Goal: Task Accomplishment & Management: Manage account settings

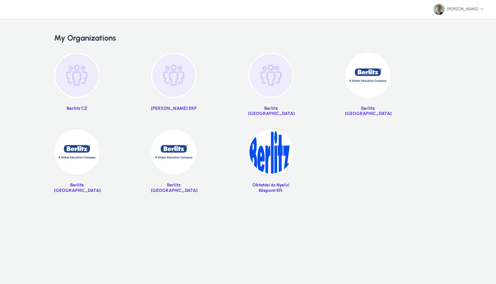
click at [368, 87] on img at bounding box center [368, 75] width 46 height 46
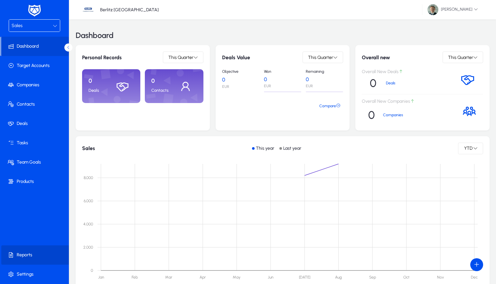
click at [17, 251] on span at bounding box center [35, 254] width 69 height 15
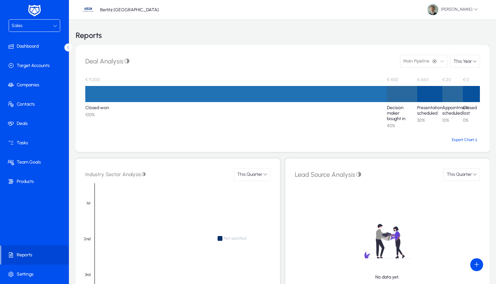
click at [49, 29] on div "Sales" at bounding box center [32, 26] width 41 height 8
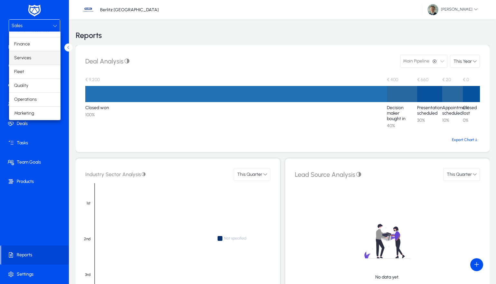
scroll to position [22, 0]
click at [36, 98] on span "Operations" at bounding box center [25, 100] width 23 height 8
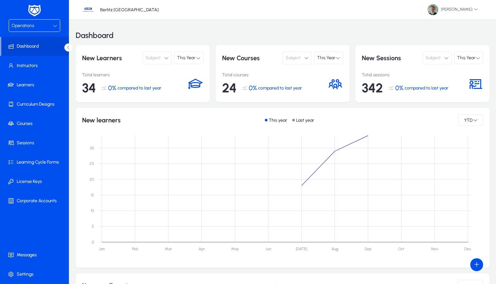
click at [30, 24] on span "Operations" at bounding box center [23, 25] width 23 height 5
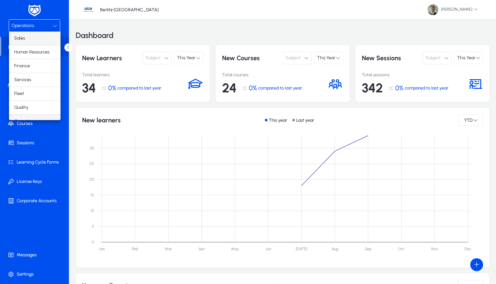
click at [24, 39] on span "Sales" at bounding box center [19, 38] width 11 height 8
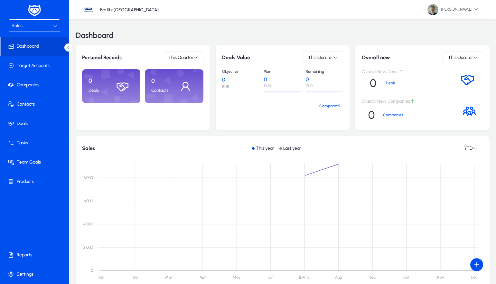
click at [36, 26] on div "Sales" at bounding box center [32, 26] width 41 height 8
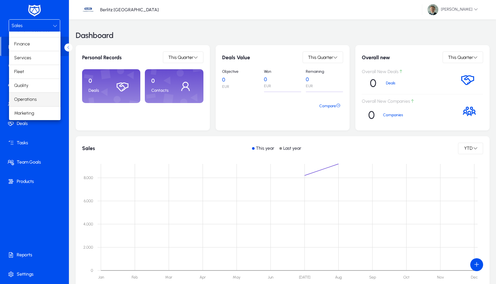
scroll to position [22, 0]
click at [39, 101] on mat-option "Operations" at bounding box center [34, 100] width 51 height 14
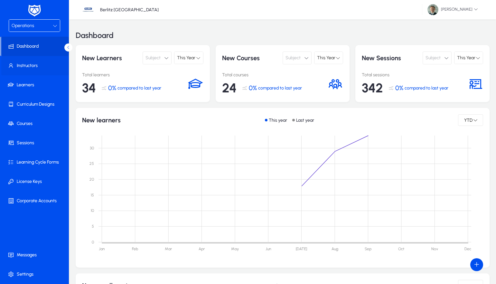
scroll to position [5, 0]
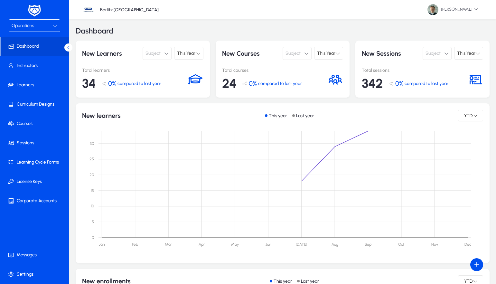
click at [46, 22] on div "Operations" at bounding box center [32, 26] width 41 height 8
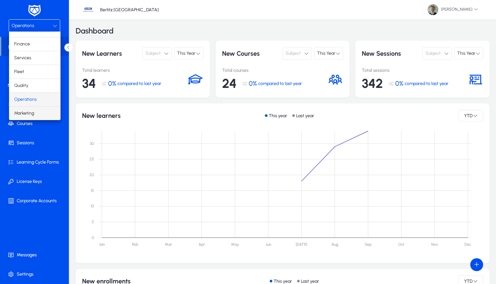
scroll to position [22, 0]
click at [34, 57] on mat-option "Services" at bounding box center [34, 58] width 51 height 14
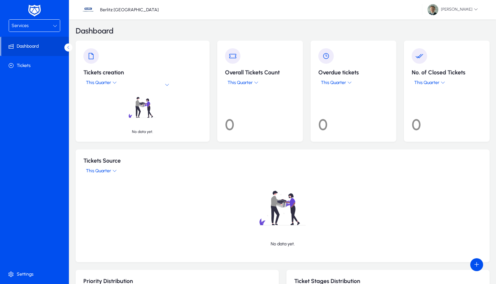
click at [43, 26] on div "Services" at bounding box center [32, 26] width 41 height 8
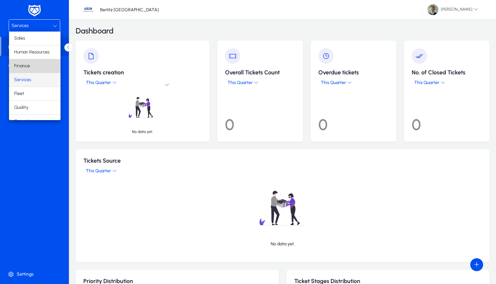
click at [24, 70] on mat-option "Finance" at bounding box center [34, 66] width 51 height 14
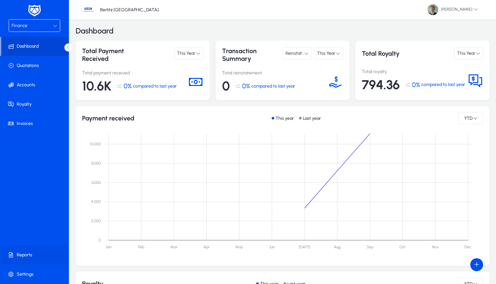
click at [26, 254] on span at bounding box center [35, 254] width 69 height 15
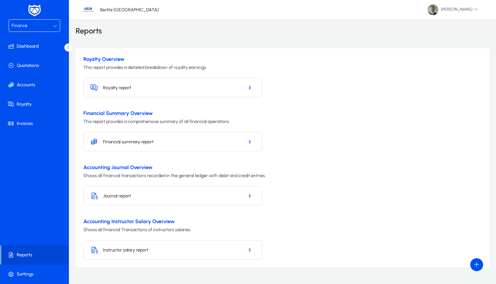
click at [154, 85] on h5 "Royalty report" at bounding box center [171, 87] width 136 height 5
click at [248, 88] on icon "button" at bounding box center [250, 88] width 6 height 6
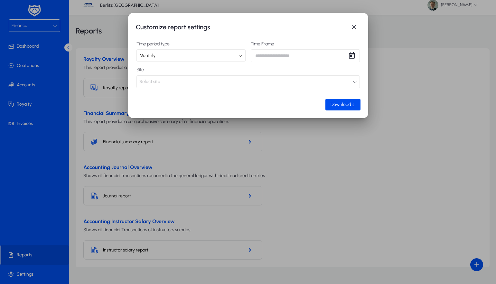
click at [241, 56] on icon at bounding box center [240, 55] width 5 height 5
click at [241, 56] on div at bounding box center [248, 142] width 496 height 284
click at [239, 54] on icon at bounding box center [240, 55] width 5 height 5
click at [298, 43] on div at bounding box center [248, 142] width 496 height 284
click at [350, 56] on span "Open calendar" at bounding box center [351, 55] width 13 height 13
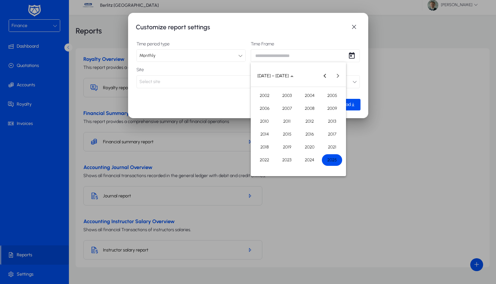
click at [334, 162] on span "2025" at bounding box center [332, 160] width 20 height 12
click at [266, 132] on span "SEP" at bounding box center [264, 134] width 20 height 12
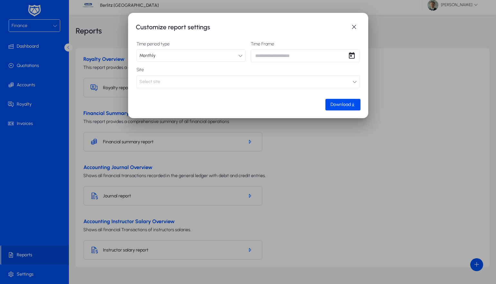
type input "**********"
click at [240, 85] on button "Select site" at bounding box center [247, 81] width 223 height 13
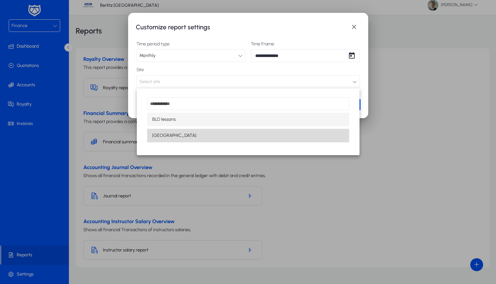
click at [161, 133] on span "[GEOGRAPHIC_DATA]" at bounding box center [174, 136] width 44 height 8
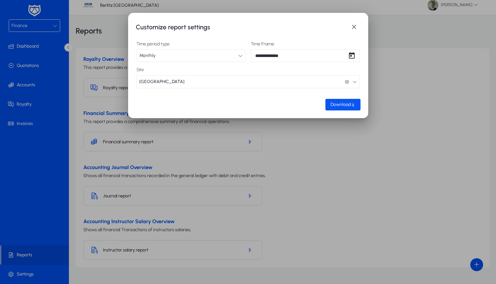
click at [348, 105] on span "Download" at bounding box center [340, 104] width 20 height 5
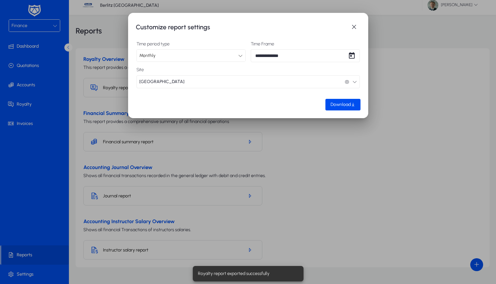
click at [316, 154] on div at bounding box center [248, 142] width 496 height 284
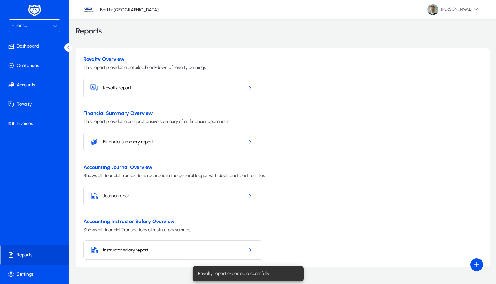
click at [242, 138] on div "Financial summary report" at bounding box center [172, 141] width 179 height 19
click at [249, 141] on icon "button" at bounding box center [250, 142] width 6 height 6
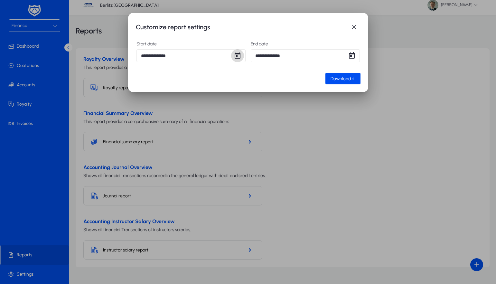
click at [239, 56] on span "Open calendar" at bounding box center [237, 55] width 13 height 13
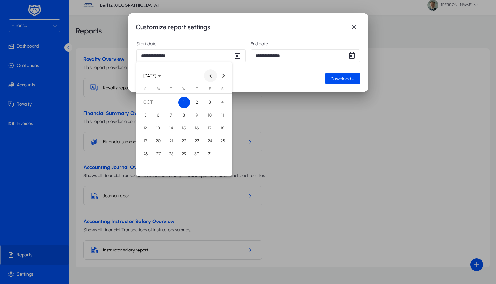
click at [209, 73] on span "Previous month" at bounding box center [210, 75] width 13 height 13
click at [156, 113] on span "1" at bounding box center [158, 115] width 12 height 12
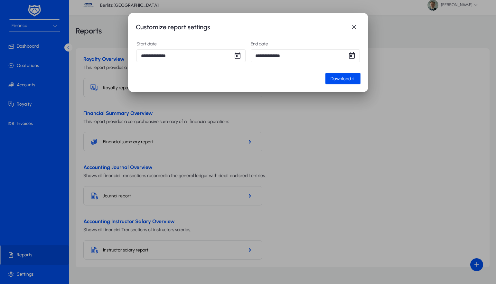
type input "**********"
click at [351, 56] on span "Open calendar" at bounding box center [351, 55] width 13 height 13
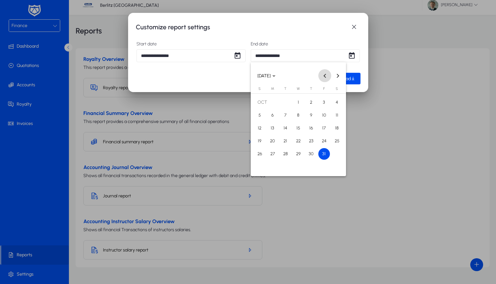
click at [327, 77] on span "Previous month" at bounding box center [324, 75] width 13 height 13
click at [285, 167] on span "30" at bounding box center [285, 167] width 12 height 12
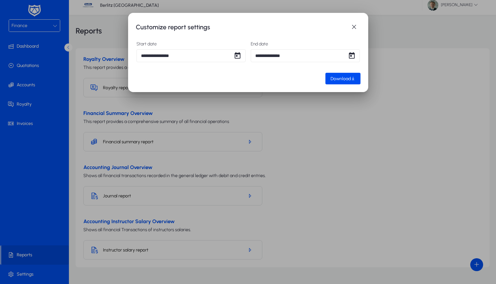
type input "**********"
click at [347, 79] on span "Download" at bounding box center [340, 78] width 20 height 5
drag, startPoint x: 342, startPoint y: 125, endPoint x: 351, endPoint y: 99, distance: 27.4
click at [344, 121] on div at bounding box center [248, 142] width 496 height 284
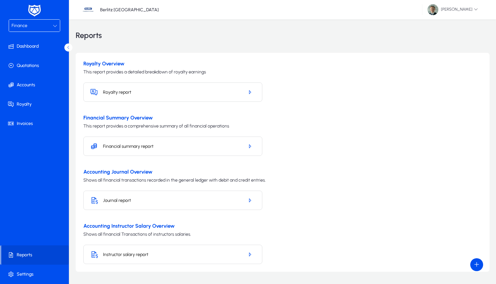
scroll to position [5, 0]
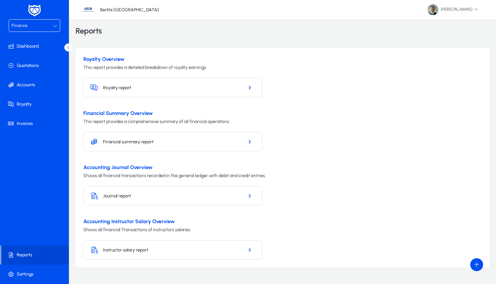
click at [168, 142] on h5 "Financial summary report" at bounding box center [171, 141] width 136 height 5
click at [251, 141] on icon "button" at bounding box center [250, 142] width 6 height 6
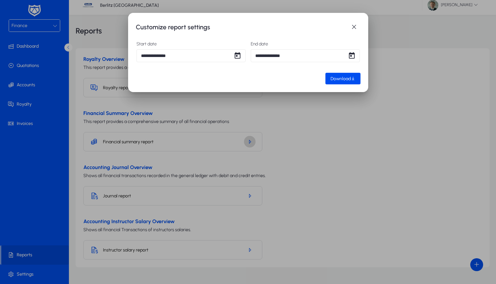
scroll to position [0, 0]
click at [356, 25] on span "button" at bounding box center [353, 27] width 13 height 13
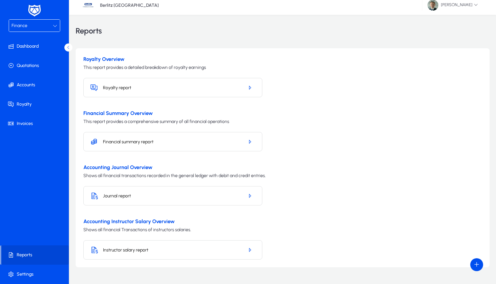
scroll to position [5, 0]
click at [248, 87] on icon "button" at bounding box center [250, 88] width 6 height 6
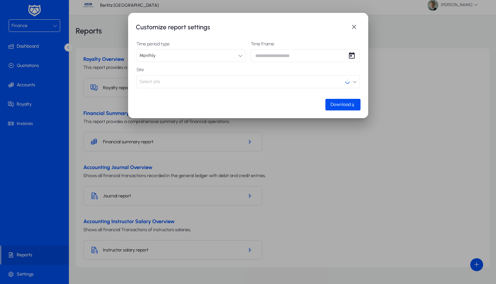
scroll to position [0, 0]
click at [198, 80] on button "Select site" at bounding box center [247, 81] width 223 height 13
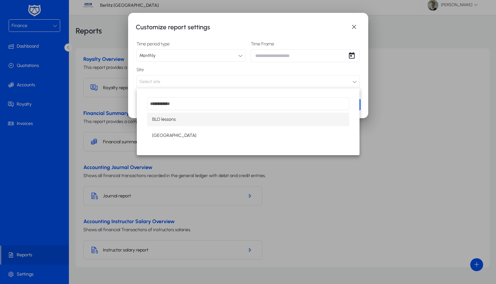
click at [219, 67] on div at bounding box center [248, 142] width 496 height 284
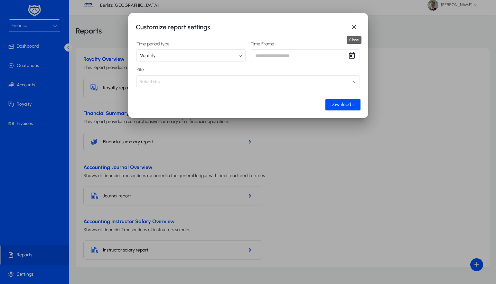
click at [356, 28] on span "button" at bounding box center [353, 27] width 13 height 13
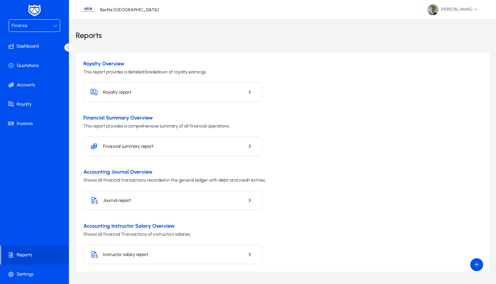
scroll to position [5, 0]
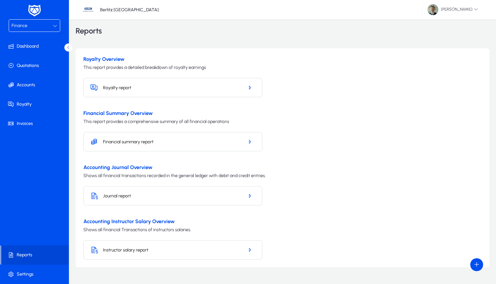
click at [34, 26] on div "Finance" at bounding box center [32, 26] width 41 height 8
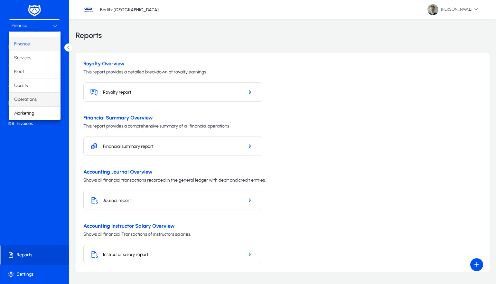
scroll to position [22, 0]
click at [30, 99] on span "Operations" at bounding box center [25, 100] width 23 height 8
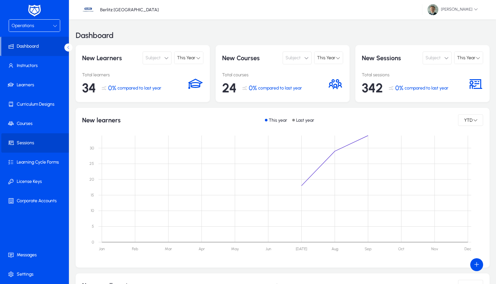
click at [33, 144] on span at bounding box center [35, 142] width 69 height 15
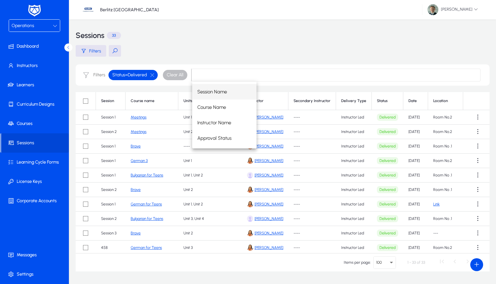
click at [325, 64] on main "Filters Filters Status = Delivered Clear All Session Course name Units Instruct…" at bounding box center [283, 158] width 414 height 226
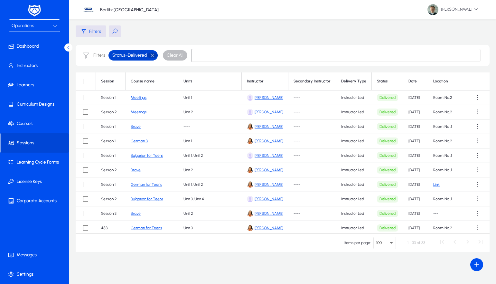
click at [152, 55] on button "button" at bounding box center [152, 55] width 11 height 6
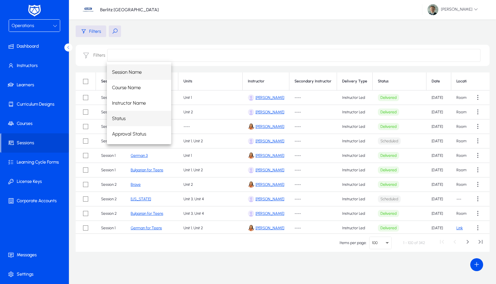
click at [125, 119] on span "Status" at bounding box center [119, 118] width 14 height 8
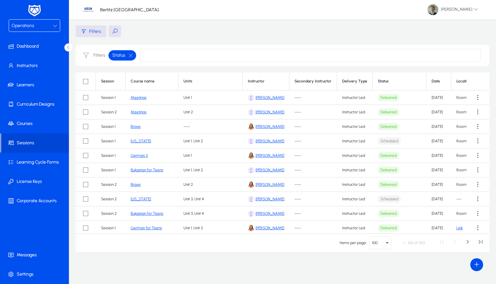
click at [166, 56] on input at bounding box center [310, 55] width 340 height 13
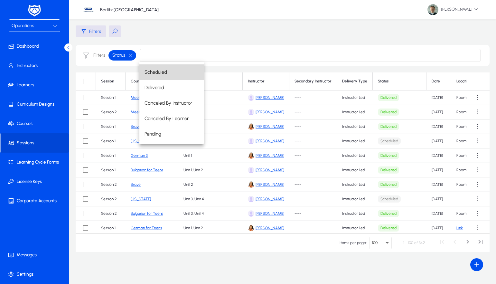
click at [169, 75] on mat-option "Scheduled" at bounding box center [171, 71] width 64 height 15
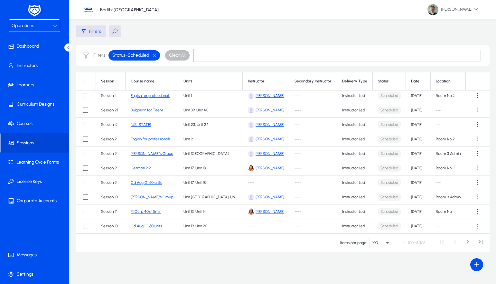
scroll to position [20, 0]
click at [467, 240] on span "Next page" at bounding box center [467, 242] width 13 height 13
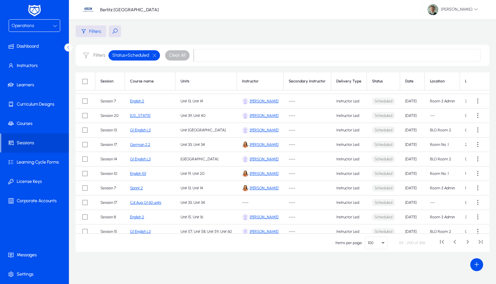
scroll to position [1169, 0]
click at [29, 278] on span at bounding box center [35, 273] width 69 height 15
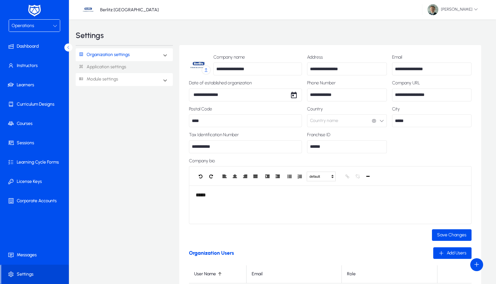
click at [164, 80] on span at bounding box center [165, 79] width 3 height 5
click at [97, 129] on link "Operations" at bounding box center [94, 132] width 23 height 8
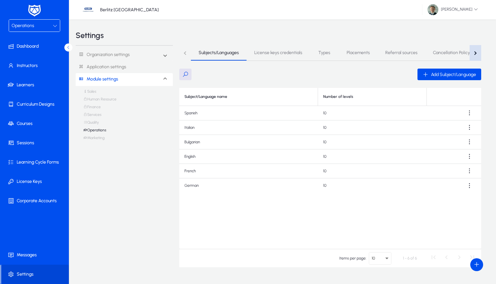
click at [475, 52] on div "button" at bounding box center [475, 53] width 4 height 4
click at [185, 54] on div "button" at bounding box center [186, 53] width 4 height 4
click at [210, 55] on span "Subjects/Languages" at bounding box center [218, 52] width 40 height 5
click at [450, 75] on span "Add Subject/Language" at bounding box center [453, 74] width 45 height 5
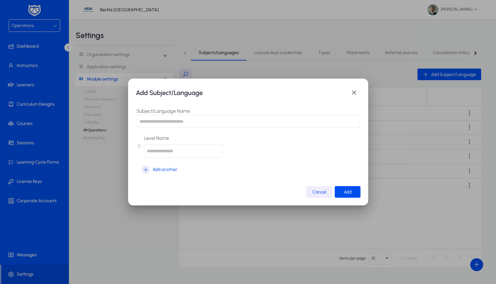
click at [166, 122] on input "text" at bounding box center [247, 121] width 223 height 13
type input "*****"
click at [177, 149] on input "text" at bounding box center [183, 150] width 79 height 13
type input "*"
click at [164, 171] on span "Add another" at bounding box center [164, 170] width 25 height 8
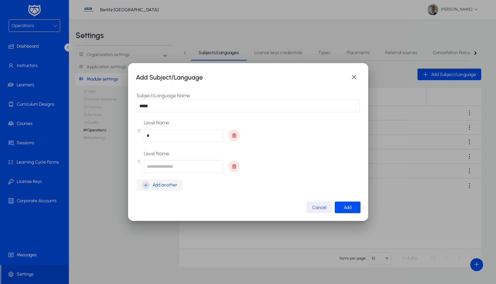
scroll to position [0, 0]
click at [163, 171] on input "text" at bounding box center [183, 166] width 79 height 13
type input "*"
click at [162, 187] on span "Add another" at bounding box center [164, 185] width 25 height 8
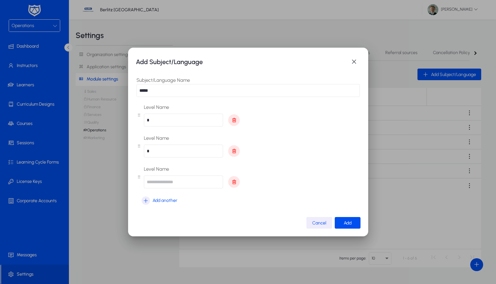
click at [167, 181] on input "text" at bounding box center [183, 181] width 79 height 13
type input "*"
click at [168, 200] on span "Add another" at bounding box center [164, 200] width 25 height 8
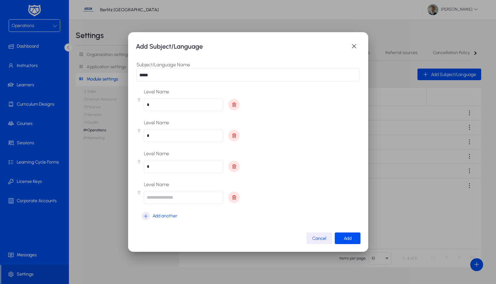
click at [171, 198] on input "text" at bounding box center [183, 197] width 79 height 13
type input "*"
click at [156, 215] on span "Add another" at bounding box center [164, 216] width 25 height 8
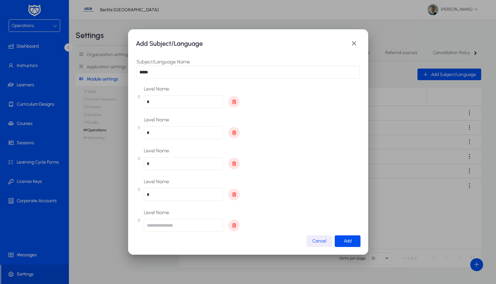
drag, startPoint x: 156, startPoint y: 222, endPoint x: 158, endPoint y: 226, distance: 4.0
click at [156, 222] on input "text" at bounding box center [183, 225] width 79 height 13
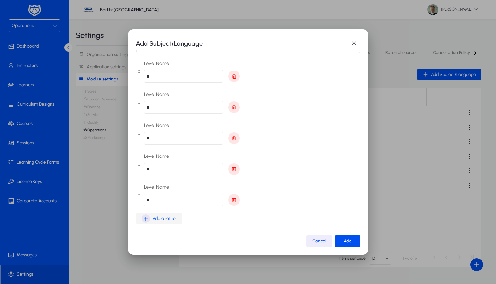
scroll to position [25, 0]
type input "*"
click at [163, 218] on span "Add another" at bounding box center [164, 218] width 25 height 8
click at [160, 229] on input "text" at bounding box center [183, 230] width 79 height 13
type input "*"
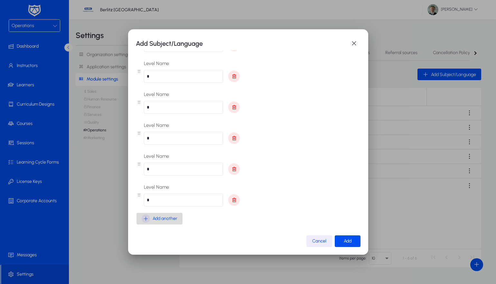
click at [159, 219] on span "Add another" at bounding box center [164, 218] width 25 height 8
click at [168, 200] on input "text" at bounding box center [183, 199] width 79 height 13
type input "*"
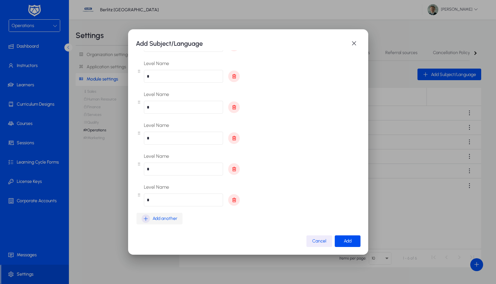
click at [157, 220] on span "Add another" at bounding box center [164, 218] width 25 height 8
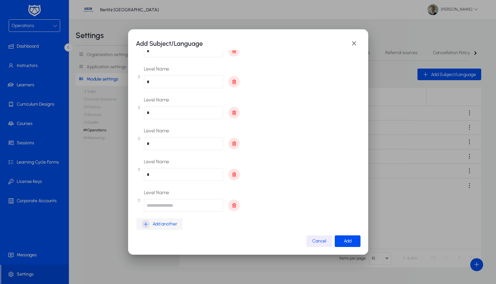
scroll to position [117, 0]
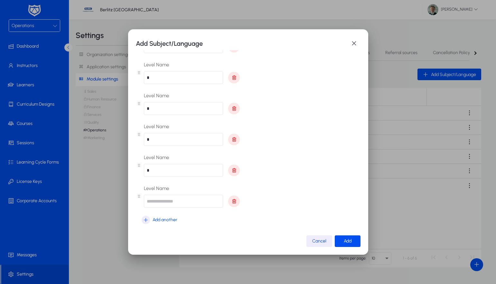
click at [167, 202] on input "text" at bounding box center [183, 201] width 79 height 13
type input "*"
click at [162, 218] on span "Add another" at bounding box center [164, 218] width 25 height 8
click at [167, 198] on input "text" at bounding box center [183, 199] width 79 height 13
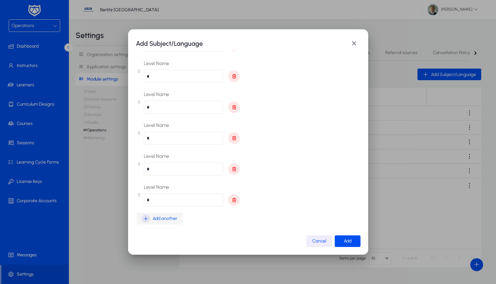
type input "*"
click at [160, 218] on span "Add another" at bounding box center [164, 218] width 25 height 8
click at [155, 227] on input "text" at bounding box center [183, 230] width 79 height 13
type input "**"
click at [308, 196] on div "Level Name *" at bounding box center [247, 195] width 223 height 26
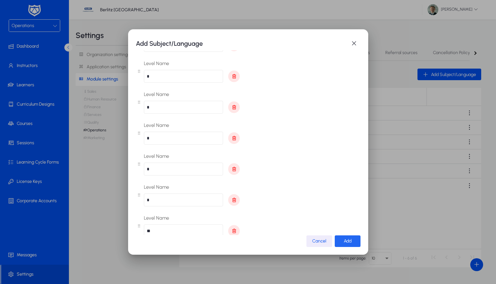
click at [350, 242] on span "Add" at bounding box center [347, 240] width 8 height 5
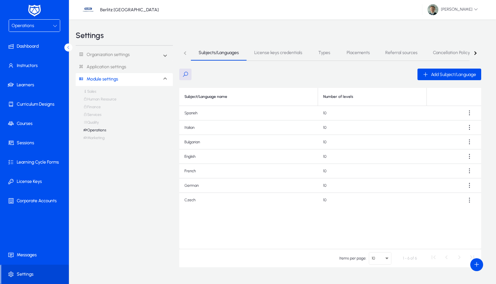
click at [35, 23] on div "Operations" at bounding box center [32, 26] width 41 height 8
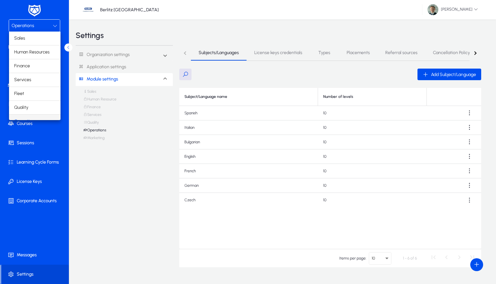
scroll to position [0, 0]
click at [18, 40] on span "Sales" at bounding box center [19, 38] width 11 height 8
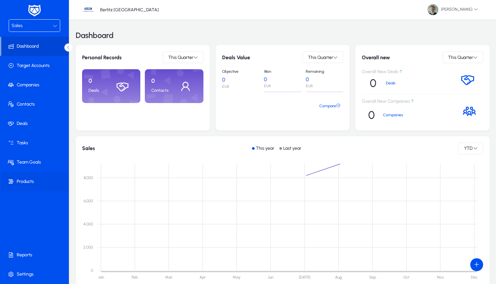
click at [23, 178] on span at bounding box center [35, 181] width 69 height 15
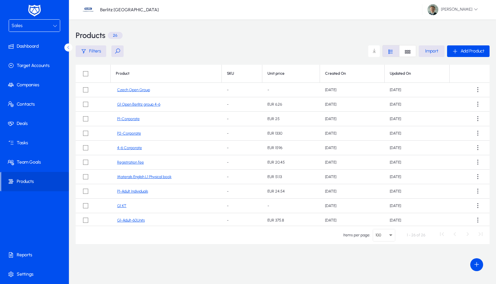
click at [132, 90] on link "Czech Open Group" at bounding box center [133, 89] width 33 height 5
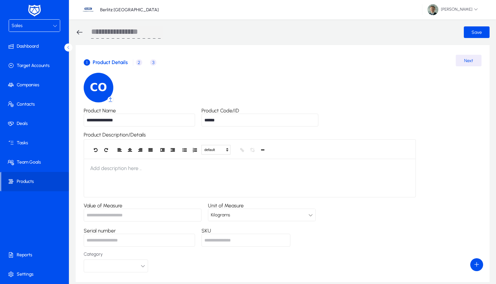
click at [139, 63] on span "2" at bounding box center [139, 62] width 6 height 6
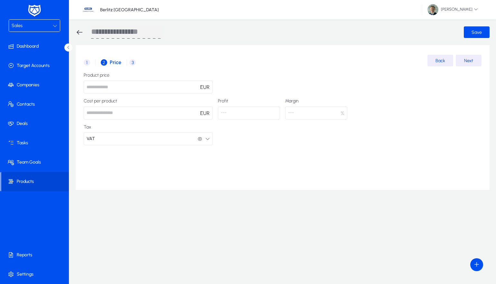
click at [176, 87] on input "number" at bounding box center [148, 86] width 129 height 13
type input "*"
click at [477, 32] on span "Save" at bounding box center [476, 32] width 10 height 5
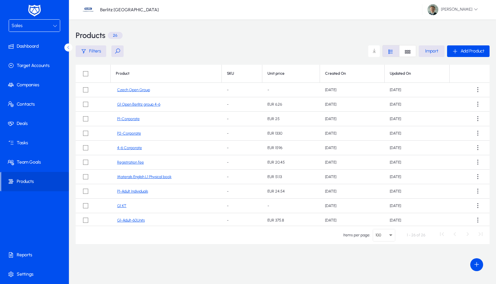
click at [132, 90] on link "Czech Open Group" at bounding box center [133, 89] width 33 height 5
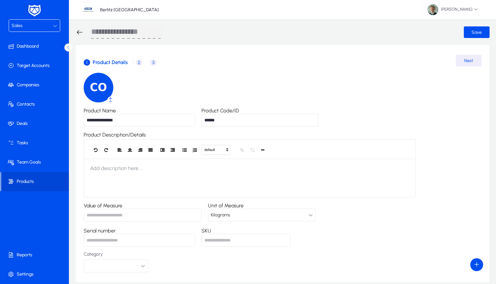
click at [44, 26] on div "Sales" at bounding box center [32, 26] width 41 height 8
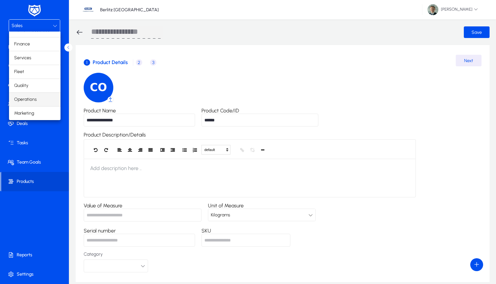
scroll to position [22, 0]
click at [27, 99] on span "Operations" at bounding box center [25, 100] width 23 height 8
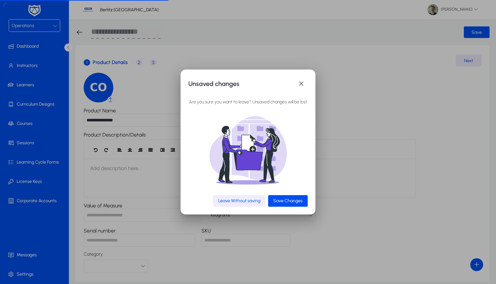
click at [248, 200] on span "Leave Without saving" at bounding box center [239, 200] width 42 height 5
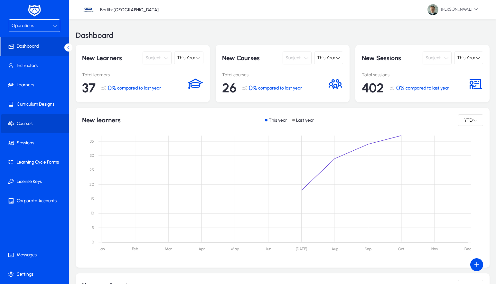
click at [25, 123] on span at bounding box center [35, 123] width 69 height 15
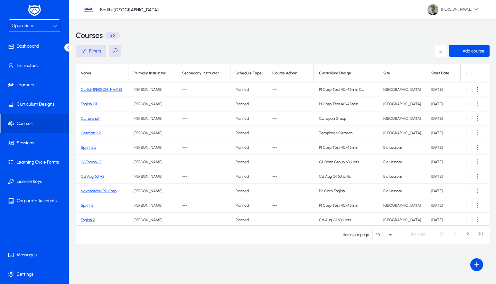
click at [92, 91] on link "Cz-lidl-[PERSON_NAME]" at bounding box center [101, 89] width 41 height 5
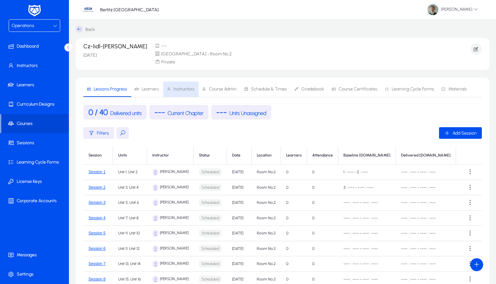
click at [179, 87] on span "Instructors" at bounding box center [183, 89] width 21 height 5
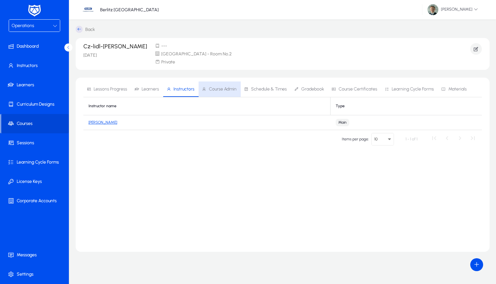
click at [225, 88] on span "Course Admin" at bounding box center [223, 89] width 28 height 5
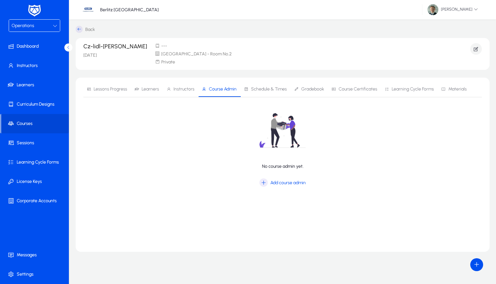
click at [143, 89] on span "Learners" at bounding box center [149, 89] width 17 height 5
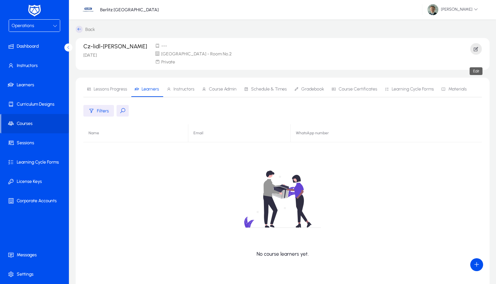
click at [475, 48] on icon "button" at bounding box center [476, 49] width 6 height 6
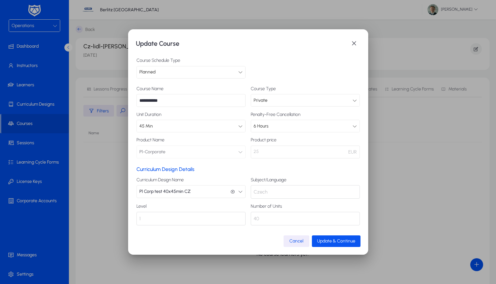
click at [337, 240] on span "Update & Continue" at bounding box center [336, 240] width 38 height 5
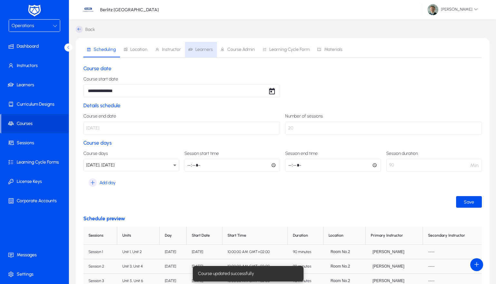
drag, startPoint x: 201, startPoint y: 50, endPoint x: 201, endPoint y: 58, distance: 8.0
click at [201, 50] on span "Learners" at bounding box center [203, 49] width 17 height 5
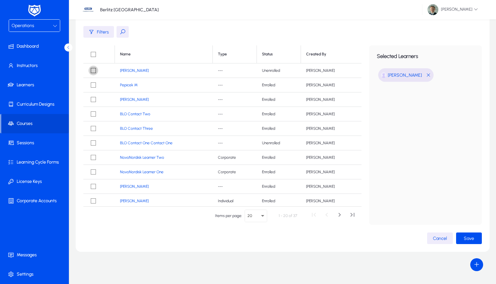
scroll to position [53, 0]
click at [474, 238] on span "button" at bounding box center [469, 237] width 26 height 15
click at [15, 272] on span at bounding box center [35, 273] width 69 height 15
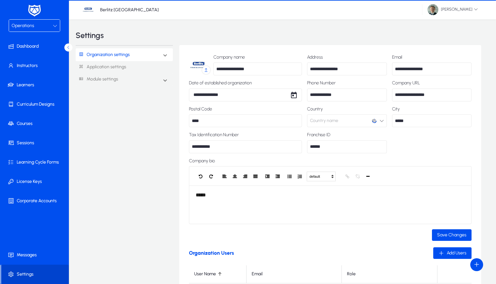
click at [15, 272] on span at bounding box center [35, 273] width 68 height 15
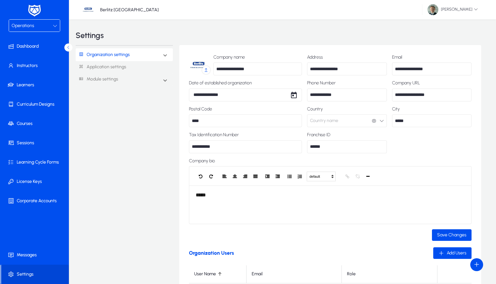
click at [37, 30] on div "Operations" at bounding box center [34, 26] width 51 height 12
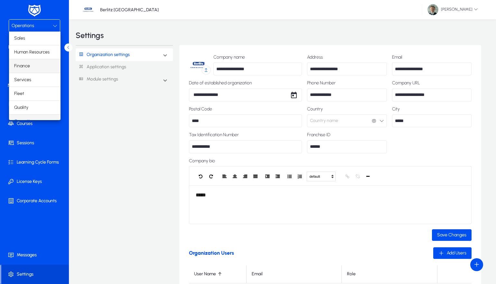
scroll to position [0, 0]
click at [26, 67] on span "Finance" at bounding box center [22, 66] width 16 height 8
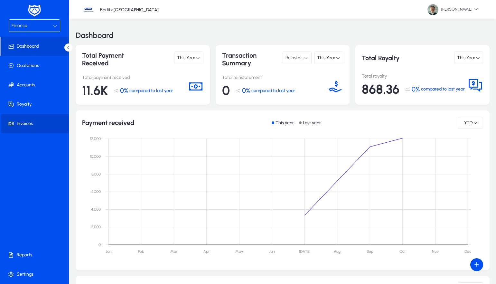
drag, startPoint x: 21, startPoint y: 123, endPoint x: 58, endPoint y: 126, distance: 37.4
click at [21, 123] on span at bounding box center [35, 123] width 69 height 15
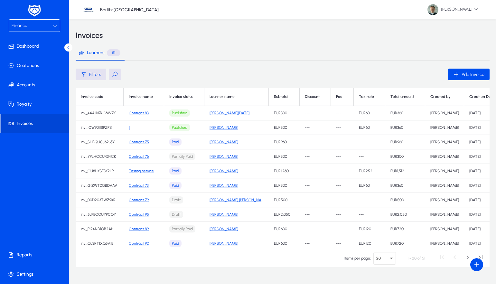
click at [495, 96] on div at bounding box center [498, 97] width 4 height 4
click at [495, 96] on div at bounding box center [497, 96] width 2 height 2
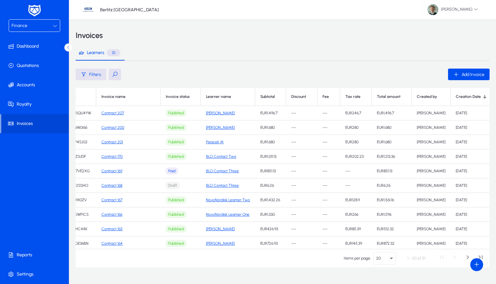
scroll to position [0, 27]
click at [121, 114] on link "Contract 207" at bounding box center [112, 113] width 23 height 5
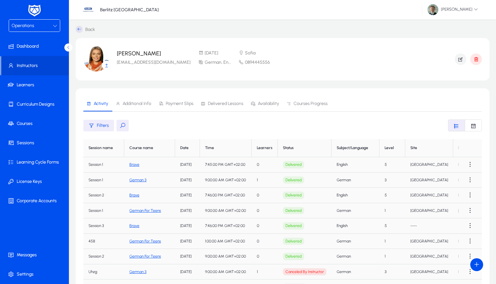
click at [50, 27] on div "Operations" at bounding box center [32, 26] width 41 height 8
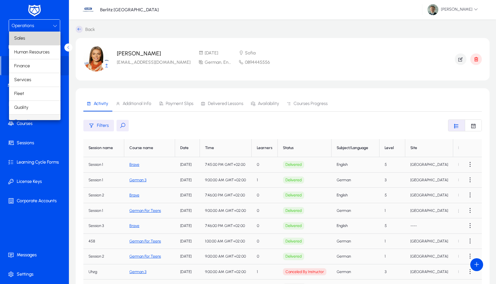
click at [34, 43] on mat-option "Sales" at bounding box center [34, 39] width 51 height 14
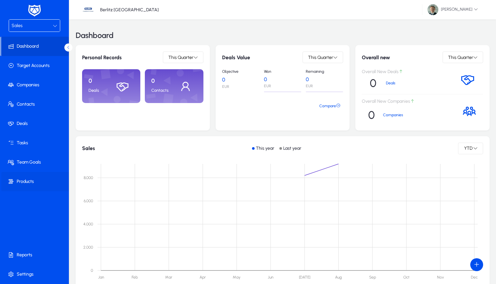
click at [24, 181] on span at bounding box center [35, 181] width 69 height 15
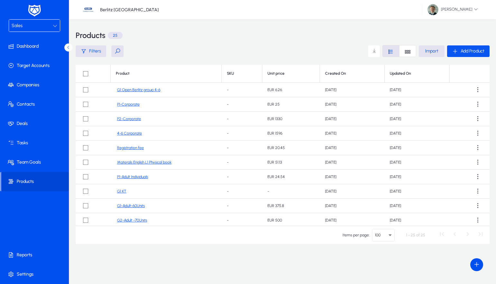
click at [469, 51] on span "Add Product" at bounding box center [472, 50] width 24 height 5
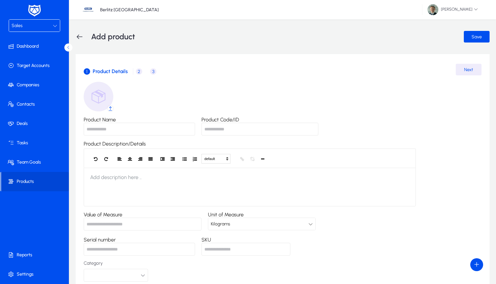
click at [104, 128] on input "Product Name" at bounding box center [139, 129] width 111 height 13
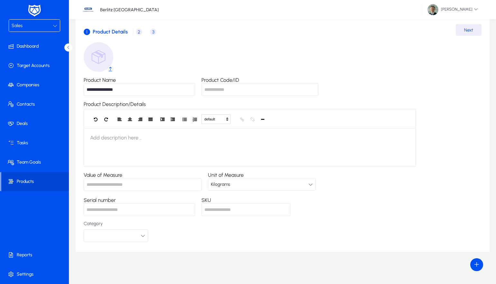
scroll to position [40, 0]
type input "**********"
click at [468, 29] on span "Next" at bounding box center [468, 29] width 9 height 5
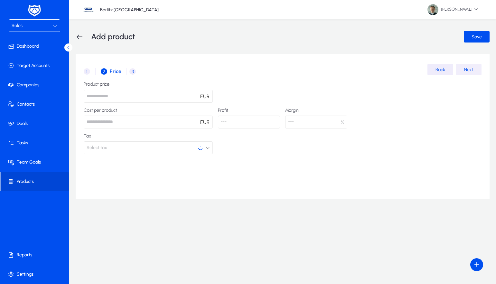
scroll to position [0, 0]
click at [154, 149] on button "Select tax" at bounding box center [148, 147] width 129 height 13
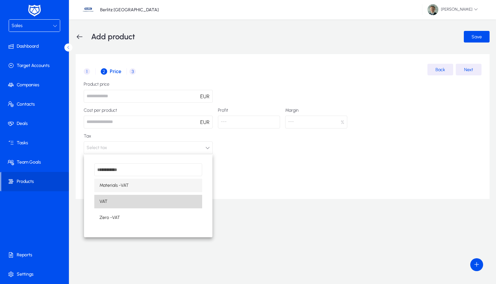
click at [119, 204] on mat-option "VAT" at bounding box center [148, 202] width 108 height 14
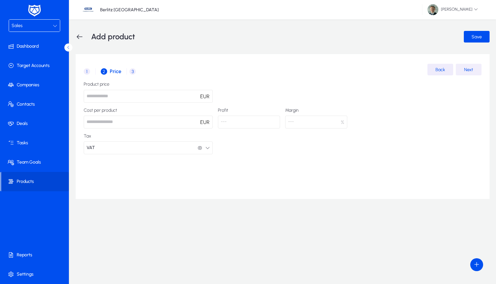
click at [466, 74] on span "button" at bounding box center [468, 69] width 26 height 15
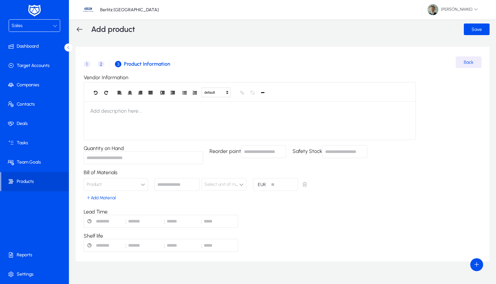
scroll to position [9, 0]
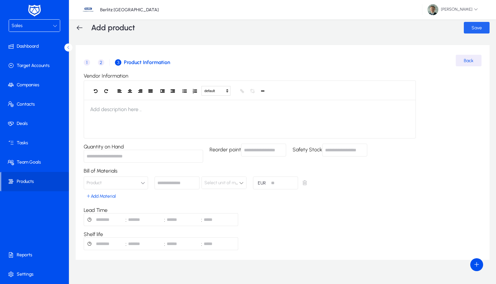
click at [474, 30] on span "Save" at bounding box center [476, 27] width 10 height 5
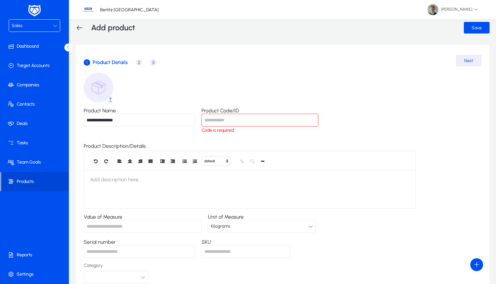
click at [236, 121] on input "Product Code/ID" at bounding box center [259, 120] width 117 height 13
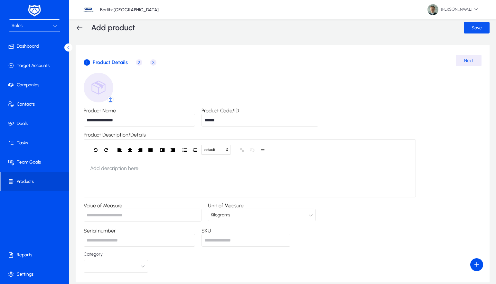
type input "******"
drag, startPoint x: 473, startPoint y: 27, endPoint x: 468, endPoint y: 29, distance: 5.7
click at [473, 27] on span "Save" at bounding box center [476, 27] width 10 height 5
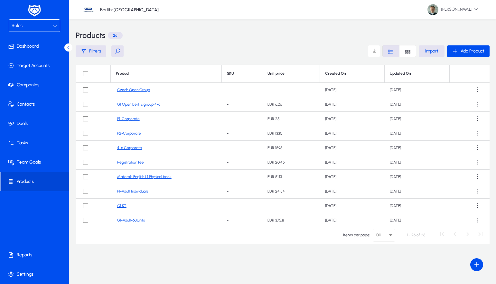
click at [50, 24] on div "Sales" at bounding box center [32, 26] width 41 height 8
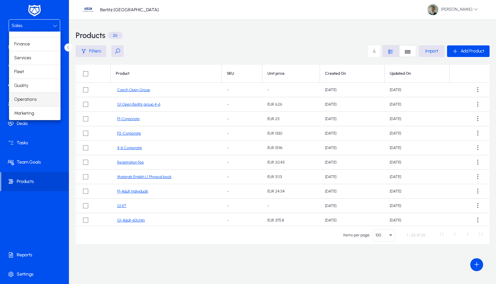
scroll to position [22, 0]
click at [22, 97] on span "Operations" at bounding box center [25, 100] width 23 height 8
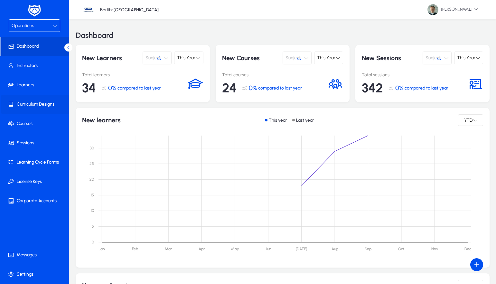
click at [14, 112] on span at bounding box center [35, 103] width 69 height 15
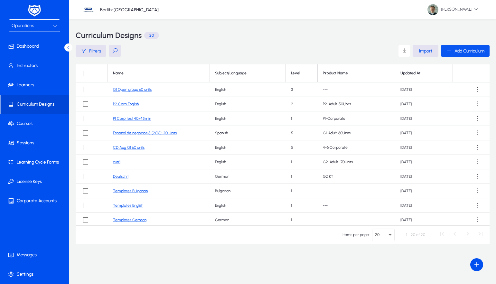
click at [477, 55] on span "button" at bounding box center [465, 50] width 49 height 15
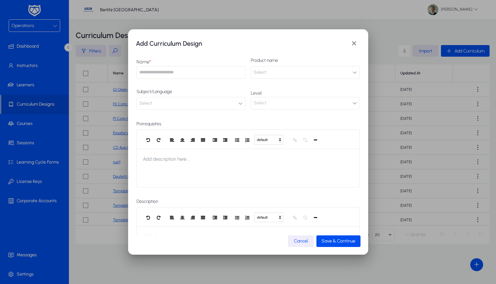
click at [189, 75] on input "text" at bounding box center [190, 72] width 109 height 13
type input "**********"
click at [283, 76] on button "Select" at bounding box center [305, 72] width 109 height 13
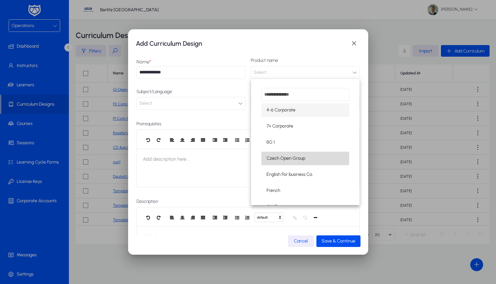
click at [287, 156] on span "Czech Open Group" at bounding box center [285, 158] width 39 height 8
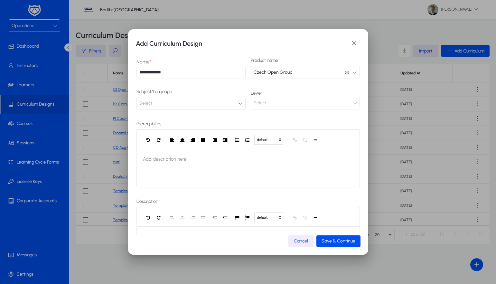
click at [204, 101] on button "Select" at bounding box center [190, 103] width 109 height 13
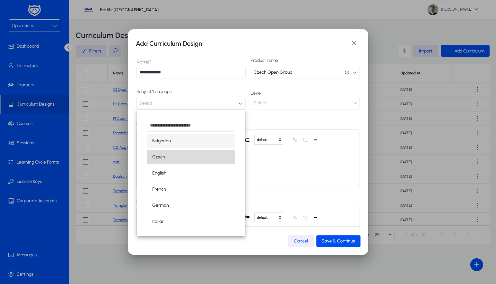
click at [165, 156] on mat-option "Czech" at bounding box center [191, 157] width 88 height 14
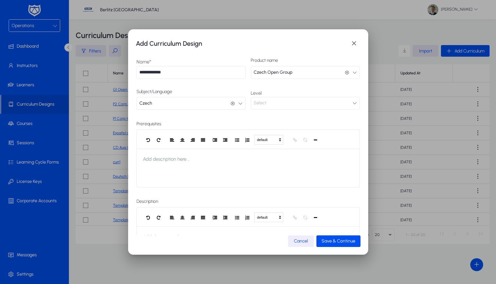
click at [278, 103] on div "Select" at bounding box center [302, 103] width 99 height 8
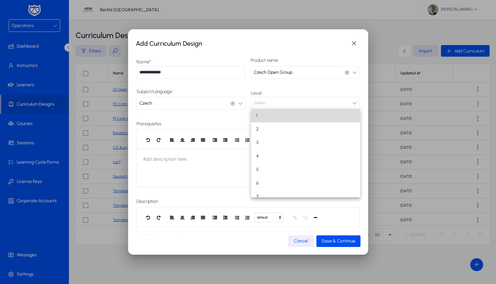
click at [268, 115] on mat-option "1" at bounding box center [305, 116] width 109 height 14
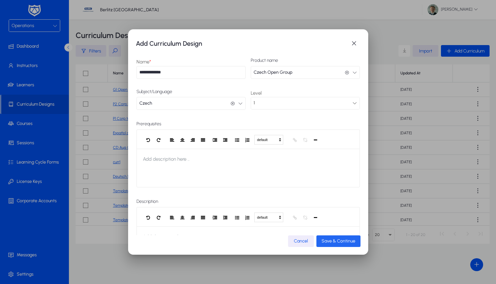
click at [341, 242] on span "Save & Continue" at bounding box center [338, 240] width 34 height 5
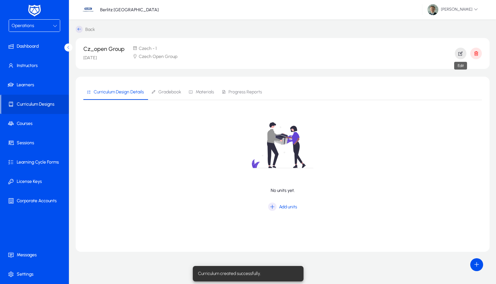
click at [464, 54] on span "button" at bounding box center [460, 53] width 12 height 15
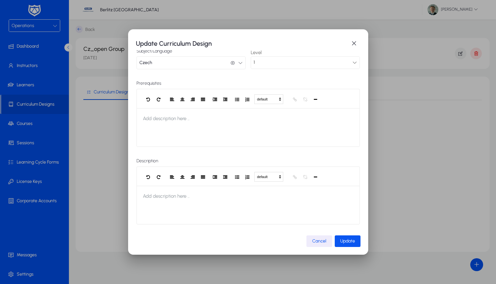
scroll to position [42, 0]
click at [345, 237] on span "submit" at bounding box center [347, 240] width 26 height 15
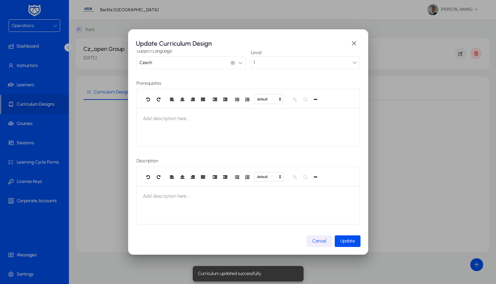
click at [318, 239] on span "Cancel" at bounding box center [319, 240] width 14 height 5
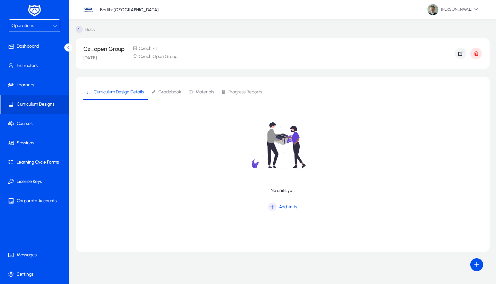
click at [174, 94] on span "Gradebook" at bounding box center [169, 92] width 23 height 5
click at [137, 94] on span "Curriculum Design Details" at bounding box center [119, 92] width 50 height 5
click at [289, 206] on span "Add units" at bounding box center [288, 206] width 18 height 5
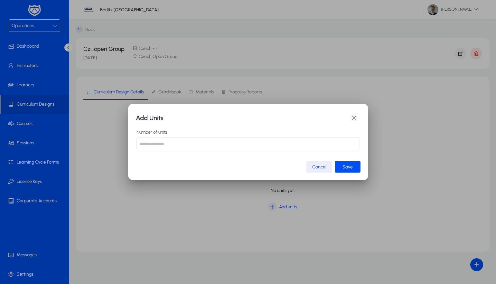
click at [213, 142] on input "number" at bounding box center [247, 143] width 223 height 13
type input "**"
click at [353, 167] on span "submit" at bounding box center [347, 166] width 26 height 15
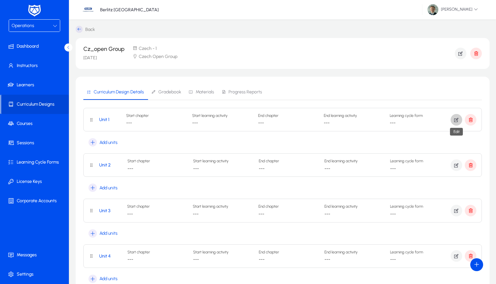
click at [456, 121] on icon "button" at bounding box center [456, 120] width 6 height 6
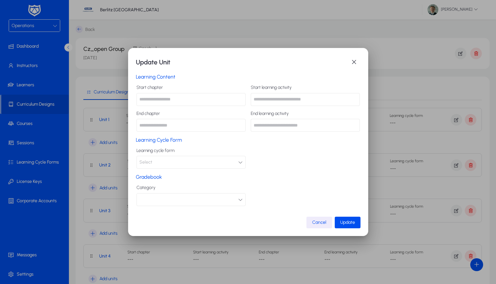
click at [197, 160] on button "Select" at bounding box center [190, 162] width 109 height 13
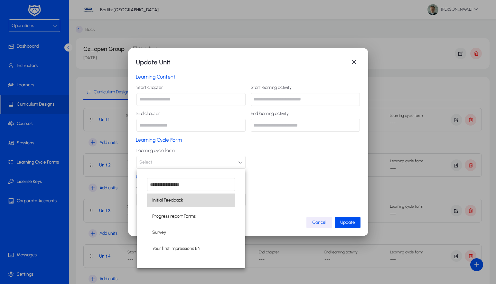
click at [190, 201] on mat-option "Initial Feedback" at bounding box center [191, 200] width 88 height 14
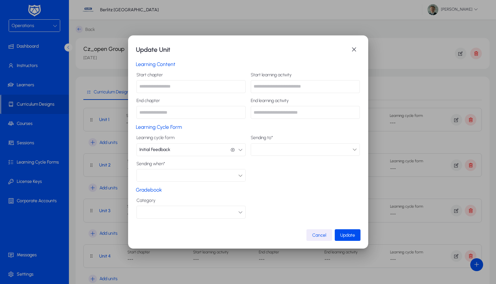
click at [201, 176] on div at bounding box center [188, 175] width 99 height 8
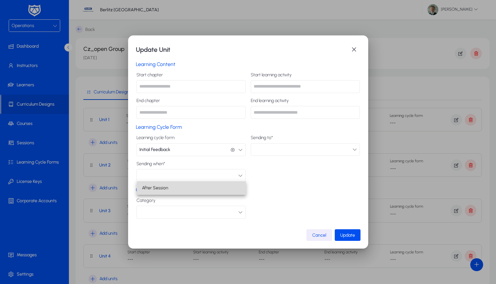
click at [169, 189] on mat-option "After Session" at bounding box center [191, 188] width 109 height 14
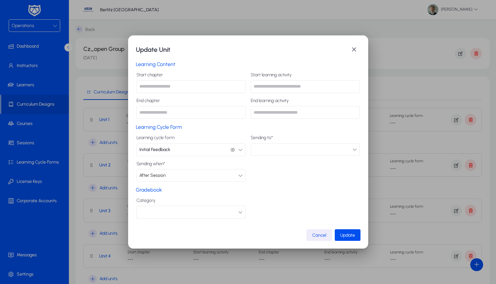
click at [295, 148] on div at bounding box center [302, 149] width 99 height 8
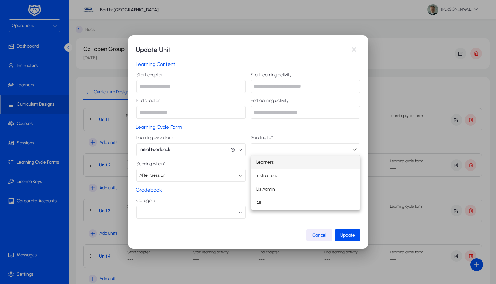
click at [279, 163] on mat-option "Learners" at bounding box center [305, 162] width 109 height 14
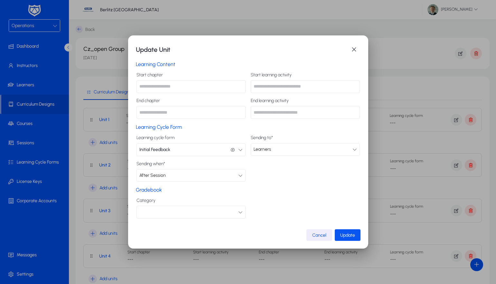
click at [352, 239] on span "submit" at bounding box center [347, 234] width 26 height 15
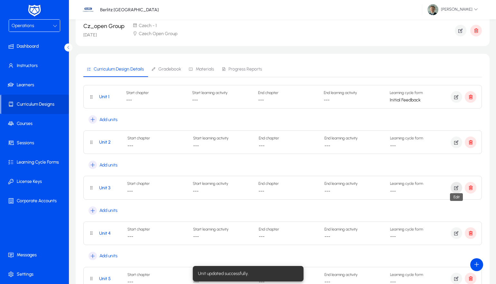
scroll to position [25, 0]
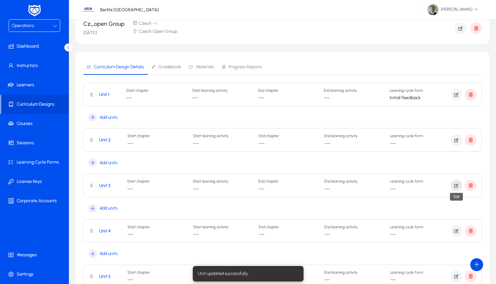
click at [455, 186] on icon "button" at bounding box center [456, 185] width 6 height 6
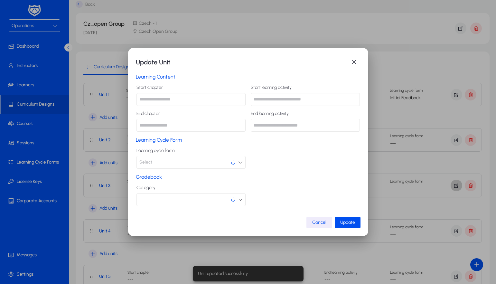
scroll to position [0, 0]
click at [160, 162] on button "Select" at bounding box center [190, 162] width 109 height 13
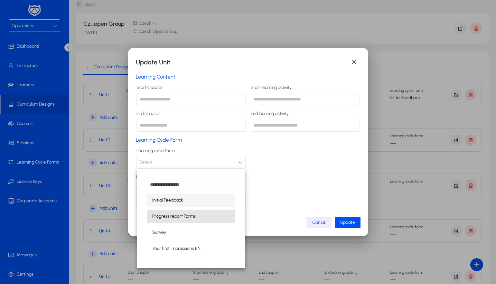
click at [184, 217] on span "Progress report Forms" at bounding box center [173, 216] width 43 height 8
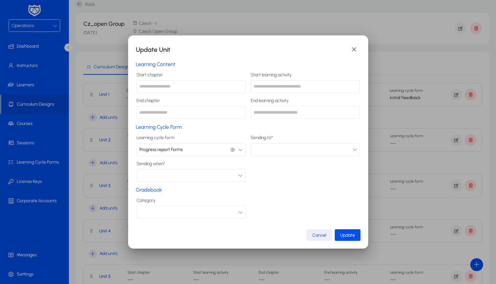
click at [289, 149] on div at bounding box center [302, 149] width 99 height 8
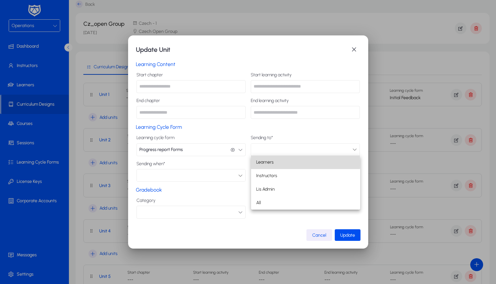
drag, startPoint x: 270, startPoint y: 163, endPoint x: 238, endPoint y: 169, distance: 33.0
click at [270, 163] on span "Learners" at bounding box center [264, 162] width 17 height 8
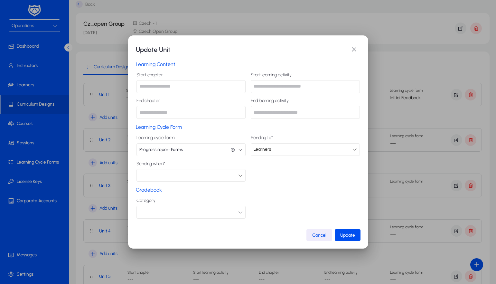
click at [190, 179] on div at bounding box center [188, 175] width 99 height 8
click at [179, 185] on mat-option "After Session" at bounding box center [191, 188] width 109 height 14
click at [347, 235] on span "Update" at bounding box center [347, 234] width 15 height 5
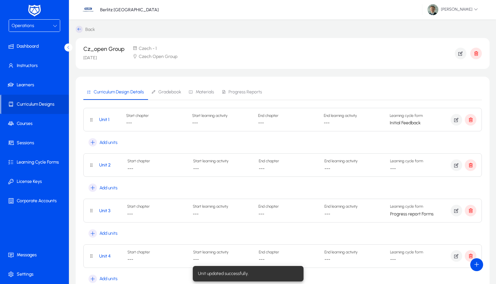
scroll to position [25, 0]
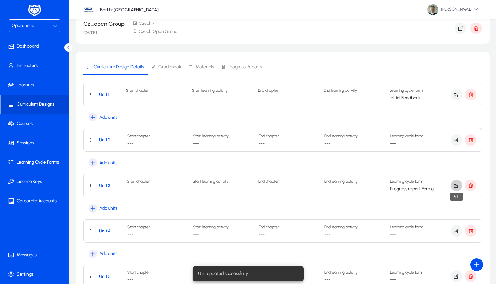
click at [456, 184] on icon "button" at bounding box center [456, 185] width 6 height 6
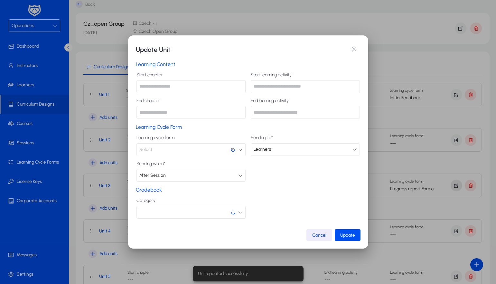
scroll to position [0, 0]
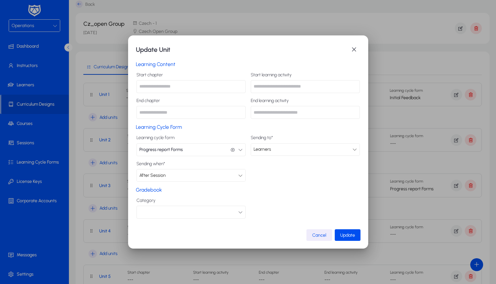
click at [279, 151] on div "Learners" at bounding box center [302, 149] width 99 height 8
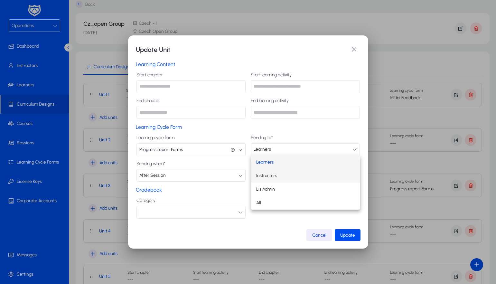
click at [269, 170] on mat-option "Instructors" at bounding box center [305, 176] width 109 height 14
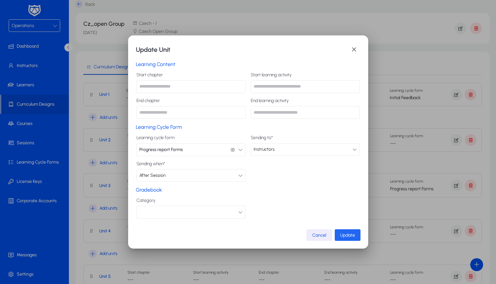
click at [346, 235] on span "Update" at bounding box center [347, 234] width 15 height 5
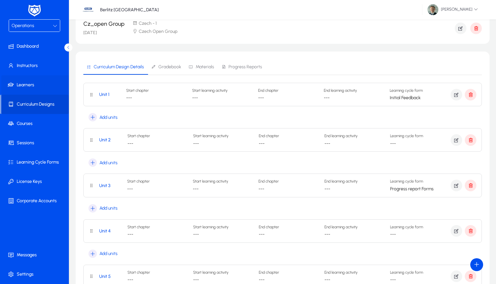
click at [39, 85] on span at bounding box center [35, 84] width 69 height 15
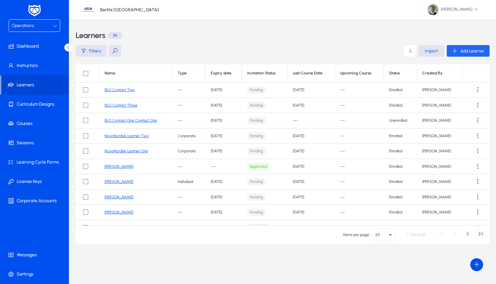
click at [466, 52] on span "Add Learner" at bounding box center [472, 50] width 24 height 5
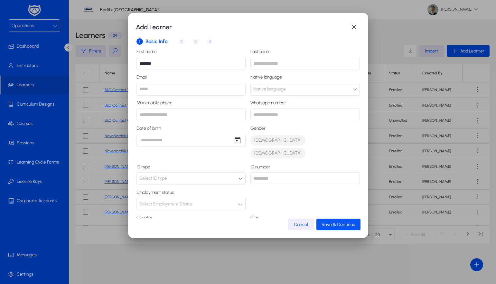
type input "*******"
click at [337, 221] on span "button" at bounding box center [338, 223] width 44 height 15
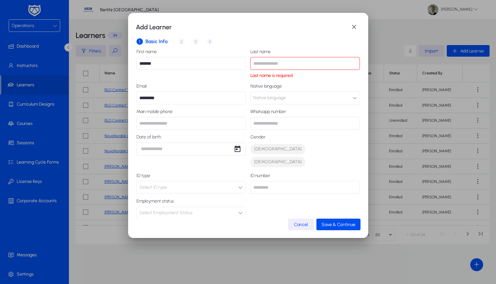
type input "*********"
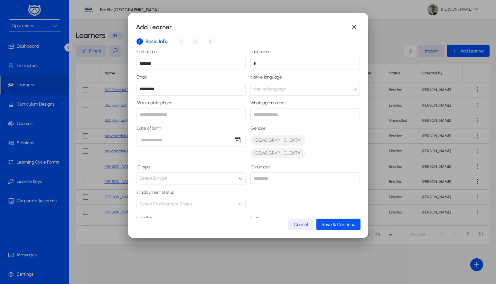
type input "*"
click at [344, 224] on span "Save & Continue" at bounding box center [338, 224] width 34 height 5
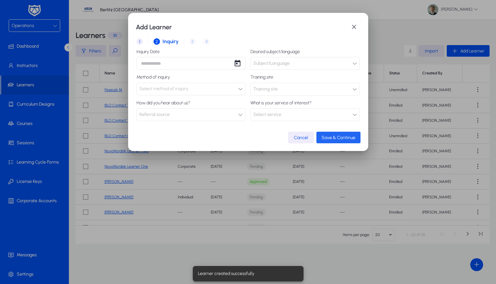
click at [342, 139] on span "Save & Continue" at bounding box center [338, 137] width 34 height 5
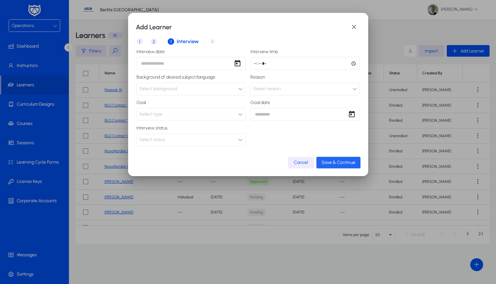
click at [343, 162] on span "Save & Continue" at bounding box center [338, 162] width 34 height 5
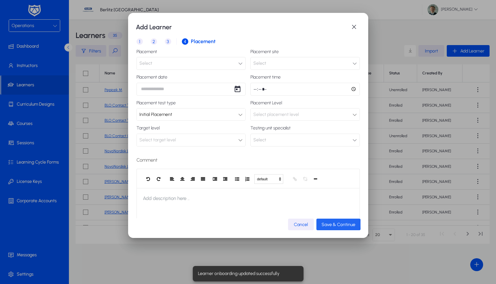
click at [338, 223] on span "Save & Continue" at bounding box center [338, 224] width 34 height 5
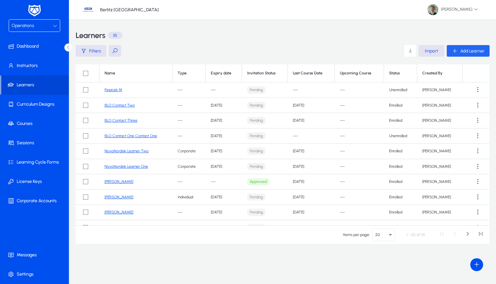
click at [478, 53] on span "Add Learner" at bounding box center [472, 50] width 24 height 5
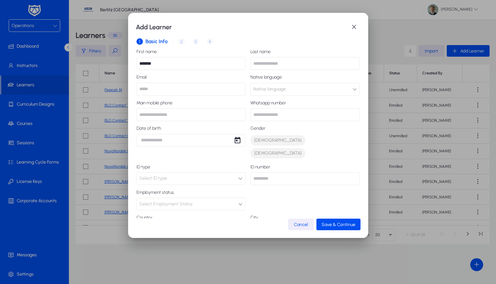
type input "*******"
type input "*"
type input "*********"
click at [335, 223] on span "Save & Continue" at bounding box center [338, 224] width 34 height 5
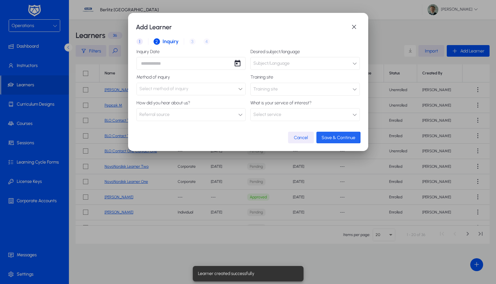
click at [330, 137] on span "Save & Continue" at bounding box center [338, 137] width 34 height 5
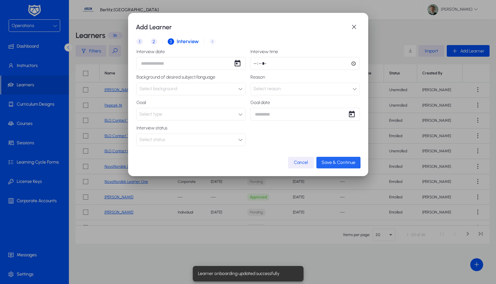
click at [330, 160] on span "Save & Continue" at bounding box center [338, 162] width 34 height 5
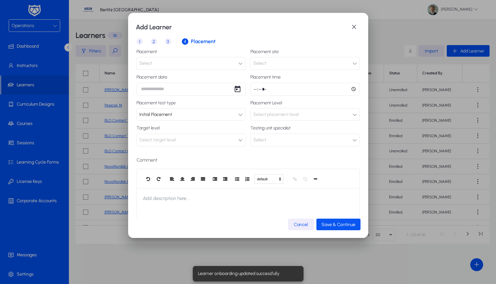
click at [335, 225] on span "Save & Continue" at bounding box center [338, 224] width 34 height 5
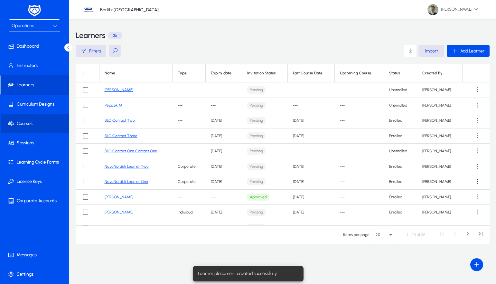
click at [29, 124] on span at bounding box center [35, 123] width 69 height 15
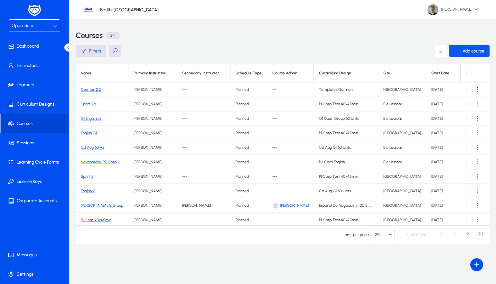
click at [478, 54] on span "button" at bounding box center [469, 50] width 41 height 15
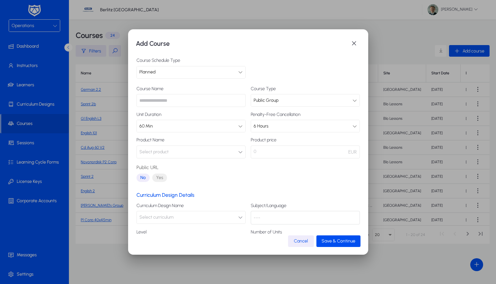
click at [163, 98] on input "text" at bounding box center [190, 100] width 109 height 13
type input "*********"
click at [305, 243] on span "Cancel" at bounding box center [301, 240] width 14 height 5
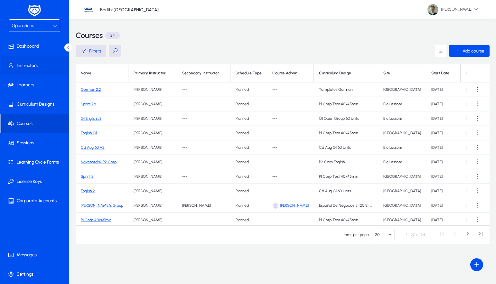
click at [36, 66] on span at bounding box center [35, 65] width 69 height 15
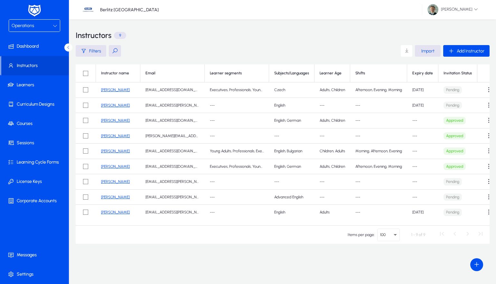
click at [107, 90] on link "[PERSON_NAME]" at bounding box center [115, 89] width 29 height 5
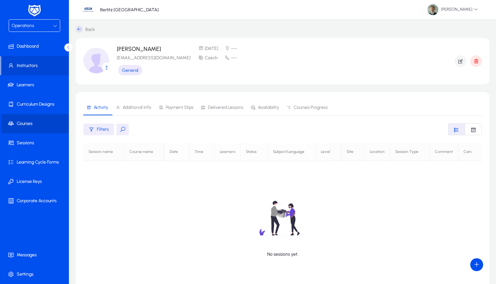
click at [34, 120] on span at bounding box center [35, 123] width 69 height 15
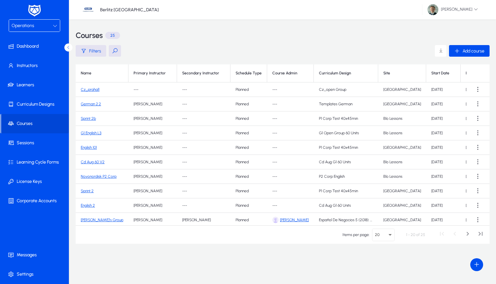
click at [87, 89] on link "Cz_prahal1" at bounding box center [90, 89] width 19 height 5
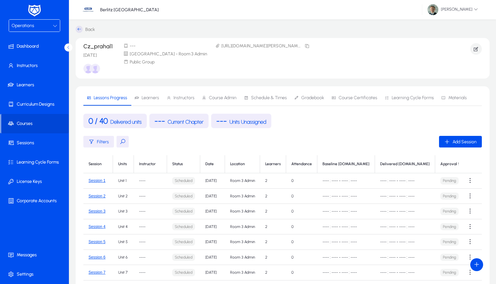
click at [139, 98] on span "Learners" at bounding box center [146, 98] width 24 height 5
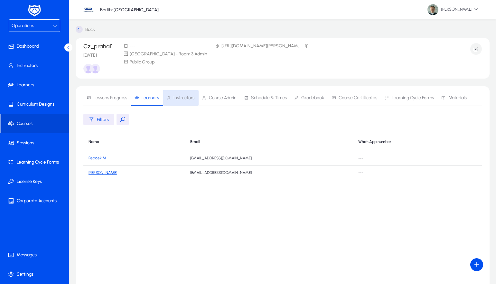
click at [175, 98] on span "Instructors" at bounding box center [183, 98] width 21 height 5
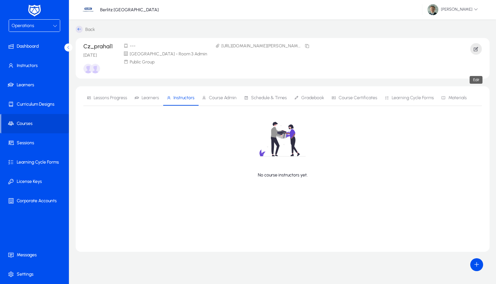
click at [475, 48] on icon "button" at bounding box center [476, 49] width 6 height 6
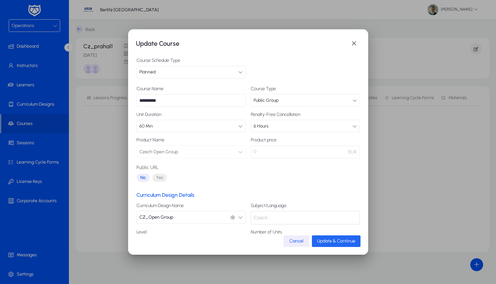
click at [327, 245] on span "submit" at bounding box center [336, 240] width 49 height 15
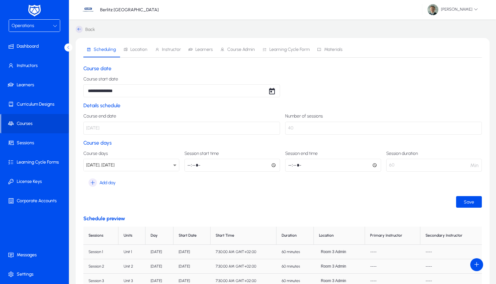
click at [136, 50] on span "Location" at bounding box center [138, 49] width 17 height 5
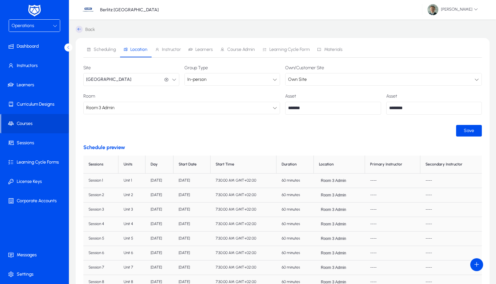
click at [172, 48] on span "Instructor" at bounding box center [171, 49] width 19 height 5
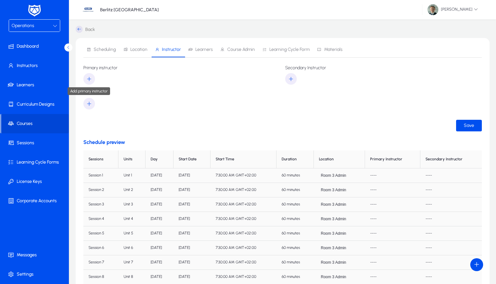
click at [92, 79] on icon "button" at bounding box center [89, 79] width 6 height 6
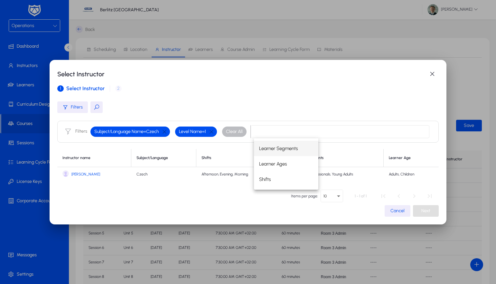
click at [85, 174] on span "[PERSON_NAME]" at bounding box center [85, 174] width 29 height 5
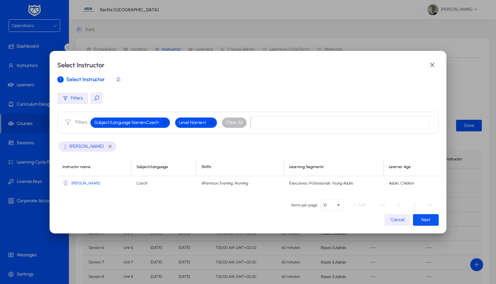
click at [422, 219] on span "Next" at bounding box center [425, 219] width 9 height 5
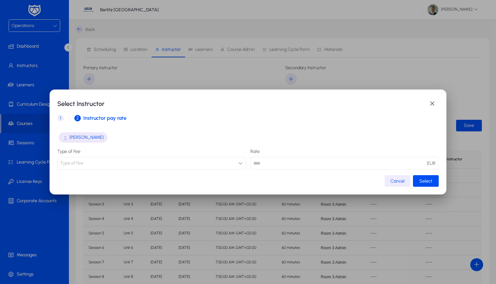
click at [184, 165] on button "Type of Fee" at bounding box center [151, 163] width 188 height 13
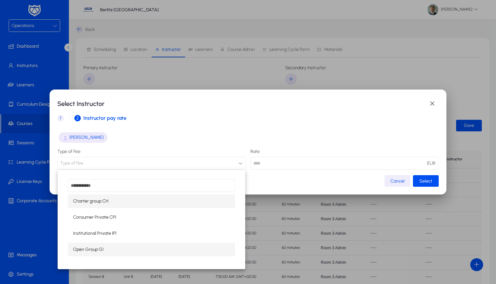
click at [102, 247] on span "Open Group G1" at bounding box center [88, 249] width 31 height 8
type input "****"
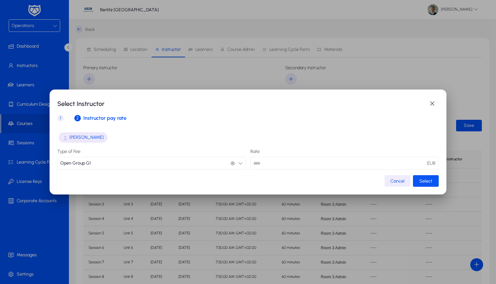
click at [423, 184] on span "button" at bounding box center [426, 180] width 26 height 15
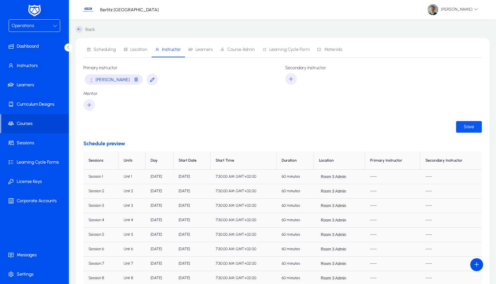
click at [469, 126] on span "Save" at bounding box center [468, 126] width 10 height 5
click at [133, 80] on span "button" at bounding box center [135, 80] width 5 height 8
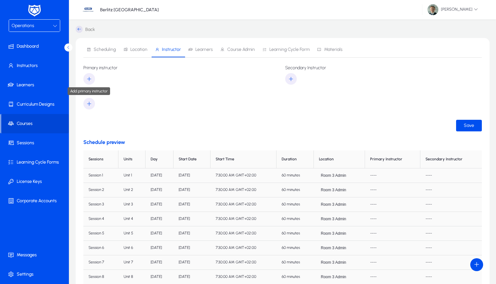
click at [90, 80] on icon "button" at bounding box center [89, 79] width 6 height 6
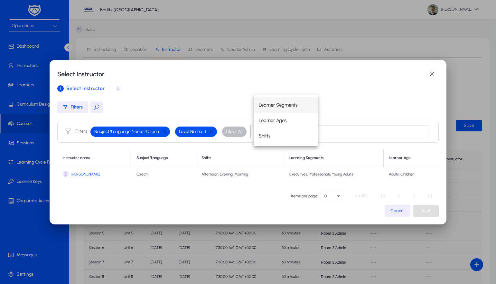
drag, startPoint x: 85, startPoint y: 174, endPoint x: 110, endPoint y: 174, distance: 24.8
click at [85, 174] on span "[PERSON_NAME]" at bounding box center [85, 174] width 29 height 5
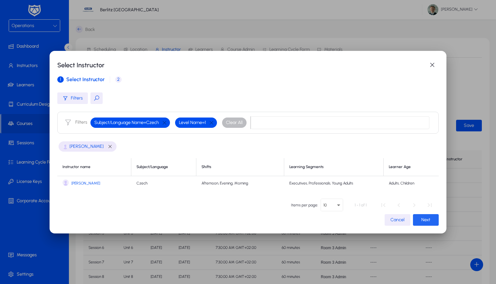
click at [421, 217] on span "Next" at bounding box center [425, 219] width 9 height 5
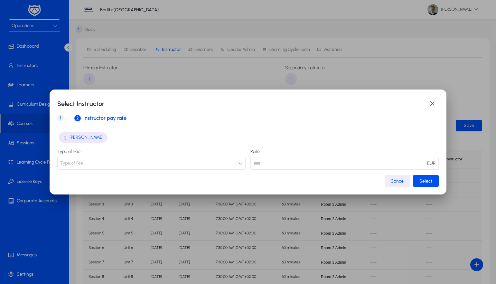
click at [196, 166] on button "Type of Fee" at bounding box center [151, 163] width 188 height 13
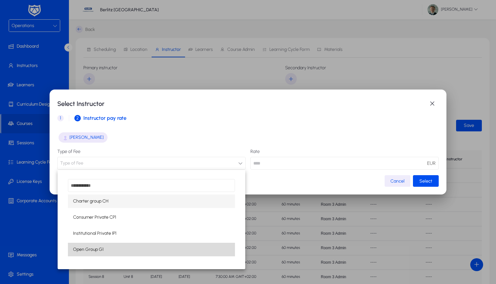
click at [98, 251] on span "Open Group G1" at bounding box center [88, 249] width 31 height 8
type input "**"
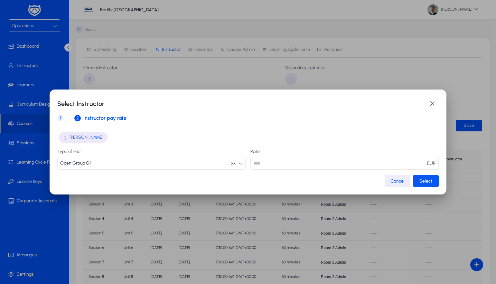
click at [430, 180] on span "Select" at bounding box center [425, 180] width 13 height 5
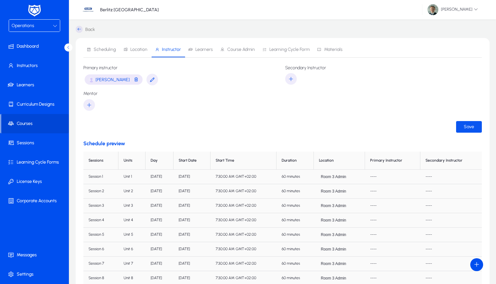
drag, startPoint x: 477, startPoint y: 116, endPoint x: 475, endPoint y: 119, distance: 3.5
click at [477, 117] on form "Primary instructor Petra Kvitova Secondary Instructor Mentor Save" at bounding box center [282, 98] width 398 height 67
click at [470, 125] on span "Save" at bounding box center [468, 126] width 10 height 5
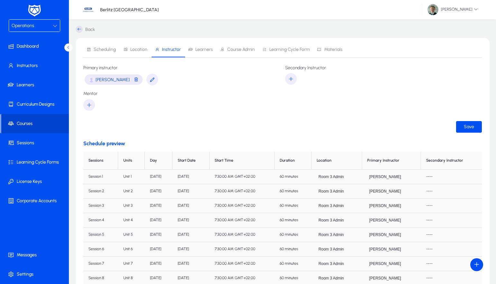
click at [29, 121] on span at bounding box center [35, 123] width 68 height 15
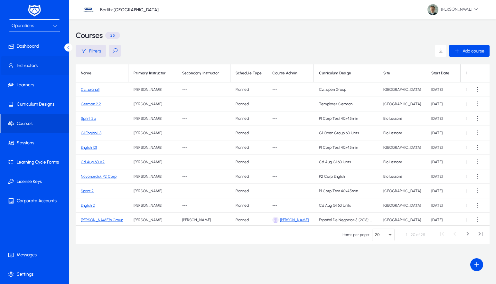
click at [32, 66] on span at bounding box center [35, 65] width 69 height 15
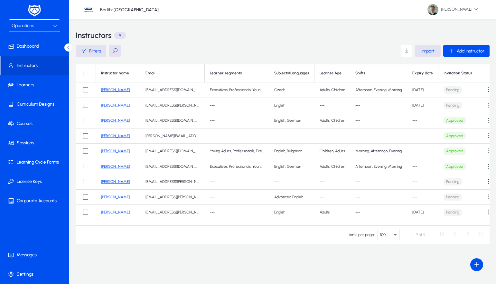
click at [113, 90] on link "[PERSON_NAME]" at bounding box center [115, 89] width 29 height 5
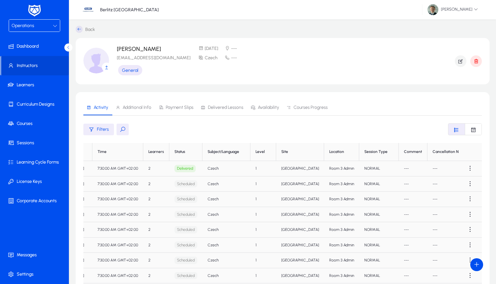
scroll to position [0, 96]
click at [467, 169] on span at bounding box center [469, 168] width 13 height 13
click at [29, 146] on div at bounding box center [248, 142] width 496 height 284
click at [29, 143] on span at bounding box center [35, 142] width 69 height 15
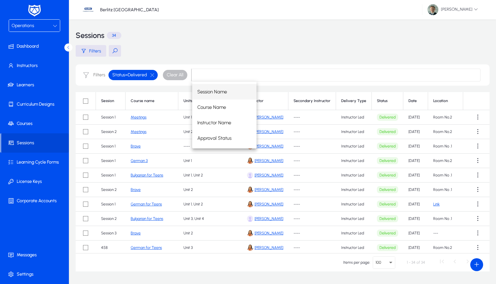
click at [367, 80] on input at bounding box center [335, 74] width 289 height 13
click at [367, 56] on div "Filters" at bounding box center [283, 51] width 414 height 12
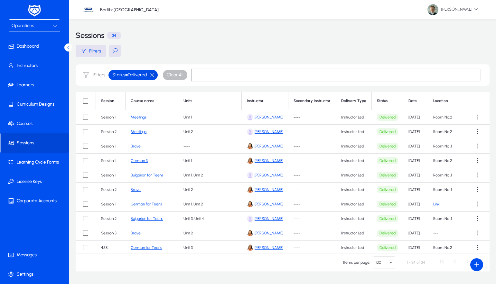
click at [153, 74] on button "button" at bounding box center [152, 75] width 11 height 6
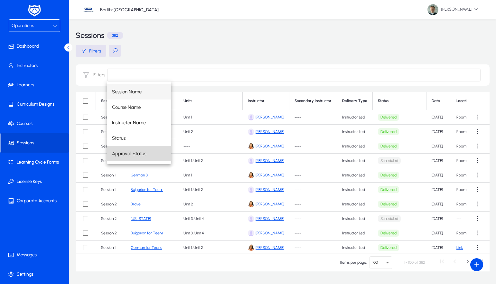
click at [120, 159] on mat-option "Approval Status" at bounding box center [139, 153] width 64 height 15
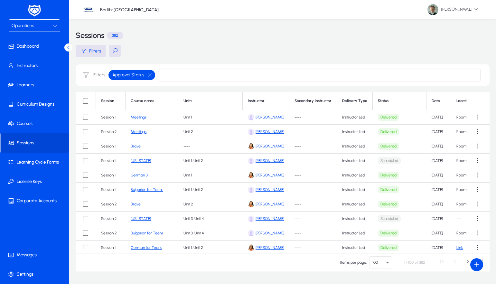
click at [186, 77] on input at bounding box center [319, 74] width 321 height 13
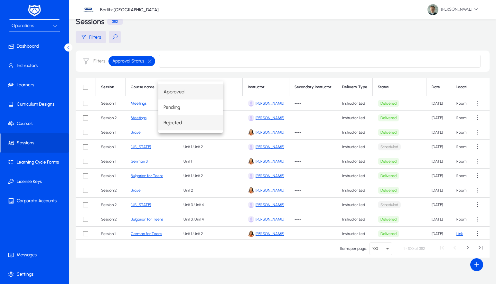
scroll to position [15, 0]
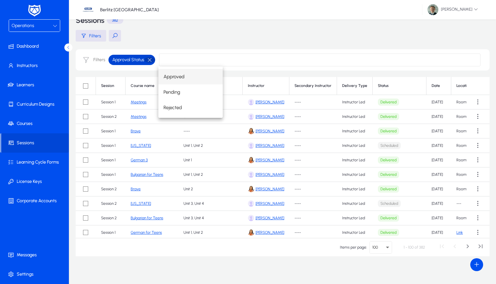
click at [149, 60] on button "button" at bounding box center [149, 60] width 11 height 6
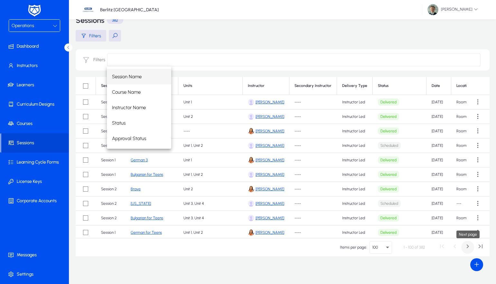
click at [470, 247] on span "Next page" at bounding box center [467, 247] width 13 height 13
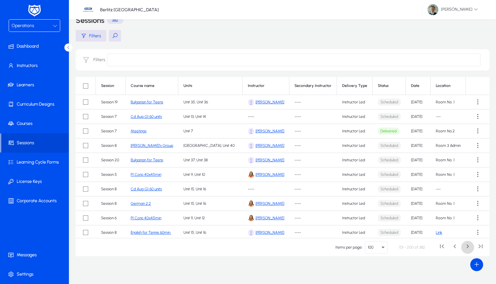
click at [469, 247] on span "Next page" at bounding box center [467, 247] width 13 height 13
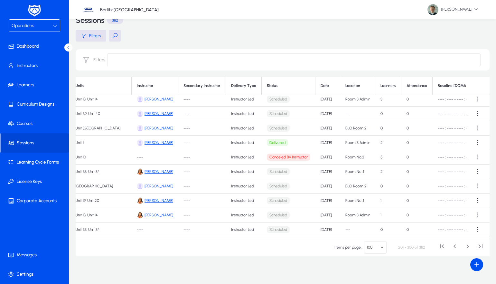
scroll to position [234, 128]
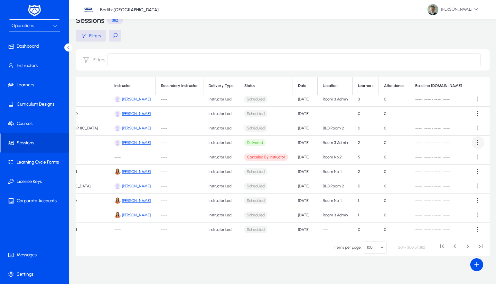
click at [474, 142] on span at bounding box center [477, 142] width 13 height 13
click at [426, 157] on span "Approve" at bounding box center [427, 158] width 26 height 6
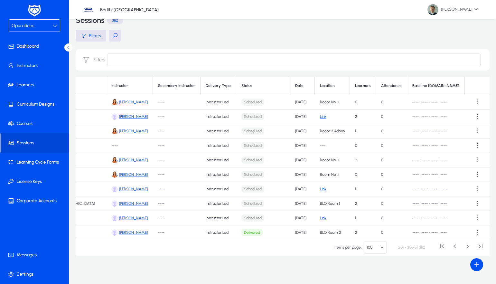
scroll to position [0, 131]
click at [28, 87] on span at bounding box center [35, 84] width 69 height 15
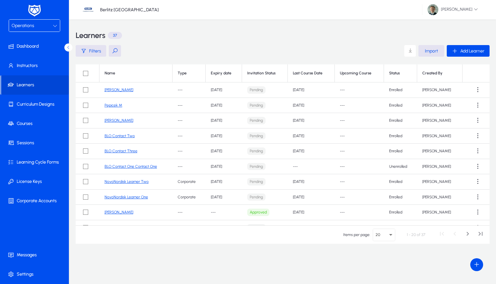
click at [112, 90] on link "[PERSON_NAME]" at bounding box center [119, 89] width 29 height 5
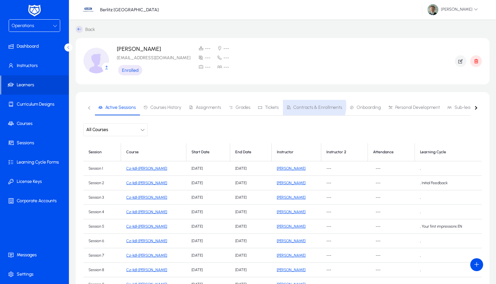
click at [312, 106] on span "Contracts & Enrollments" at bounding box center [317, 107] width 49 height 5
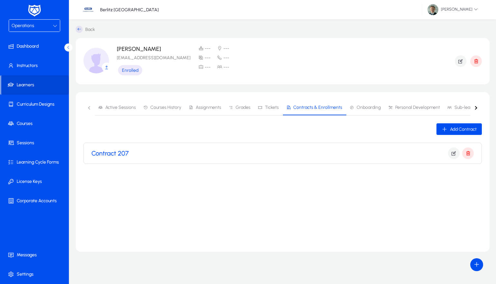
click at [114, 154] on h3 "Contract 207" at bounding box center [109, 153] width 37 height 8
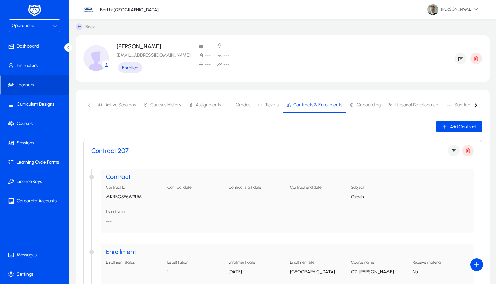
scroll to position [10, 0]
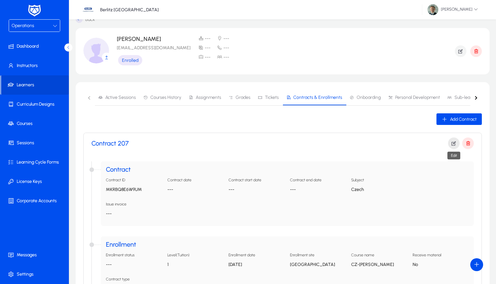
click at [454, 143] on icon "button" at bounding box center [454, 143] width 6 height 6
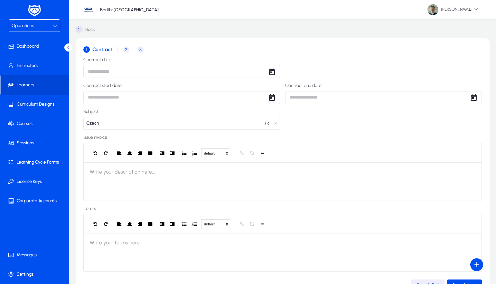
click at [125, 50] on span "2" at bounding box center [126, 49] width 6 height 6
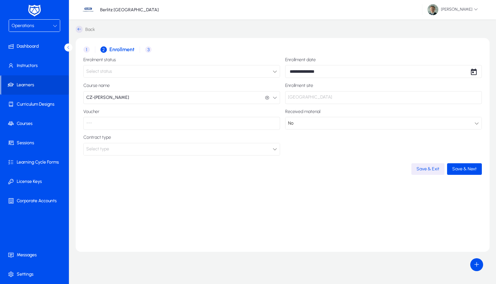
click at [143, 50] on span "3 Invoice details" at bounding box center [147, 49] width 14 height 6
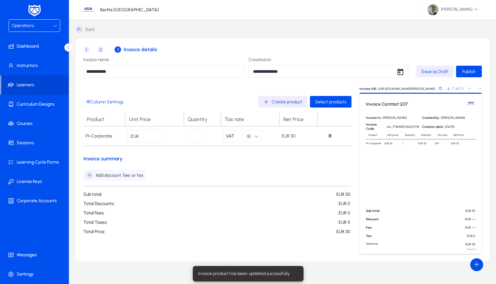
click at [107, 175] on span "Add discount, fee, or tax" at bounding box center [114, 174] width 57 height 7
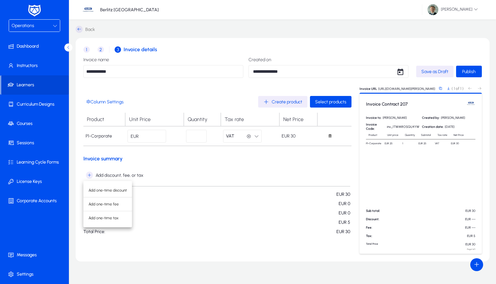
drag, startPoint x: 167, startPoint y: 164, endPoint x: 177, endPoint y: 160, distance: 10.6
click at [169, 163] on div at bounding box center [248, 142] width 496 height 284
click at [326, 101] on span "Select products" at bounding box center [330, 101] width 31 height 5
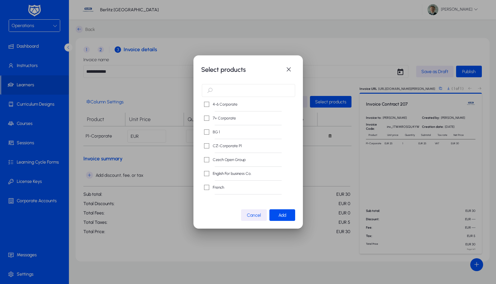
click at [239, 89] on input "text" at bounding box center [248, 90] width 93 height 13
type input "*******"
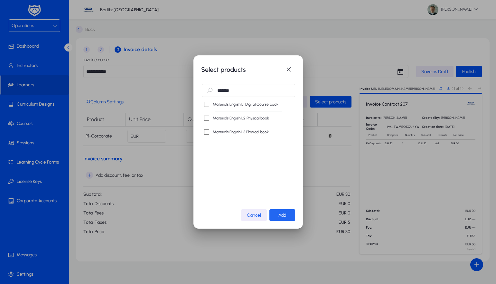
click at [281, 213] on span "Add" at bounding box center [282, 214] width 8 height 5
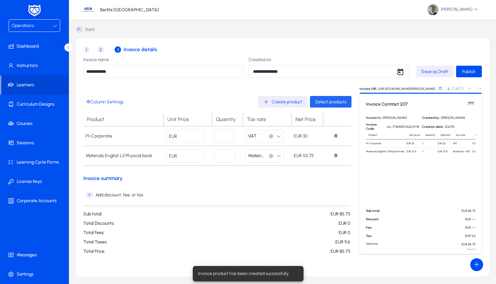
click at [321, 100] on span "Select products" at bounding box center [330, 101] width 31 height 5
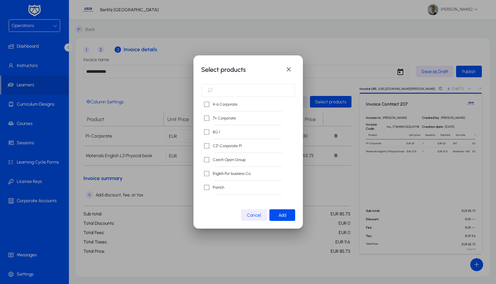
click at [263, 92] on input "text" at bounding box center [248, 90] width 93 height 13
type input "***"
click at [224, 105] on label "Registration fee" at bounding box center [225, 104] width 28 height 6
click at [281, 217] on span "Add" at bounding box center [282, 214] width 8 height 5
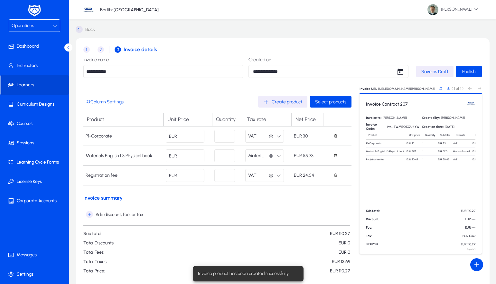
click at [189, 134] on input "**" at bounding box center [185, 136] width 39 height 13
click at [216, 134] on input "*" at bounding box center [224, 136] width 21 height 13
drag, startPoint x: 229, startPoint y: 136, endPoint x: 215, endPoint y: 136, distance: 13.8
click at [215, 136] on input "*" at bounding box center [224, 136] width 21 height 13
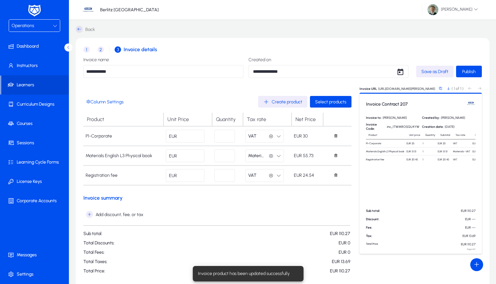
type input "**"
click at [192, 136] on input "**" at bounding box center [185, 136] width 39 height 13
type input "*"
type input "**"
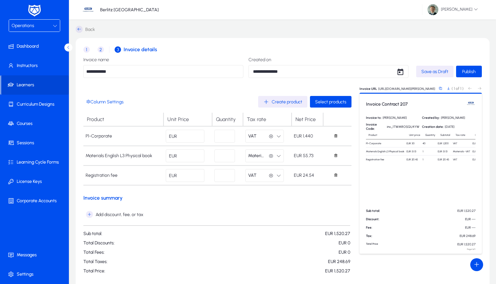
drag, startPoint x: 191, startPoint y: 156, endPoint x: 178, endPoint y: 155, distance: 13.2
click at [178, 156] on div "EUR *****" at bounding box center [188, 155] width 44 height 13
type input "*"
type input "**"
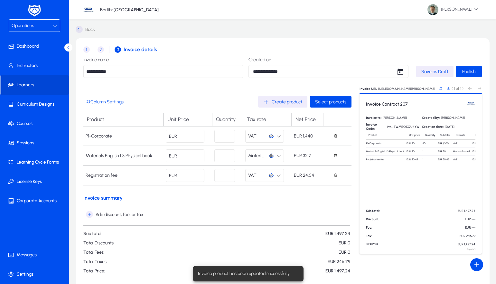
click at [197, 175] on input "*****" at bounding box center [185, 175] width 39 height 13
type input "**"
click at [273, 202] on form "Column Settings Create product Select products Product Unit Price Quantity Tax …" at bounding box center [217, 185] width 268 height 178
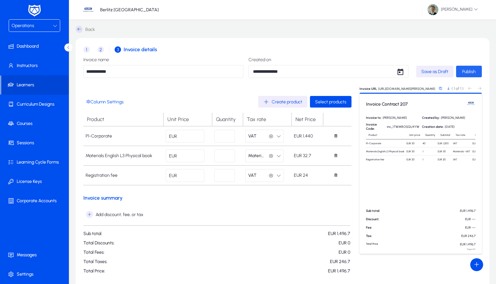
click at [468, 69] on span "Publish" at bounding box center [469, 71] width 14 height 5
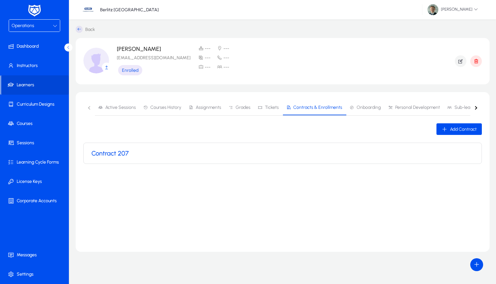
click at [101, 154] on h3 "Contract 207" at bounding box center [109, 153] width 37 height 8
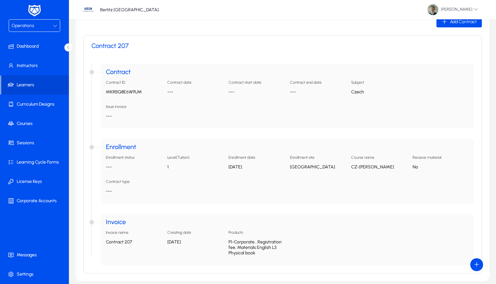
scroll to position [109, 0]
click at [122, 146] on h4 "Enrollment" at bounding box center [287, 145] width 362 height 6
click at [112, 214] on div "Invoice Invoice name Contract 207 Creating date 01 Oct 2025 Products P1-Corpora…" at bounding box center [287, 237] width 373 height 51
click at [107, 221] on h4 "Invoice" at bounding box center [287, 220] width 362 height 6
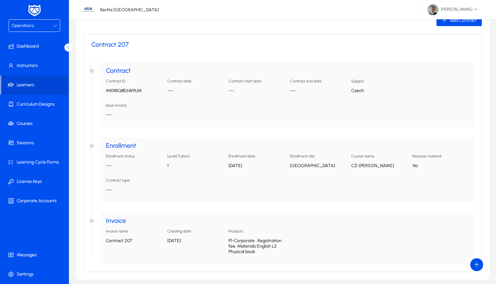
click at [154, 203] on div "Contract Contract ID MKRBQ8E6W9UM Contract date --- Contract start date --- Con…" at bounding box center [282, 162] width 382 height 201
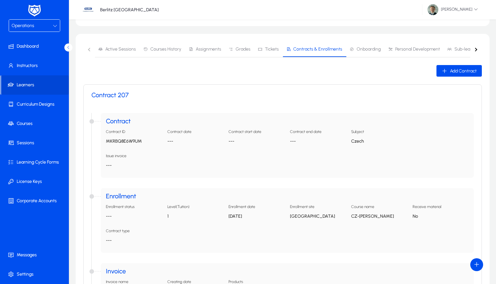
scroll to position [56, 0]
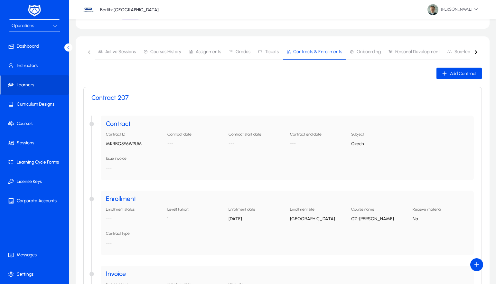
click at [32, 26] on span "Operations" at bounding box center [23, 25] width 23 height 5
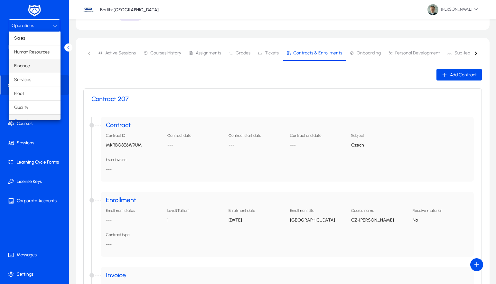
scroll to position [0, 0]
click at [23, 66] on span "Finance" at bounding box center [22, 66] width 16 height 8
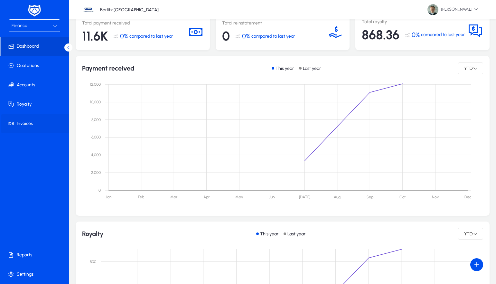
click at [22, 123] on span at bounding box center [35, 123] width 69 height 15
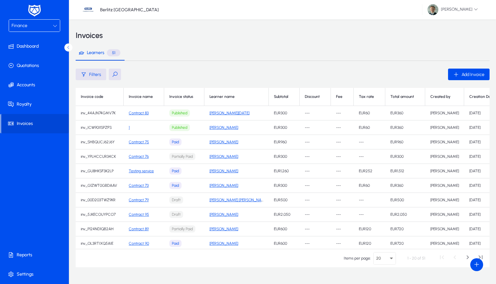
click at [495, 97] on div at bounding box center [498, 97] width 4 height 4
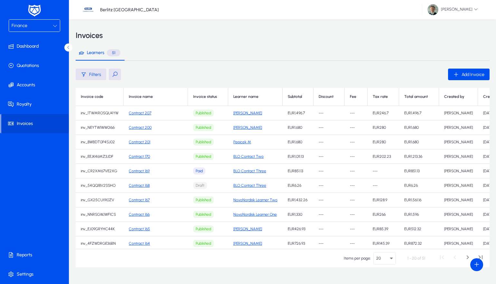
click at [136, 113] on link "Contract 207" at bounding box center [140, 113] width 23 height 5
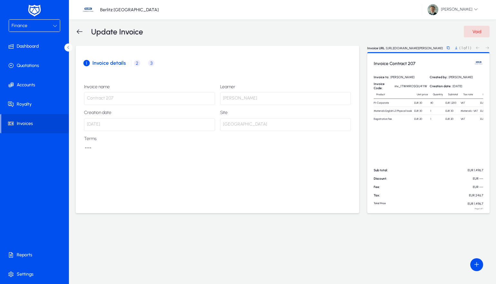
click at [41, 26] on div "Finance" at bounding box center [32, 26] width 41 height 8
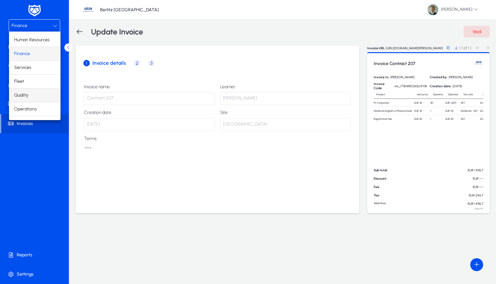
scroll to position [12, 0]
click at [27, 106] on span "Operations" at bounding box center [25, 109] width 23 height 8
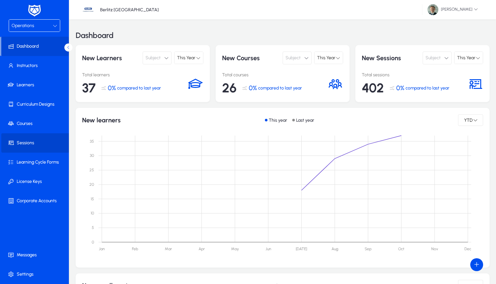
click at [31, 142] on span at bounding box center [35, 142] width 69 height 15
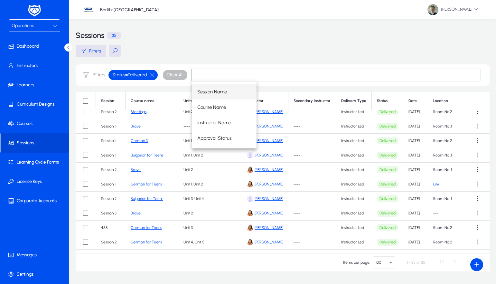
scroll to position [29, 0]
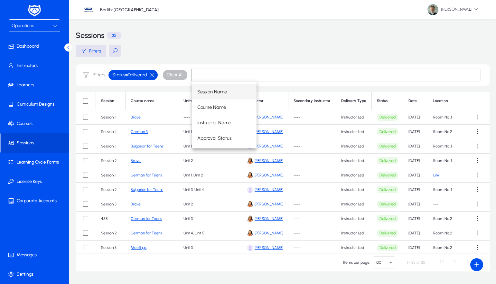
click at [152, 74] on button "button" at bounding box center [152, 75] width 11 height 6
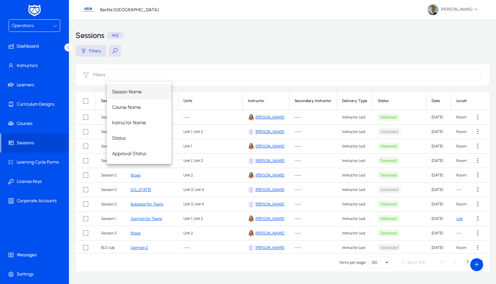
drag, startPoint x: 409, startPoint y: 275, endPoint x: 453, endPoint y: 259, distance: 46.9
click at [421, 272] on div "Sessions 402 Filters Filters Session Course name Units Instructor Secondary Ins…" at bounding box center [282, 161] width 426 height 284
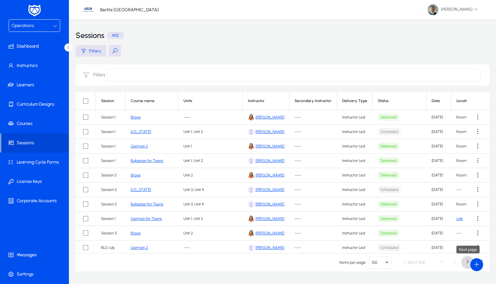
click at [465, 259] on span "Next page" at bounding box center [467, 262] width 13 height 13
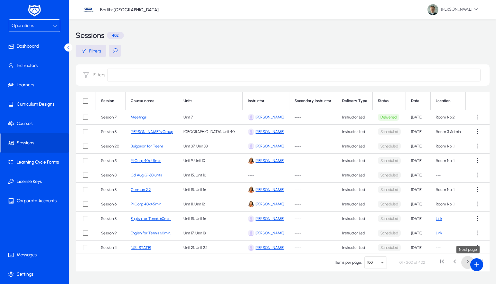
click at [465, 259] on span "Next page" at bounding box center [467, 262] width 13 height 13
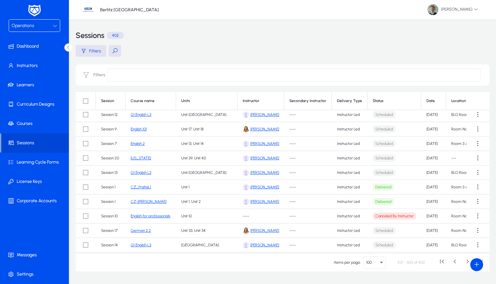
scroll to position [211, 0]
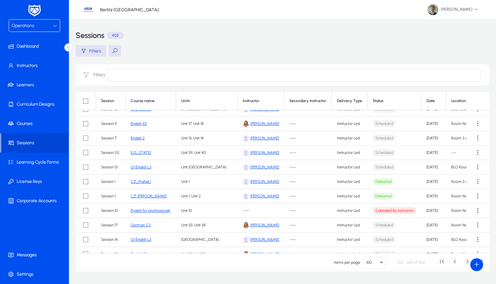
click at [136, 196] on link "CZ-[PERSON_NAME]" at bounding box center [149, 196] width 36 height 5
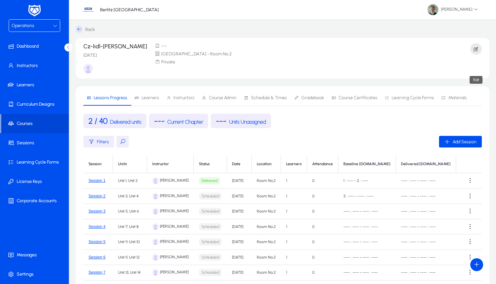
click at [473, 48] on icon "button" at bounding box center [476, 49] width 6 height 6
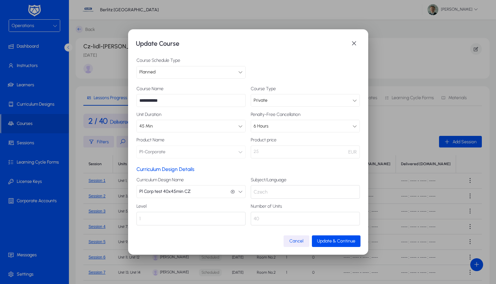
click at [212, 165] on mat-dialog-content "**********" at bounding box center [248, 142] width 224 height 184
click at [302, 154] on p "25" at bounding box center [305, 151] width 109 height 13
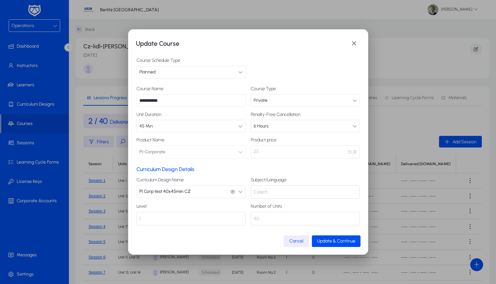
click at [307, 141] on label "Product price" at bounding box center [305, 139] width 109 height 5
click at [350, 37] on div "**********" at bounding box center [248, 141] width 240 height 225
click at [353, 38] on span "button" at bounding box center [353, 43] width 13 height 13
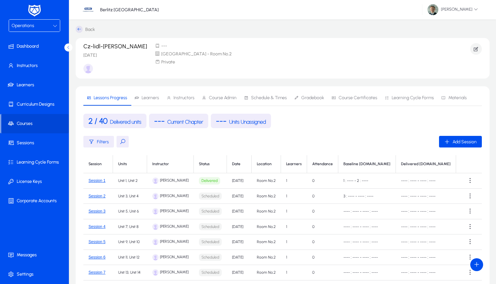
click at [148, 99] on span "Learners" at bounding box center [149, 98] width 17 height 5
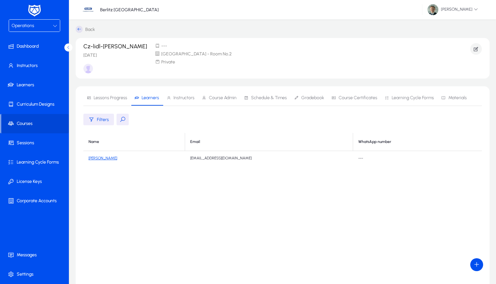
click at [47, 25] on div "Operations" at bounding box center [32, 26] width 41 height 8
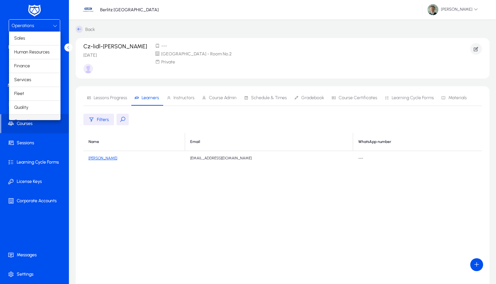
scroll to position [8, 0]
click at [216, 58] on div at bounding box center [248, 142] width 496 height 284
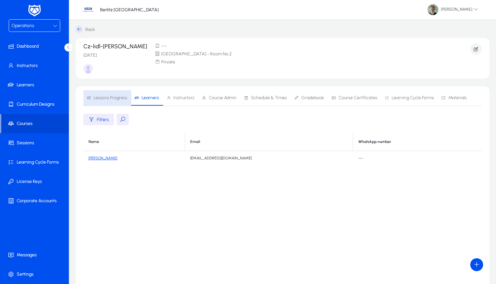
click at [106, 99] on span "Lessons Progress" at bounding box center [110, 98] width 33 height 5
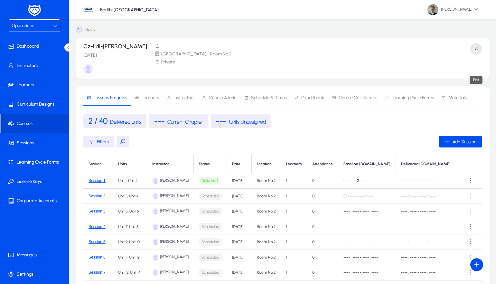
click at [478, 47] on icon "button" at bounding box center [476, 49] width 6 height 6
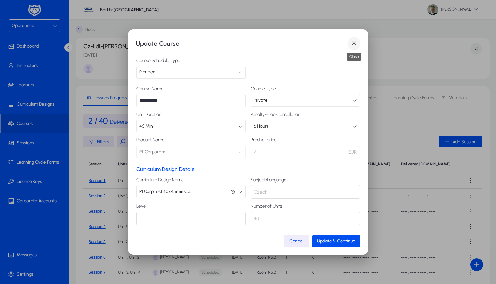
click at [354, 42] on span "button" at bounding box center [353, 43] width 13 height 13
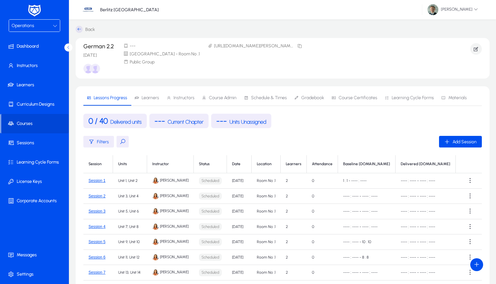
click at [185, 96] on span "Instructors" at bounding box center [183, 98] width 21 height 5
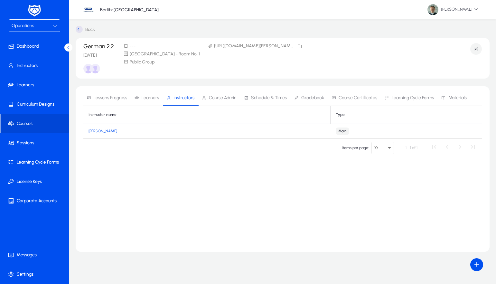
click at [98, 131] on link "[PERSON_NAME]" at bounding box center [102, 131] width 29 height 5
click at [478, 48] on icon "button" at bounding box center [476, 49] width 6 height 6
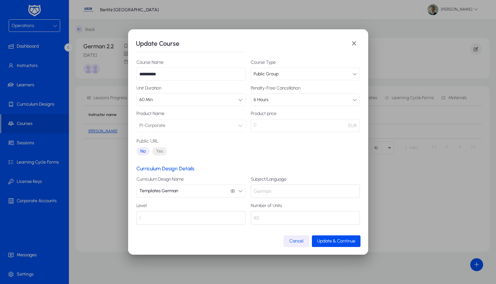
scroll to position [26, 0]
click at [333, 242] on span "Update & Continue" at bounding box center [336, 240] width 38 height 5
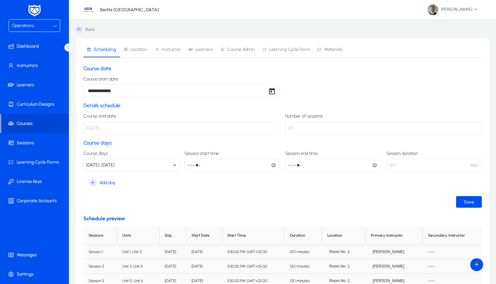
click at [140, 51] on span "Location" at bounding box center [138, 49] width 17 height 5
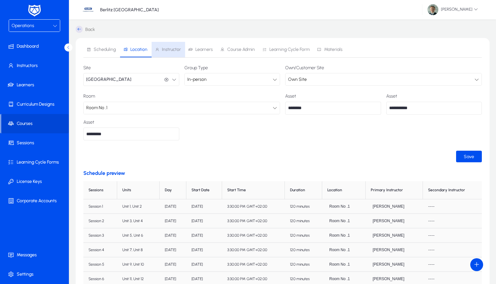
click at [169, 50] on span "Instructor" at bounding box center [171, 49] width 19 height 5
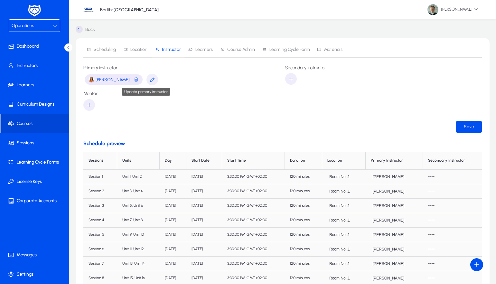
click at [149, 78] on icon "button" at bounding box center [152, 80] width 6 height 6
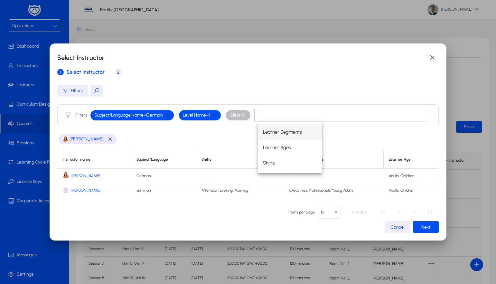
click at [164, 141] on div "[PERSON_NAME]" at bounding box center [247, 141] width 381 height 18
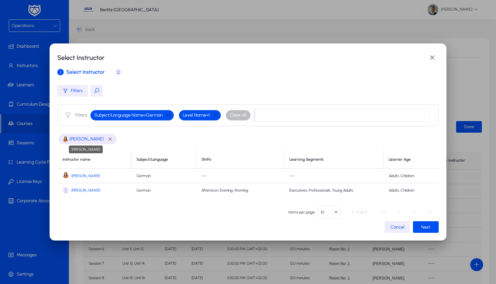
click at [90, 140] on span "[PERSON_NAME]" at bounding box center [86, 139] width 34 height 8
drag, startPoint x: 90, startPoint y: 139, endPoint x: 88, endPoint y: 145, distance: 6.1
click at [90, 139] on span "[PERSON_NAME]" at bounding box center [86, 139] width 34 height 8
click at [85, 176] on span "[PERSON_NAME]" at bounding box center [85, 175] width 29 height 5
click at [87, 174] on span "[PERSON_NAME]" at bounding box center [85, 175] width 29 height 5
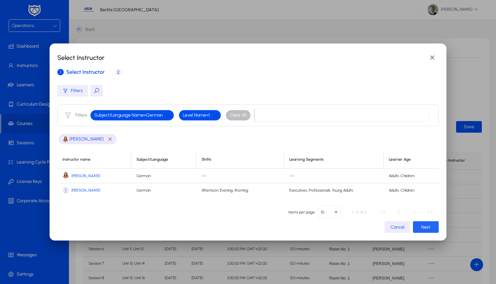
click at [421, 224] on span "Next" at bounding box center [425, 226] width 9 height 5
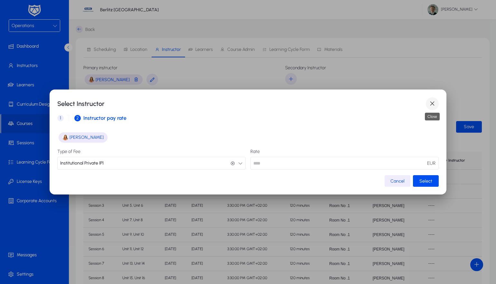
click at [428, 101] on span "button" at bounding box center [431, 103] width 13 height 13
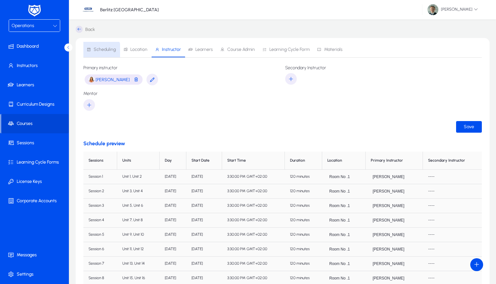
click at [100, 51] on span "Scheduling" at bounding box center [105, 49] width 22 height 5
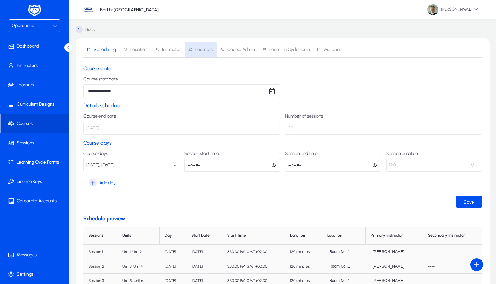
click at [196, 47] on span "Learners" at bounding box center [203, 49] width 17 height 5
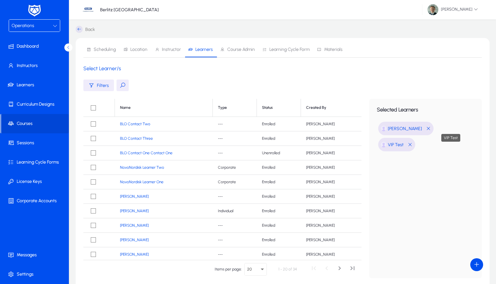
click at [403, 142] on span "VIP Test" at bounding box center [396, 144] width 16 height 5
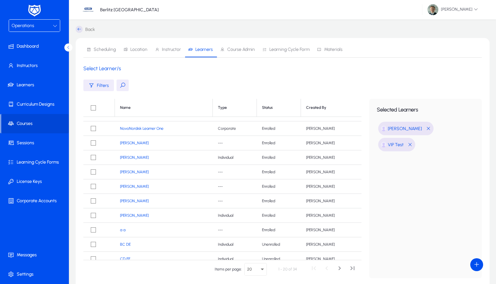
scroll to position [54, 0]
click at [129, 199] on link "[PERSON_NAME]" at bounding box center [134, 199] width 29 height 5
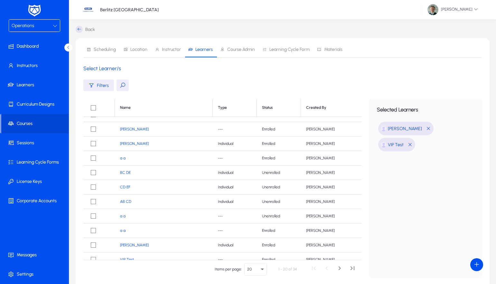
scroll to position [129, 0]
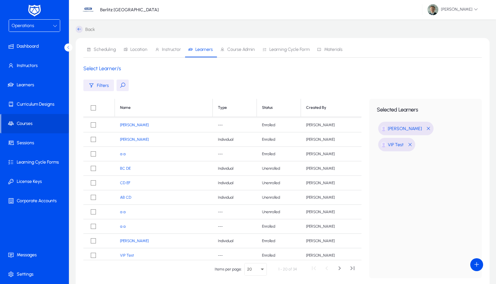
click at [102, 89] on span "button" at bounding box center [98, 85] width 31 height 15
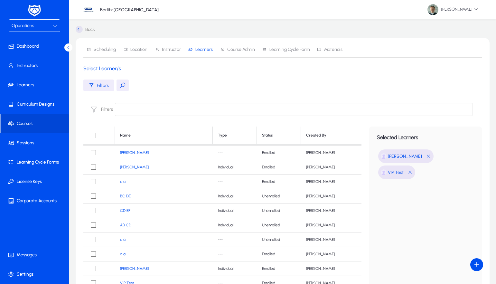
click at [126, 108] on input at bounding box center [294, 109] width 358 height 13
click at [135, 92] on div "Scheduling Location Instructor Learners Course Admin Learning Cycle Form Materi…" at bounding box center [283, 185] width 414 height 295
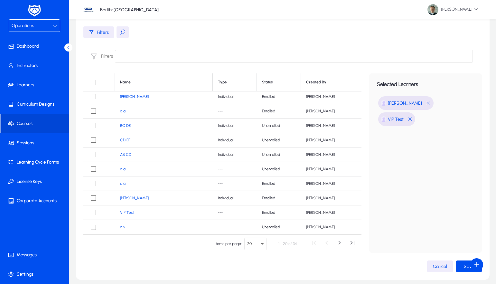
scroll to position [147, 0]
click at [39, 123] on span at bounding box center [35, 123] width 68 height 15
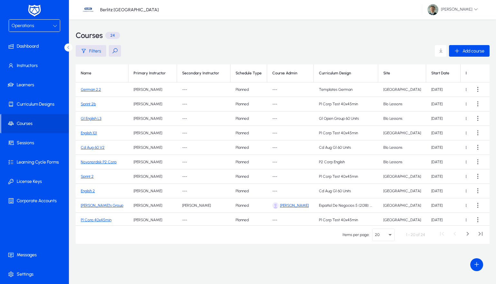
click at [46, 22] on div "Operations" at bounding box center [32, 26] width 41 height 8
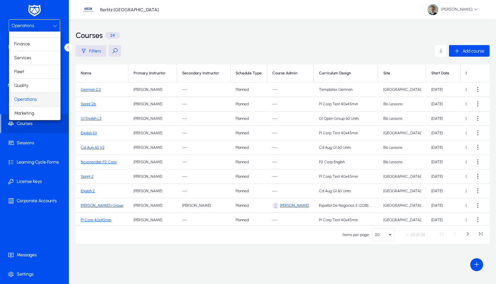
scroll to position [22, 0]
drag, startPoint x: 135, startPoint y: 31, endPoint x: 84, endPoint y: 48, distance: 54.7
click at [135, 31] on div at bounding box center [248, 142] width 496 height 284
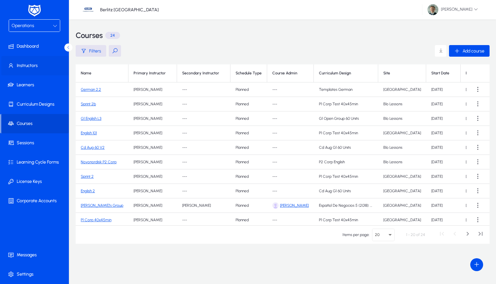
click at [35, 67] on span at bounding box center [35, 65] width 69 height 15
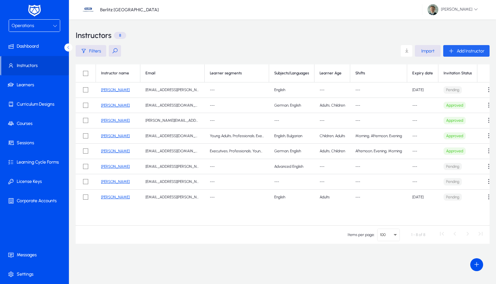
click at [466, 51] on span "Add Instructor" at bounding box center [470, 50] width 28 height 5
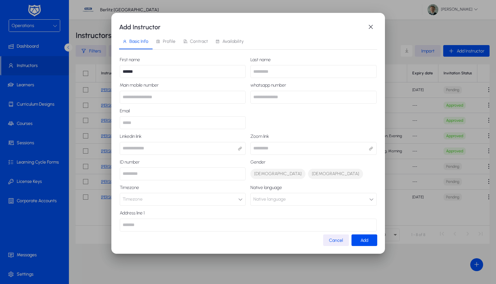
type input "******"
drag, startPoint x: 140, startPoint y: 70, endPoint x: 93, endPoint y: 68, distance: 47.3
click at [93, 68] on div "Add Instructor Basic Info Profile Contract Availability First name ****** Last …" at bounding box center [248, 142] width 496 height 284
type input "*****"
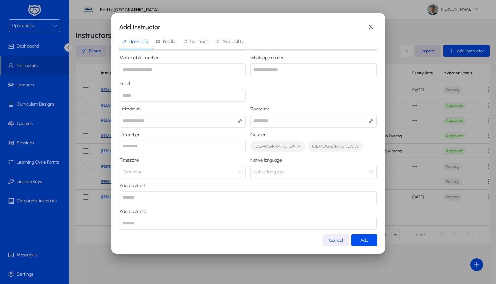
scroll to position [58, 0]
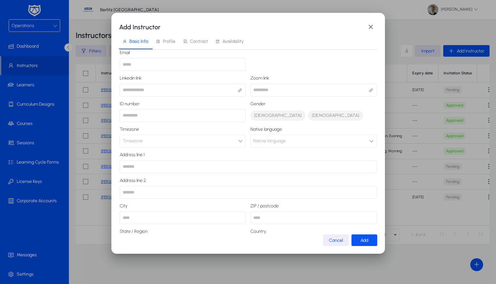
type input "*******"
click at [368, 240] on span "Add" at bounding box center [364, 239] width 8 height 5
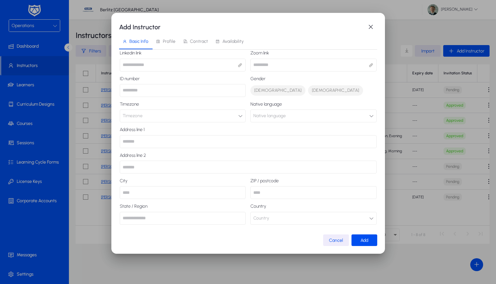
scroll to position [83, 0]
type input "**********"
click at [164, 118] on button "Timezone" at bounding box center [183, 116] width 126 height 13
type input "*"
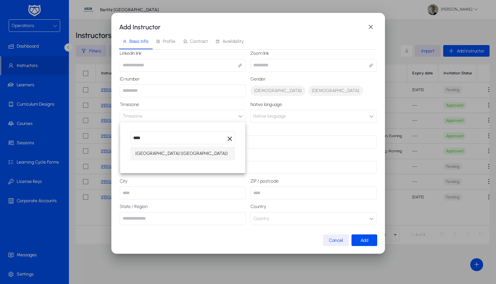
type input "****"
click at [146, 152] on span "Bulgaria (Sofia)" at bounding box center [181, 154] width 92 height 8
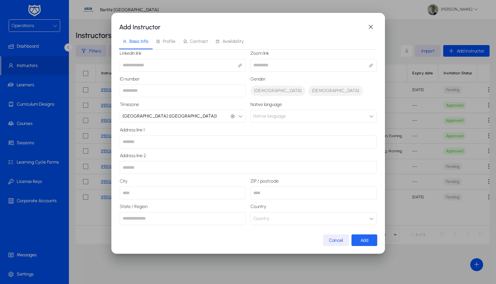
click at [364, 242] on span "Add" at bounding box center [364, 239] width 8 height 5
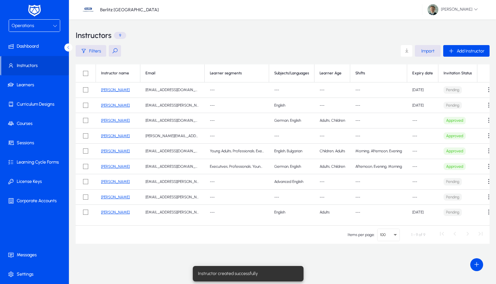
click at [114, 87] on td "[PERSON_NAME]" at bounding box center [118, 89] width 44 height 15
click at [114, 89] on link "[PERSON_NAME]" at bounding box center [115, 89] width 29 height 5
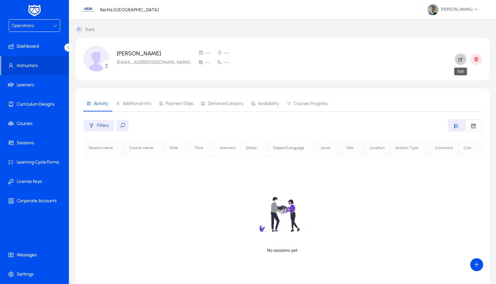
click at [455, 59] on span "button" at bounding box center [460, 58] width 12 height 15
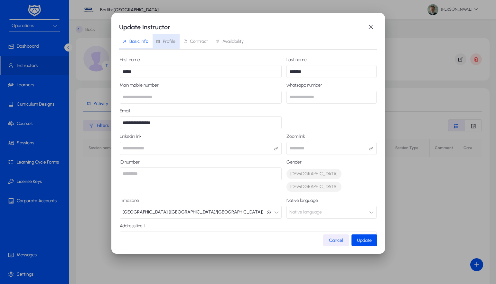
click at [165, 41] on span "Profile" at bounding box center [169, 41] width 13 height 5
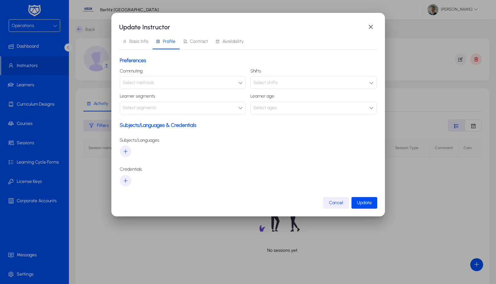
click at [147, 84] on span "Select methods" at bounding box center [139, 82] width 32 height 5
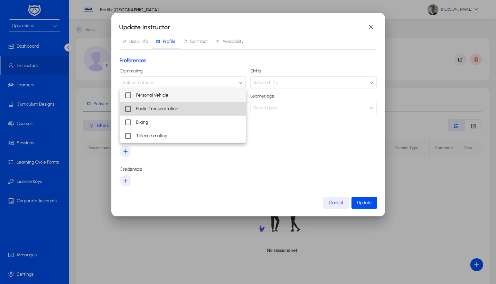
click at [141, 108] on span "Public Transportation" at bounding box center [157, 109] width 42 height 8
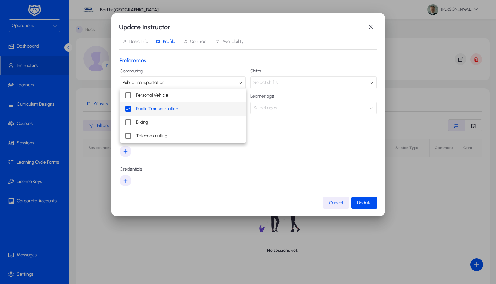
click at [303, 86] on div at bounding box center [248, 142] width 496 height 284
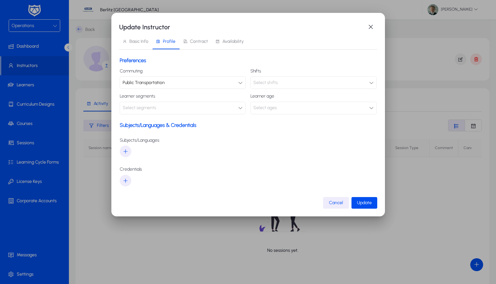
click at [303, 86] on div "Select shifts" at bounding box center [311, 82] width 116 height 8
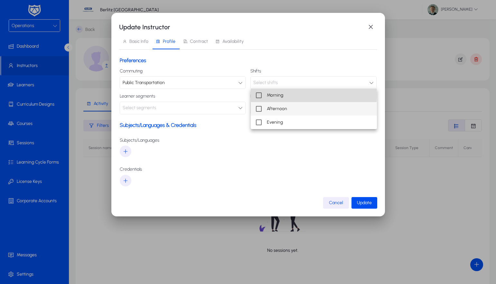
drag, startPoint x: 289, startPoint y: 95, endPoint x: 270, endPoint y: 109, distance: 23.4
click at [288, 95] on mat-option "Morning" at bounding box center [314, 95] width 126 height 14
click at [270, 111] on span "Afternoon" at bounding box center [277, 109] width 20 height 8
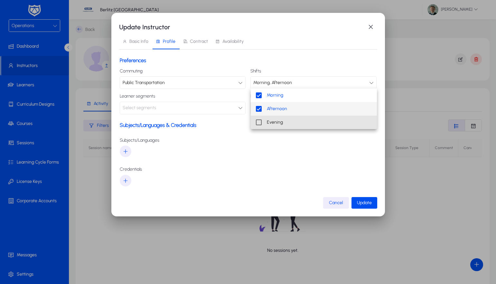
drag, startPoint x: 269, startPoint y: 121, endPoint x: 247, endPoint y: 128, distance: 23.7
click at [268, 122] on span "Evening" at bounding box center [275, 122] width 16 height 8
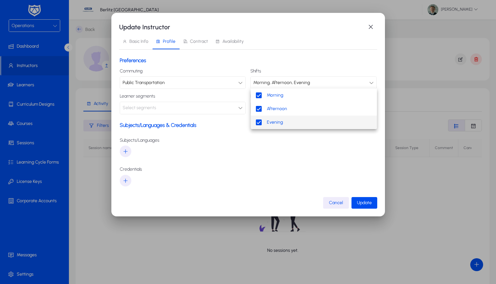
drag, startPoint x: 234, startPoint y: 132, endPoint x: 251, endPoint y: 123, distance: 19.7
click at [235, 132] on div at bounding box center [248, 142] width 496 height 284
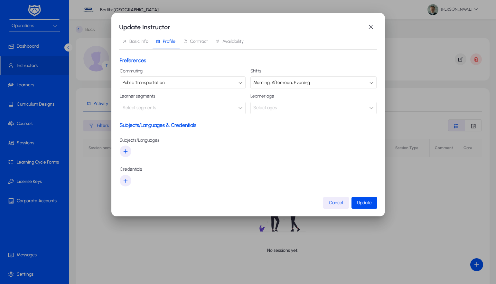
click at [280, 107] on div "Select ages" at bounding box center [311, 108] width 116 height 8
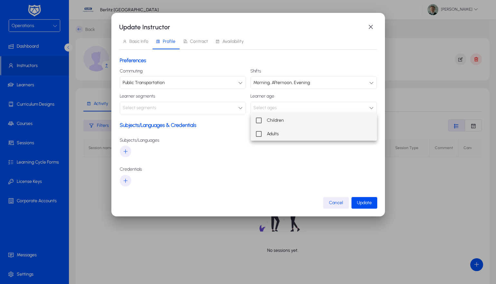
drag, startPoint x: 270, startPoint y: 119, endPoint x: 268, endPoint y: 132, distance: 12.8
click at [270, 120] on span "Children" at bounding box center [275, 120] width 17 height 8
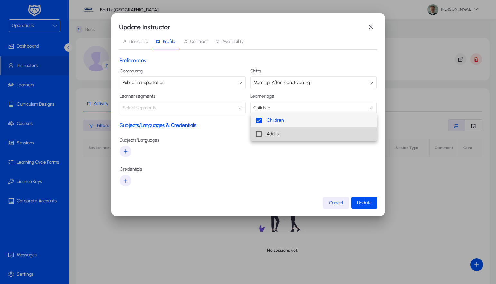
drag, startPoint x: 267, startPoint y: 135, endPoint x: 253, endPoint y: 132, distance: 13.5
click at [266, 135] on mat-option "Adults" at bounding box center [314, 134] width 126 height 14
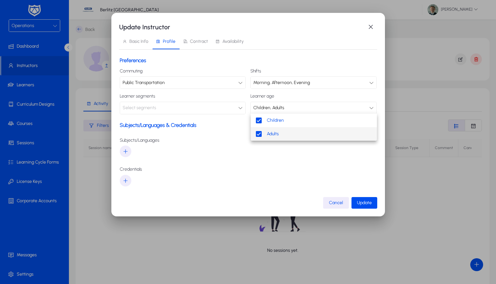
click at [190, 107] on div at bounding box center [248, 142] width 496 height 284
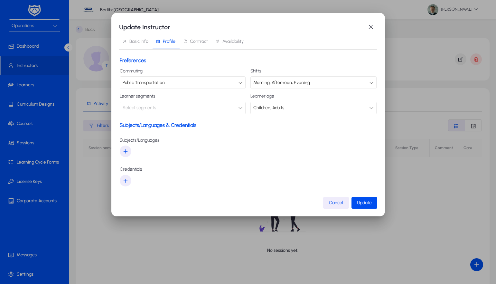
click at [190, 107] on div "Select segments" at bounding box center [181, 108] width 116 height 8
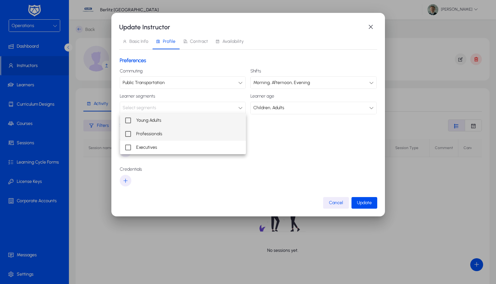
drag, startPoint x: 151, startPoint y: 120, endPoint x: 149, endPoint y: 140, distance: 20.1
click at [149, 125] on mat-option "Young Adults" at bounding box center [183, 121] width 126 height 14
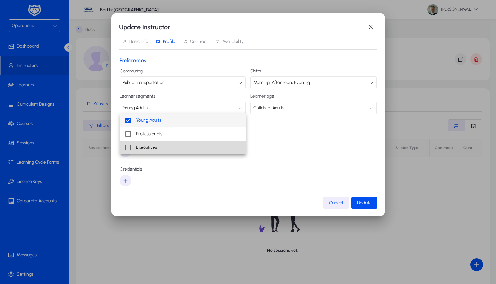
click at [149, 141] on mat-option "Executives" at bounding box center [183, 148] width 126 height 14
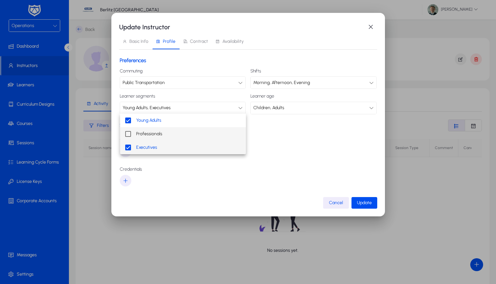
click at [149, 136] on span "Professionals" at bounding box center [149, 134] width 26 height 8
click at [306, 141] on div at bounding box center [248, 142] width 496 height 284
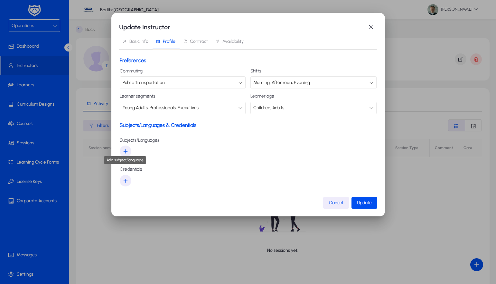
click at [124, 151] on icon "button" at bounding box center [126, 151] width 6 height 6
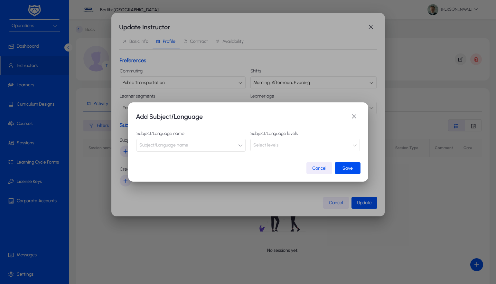
click at [177, 145] on span "Subject/Language name" at bounding box center [163, 145] width 49 height 13
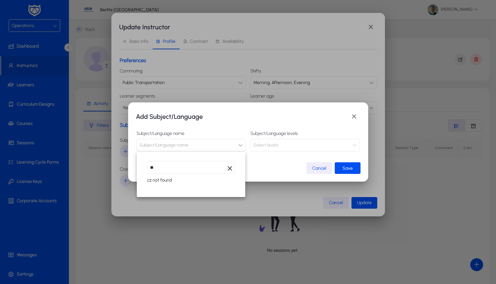
type input "*"
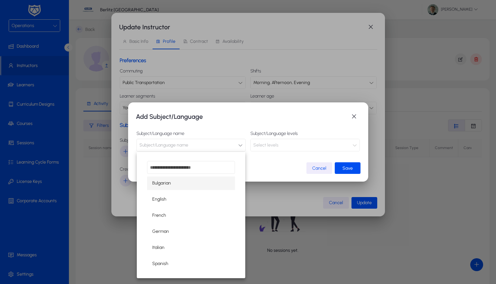
click at [187, 150] on div at bounding box center [248, 142] width 496 height 284
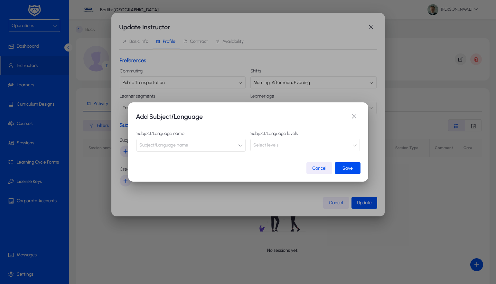
click at [214, 144] on button "Subject/Language name" at bounding box center [190, 145] width 109 height 13
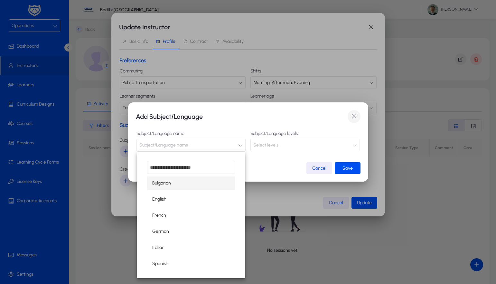
click at [353, 116] on div at bounding box center [248, 142] width 496 height 284
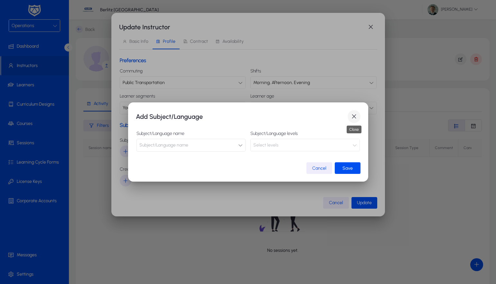
click at [352, 116] on span "button" at bounding box center [353, 116] width 13 height 13
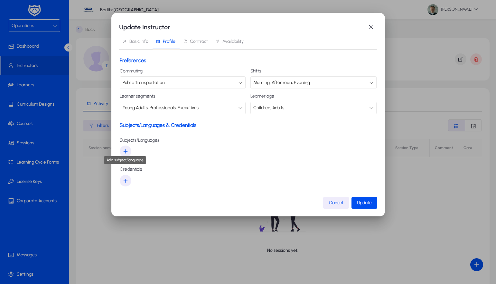
click at [123, 149] on icon "button" at bounding box center [126, 151] width 6 height 6
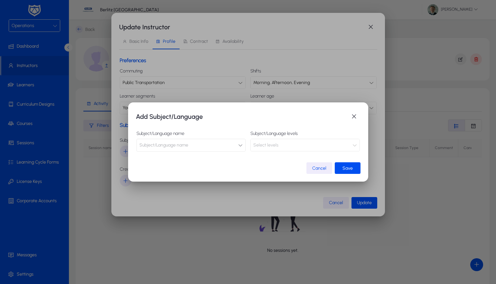
click at [186, 147] on span "Subject/Language name" at bounding box center [163, 145] width 49 height 13
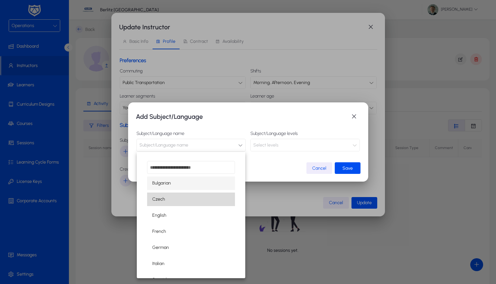
click at [188, 198] on mat-option "Czech" at bounding box center [191, 199] width 88 height 14
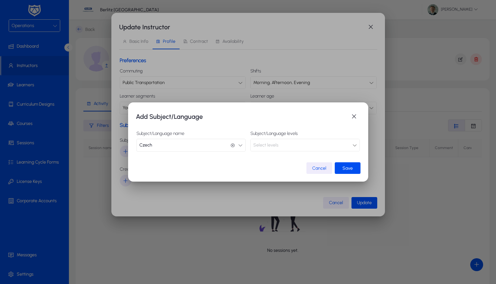
click at [302, 146] on div "Select levels" at bounding box center [302, 145] width 99 height 8
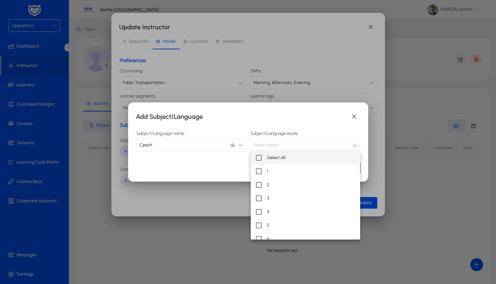
click at [281, 155] on span "Select All" at bounding box center [276, 158] width 19 height 8
click at [224, 159] on div at bounding box center [248, 142] width 496 height 284
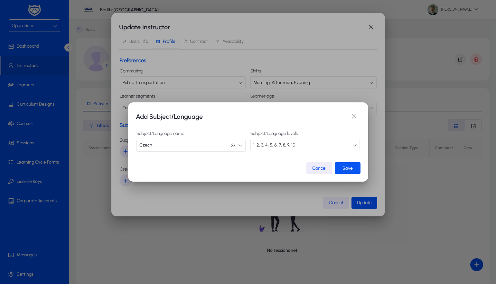
click at [347, 165] on span "Save" at bounding box center [347, 167] width 10 height 5
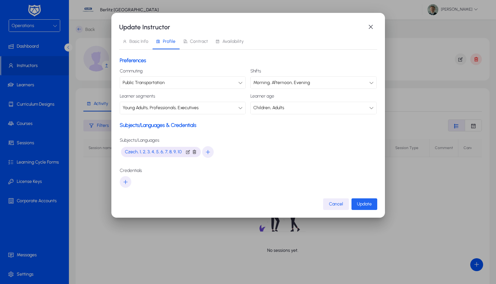
click at [358, 198] on span "submit" at bounding box center [364, 203] width 26 height 15
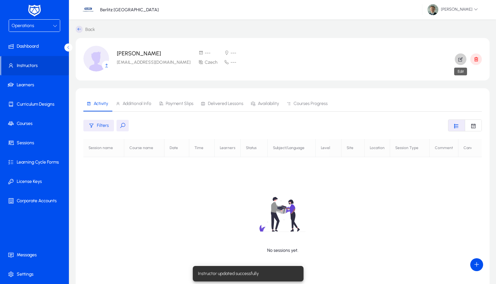
click at [462, 57] on icon "button" at bounding box center [460, 59] width 6 height 6
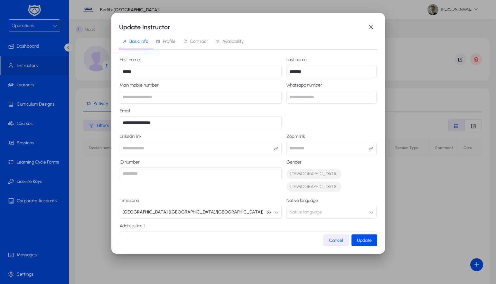
click at [192, 46] on span "Contract" at bounding box center [195, 41] width 25 height 15
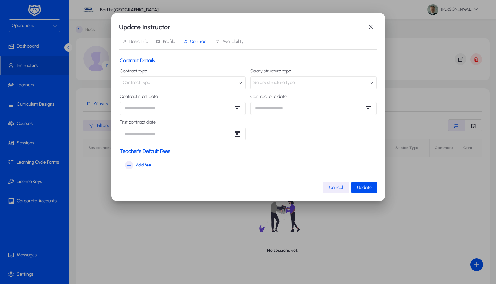
click at [159, 86] on button "Contract type" at bounding box center [183, 82] width 126 height 13
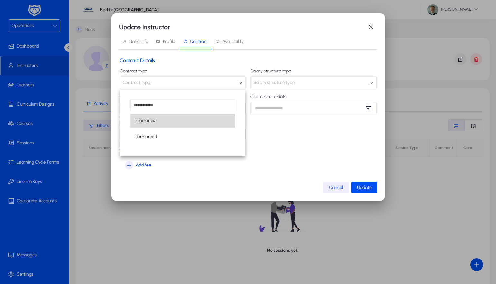
drag, startPoint x: 151, startPoint y: 123, endPoint x: 176, endPoint y: 117, distance: 24.8
click at [152, 123] on span "Freelance" at bounding box center [145, 121] width 20 height 8
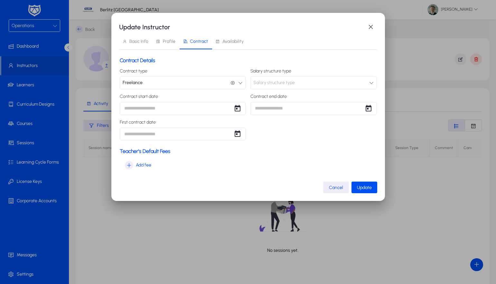
click at [280, 86] on span "Salary structure type" at bounding box center [273, 82] width 41 height 13
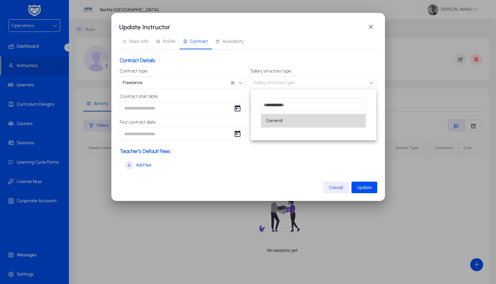
click at [279, 117] on span "General" at bounding box center [274, 121] width 16 height 8
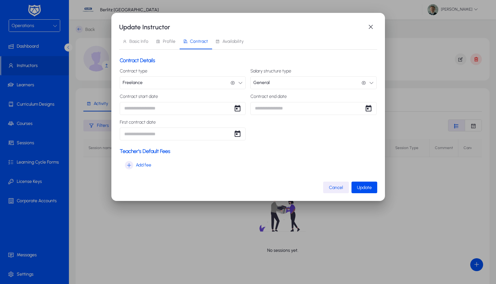
click at [199, 107] on div "Update Instructor Basic Info Profile Contract Availability Contract Details Con…" at bounding box center [248, 142] width 496 height 284
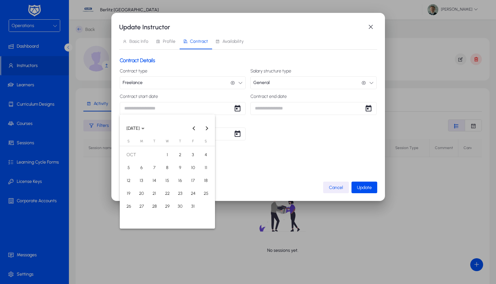
click at [165, 155] on span "1" at bounding box center [167, 155] width 12 height 12
type input "**********"
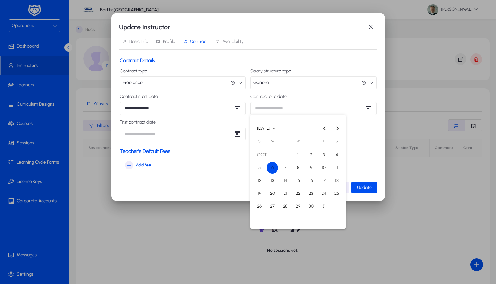
click at [289, 110] on div "**********" at bounding box center [248, 142] width 496 height 284
click at [275, 129] on span "OCTOBER 2025" at bounding box center [266, 127] width 18 height 5
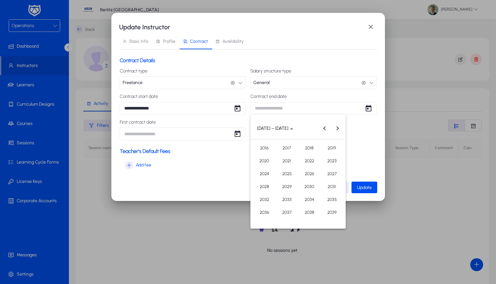
click at [306, 171] on span "2026" at bounding box center [309, 174] width 20 height 12
click at [284, 188] on span "OCT" at bounding box center [287, 187] width 20 height 12
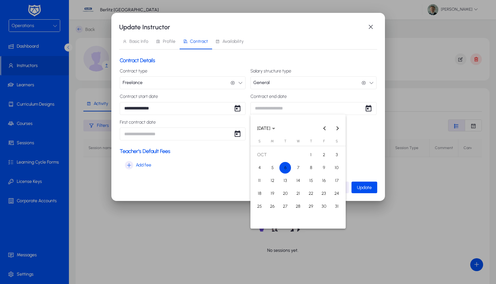
click at [309, 155] on span "1" at bounding box center [311, 155] width 12 height 12
type input "**********"
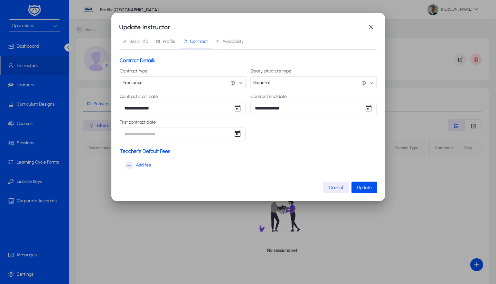
click at [200, 134] on div "**********" at bounding box center [248, 142] width 496 height 284
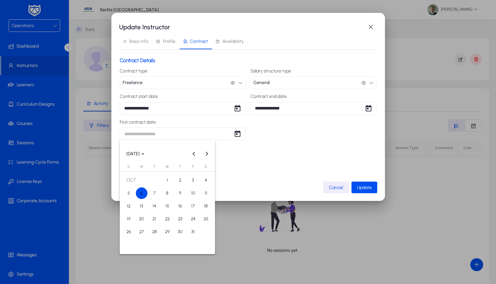
drag, startPoint x: 165, startPoint y: 180, endPoint x: 172, endPoint y: 179, distance: 7.6
click at [165, 180] on span "1" at bounding box center [167, 180] width 12 height 12
type input "**********"
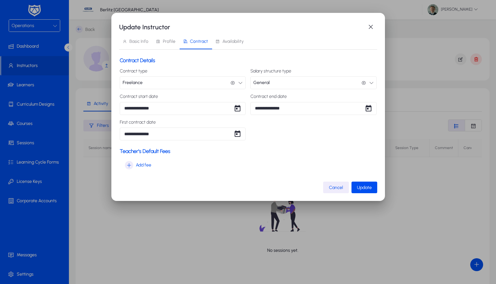
click at [282, 151] on div "Teacher's Default Fees Add fee" at bounding box center [248, 159] width 257 height 23
click at [145, 165] on span "Add fee" at bounding box center [143, 165] width 15 height 8
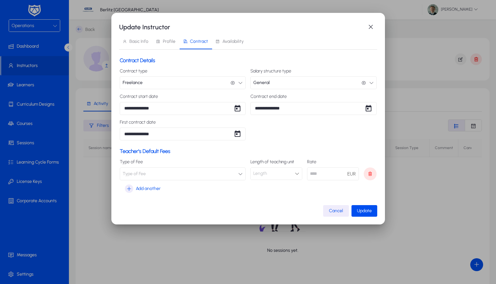
click at [165, 174] on button "Type of Fee" at bounding box center [183, 173] width 126 height 13
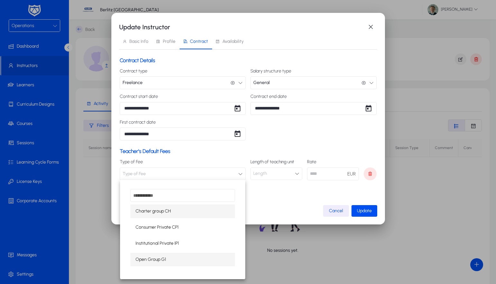
click at [158, 256] on span "Open Group G1" at bounding box center [150, 259] width 31 height 8
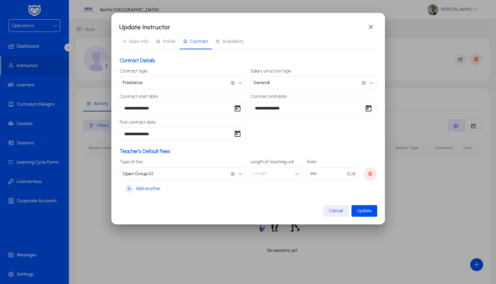
click at [279, 173] on div "Length" at bounding box center [273, 173] width 41 height 8
drag, startPoint x: 264, startPoint y: 199, endPoint x: 304, endPoint y: 186, distance: 42.8
click at [264, 199] on span "60 Min" at bounding box center [263, 199] width 14 height 8
click at [318, 174] on input "number" at bounding box center [333, 173] width 52 height 13
click at [146, 189] on span "Add another" at bounding box center [148, 189] width 25 height 8
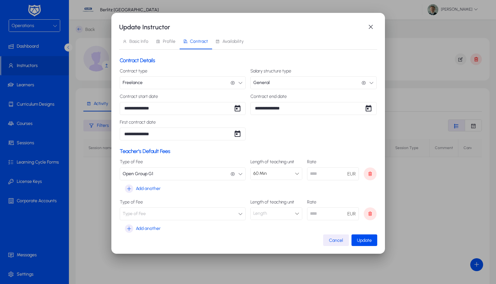
click at [142, 213] on span "Type of Fee" at bounding box center [134, 213] width 23 height 13
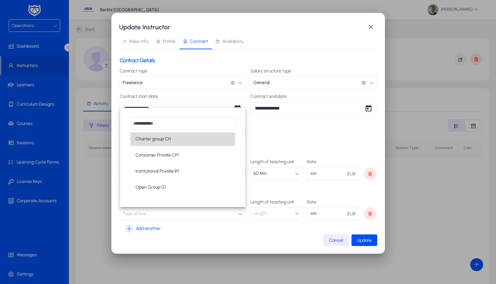
click at [176, 138] on mat-option "Charter group CH" at bounding box center [182, 139] width 105 height 14
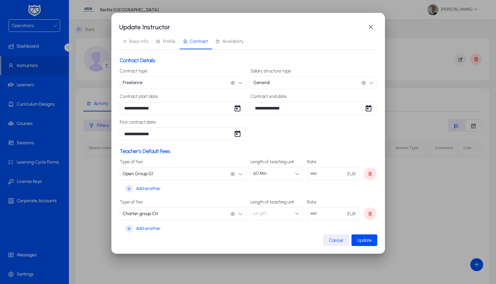
click at [271, 214] on div "Length" at bounding box center [273, 213] width 41 height 8
click at [270, 227] on mat-option "45 Min" at bounding box center [277, 226] width 52 height 14
click at [314, 217] on input "number" at bounding box center [333, 213] width 52 height 13
click at [311, 174] on input "*****" at bounding box center [333, 173] width 52 height 13
type input "*****"
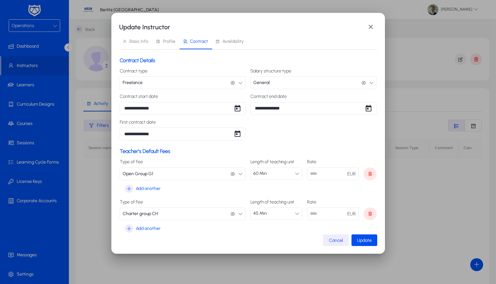
click at [320, 210] on input "number" at bounding box center [333, 213] width 52 height 13
type input "*****"
click at [364, 240] on span "Update" at bounding box center [364, 239] width 15 height 5
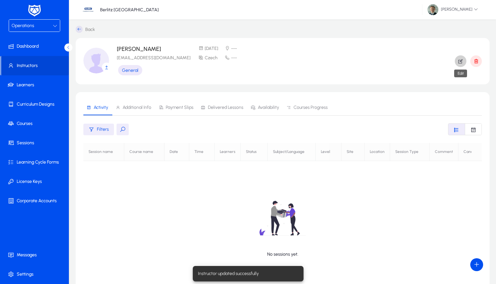
click at [458, 61] on icon "button" at bounding box center [460, 61] width 6 height 6
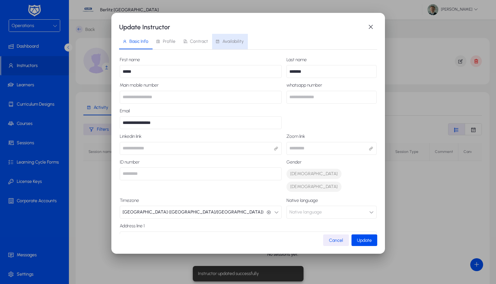
click at [231, 44] on span "Availability" at bounding box center [229, 41] width 28 height 15
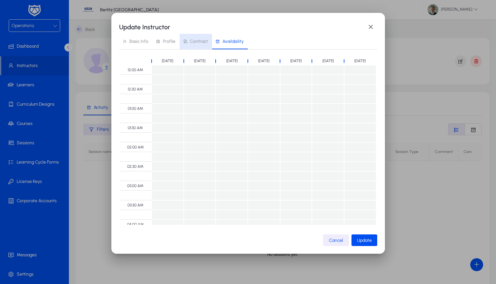
click at [186, 44] on span "Contract" at bounding box center [195, 41] width 25 height 15
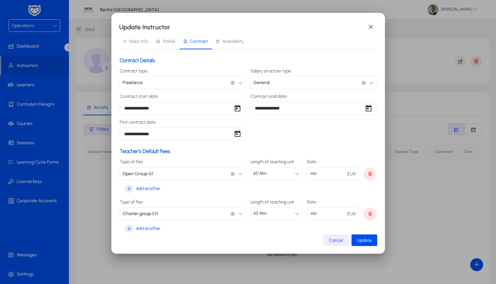
click at [235, 42] on span "Availability" at bounding box center [232, 41] width 21 height 5
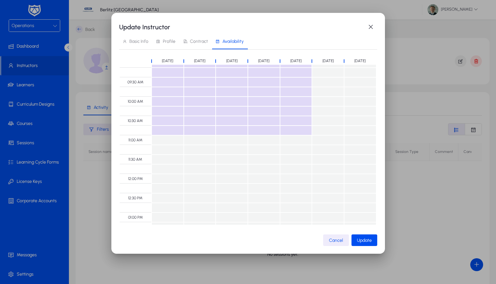
scroll to position [365, 0]
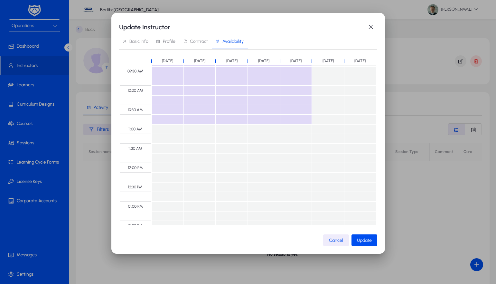
drag, startPoint x: 168, startPoint y: 83, endPoint x: 353, endPoint y: 193, distance: 215.1
click at [305, 124] on tbody "12:00 AM 12:30 AM 01:00 AM 01:30 AM 02:00 AM 02:30 AM 03:00 AM 03:30 AM 04:00 A…" at bounding box center [248, 163] width 256 height 926
click at [371, 240] on span "Update" at bounding box center [364, 239] width 15 height 5
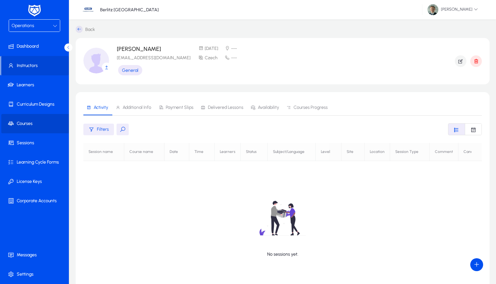
click at [32, 124] on span at bounding box center [35, 123] width 69 height 15
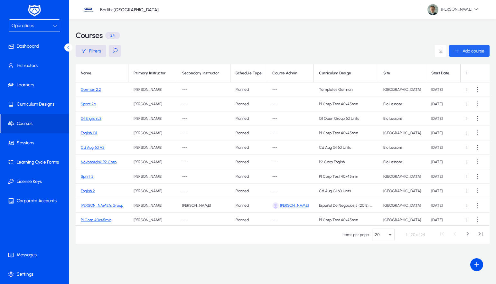
click at [478, 53] on span "Add course" at bounding box center [473, 50] width 22 height 5
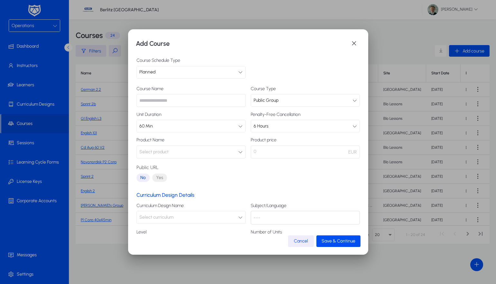
click at [181, 74] on div "Planned" at bounding box center [188, 72] width 99 height 8
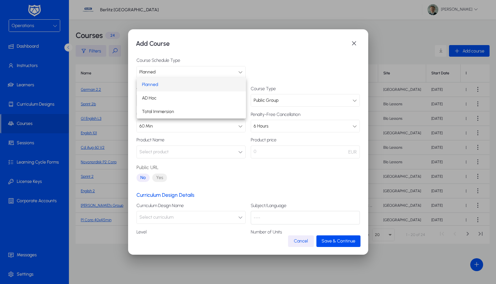
click at [181, 74] on div at bounding box center [248, 142] width 496 height 284
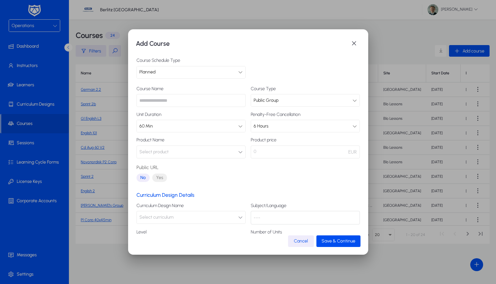
click at [181, 100] on input "text" at bounding box center [190, 100] width 109 height 13
drag, startPoint x: 148, startPoint y: 100, endPoint x: 159, endPoint y: 101, distance: 11.0
click at [159, 101] on input "*********" at bounding box center [190, 100] width 109 height 13
type input "**********"
click at [202, 126] on div "60 Min" at bounding box center [188, 126] width 99 height 8
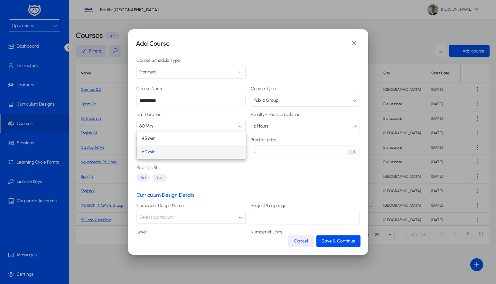
click at [202, 126] on div at bounding box center [248, 142] width 496 height 284
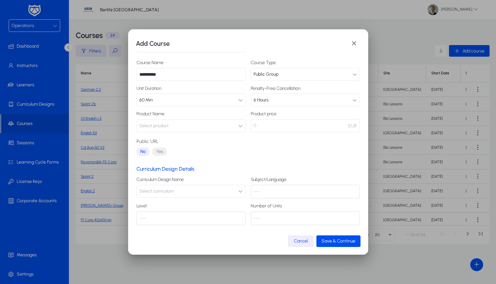
scroll to position [26, 0]
click at [198, 127] on button "Select product" at bounding box center [190, 126] width 109 height 13
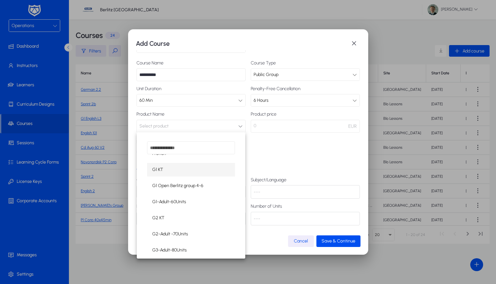
scroll to position [75, 0]
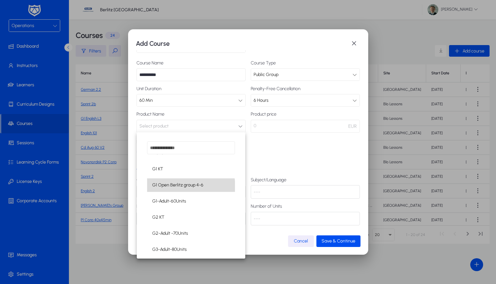
click at [176, 187] on span "G1 Open Berlitz group 4-6" at bounding box center [177, 185] width 51 height 8
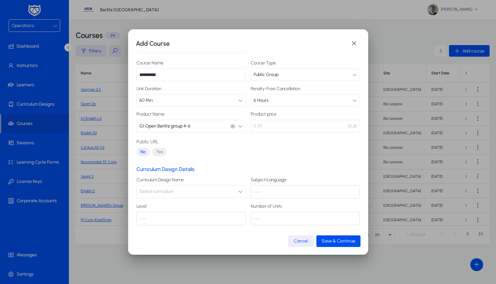
click at [307, 126] on p "6.26" at bounding box center [305, 126] width 109 height 13
click at [200, 128] on button "G1 Open Berlitz group 4-6 G1 Open Berlitz group 4-6" at bounding box center [190, 126] width 109 height 13
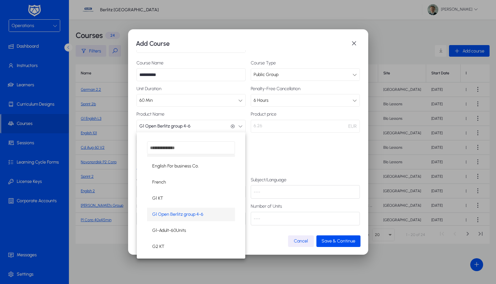
scroll to position [53, 0]
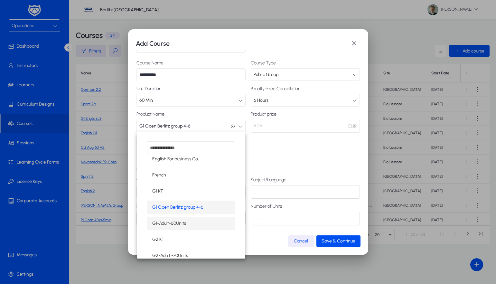
click at [185, 224] on span "G1-Adult-60Units" at bounding box center [169, 223] width 34 height 8
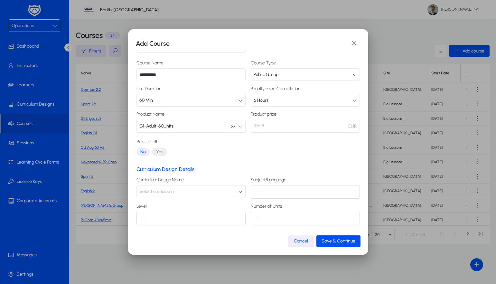
click at [199, 123] on button "G1-Adult-60Units G1-Adult-60Units" at bounding box center [190, 126] width 109 height 13
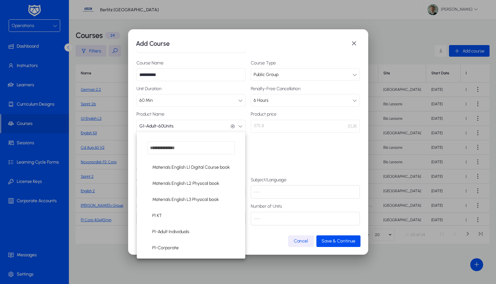
scroll to position [206, 0]
click at [278, 143] on div at bounding box center [248, 142] width 496 height 284
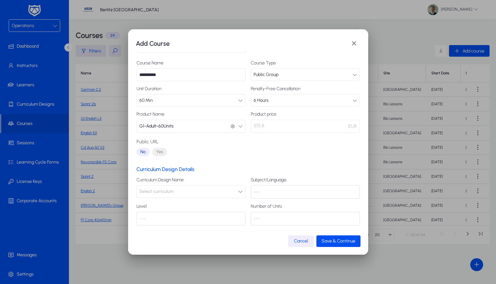
click at [154, 192] on span "Select curriculum" at bounding box center [156, 191] width 34 height 13
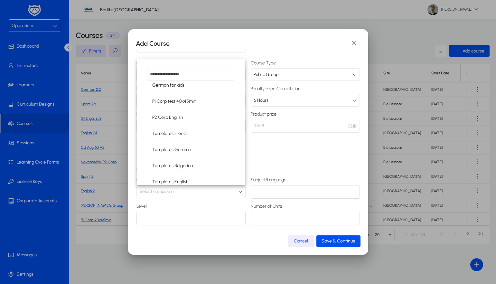
scroll to position [214, 0]
click at [209, 50] on div at bounding box center [248, 142] width 496 height 284
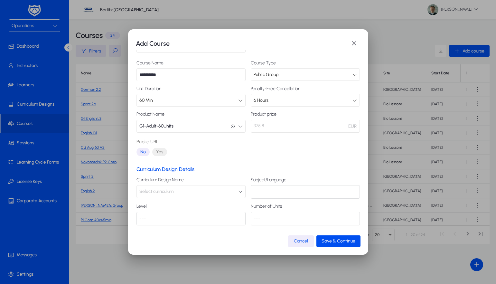
click at [197, 123] on button "G1-Adult-60Units G1-Adult-60Units" at bounding box center [190, 126] width 109 height 13
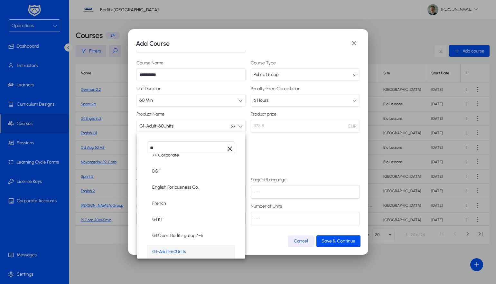
scroll to position [0, 0]
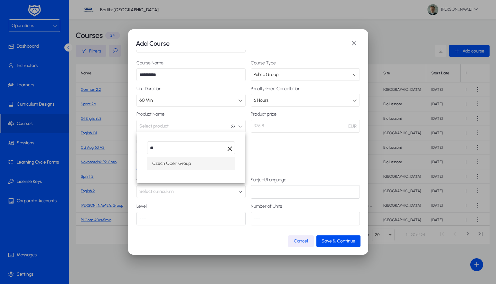
type input "**"
click at [179, 161] on span "Czech Open Group" at bounding box center [171, 164] width 39 height 8
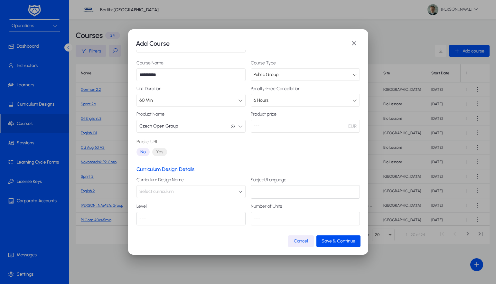
click at [209, 191] on button "Select curriculum" at bounding box center [190, 191] width 109 height 13
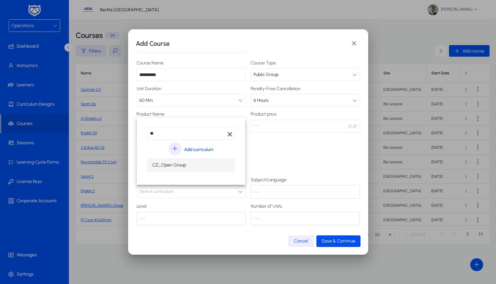
type input "**"
click at [201, 165] on mat-option "CZ_Open Group" at bounding box center [191, 165] width 88 height 14
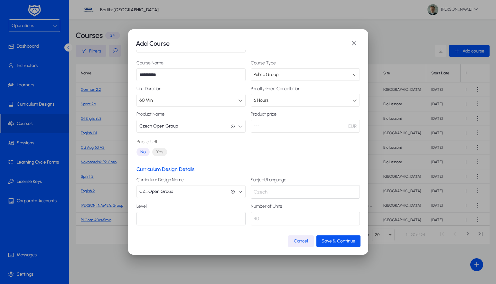
click at [341, 242] on span "Save & Continue" at bounding box center [338, 240] width 34 height 5
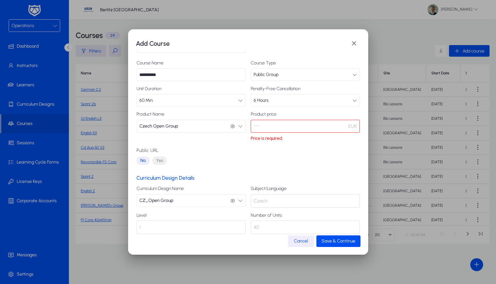
click at [271, 126] on p "---" at bounding box center [305, 126] width 109 height 13
click at [264, 128] on p "---" at bounding box center [305, 126] width 109 height 13
drag, startPoint x: 262, startPoint y: 128, endPoint x: 255, endPoint y: 128, distance: 7.4
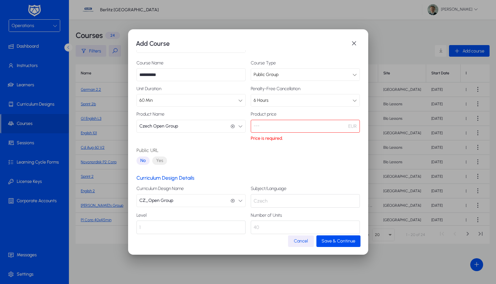
click at [262, 128] on p "---" at bounding box center [305, 126] width 109 height 13
drag, startPoint x: 253, startPoint y: 126, endPoint x: 247, endPoint y: 125, distance: 6.8
click at [253, 126] on p "---" at bounding box center [305, 126] width 109 height 13
click at [239, 150] on div "Public URL No Yes" at bounding box center [190, 156] width 109 height 21
click at [254, 126] on p "---" at bounding box center [305, 126] width 109 height 13
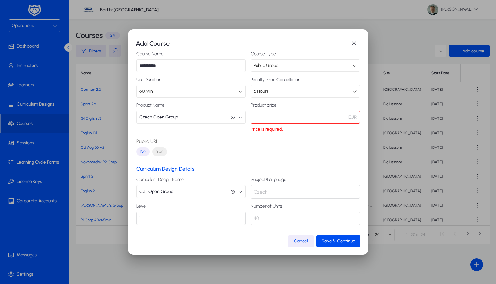
scroll to position [34, 0]
click at [259, 117] on p "---" at bounding box center [305, 117] width 109 height 13
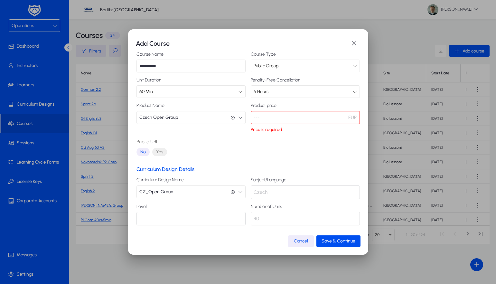
scroll to position [0, 0]
click at [259, 117] on p "---" at bounding box center [305, 117] width 109 height 13
click at [163, 122] on span "Czech Open Group" at bounding box center [158, 117] width 39 height 13
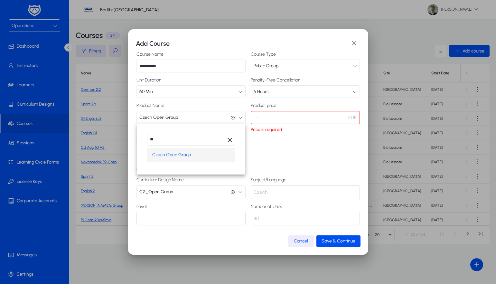
click at [166, 117] on div at bounding box center [248, 142] width 496 height 284
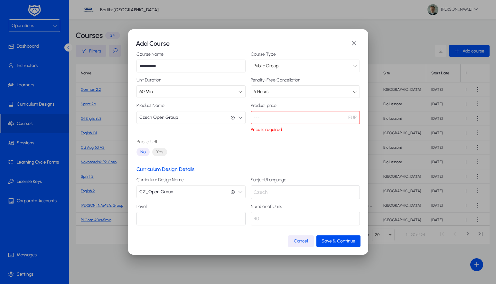
click at [166, 117] on span "Czech Open Group" at bounding box center [158, 117] width 39 height 13
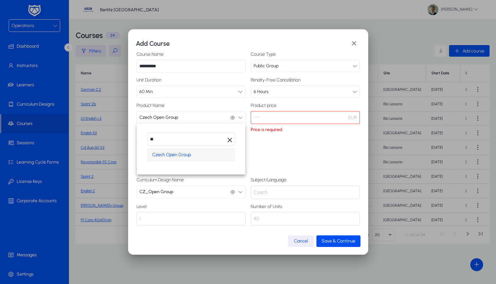
click at [154, 157] on span "Czech Open Group" at bounding box center [171, 155] width 39 height 8
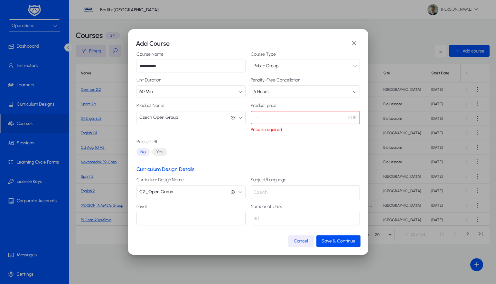
click at [300, 94] on div "6 Hours" at bounding box center [302, 91] width 99 height 8
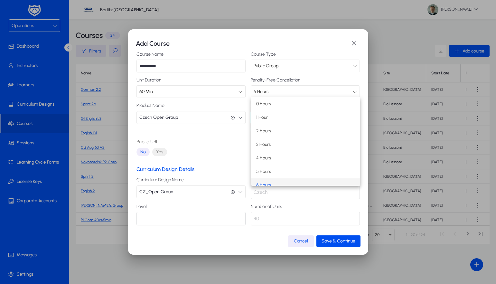
scroll to position [6, 0]
click at [300, 94] on div at bounding box center [248, 142] width 496 height 284
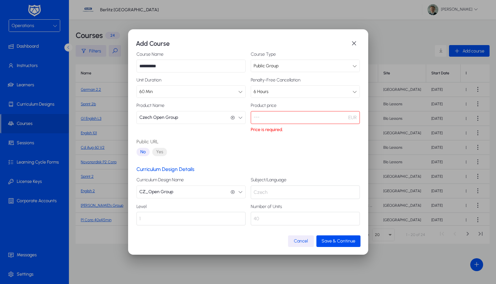
click at [213, 112] on button "Czech Open Group Czech Open Group" at bounding box center [190, 117] width 109 height 13
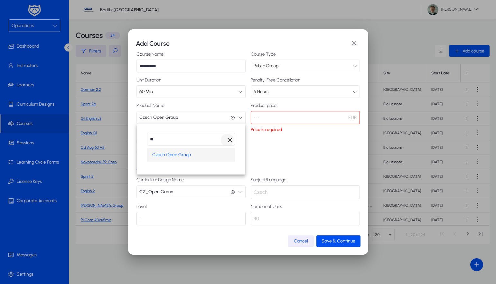
type input "*"
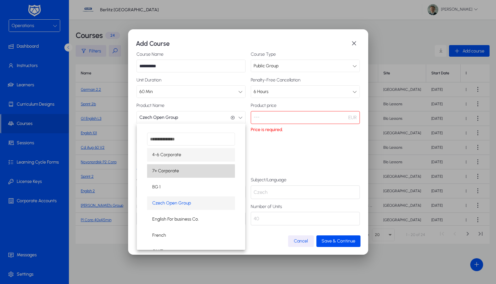
click at [183, 171] on mat-option "7+ Corporate" at bounding box center [191, 171] width 88 height 14
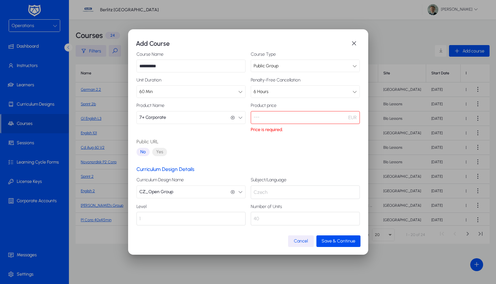
click at [282, 118] on p "---" at bounding box center [305, 117] width 109 height 13
click at [219, 116] on button "7+ Corporate 7+ Corporate" at bounding box center [190, 117] width 109 height 13
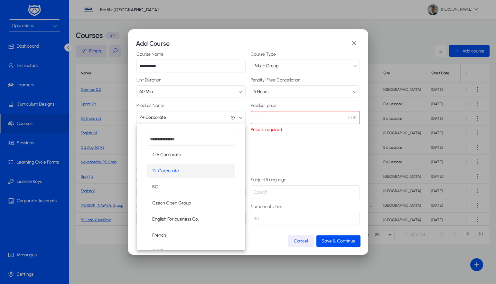
scroll to position [0, 0]
click at [158, 205] on span "Czech Open Group" at bounding box center [171, 203] width 39 height 8
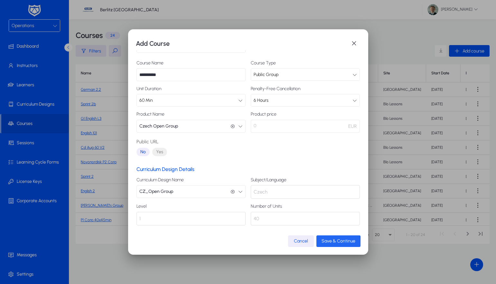
click at [325, 243] on span "Save & Continue" at bounding box center [338, 240] width 34 height 5
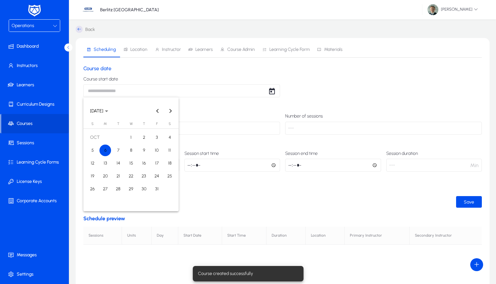
click at [114, 91] on body "Operations Dashboard Instructors Learners Curriculum Designs Courses Sessions L…" at bounding box center [248, 142] width 496 height 284
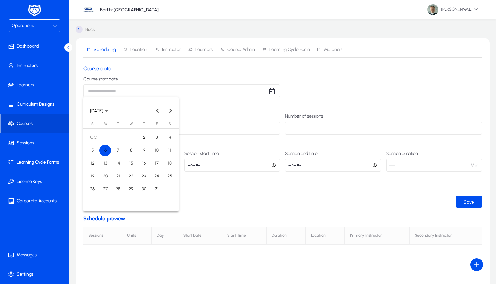
click at [132, 139] on span "1" at bounding box center [131, 138] width 12 height 12
type input "**********"
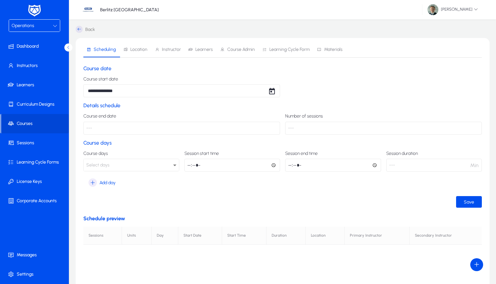
click at [135, 128] on p "---" at bounding box center [181, 128] width 196 height 13
drag, startPoint x: 293, startPoint y: 129, endPoint x: 242, endPoint y: 133, distance: 50.7
click at [291, 129] on p "---" at bounding box center [383, 128] width 196 height 13
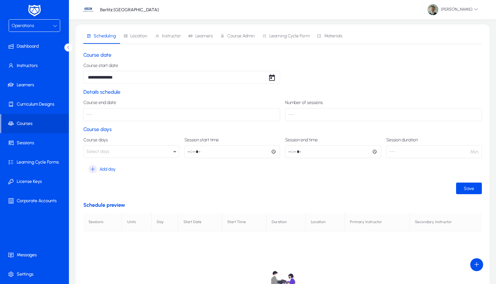
scroll to position [18, 0]
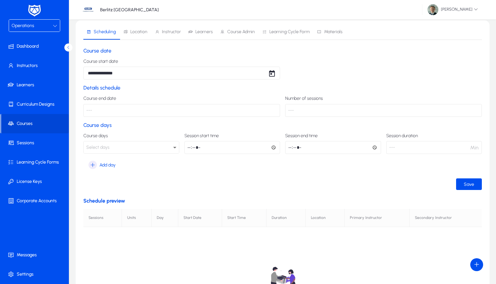
drag, startPoint x: 115, startPoint y: 112, endPoint x: 73, endPoint y: 111, distance: 42.1
click at [97, 113] on p "---" at bounding box center [181, 110] width 196 height 13
click at [93, 110] on p "---" at bounding box center [181, 110] width 196 height 13
click at [158, 146] on div "Select days" at bounding box center [129, 147] width 87 height 8
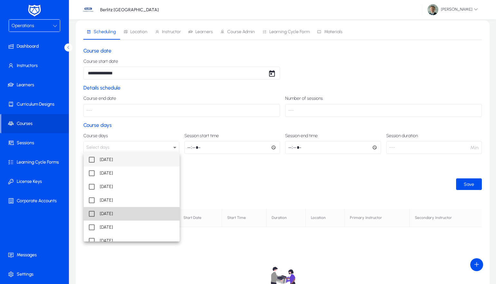
click at [106, 214] on span "[DATE]" at bounding box center [106, 214] width 13 height 8
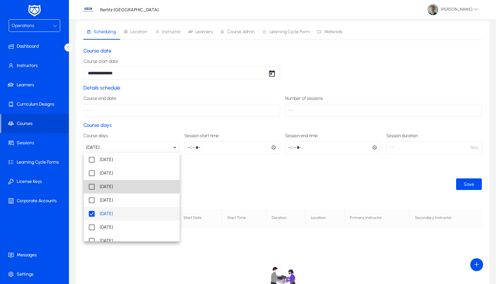
click at [103, 184] on span "[DATE]" at bounding box center [106, 187] width 13 height 8
click at [191, 148] on div at bounding box center [248, 142] width 496 height 284
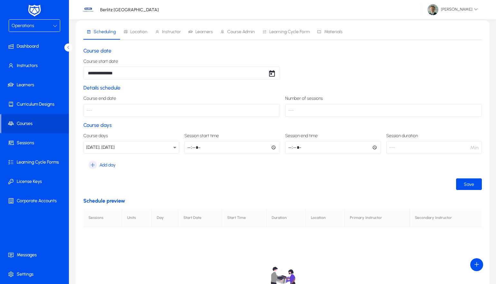
click at [190, 149] on input "time" at bounding box center [232, 147] width 96 height 13
type input "*****"
click at [217, 175] on form "**********" at bounding box center [282, 119] width 398 height 142
click at [123, 110] on p "---" at bounding box center [181, 110] width 196 height 13
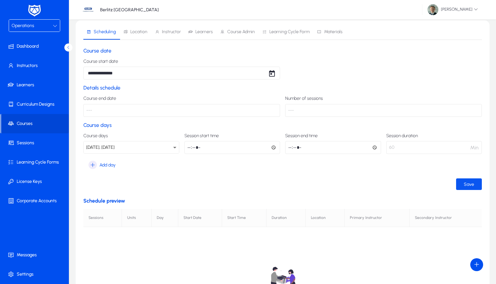
click at [466, 183] on span "Save" at bounding box center [468, 183] width 10 height 5
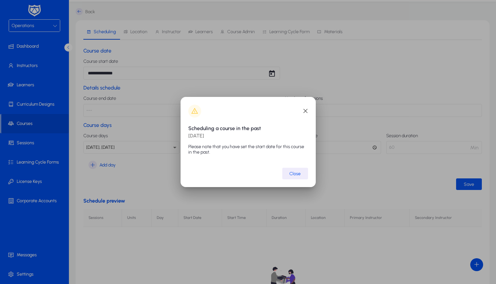
scroll to position [0, 0]
click at [300, 173] on span "Close" at bounding box center [294, 173] width 11 height 5
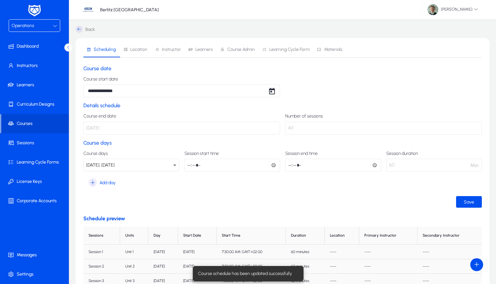
click at [138, 52] on span "Location" at bounding box center [135, 49] width 24 height 15
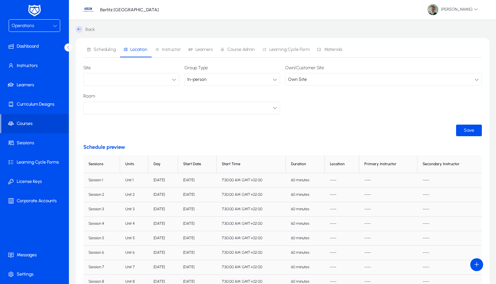
click at [141, 81] on button "button" at bounding box center [131, 79] width 96 height 13
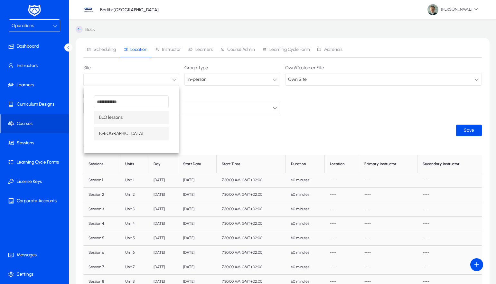
click at [114, 135] on span "[GEOGRAPHIC_DATA]" at bounding box center [121, 134] width 44 height 8
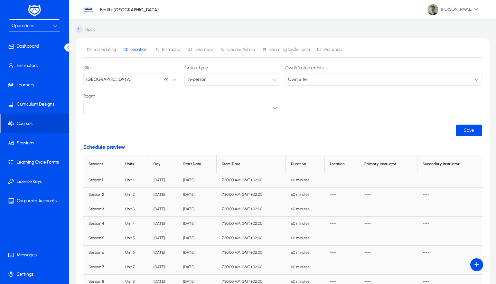
drag, startPoint x: 256, startPoint y: 111, endPoint x: 251, endPoint y: 112, distance: 5.0
click at [256, 111] on div at bounding box center [179, 108] width 186 height 8
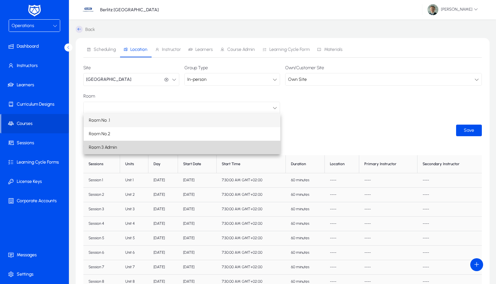
click at [173, 144] on mat-option "Room 3 Admin" at bounding box center [182, 148] width 196 height 14
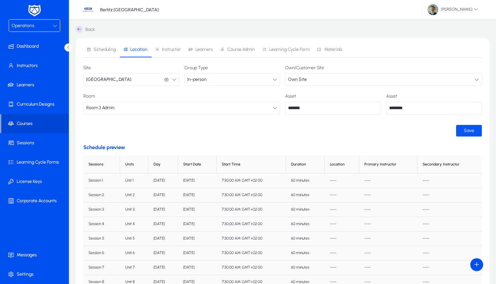
drag, startPoint x: 468, startPoint y: 129, endPoint x: 463, endPoint y: 128, distance: 4.8
click at [467, 129] on span "Save" at bounding box center [468, 130] width 10 height 5
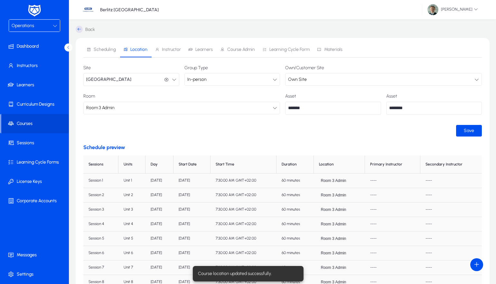
click at [175, 50] on span "Instructor" at bounding box center [171, 49] width 19 height 5
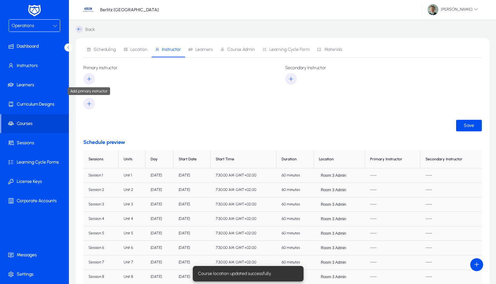
click at [93, 79] on span "button" at bounding box center [89, 78] width 12 height 15
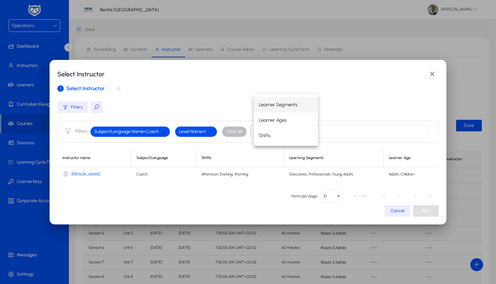
click at [78, 177] on link "[PERSON_NAME]" at bounding box center [94, 174] width 64 height 8
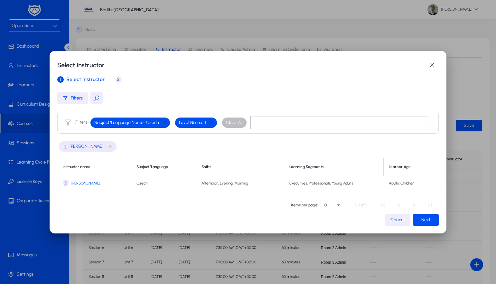
click at [422, 222] on span "button" at bounding box center [426, 219] width 26 height 15
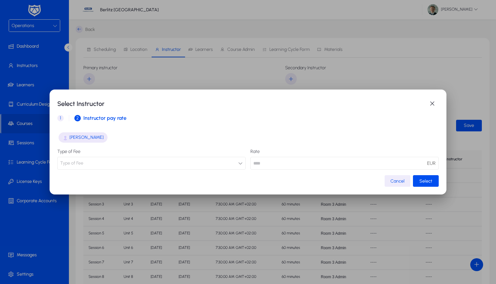
click at [193, 162] on button "Type of Fee" at bounding box center [151, 163] width 188 height 13
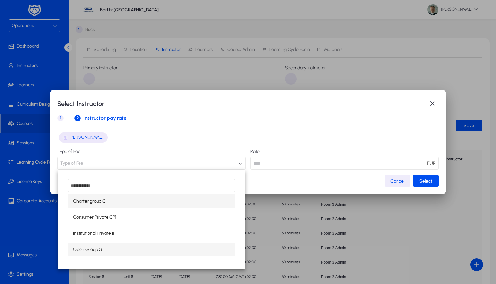
click at [99, 247] on span "Open Group G1" at bounding box center [88, 249] width 31 height 8
type input "****"
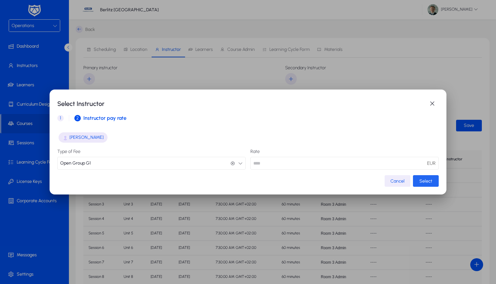
click at [425, 179] on span "Select" at bounding box center [425, 180] width 13 height 5
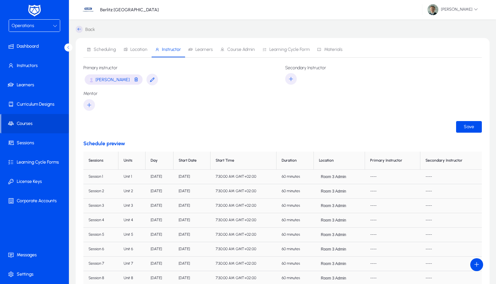
click at [203, 49] on span "Learners" at bounding box center [203, 49] width 17 height 5
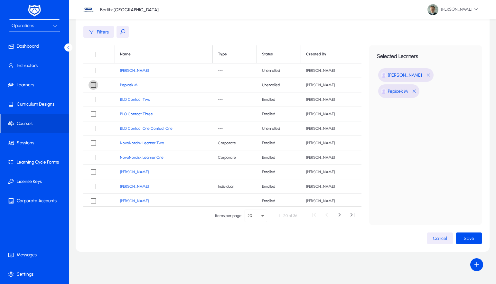
scroll to position [53, 0]
click at [470, 240] on span "Save" at bounding box center [468, 237] width 10 height 5
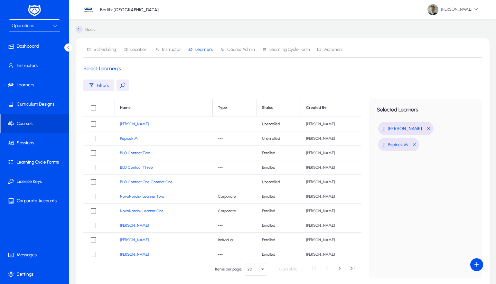
scroll to position [0, 0]
click at [399, 128] on span "[PERSON_NAME]" at bounding box center [405, 128] width 34 height 5
click at [131, 124] on link "[PERSON_NAME]" at bounding box center [134, 124] width 29 height 5
click at [182, 90] on div "Filters" at bounding box center [282, 85] width 398 height 12
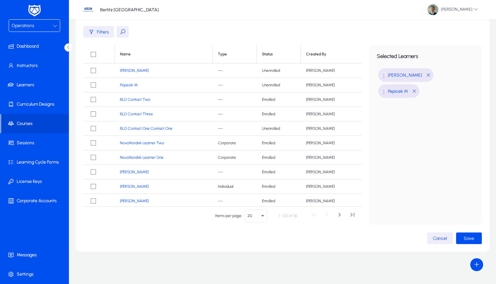
scroll to position [53, 0]
click at [474, 238] on span "button" at bounding box center [469, 237] width 26 height 15
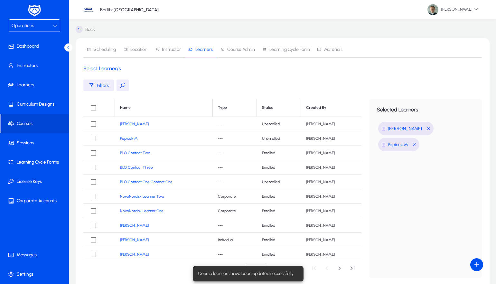
scroll to position [0, 0]
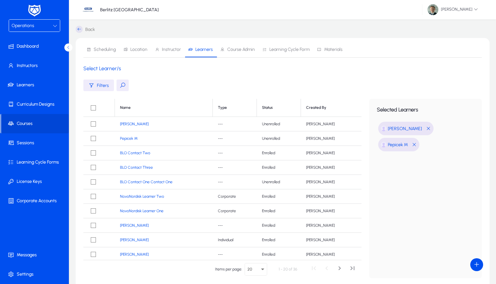
click at [34, 26] on div "Operations" at bounding box center [32, 26] width 41 height 8
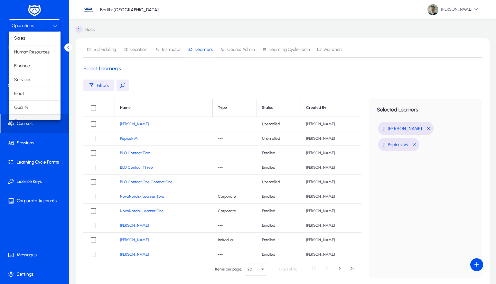
scroll to position [8, 0]
click at [34, 26] on div at bounding box center [248, 142] width 496 height 284
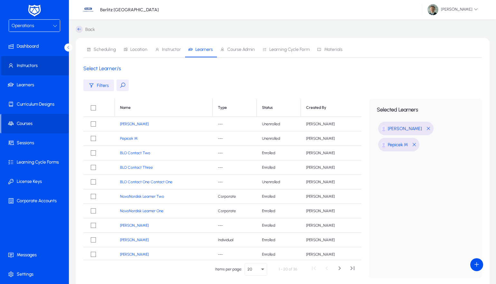
click at [35, 68] on span at bounding box center [35, 65] width 69 height 15
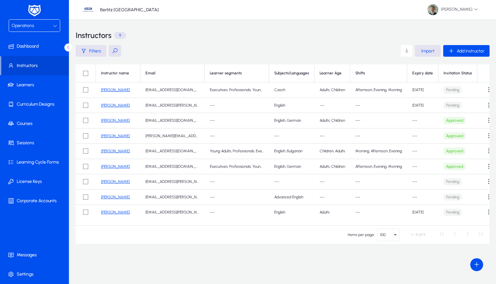
click at [114, 90] on link "[PERSON_NAME]" at bounding box center [115, 89] width 29 height 5
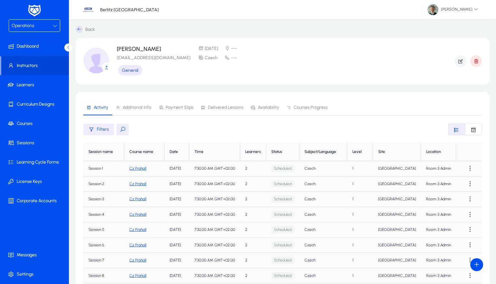
click at [178, 107] on span "Payment Slips" at bounding box center [180, 107] width 28 height 5
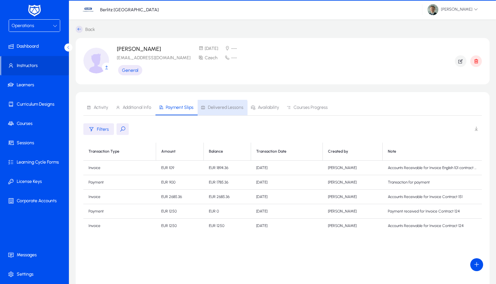
click at [220, 110] on span "Delivered Lessons" at bounding box center [225, 107] width 35 height 5
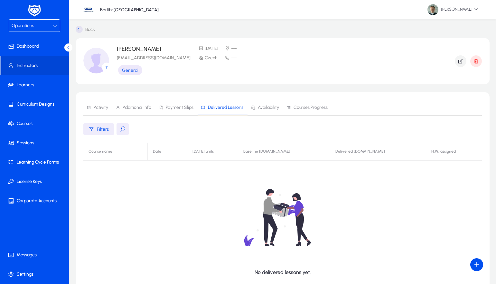
click at [129, 105] on span "Additional Info" at bounding box center [137, 107] width 29 height 5
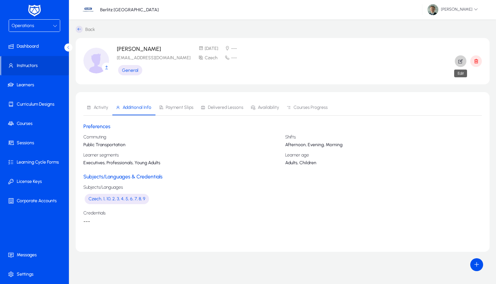
click at [461, 61] on icon "button" at bounding box center [460, 61] width 6 height 6
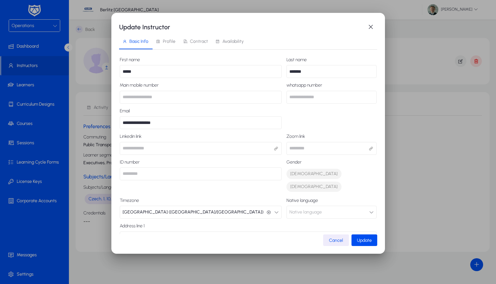
drag, startPoint x: 201, startPoint y: 43, endPoint x: 203, endPoint y: 47, distance: 4.6
click at [201, 43] on span "Contract" at bounding box center [199, 41] width 18 height 5
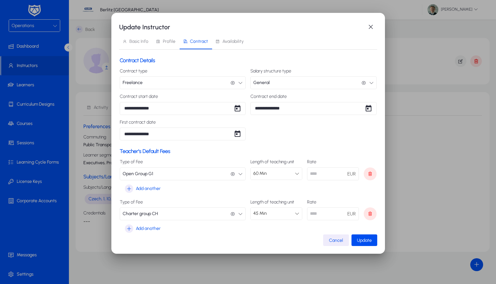
click at [329, 174] on input "**" at bounding box center [333, 173] width 52 height 13
type input "**"
type input "*****"
click at [365, 241] on span "Update" at bounding box center [364, 239] width 15 height 5
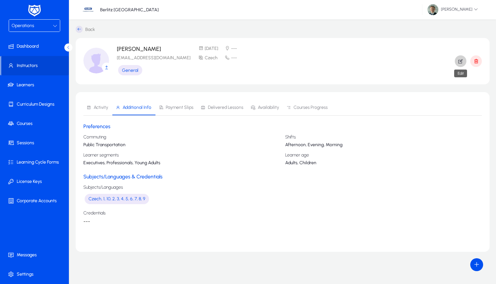
click at [457, 61] on span "button" at bounding box center [460, 60] width 12 height 15
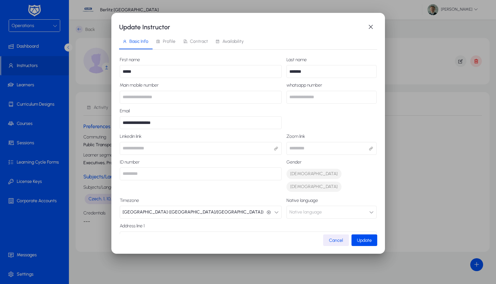
click at [194, 41] on span "Contract" at bounding box center [199, 41] width 18 height 5
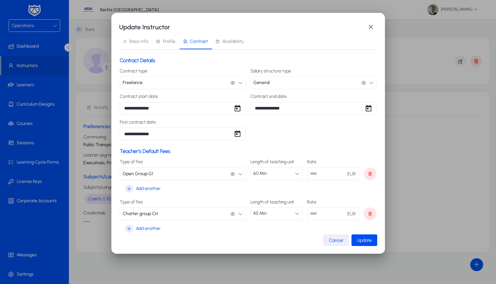
drag, startPoint x: 312, startPoint y: 175, endPoint x: 316, endPoint y: 177, distance: 4.6
click at [313, 175] on input "****" at bounding box center [333, 173] width 52 height 13
type input "****"
click at [367, 241] on span "Update" at bounding box center [364, 239] width 15 height 5
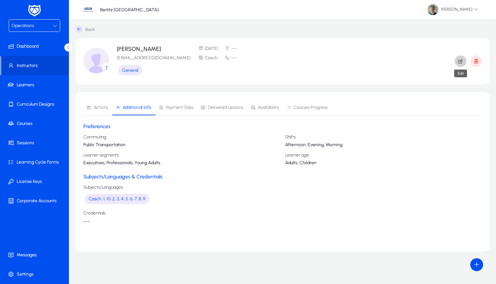
click at [457, 62] on icon "button" at bounding box center [460, 61] width 6 height 6
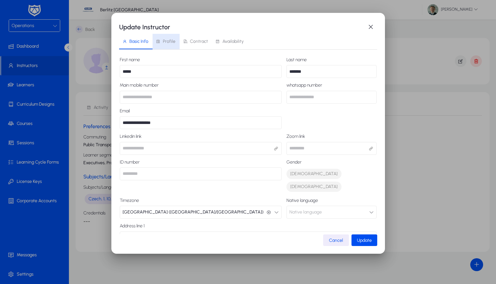
click at [172, 42] on span "Profile" at bounding box center [169, 41] width 13 height 5
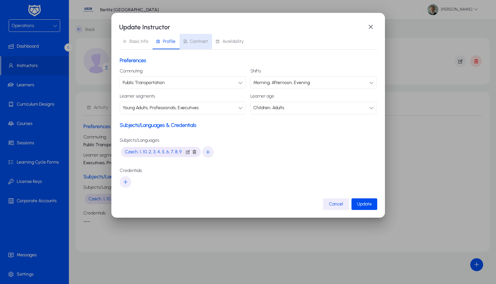
click at [192, 41] on span "Contract" at bounding box center [199, 41] width 18 height 5
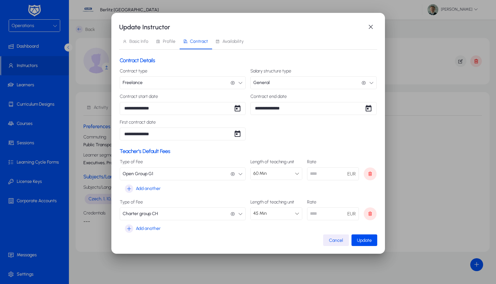
drag, startPoint x: 314, startPoint y: 176, endPoint x: 320, endPoint y: 177, distance: 5.8
click at [315, 177] on input "****" at bounding box center [333, 173] width 52 height 13
type input "****"
click at [339, 196] on div "Teacher's Default Fees Type of Fee Open Group G1 Open Group G1 Length of teachi…" at bounding box center [248, 191] width 257 height 86
click at [363, 239] on span "Update" at bounding box center [364, 239] width 15 height 5
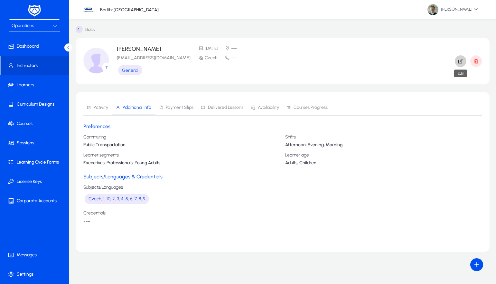
click at [459, 62] on icon "button" at bounding box center [460, 61] width 6 height 6
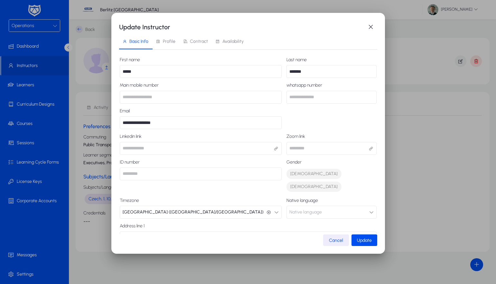
click at [194, 43] on span "Contract" at bounding box center [199, 41] width 18 height 5
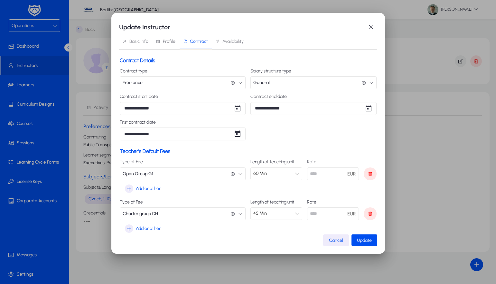
drag, startPoint x: 325, startPoint y: 172, endPoint x: 285, endPoint y: 170, distance: 40.3
click at [285, 170] on div "Length of teaching unit 60 Min Rate **** EUR" at bounding box center [313, 169] width 126 height 21
type input "**"
click at [375, 238] on span "submit" at bounding box center [364, 239] width 26 height 15
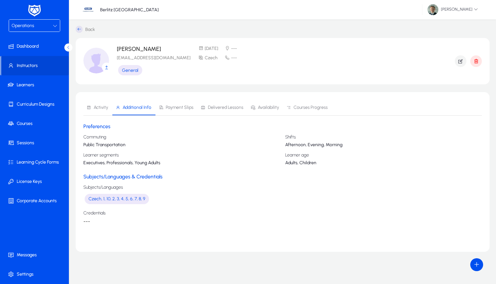
click at [34, 26] on div "Operations" at bounding box center [32, 26] width 41 height 8
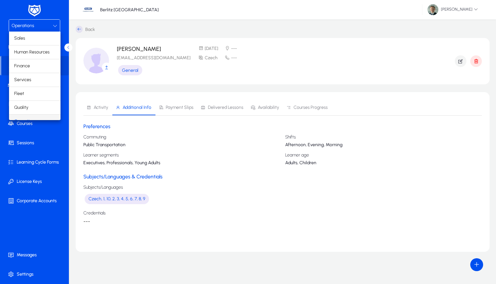
scroll to position [8, 0]
click at [34, 26] on div at bounding box center [248, 142] width 496 height 284
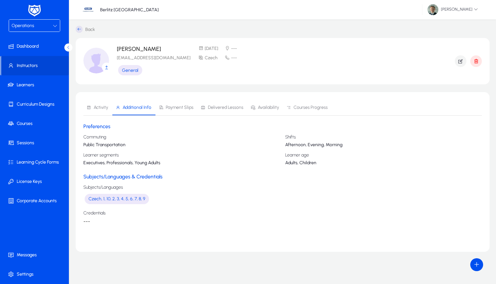
click at [24, 30] on div "Operations" at bounding box center [32, 26] width 41 height 8
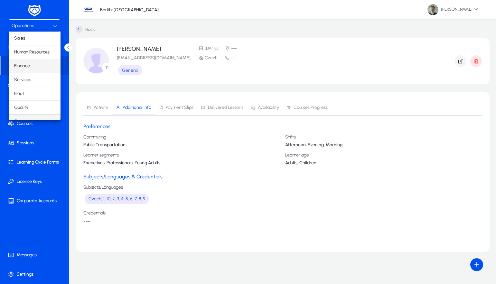
scroll to position [0, 0]
click at [38, 66] on mat-option "Finance" at bounding box center [34, 66] width 51 height 14
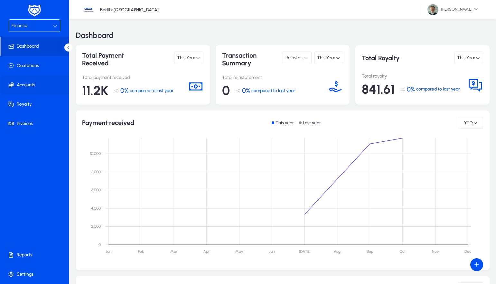
click at [35, 79] on span at bounding box center [35, 84] width 69 height 15
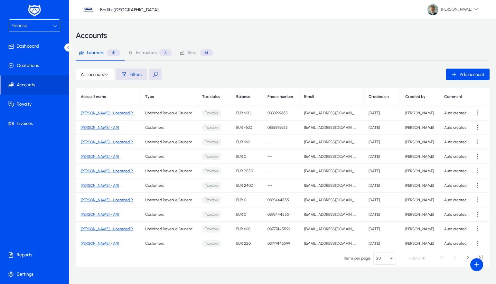
click at [154, 53] on span "Instructors" at bounding box center [146, 52] width 21 height 5
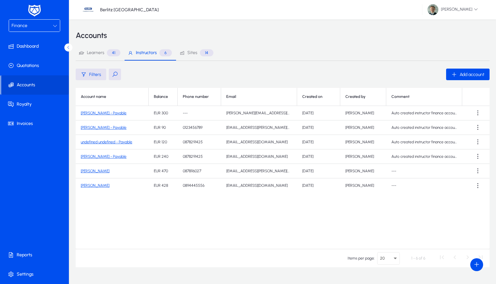
click at [476, 149] on td at bounding box center [475, 142] width 27 height 14
click at [477, 144] on span at bounding box center [477, 141] width 13 height 13
click at [477, 144] on div at bounding box center [248, 142] width 496 height 284
click at [84, 54] on span "Learners 41" at bounding box center [99, 52] width 41 height 7
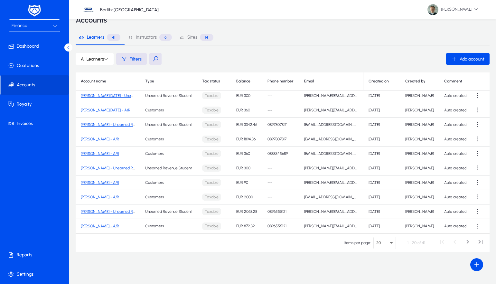
scroll to position [15, 0]
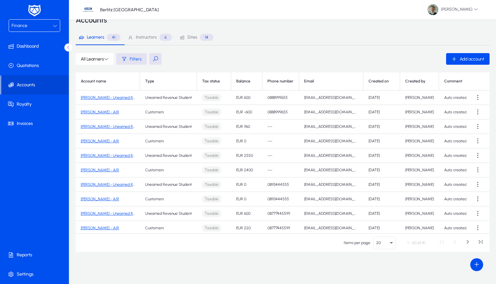
click at [154, 60] on button at bounding box center [155, 59] width 12 height 12
type input "*******"
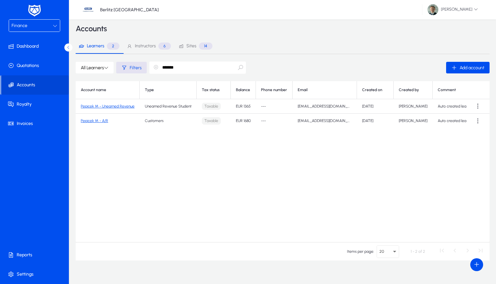
scroll to position [7, 0]
click at [143, 171] on div "Account name Type Tax status Balance Phone number Email Created on Created by C…" at bounding box center [283, 161] width 414 height 161
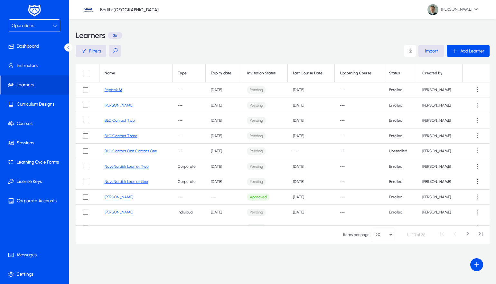
click at [110, 90] on link "Pepicek M" at bounding box center [114, 89] width 18 height 5
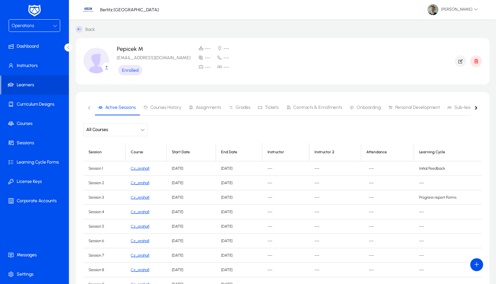
scroll to position [1, 0]
click at [327, 109] on span "Contracts & Enrollments" at bounding box center [314, 106] width 56 height 15
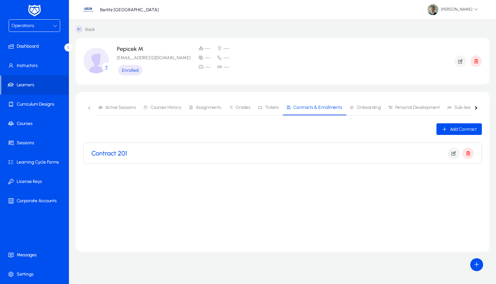
click at [97, 152] on h3 "Contract 201" at bounding box center [109, 153] width 36 height 8
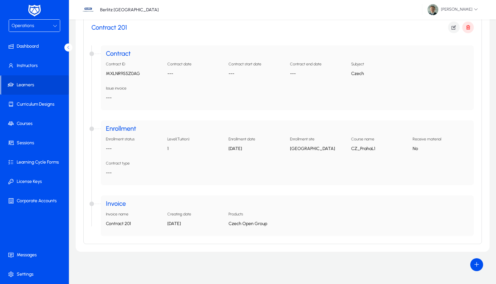
scroll to position [126, 0]
drag, startPoint x: 115, startPoint y: 204, endPoint x: 213, endPoint y: 178, distance: 101.2
click at [115, 204] on h4 "Invoice" at bounding box center [287, 203] width 362 height 6
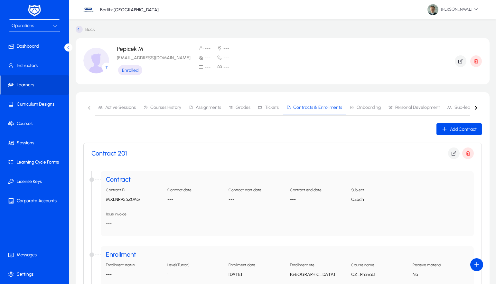
scroll to position [0, 0]
click at [452, 151] on icon "button" at bounding box center [454, 153] width 6 height 6
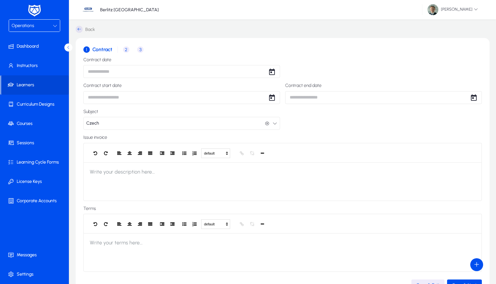
click at [140, 49] on span "3" at bounding box center [140, 49] width 6 height 6
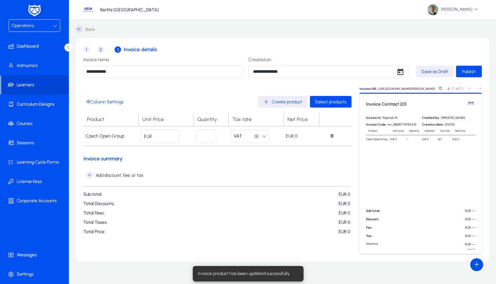
click at [165, 137] on input "*" at bounding box center [160, 136] width 39 height 13
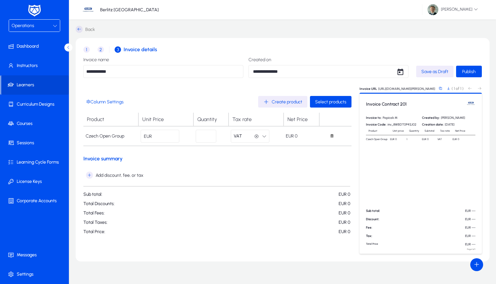
type input "**"
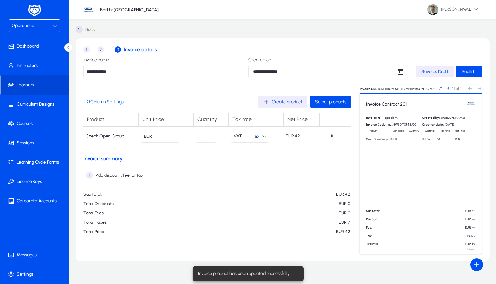
click at [201, 135] on input "*" at bounding box center [206, 136] width 21 height 13
type input "**"
click at [231, 155] on h3 "Invoice summary" at bounding box center [217, 158] width 268 height 6
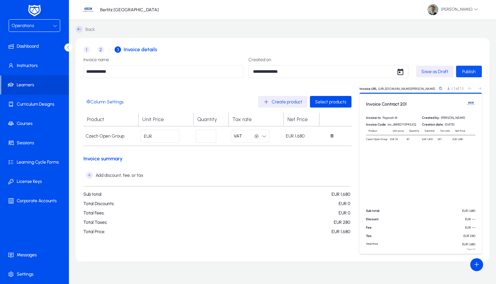
click at [469, 71] on span "Publish" at bounding box center [469, 71] width 14 height 5
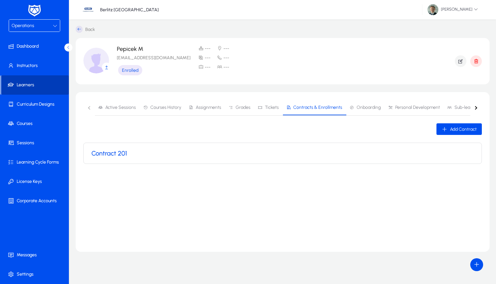
click at [29, 86] on span at bounding box center [35, 84] width 68 height 15
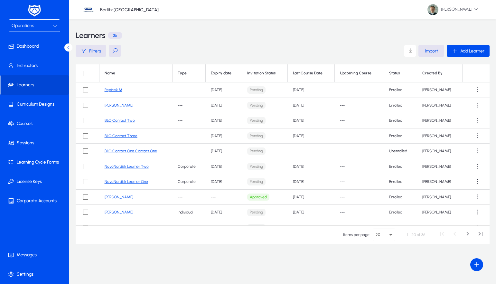
click at [110, 103] on link "[PERSON_NAME]" at bounding box center [119, 105] width 29 height 5
click at [110, 90] on link "Pepicek M" at bounding box center [114, 89] width 18 height 5
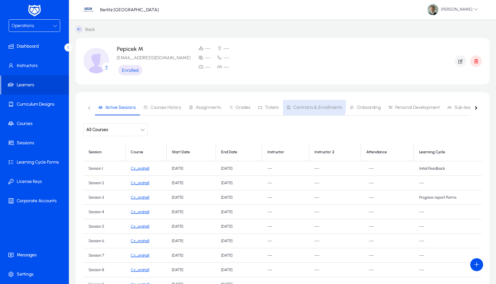
drag, startPoint x: 304, startPoint y: 105, endPoint x: 324, endPoint y: 111, distance: 20.3
click at [304, 105] on span "Contracts & Enrollments" at bounding box center [317, 107] width 49 height 5
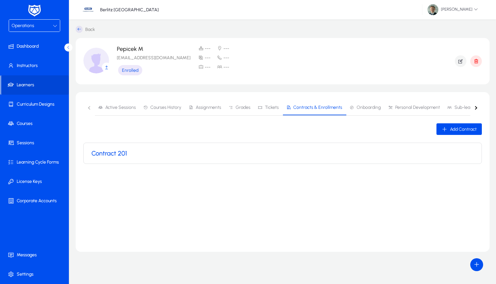
click at [94, 152] on h3 "Contract 201" at bounding box center [109, 153] width 36 height 8
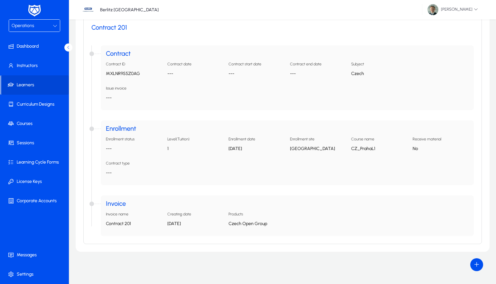
click at [113, 204] on h4 "Invoice" at bounding box center [287, 203] width 362 height 6
click at [115, 223] on p "Contract 201" at bounding box center [134, 223] width 56 height 5
click at [117, 214] on h5 "Invoice name" at bounding box center [117, 214] width 23 height 5
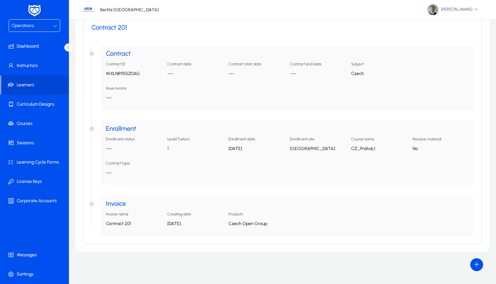
click at [119, 205] on h4 "Invoice" at bounding box center [287, 203] width 362 height 6
click at [120, 205] on h4 "Invoice" at bounding box center [287, 203] width 362 height 6
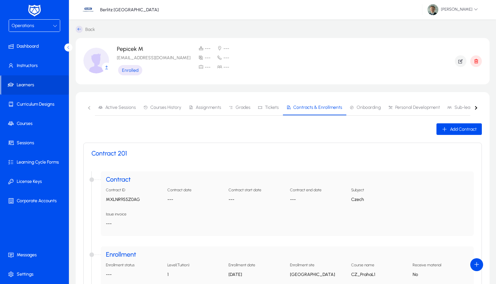
scroll to position [0, 0]
click at [34, 87] on span at bounding box center [35, 84] width 68 height 15
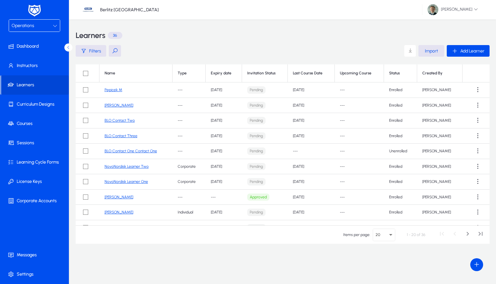
click at [117, 104] on link "[PERSON_NAME]" at bounding box center [119, 105] width 29 height 5
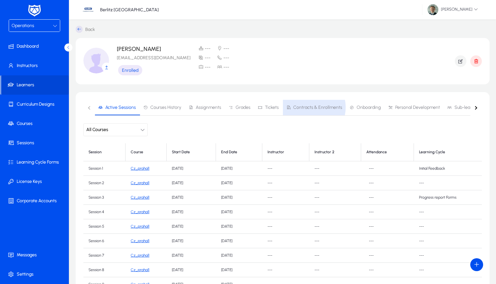
click at [305, 107] on span "Contracts & Enrollments" at bounding box center [317, 107] width 49 height 5
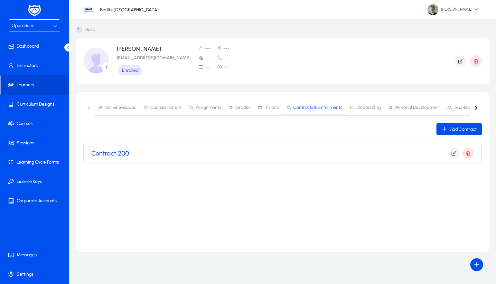
click at [113, 152] on h3 "Contract 200" at bounding box center [110, 153] width 38 height 8
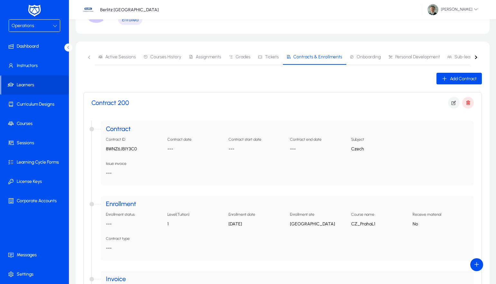
scroll to position [53, 0]
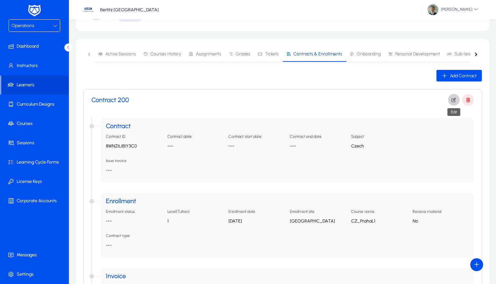
click at [453, 99] on icon "button" at bounding box center [454, 100] width 6 height 6
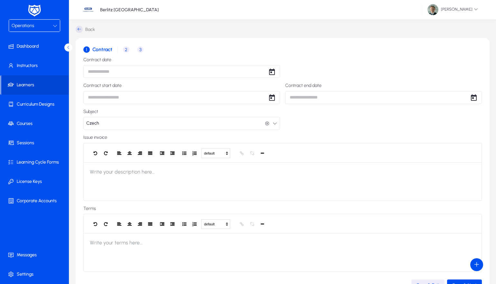
click at [176, 69] on body "Operations Dashboard Instructors Learners Curriculum Designs Courses Sessions L…" at bounding box center [248, 142] width 496 height 284
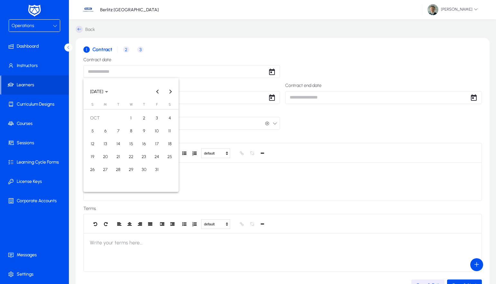
click at [176, 69] on div at bounding box center [248, 142] width 496 height 284
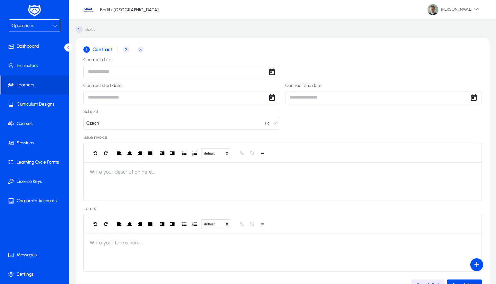
click at [138, 48] on span "3" at bounding box center [140, 49] width 6 height 6
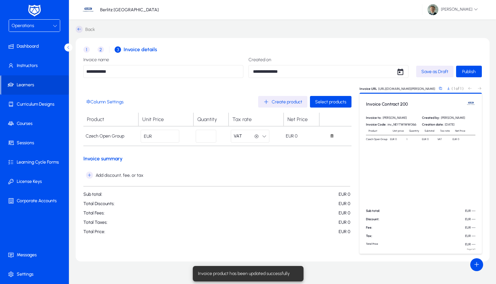
click at [163, 136] on input "*" at bounding box center [160, 136] width 39 height 13
type input "**"
click at [211, 137] on input "*" at bounding box center [206, 136] width 21 height 13
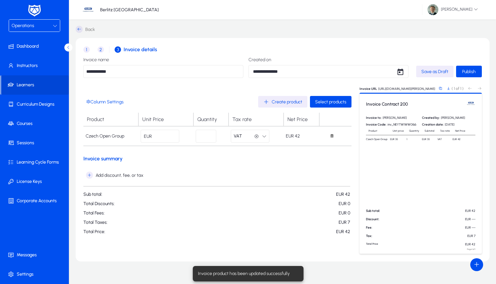
type input "**"
click at [229, 155] on h3 "Invoice summary" at bounding box center [217, 158] width 268 height 6
click at [467, 72] on span "Publish" at bounding box center [469, 71] width 14 height 5
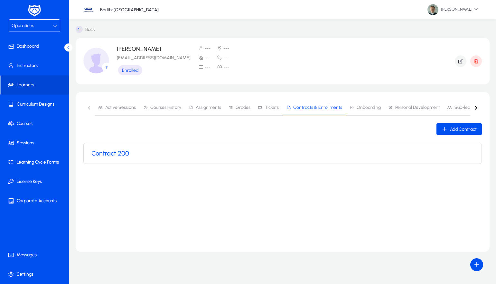
click at [39, 26] on div "Operations" at bounding box center [32, 26] width 41 height 8
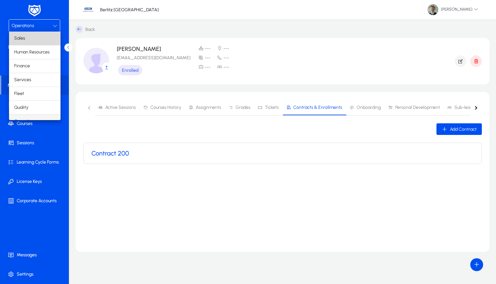
click at [32, 41] on mat-option "Sales" at bounding box center [34, 39] width 51 height 14
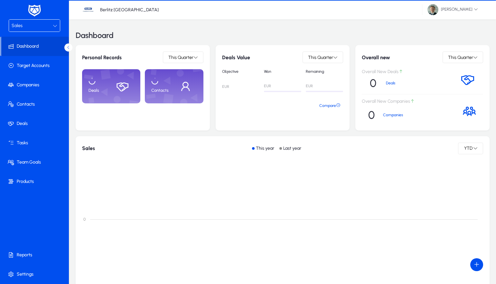
click at [41, 28] on div "Sales" at bounding box center [32, 26] width 41 height 8
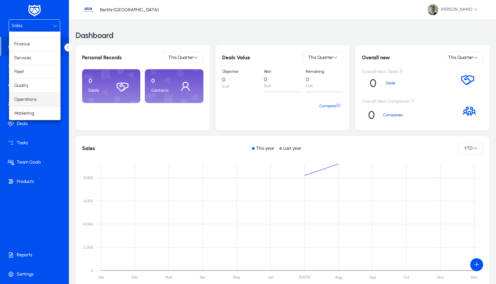
scroll to position [22, 0]
click at [31, 98] on span "Operations" at bounding box center [25, 100] width 23 height 8
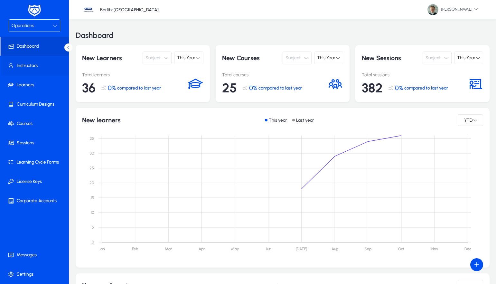
click at [32, 62] on span at bounding box center [35, 65] width 69 height 15
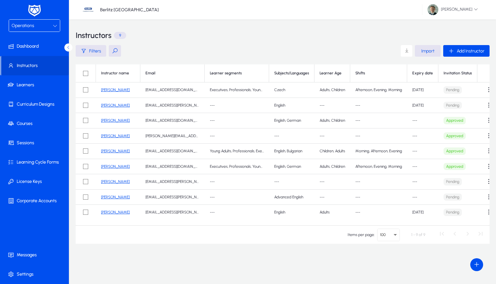
click at [103, 90] on link "[PERSON_NAME]" at bounding box center [115, 89] width 29 height 5
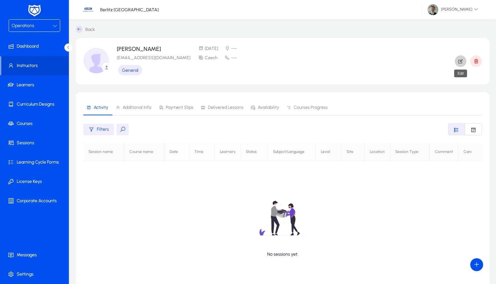
click at [461, 60] on icon "button" at bounding box center [460, 61] width 6 height 6
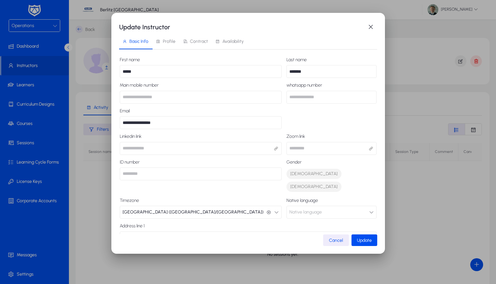
click at [195, 40] on span "Contract" at bounding box center [199, 41] width 18 height 5
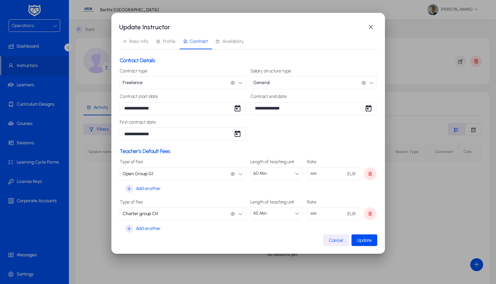
drag, startPoint x: 310, startPoint y: 173, endPoint x: 320, endPoint y: 172, distance: 9.7
click at [320, 172] on input "****" at bounding box center [333, 173] width 52 height 13
type input "*"
type input "**"
drag, startPoint x: 324, startPoint y: 211, endPoint x: 296, endPoint y: 211, distance: 28.6
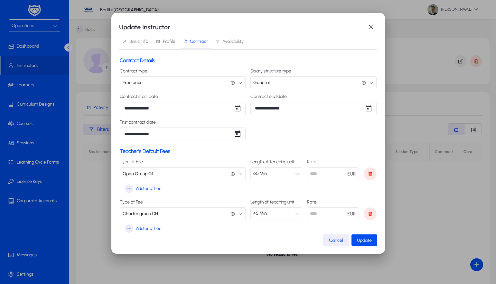
click at [296, 211] on div "Length of teaching unit 45 Min Rate **** EUR" at bounding box center [313, 209] width 126 height 21
type input "**"
drag, startPoint x: 291, startPoint y: 231, endPoint x: 374, endPoint y: 236, distance: 83.8
click at [293, 231] on div "Type of Fee Charter group CH Charter group CH Length of teaching unit 45 Min Ra…" at bounding box center [248, 216] width 257 height 35
click at [373, 238] on span "submit" at bounding box center [364, 239] width 26 height 15
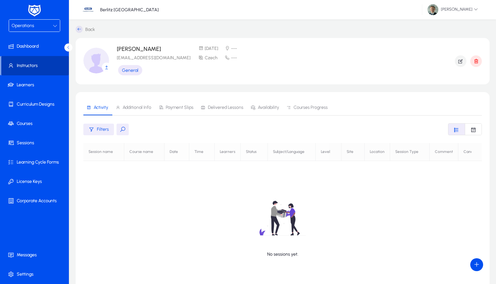
click at [35, 65] on span at bounding box center [35, 65] width 68 height 15
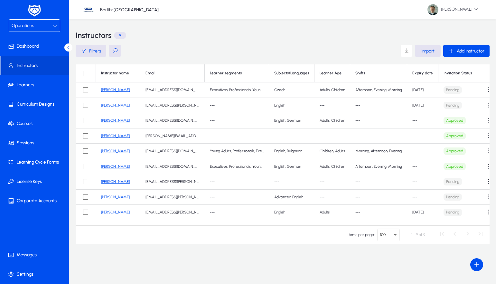
click at [111, 88] on link "[PERSON_NAME]" at bounding box center [115, 89] width 29 height 5
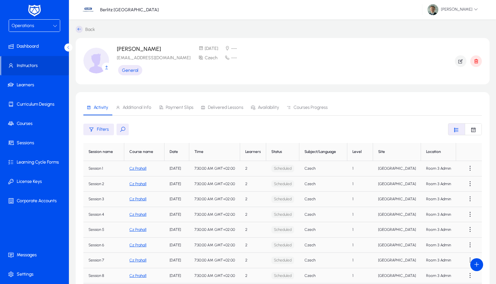
click at [138, 166] on link "Cz Prahal1" at bounding box center [137, 168] width 17 height 5
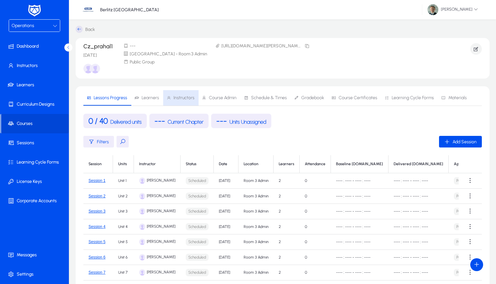
click at [183, 98] on span "Instructors" at bounding box center [183, 98] width 21 height 5
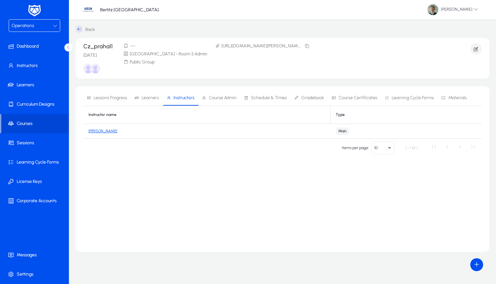
click at [97, 132] on link "[PERSON_NAME]" at bounding box center [102, 131] width 29 height 5
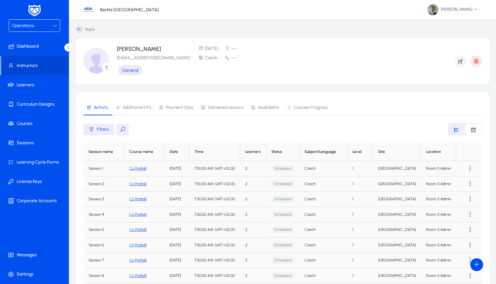
click at [134, 167] on link "Cz Prahal1" at bounding box center [137, 168] width 17 height 5
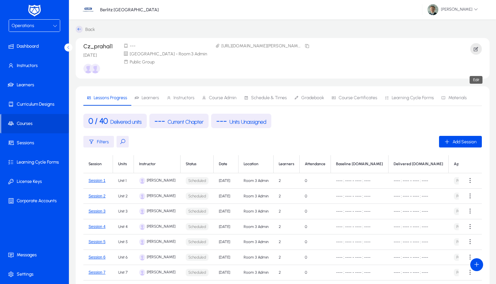
click at [479, 50] on span "button" at bounding box center [476, 48] width 12 height 15
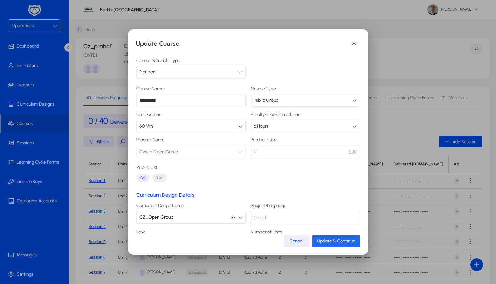
click at [341, 240] on span "Update & Continue" at bounding box center [336, 240] width 38 height 5
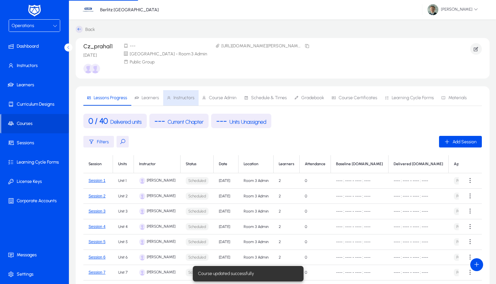
click at [181, 96] on span "Instructors" at bounding box center [183, 98] width 21 height 5
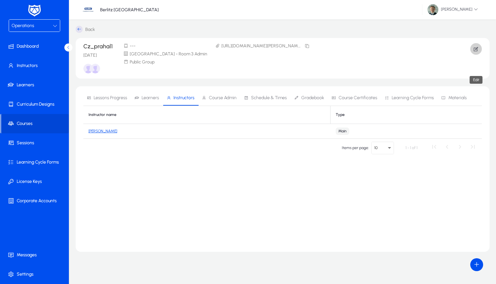
click at [474, 48] on icon "button" at bounding box center [476, 49] width 6 height 6
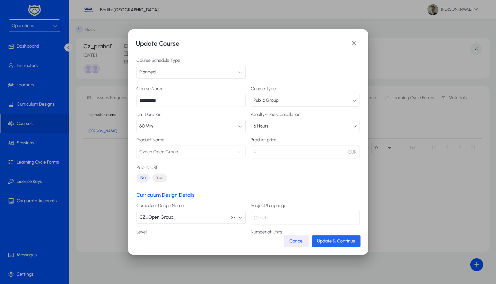
click at [323, 241] on span "Update & Continue" at bounding box center [336, 240] width 38 height 5
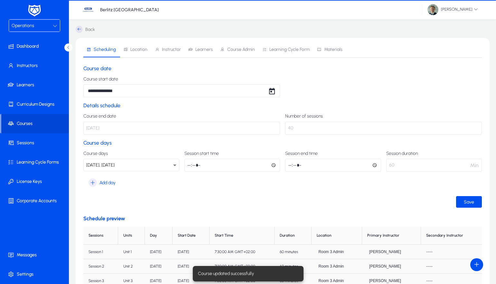
click at [90, 130] on p "[DATE]" at bounding box center [181, 128] width 196 height 13
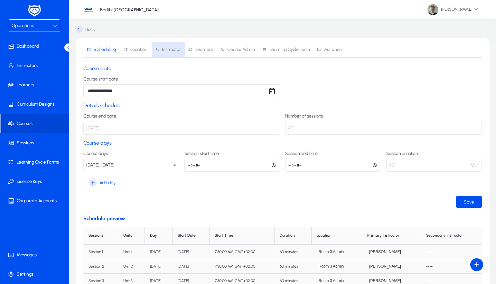
click at [171, 48] on span "Instructor" at bounding box center [171, 49] width 19 height 5
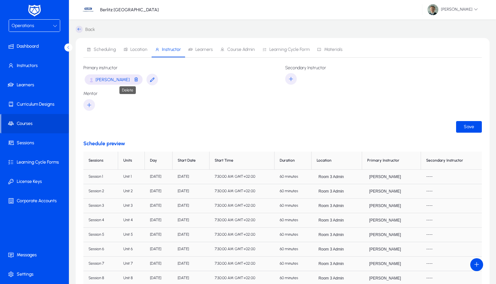
click at [133, 80] on span "button" at bounding box center [135, 80] width 5 height 8
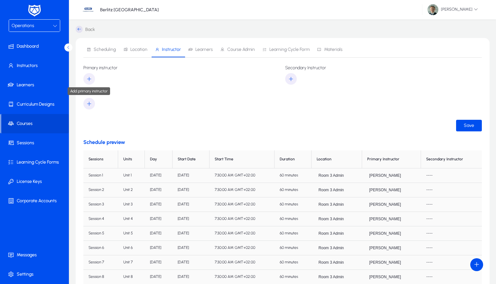
click at [87, 79] on icon "button" at bounding box center [89, 79] width 6 height 6
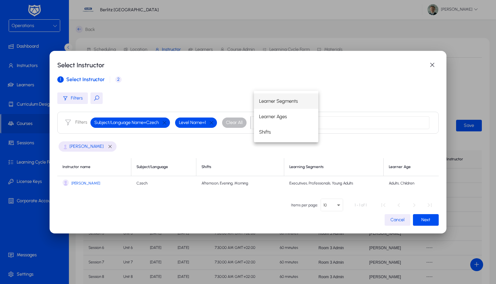
click at [80, 179] on link "[PERSON_NAME]" at bounding box center [94, 183] width 64 height 8
click at [85, 180] on link "[PERSON_NAME]" at bounding box center [94, 183] width 64 height 8
drag, startPoint x: 425, startPoint y: 220, endPoint x: 433, endPoint y: 216, distance: 8.6
click at [426, 220] on span "Next" at bounding box center [425, 219] width 9 height 5
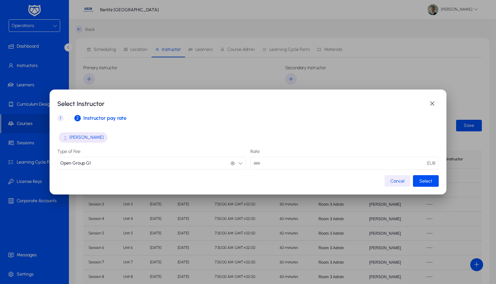
click at [142, 162] on button "Open Group G1 Open Group G1" at bounding box center [151, 163] width 188 height 13
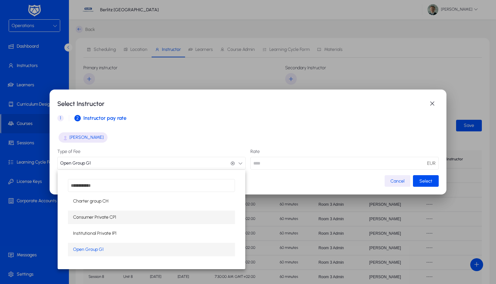
click at [96, 220] on span "Consumer Private CP1" at bounding box center [94, 217] width 43 height 8
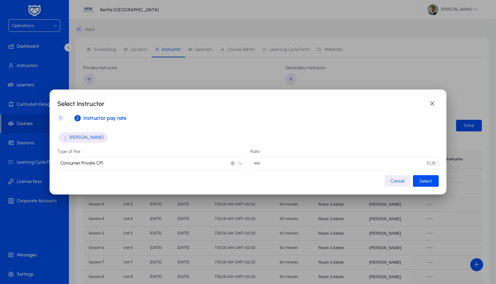
click at [120, 162] on button "Consumer Private CP1 Consumer Private CP1" at bounding box center [151, 163] width 188 height 13
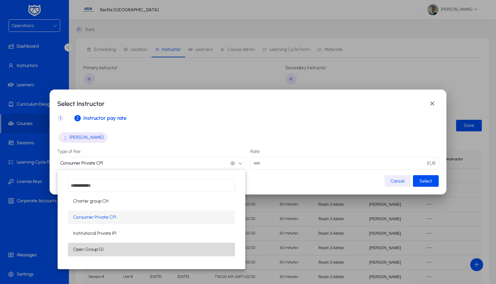
click at [98, 249] on span "Open Group G1" at bounding box center [88, 249] width 31 height 8
type input "****"
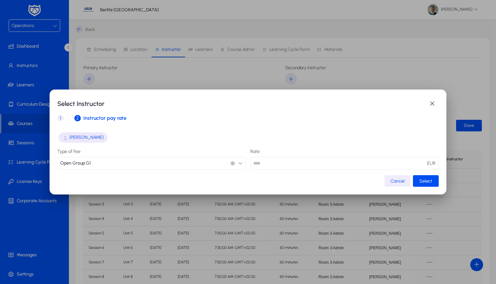
click at [345, 179] on mat-dialog-actions "Cancel Select" at bounding box center [247, 181] width 381 height 12
click at [419, 179] on span "Select" at bounding box center [425, 180] width 13 height 5
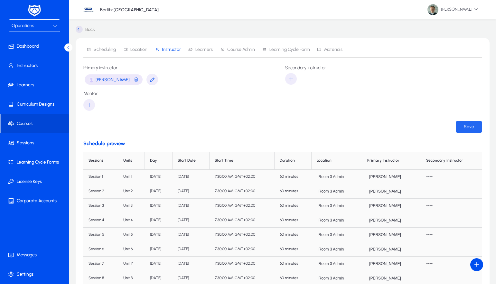
click at [467, 124] on span "Save" at bounding box center [468, 126] width 10 height 5
click at [133, 80] on span "button" at bounding box center [135, 80] width 5 height 8
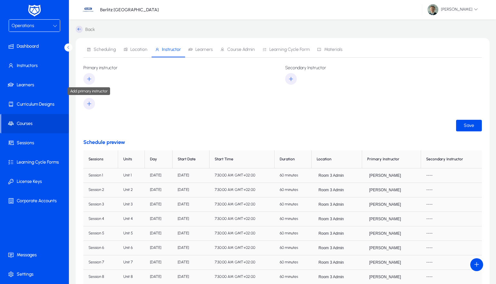
click at [91, 78] on icon "button" at bounding box center [89, 79] width 6 height 6
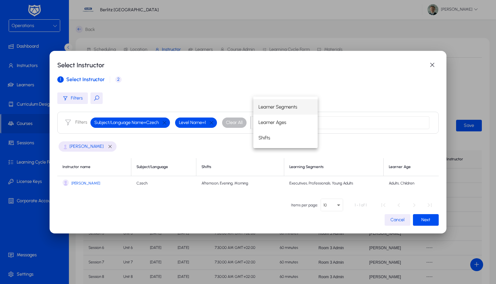
click at [87, 184] on span "[PERSON_NAME]" at bounding box center [85, 183] width 29 height 5
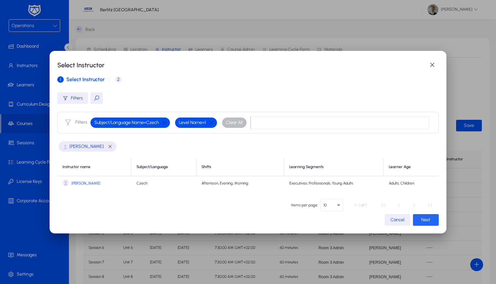
click at [425, 220] on span "Next" at bounding box center [425, 219] width 9 height 5
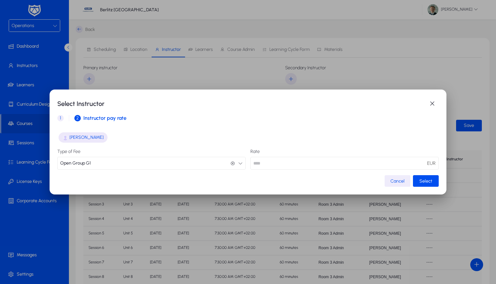
click at [82, 161] on span "Open Group G1" at bounding box center [75, 163] width 31 height 13
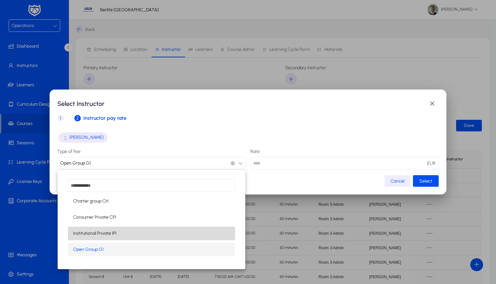
click at [89, 230] on span "Institutional Private IP1" at bounding box center [94, 233] width 43 height 8
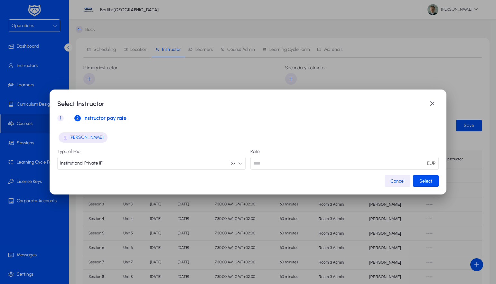
click at [126, 158] on button "Institutional Private IP1 Institutional Private IP1" at bounding box center [151, 163] width 188 height 13
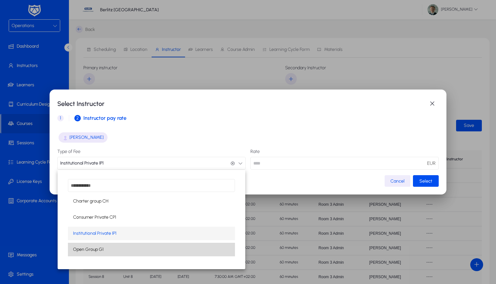
click at [96, 250] on span "Open Group G1" at bounding box center [88, 249] width 31 height 8
type input "****"
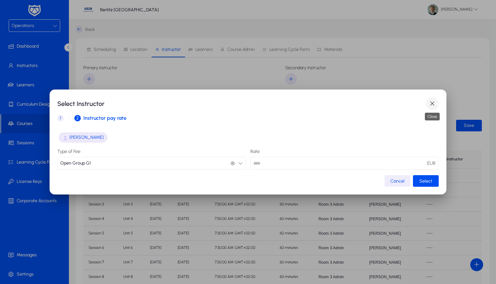
click at [435, 104] on span "button" at bounding box center [431, 103] width 13 height 13
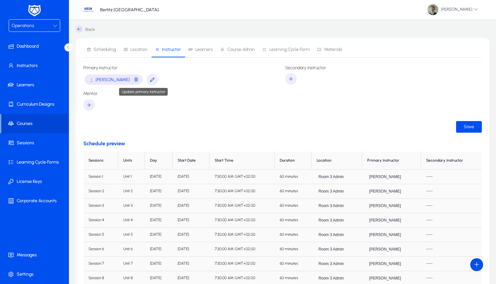
click at [149, 78] on icon "button" at bounding box center [152, 80] width 6 height 6
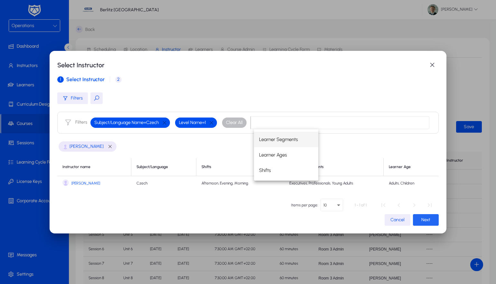
click at [431, 221] on span "button" at bounding box center [426, 219] width 26 height 15
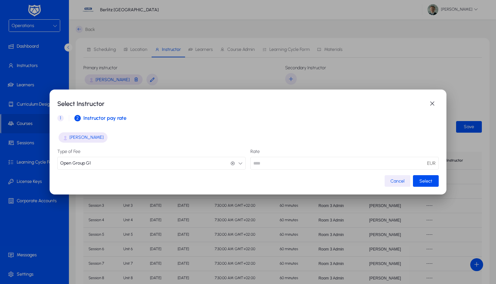
click at [180, 163] on button "Open Group G1 Open Group G1" at bounding box center [151, 163] width 188 height 13
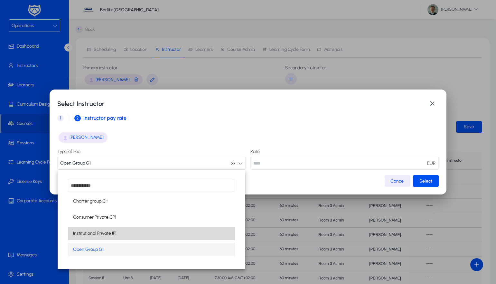
click at [92, 232] on span "Institutional Private IP1" at bounding box center [94, 233] width 43 height 8
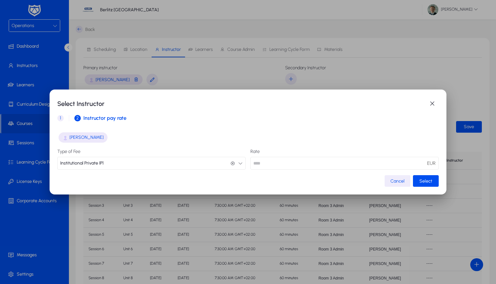
click at [141, 161] on button "Institutional Private IP1 Institutional Private IP1" at bounding box center [151, 163] width 188 height 13
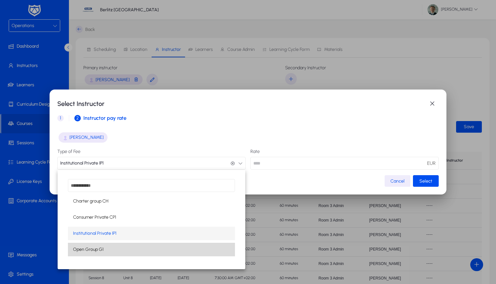
click at [90, 246] on span "Open Group G1" at bounding box center [88, 249] width 31 height 8
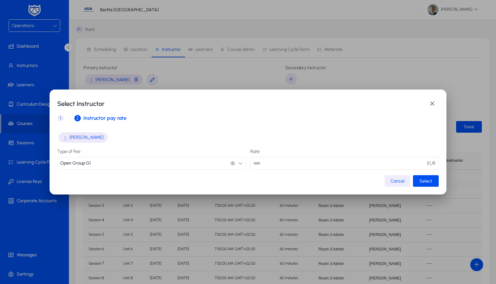
click at [116, 166] on button "Open Group G1 Open Group G1" at bounding box center [151, 163] width 188 height 13
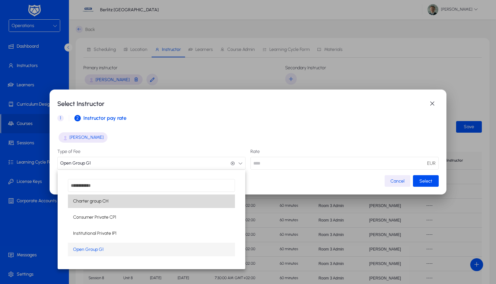
click at [98, 207] on mat-option "Charter group CH" at bounding box center [151, 201] width 167 height 14
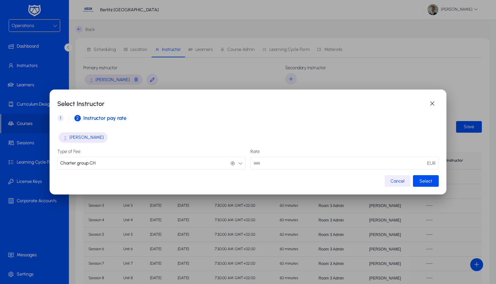
click at [135, 174] on mat-dialog-content "[PERSON_NAME] Type of Fee Charter group CH Charter group CH Rate ** EUR" at bounding box center [247, 150] width 381 height 49
click at [142, 161] on button "Charter group CH Charter group CH" at bounding box center [151, 163] width 188 height 13
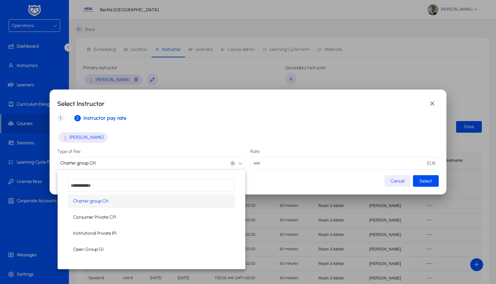
click at [393, 180] on div at bounding box center [248, 142] width 496 height 284
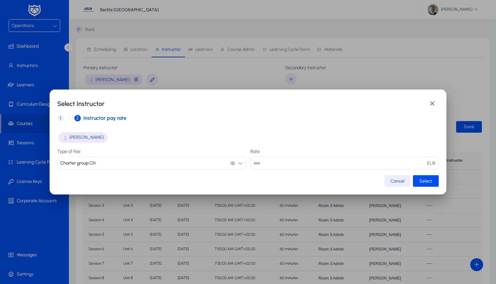
drag, startPoint x: 390, startPoint y: 179, endPoint x: 344, endPoint y: 171, distance: 46.6
click at [390, 179] on button "Cancel" at bounding box center [397, 181] width 26 height 12
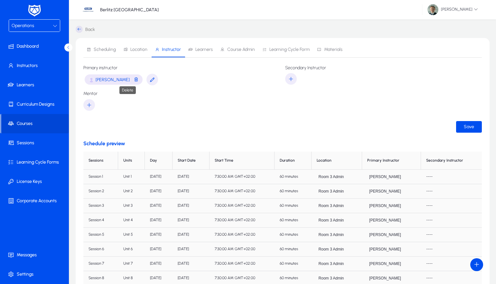
click at [133, 80] on span "button" at bounding box center [135, 80] width 5 height 8
click at [118, 81] on span "[PERSON_NAME]" at bounding box center [113, 79] width 34 height 5
click at [149, 80] on icon "button" at bounding box center [152, 80] width 6 height 6
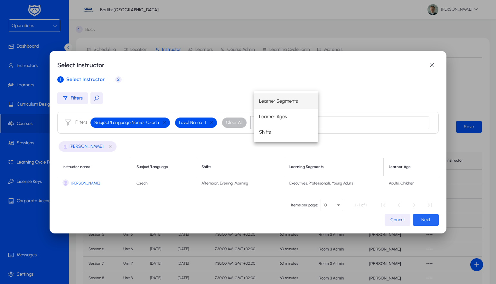
click at [436, 220] on span "button" at bounding box center [426, 219] width 26 height 15
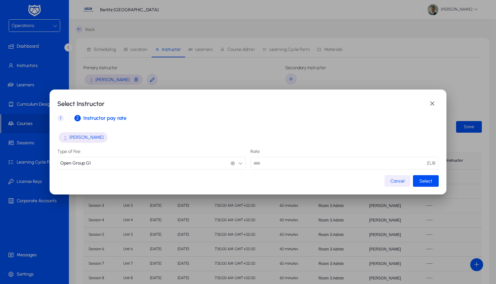
drag, startPoint x: 154, startPoint y: 162, endPoint x: 148, endPoint y: 165, distance: 6.3
click at [152, 163] on button "Open Group G1 Open Group G1" at bounding box center [151, 163] width 188 height 13
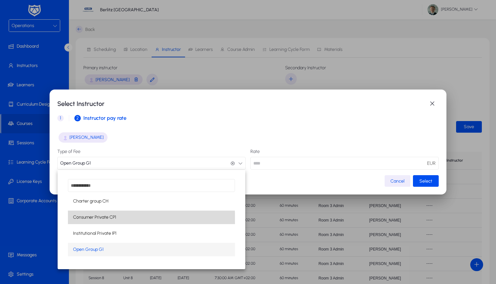
click at [84, 222] on mat-option "Consumer Private CP1" at bounding box center [151, 217] width 167 height 14
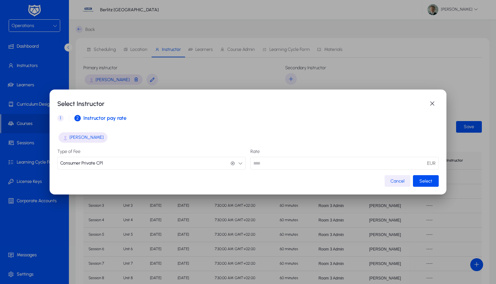
click at [118, 155] on div "Type of Fee Consumer Private CP1 Consumer Private CP1" at bounding box center [151, 159] width 188 height 21
drag, startPoint x: 117, startPoint y: 162, endPoint x: 114, endPoint y: 169, distance: 7.9
click at [117, 163] on button "Consumer Private CP1 Consumer Private CP1" at bounding box center [151, 163] width 188 height 13
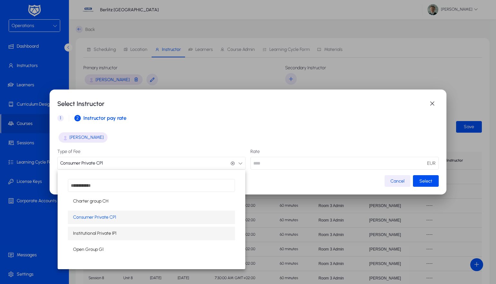
click at [86, 235] on span "Institutional Private IP1" at bounding box center [94, 233] width 43 height 8
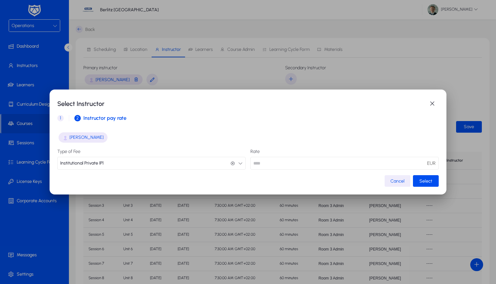
drag, startPoint x: 142, startPoint y: 164, endPoint x: 138, endPoint y: 168, distance: 5.5
click at [142, 164] on button "Institutional Private IP1 Institutional Private IP1" at bounding box center [151, 163] width 188 height 13
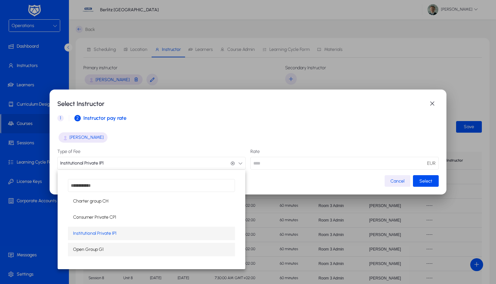
click at [91, 250] on span "Open Group G1" at bounding box center [88, 249] width 31 height 8
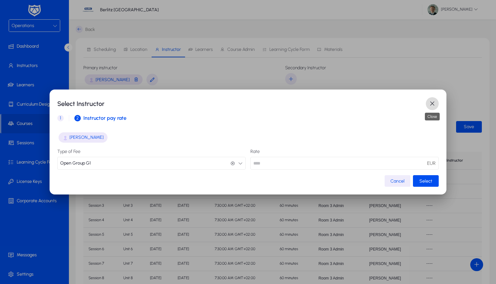
click at [433, 105] on span "button" at bounding box center [431, 103] width 13 height 13
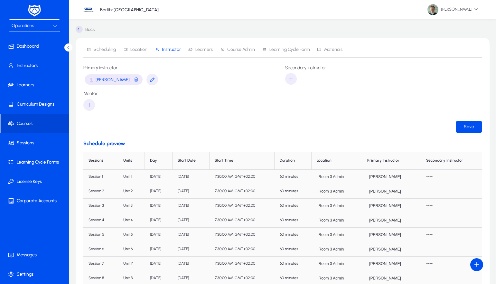
click at [130, 79] on div "[PERSON_NAME]" at bounding box center [114, 79] width 58 height 10
drag, startPoint x: 127, startPoint y: 79, endPoint x: 126, endPoint y: 75, distance: 3.9
click at [133, 78] on span "button" at bounding box center [135, 80] width 5 height 8
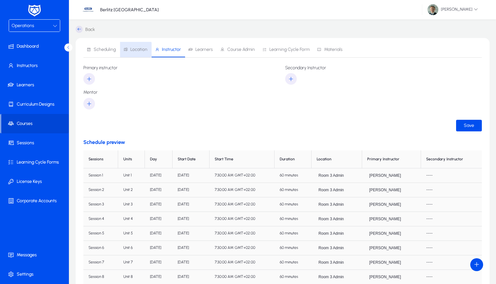
click at [133, 53] on span "Location" at bounding box center [135, 49] width 24 height 15
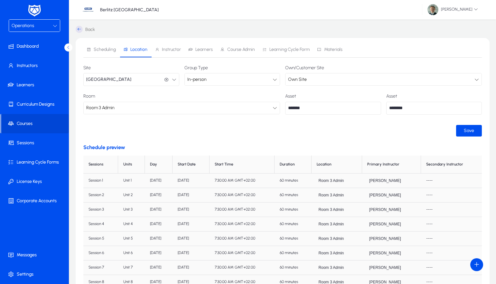
click at [166, 48] on span "Instructor" at bounding box center [171, 49] width 19 height 5
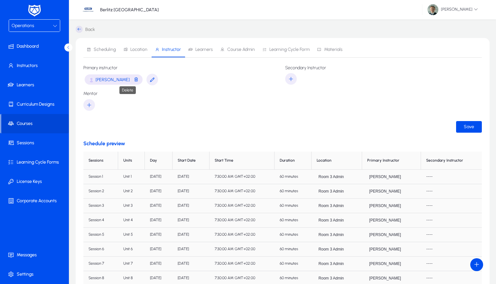
click at [133, 80] on span "button" at bounding box center [135, 80] width 5 height 8
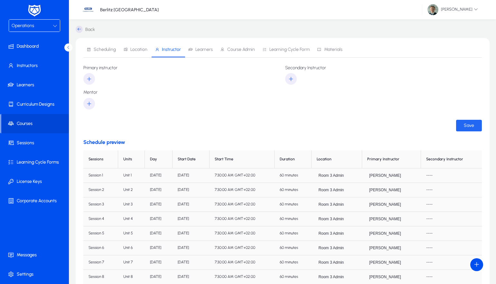
click at [477, 124] on span "submit" at bounding box center [469, 125] width 26 height 15
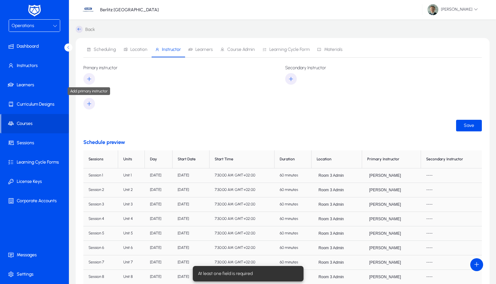
click at [94, 78] on span "button" at bounding box center [89, 78] width 12 height 15
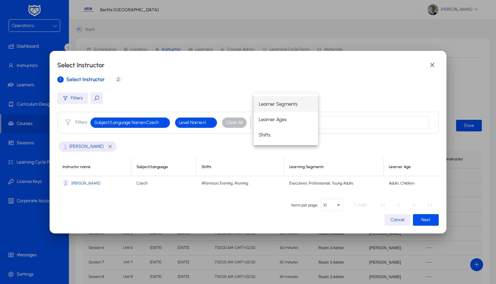
drag, startPoint x: 87, startPoint y: 184, endPoint x: 170, endPoint y: 192, distance: 83.6
click at [87, 184] on span "[PERSON_NAME]" at bounding box center [85, 183] width 29 height 5
click at [427, 221] on span "Next" at bounding box center [425, 219] width 9 height 5
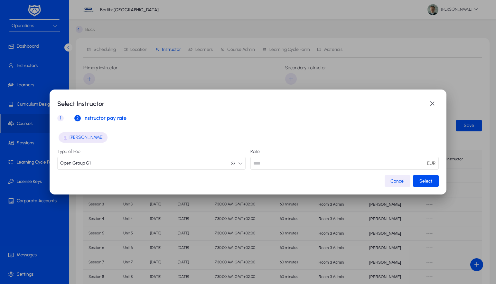
drag, startPoint x: 144, startPoint y: 161, endPoint x: 141, endPoint y: 162, distance: 3.6
click at [142, 162] on button "Open Group G1 Open Group G1" at bounding box center [151, 163] width 188 height 13
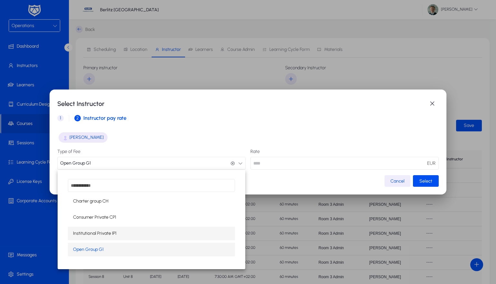
click at [99, 235] on span "Institutional Private IP1" at bounding box center [94, 233] width 43 height 8
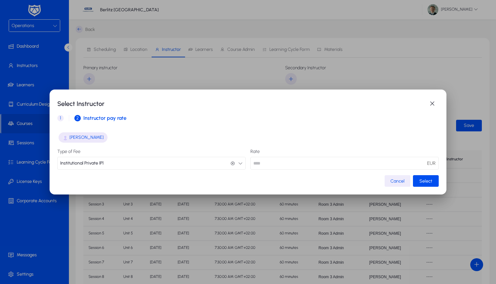
drag, startPoint x: 128, startPoint y: 160, endPoint x: 121, endPoint y: 167, distance: 10.3
click at [125, 163] on button "Institutional Private IP1 Institutional Private IP1" at bounding box center [151, 163] width 188 height 13
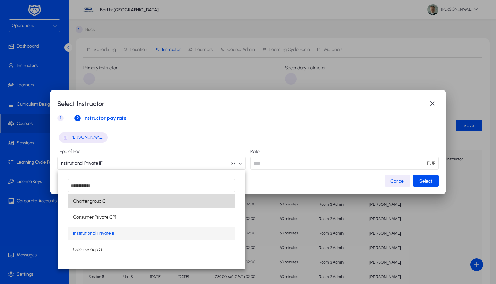
click at [94, 205] on mat-option "Charter group CH" at bounding box center [151, 201] width 167 height 14
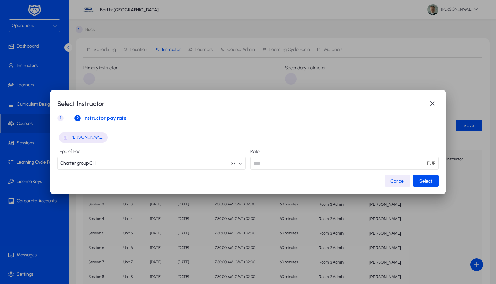
drag, startPoint x: 139, startPoint y: 161, endPoint x: 132, endPoint y: 168, distance: 9.1
click at [137, 163] on button "Charter group CH Charter group CH" at bounding box center [151, 163] width 188 height 13
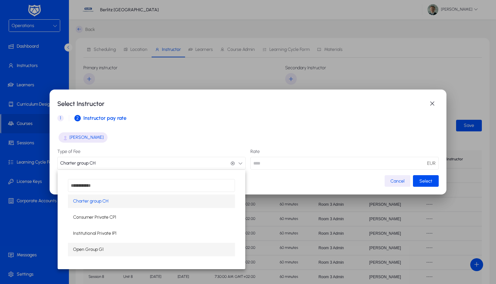
click at [94, 253] on mat-option "Open Group G1" at bounding box center [151, 249] width 167 height 14
type input "****"
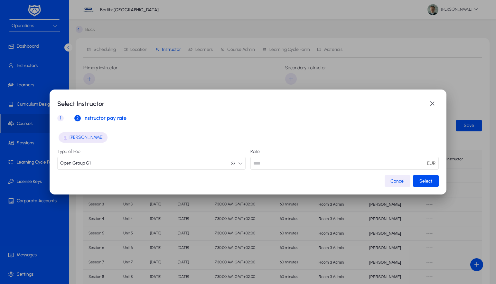
drag, startPoint x: 430, startPoint y: 181, endPoint x: 455, endPoint y: 155, distance: 36.0
click at [434, 178] on button "Select" at bounding box center [426, 181] width 26 height 12
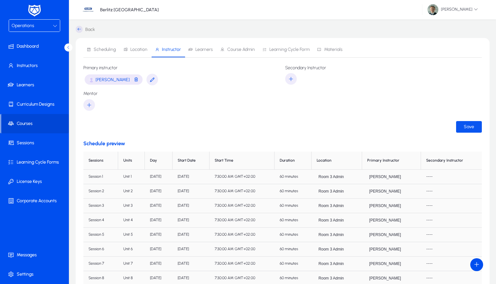
click at [471, 126] on span "Save" at bounding box center [468, 126] width 10 height 5
click at [133, 79] on span "button" at bounding box center [135, 80] width 5 height 8
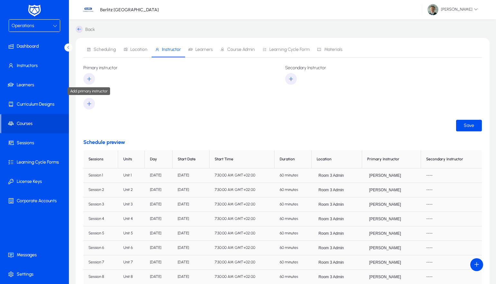
click at [90, 79] on icon "button" at bounding box center [89, 79] width 6 height 6
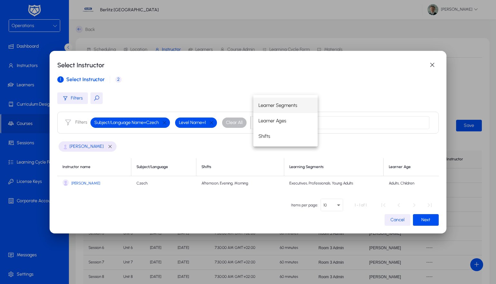
click at [85, 182] on span "[PERSON_NAME]" at bounding box center [85, 183] width 29 height 5
drag, startPoint x: 424, startPoint y: 220, endPoint x: 362, endPoint y: 218, distance: 61.5
click at [423, 220] on span "Next" at bounding box center [425, 219] width 9 height 5
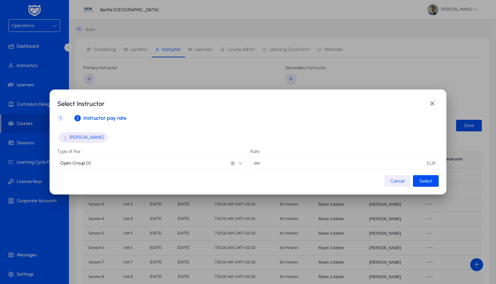
drag, startPoint x: 130, startPoint y: 162, endPoint x: 127, endPoint y: 164, distance: 3.8
click at [130, 162] on button "Open Group G1 Open Group G1" at bounding box center [151, 163] width 188 height 13
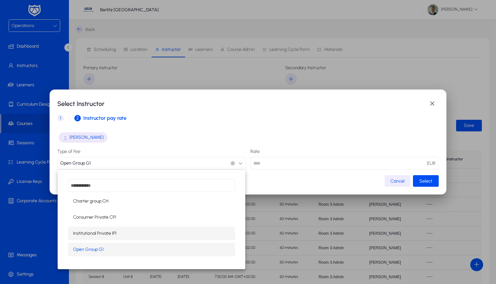
drag, startPoint x: 83, startPoint y: 226, endPoint x: 84, endPoint y: 233, distance: 6.5
click at [83, 226] on div "Charter group CH Consumer Private CP1 Institutional Private IP1 Open Group G1" at bounding box center [151, 219] width 187 height 99
click at [82, 233] on span "Institutional Private IP1" at bounding box center [94, 233] width 43 height 8
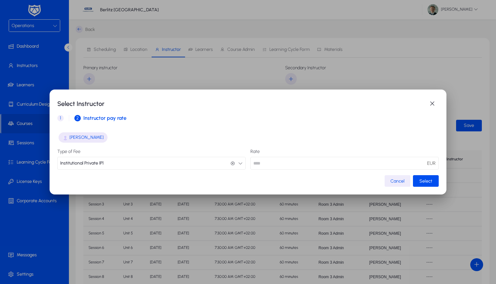
drag, startPoint x: 104, startPoint y: 158, endPoint x: 104, endPoint y: 166, distance: 7.4
click at [104, 161] on button "Institutional Private IP1 Institutional Private IP1" at bounding box center [151, 163] width 188 height 13
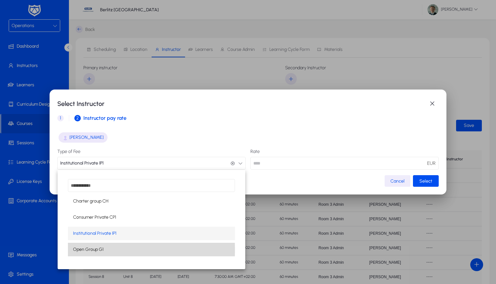
click at [83, 249] on span "Open Group G1" at bounding box center [88, 249] width 31 height 8
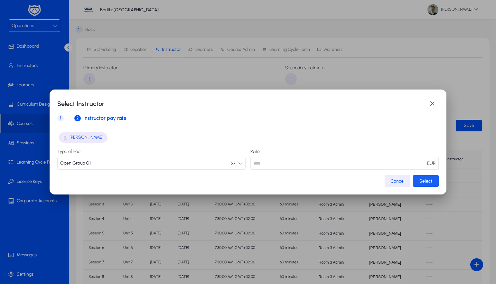
click at [429, 179] on span "Select" at bounding box center [425, 180] width 13 height 5
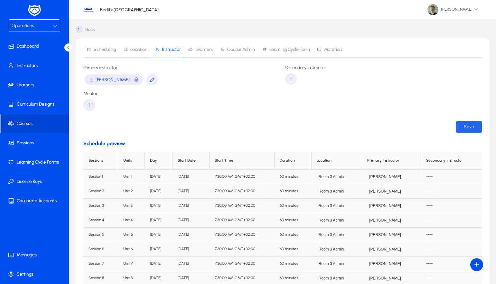
click at [465, 125] on span "Save" at bounding box center [468, 126] width 10 height 5
click at [34, 65] on span at bounding box center [35, 65] width 69 height 15
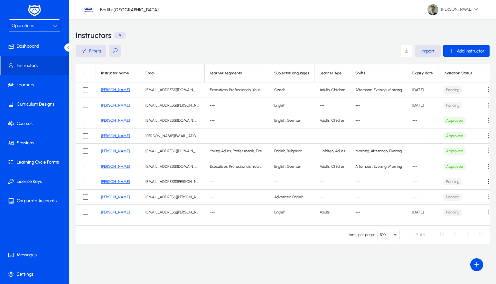
click at [105, 90] on link "[PERSON_NAME]" at bounding box center [115, 89] width 29 height 5
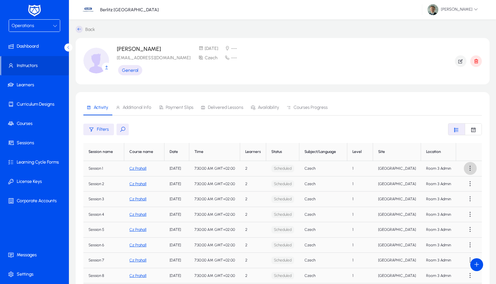
click at [467, 170] on span at bounding box center [469, 168] width 13 height 13
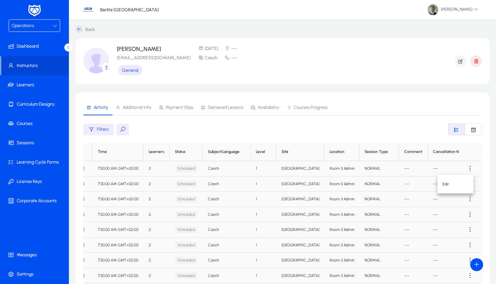
click at [468, 168] on div at bounding box center [248, 142] width 496 height 284
click at [468, 167] on span at bounding box center [469, 168] width 13 height 13
click at [456, 185] on span "Edit" at bounding box center [455, 184] width 26 height 6
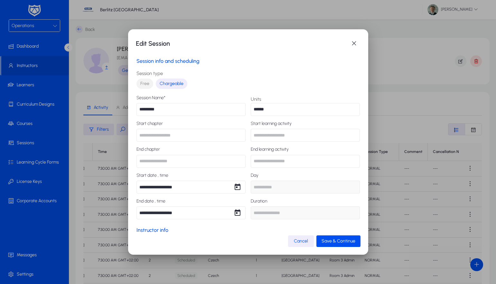
type input "*********"
type input "*****"
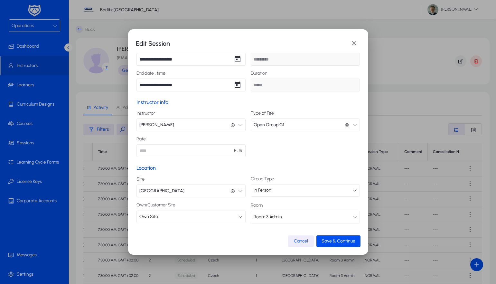
scroll to position [127, 0]
click at [354, 43] on span "button" at bounding box center [353, 43] width 13 height 13
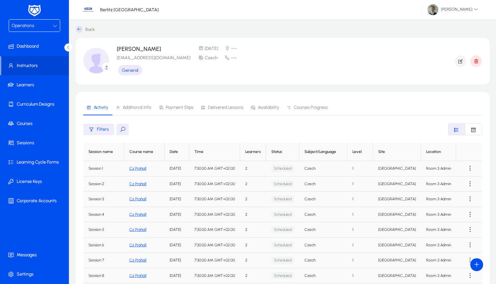
scroll to position [0, 0]
click at [23, 138] on span at bounding box center [35, 142] width 69 height 15
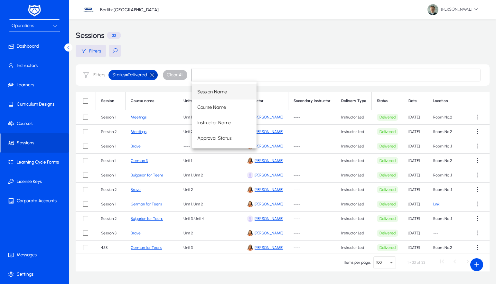
click at [152, 76] on button "button" at bounding box center [152, 75] width 11 height 6
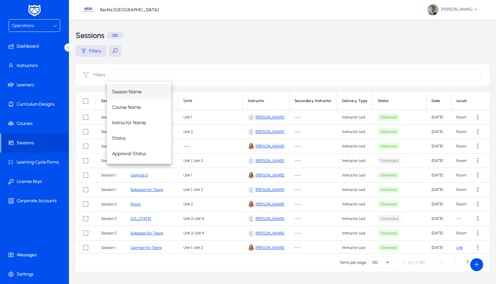
drag, startPoint x: 136, startPoint y: 90, endPoint x: 141, endPoint y: 82, distance: 9.5
click at [136, 90] on span "Session Name" at bounding box center [127, 92] width 30 height 8
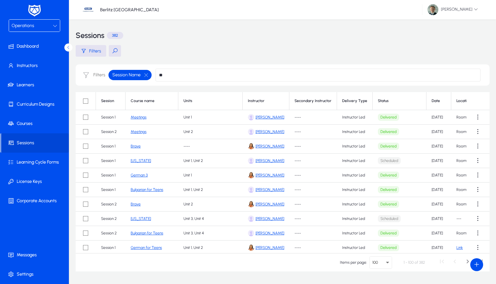
type input "**"
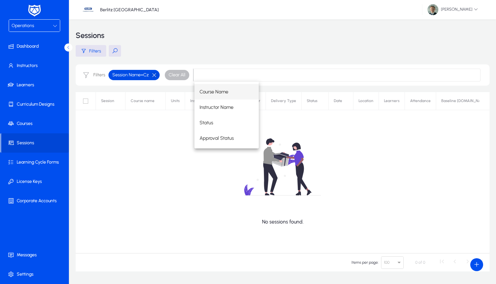
click at [154, 74] on button "button" at bounding box center [154, 75] width 11 height 6
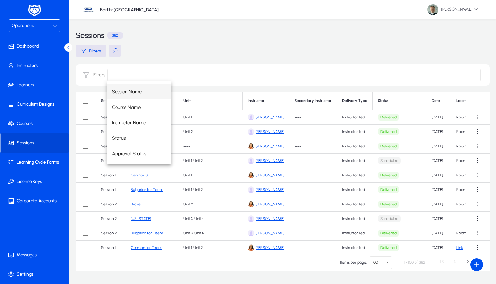
click at [178, 69] on input at bounding box center [293, 74] width 373 height 13
click at [188, 53] on div "Filters" at bounding box center [283, 51] width 414 height 12
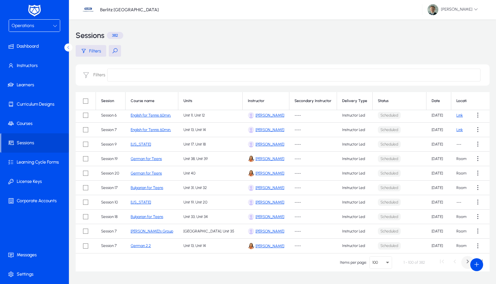
scroll to position [1309, 0]
click at [465, 259] on span "Next page" at bounding box center [467, 262] width 13 height 13
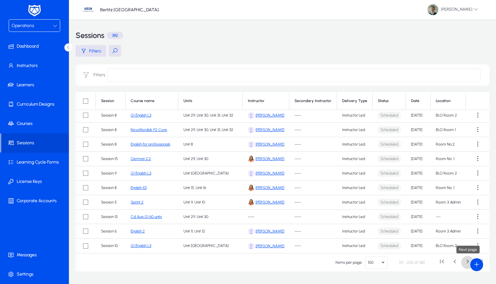
click at [464, 260] on span "Next page" at bounding box center [467, 262] width 13 height 13
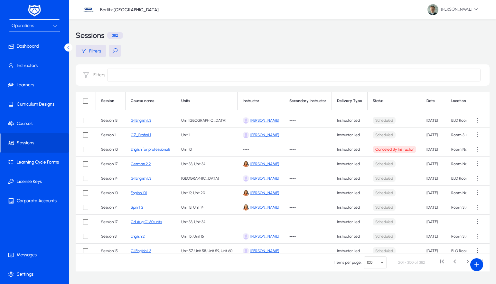
scroll to position [257, 0]
click at [472, 134] on span at bounding box center [477, 135] width 13 height 13
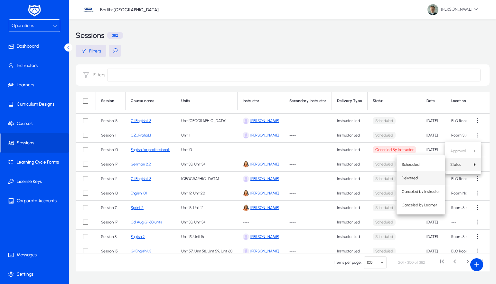
click at [432, 176] on span "Delivered" at bounding box center [420, 178] width 38 height 6
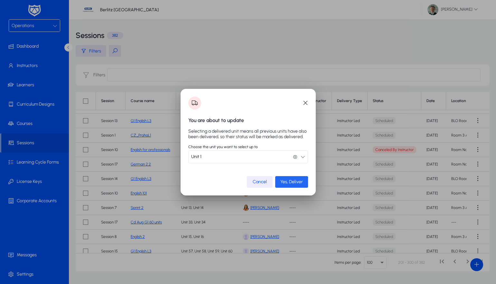
click at [288, 182] on span "Yes, Deliver" at bounding box center [291, 181] width 23 height 5
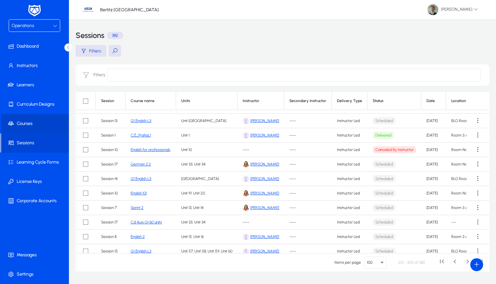
click at [25, 125] on span at bounding box center [35, 123] width 69 height 15
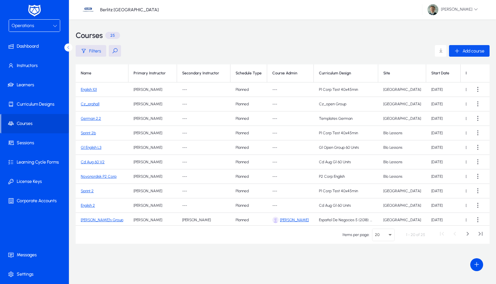
click at [478, 49] on span "Add course" at bounding box center [473, 50] width 22 height 5
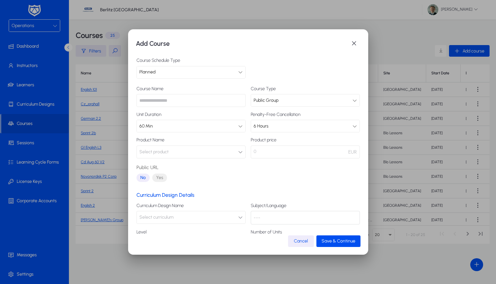
click at [160, 100] on input "text" at bounding box center [190, 100] width 109 height 13
click at [286, 100] on div "Public Group" at bounding box center [302, 100] width 99 height 8
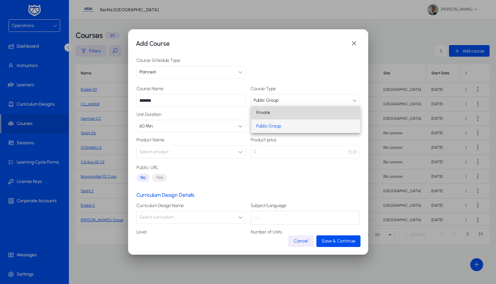
click at [272, 112] on mat-option "Private" at bounding box center [305, 113] width 109 height 14
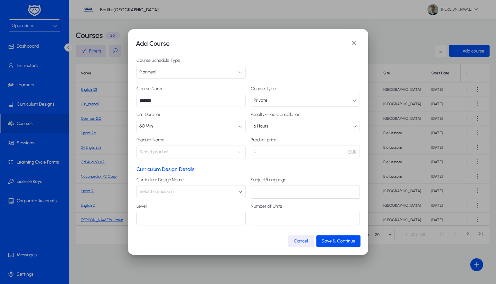
click at [171, 119] on div "Unit Duration 60 Min" at bounding box center [190, 122] width 109 height 20
drag, startPoint x: 161, startPoint y: 124, endPoint x: 159, endPoint y: 127, distance: 3.7
click at [160, 126] on div "60 Min" at bounding box center [188, 126] width 99 height 8
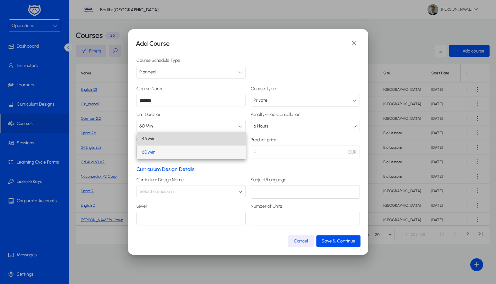
click at [152, 140] on span "45 Min" at bounding box center [149, 139] width 14 height 8
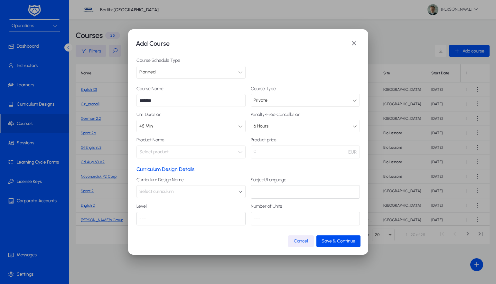
click at [214, 153] on button "Select product" at bounding box center [190, 151] width 109 height 13
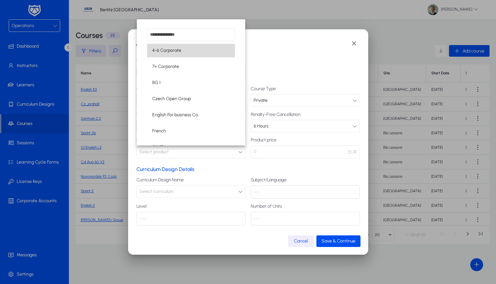
click at [189, 53] on mat-option "4-6 Corporate" at bounding box center [191, 51] width 88 height 14
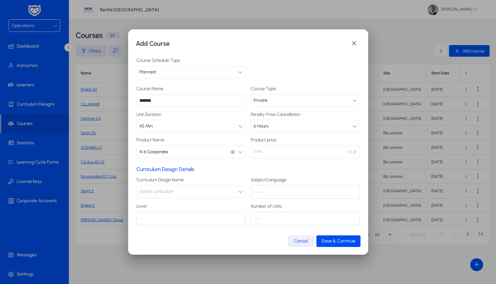
click at [223, 151] on button "4-6 Corporate 4-6 Corporate" at bounding box center [190, 151] width 109 height 13
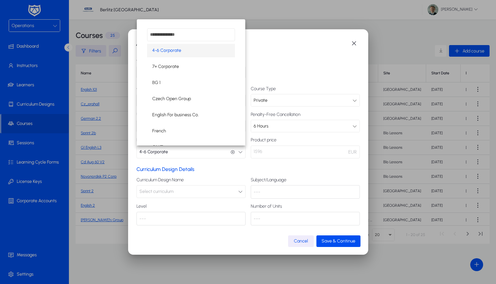
click at [182, 50] on mat-option "4-6 Corporate" at bounding box center [191, 51] width 88 height 14
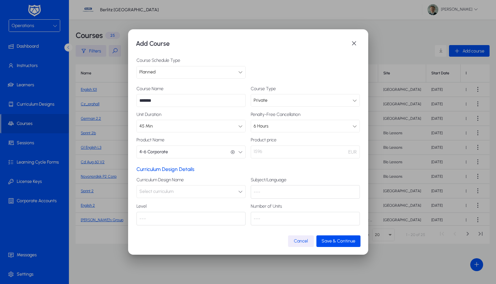
click at [189, 198] on div "Curriculum Design Name Select curriculum" at bounding box center [190, 187] width 109 height 21
click at [190, 193] on button "Select curriculum" at bounding box center [190, 191] width 109 height 13
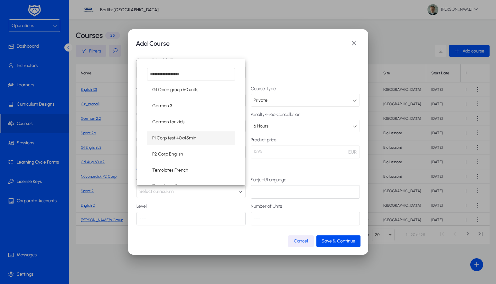
scroll to position [195, 0]
click at [195, 136] on span "P1 Corp test 40x45min" at bounding box center [174, 136] width 44 height 8
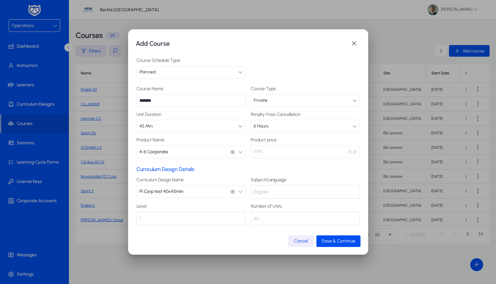
click at [181, 100] on input "*******" at bounding box center [190, 100] width 109 height 13
type input "**********"
click at [192, 153] on button "4-6 Corporate 4-6 Corporate" at bounding box center [190, 151] width 109 height 13
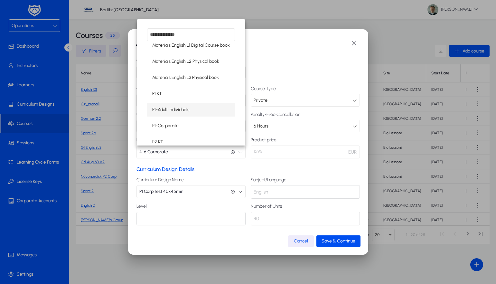
scroll to position [242, 0]
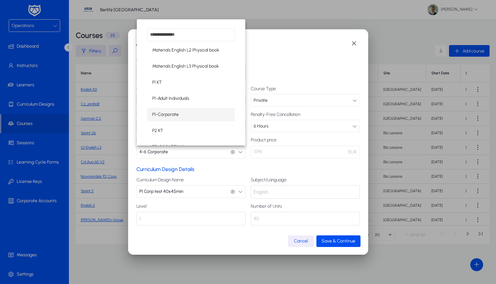
click at [178, 113] on span "P1-Corporate" at bounding box center [165, 115] width 26 height 8
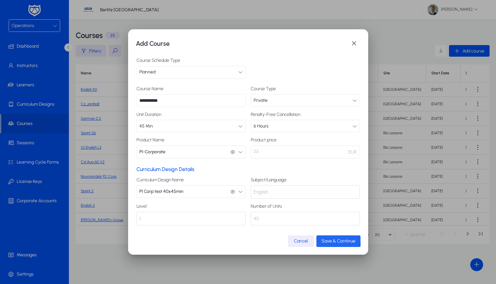
click at [334, 239] on span "Save & Continue" at bounding box center [338, 240] width 34 height 5
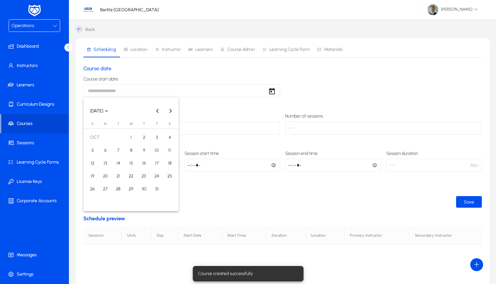
click at [120, 89] on body "Operations Dashboard Instructors Learners Curriculum Designs Courses Sessions L…" at bounding box center [248, 142] width 496 height 284
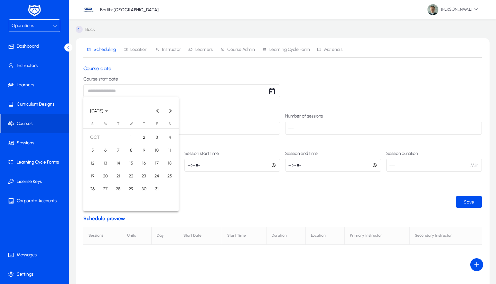
click at [130, 135] on span "1" at bounding box center [131, 138] width 12 height 12
type input "**********"
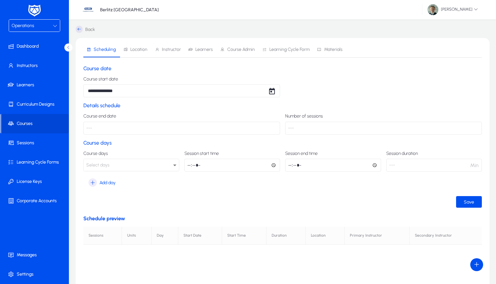
click at [140, 163] on div "Select days" at bounding box center [129, 165] width 87 height 8
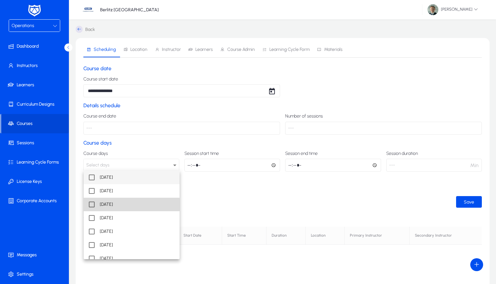
click at [113, 205] on span "[DATE]" at bounding box center [106, 204] width 13 height 8
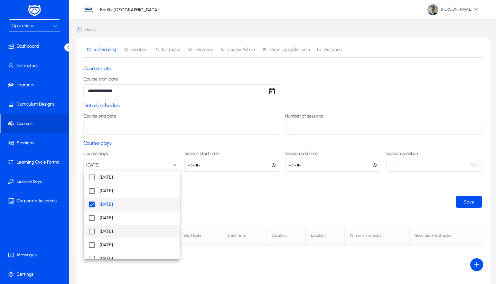
click at [111, 233] on span "[DATE]" at bounding box center [106, 231] width 13 height 8
click at [195, 166] on div at bounding box center [248, 142] width 496 height 284
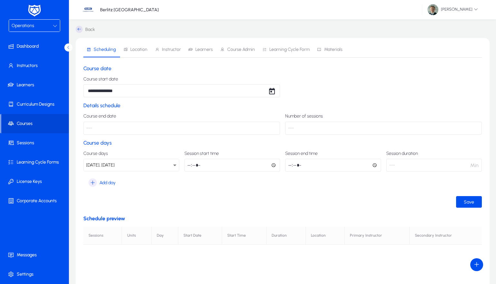
click at [190, 165] on input "time" at bounding box center [232, 165] width 96 height 13
type input "*****"
click at [214, 180] on section "Course days Course days [DATE], [DATE] Session start time ***** Session end tim…" at bounding box center [282, 164] width 398 height 49
click at [171, 125] on p "---" at bounding box center [181, 128] width 196 height 13
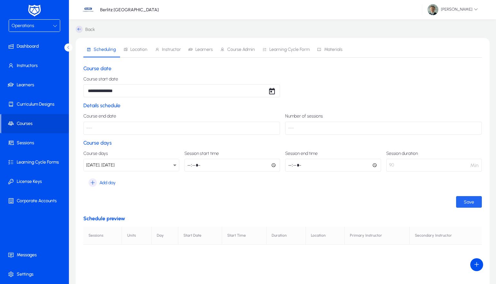
click at [460, 201] on span "submit" at bounding box center [469, 201] width 26 height 15
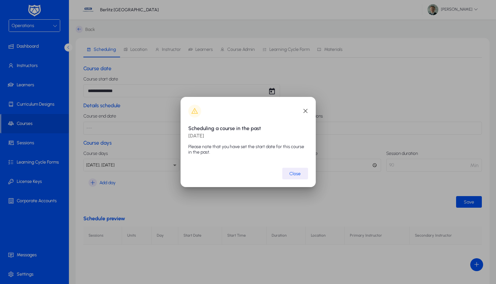
click at [281, 167] on div "Scheduling a course in the past [DATE] Please note that you have set the start …" at bounding box center [247, 142] width 135 height 90
click at [289, 169] on span "submit" at bounding box center [295, 173] width 26 height 15
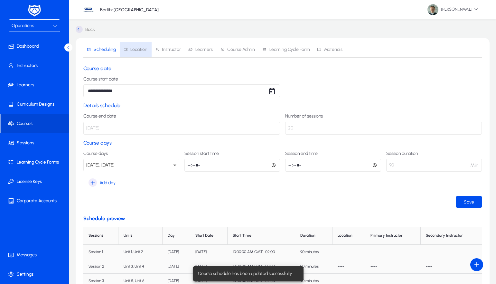
click at [142, 51] on span "Location" at bounding box center [138, 49] width 17 height 5
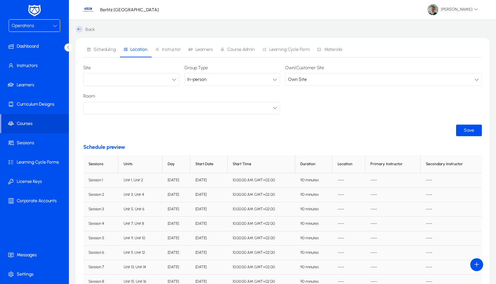
click at [126, 84] on button "button" at bounding box center [131, 79] width 96 height 13
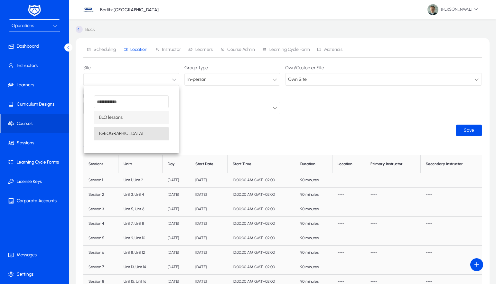
drag, startPoint x: 110, startPoint y: 134, endPoint x: 142, endPoint y: 129, distance: 32.8
click at [110, 134] on span "[GEOGRAPHIC_DATA]" at bounding box center [121, 134] width 44 height 8
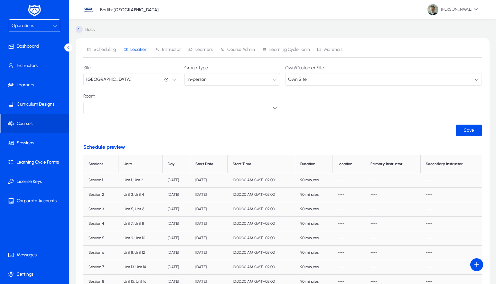
click at [248, 114] on mat-select at bounding box center [181, 108] width 196 height 13
click at [248, 110] on div at bounding box center [179, 108] width 186 height 8
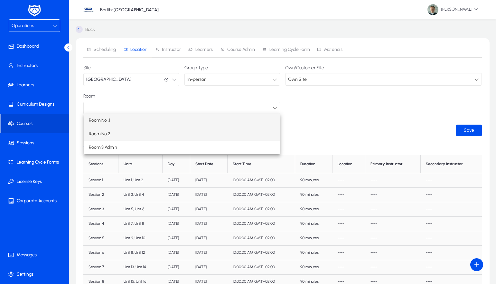
click at [118, 135] on mat-option "Room No.2" at bounding box center [182, 134] width 196 height 14
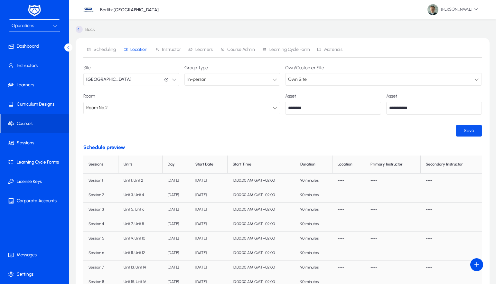
drag, startPoint x: 477, startPoint y: 132, endPoint x: 470, endPoint y: 131, distance: 6.2
click at [475, 132] on span "submit" at bounding box center [469, 130] width 26 height 15
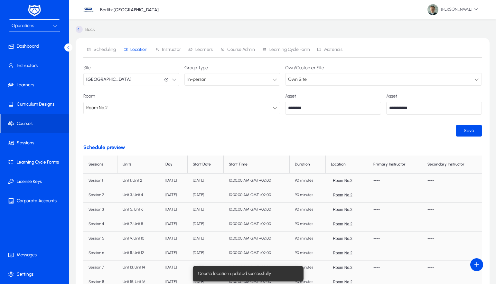
click at [168, 51] on span "Instructor" at bounding box center [171, 49] width 19 height 5
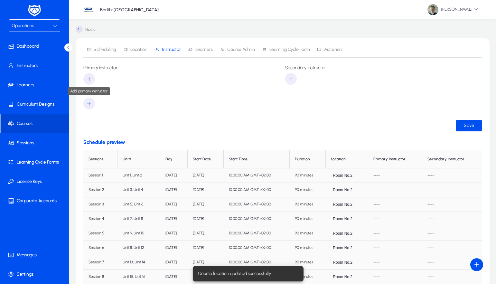
click at [90, 77] on icon "button" at bounding box center [89, 79] width 6 height 6
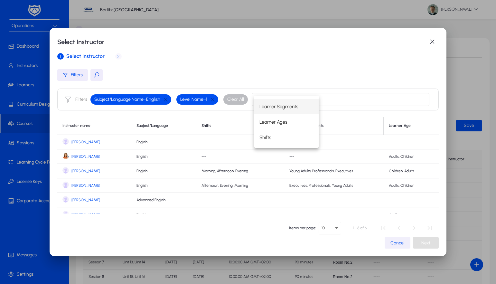
click at [400, 241] on span "Cancel" at bounding box center [397, 242] width 14 height 5
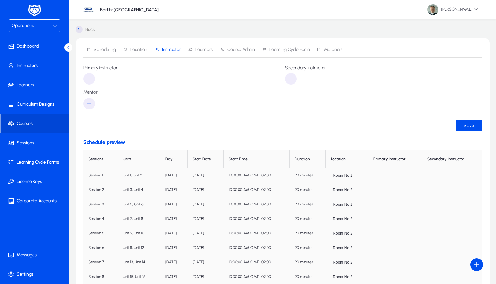
click at [108, 53] on span "Scheduling" at bounding box center [101, 49] width 29 height 15
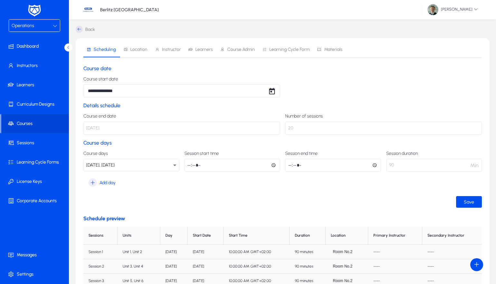
click at [85, 27] on link "Back" at bounding box center [85, 29] width 19 height 7
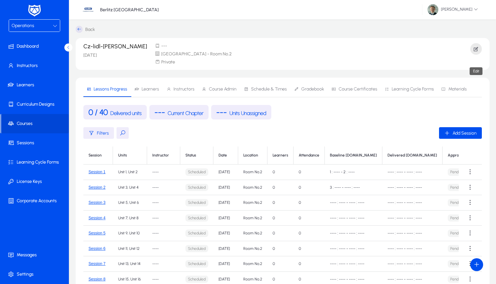
click at [473, 50] on icon "button" at bounding box center [476, 49] width 6 height 6
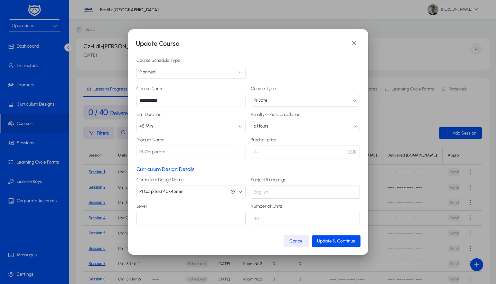
click at [191, 185] on button "P1 Corp test 40x45min P1 Corp test 40x45min" at bounding box center [190, 191] width 109 height 13
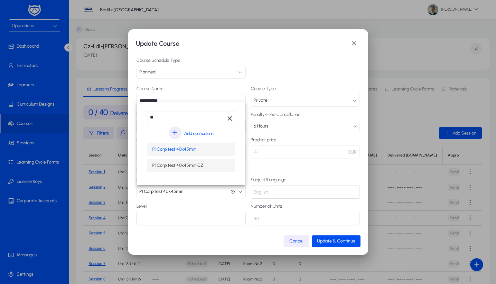
type input "**"
click at [183, 162] on span "P1 Corp test 40x45min CZ" at bounding box center [177, 165] width 51 height 8
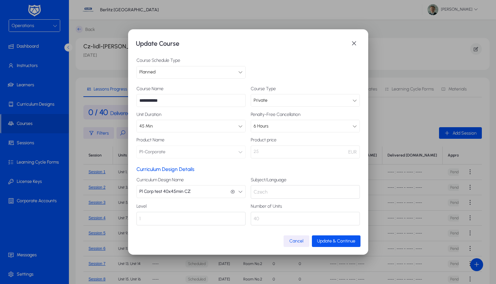
click at [326, 241] on span "Update & Continue" at bounding box center [336, 240] width 38 height 5
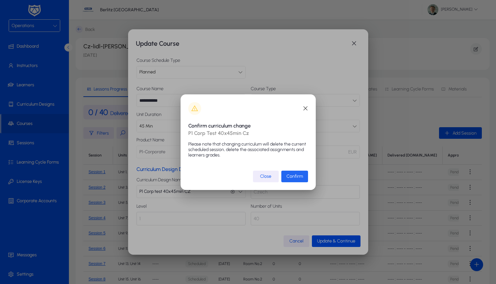
click at [296, 175] on span "Confirm" at bounding box center [294, 175] width 16 height 5
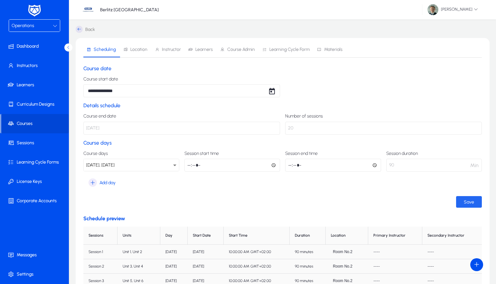
click at [472, 204] on span "Save" at bounding box center [468, 201] width 10 height 5
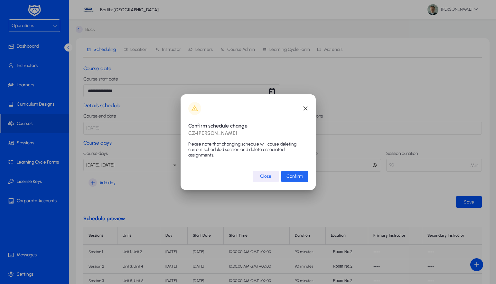
click at [298, 176] on span "Confirm" at bounding box center [294, 175] width 16 height 5
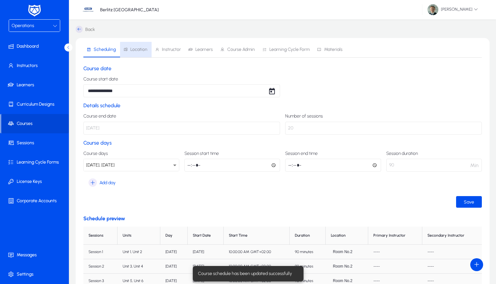
click at [140, 51] on span "Location" at bounding box center [138, 49] width 17 height 5
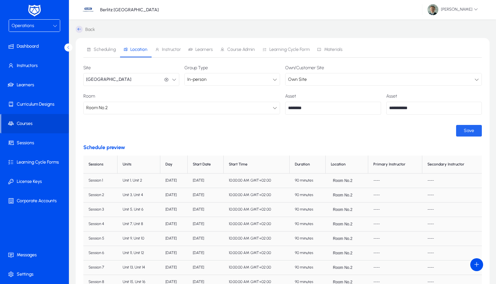
click at [470, 127] on span "submit" at bounding box center [469, 130] width 26 height 15
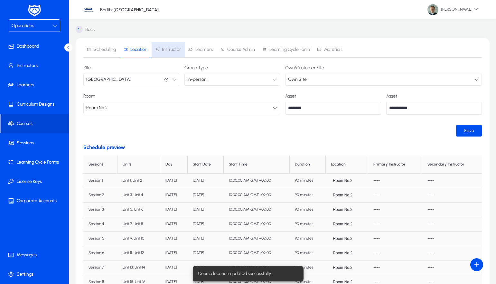
click at [164, 48] on span "Instructor" at bounding box center [171, 49] width 19 height 5
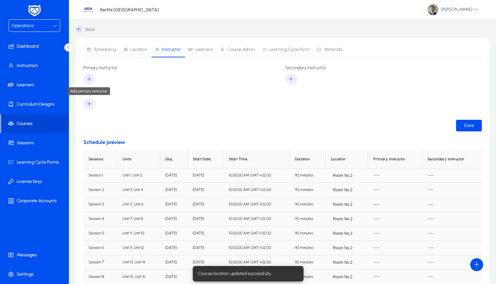
click at [93, 76] on span "button" at bounding box center [89, 78] width 12 height 15
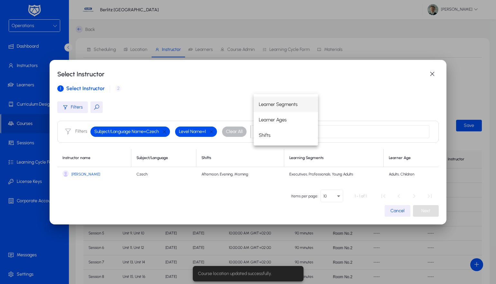
click at [84, 175] on span "[PERSON_NAME]" at bounding box center [85, 174] width 29 height 5
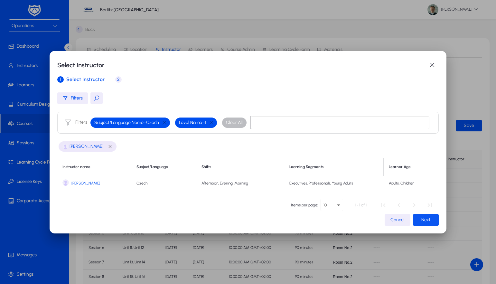
click at [422, 219] on span "Next" at bounding box center [425, 219] width 9 height 5
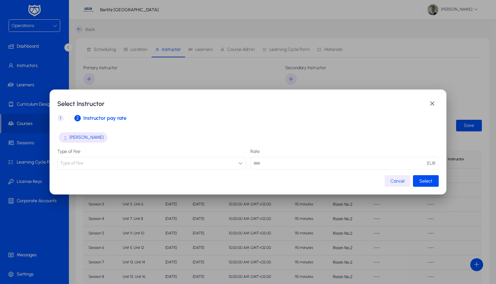
click at [104, 160] on button "Type of Fee" at bounding box center [151, 163] width 188 height 13
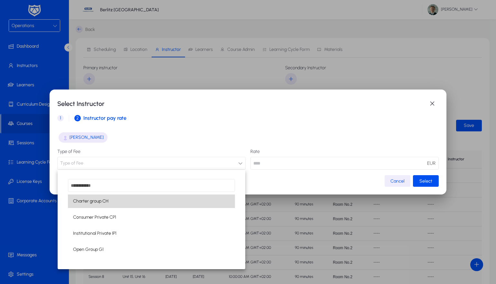
click at [134, 202] on mat-option "Charter group CH" at bounding box center [151, 201] width 167 height 14
type input "**"
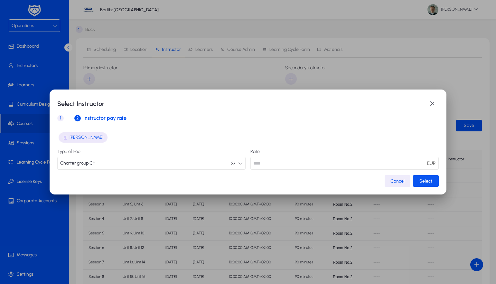
click at [426, 180] on span "Select" at bounding box center [425, 180] width 13 height 5
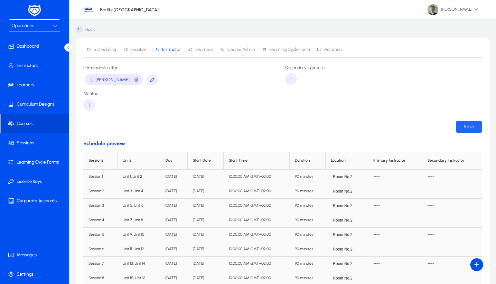
click at [471, 125] on span "Save" at bounding box center [468, 126] width 10 height 5
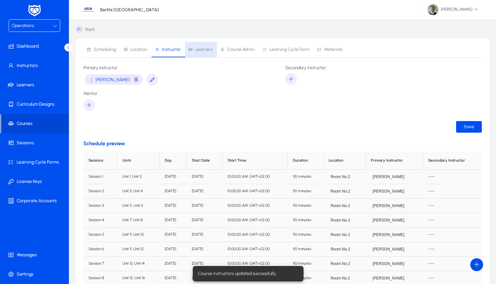
click at [210, 52] on span "Learners" at bounding box center [203, 49] width 17 height 5
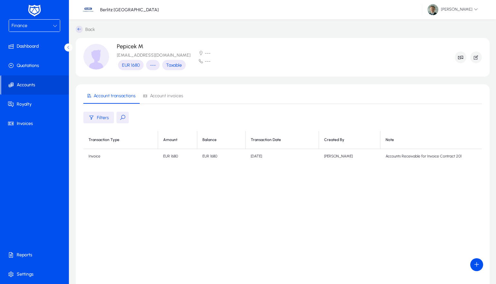
click at [33, 23] on div "Finance" at bounding box center [32, 26] width 41 height 8
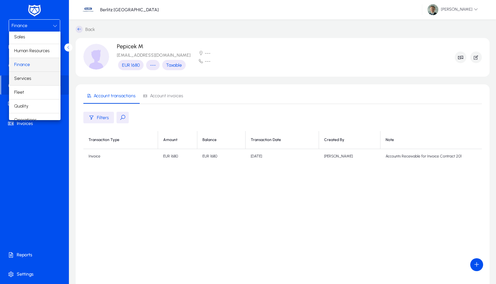
scroll to position [2, 0]
click at [27, 75] on span "Services" at bounding box center [22, 78] width 17 height 8
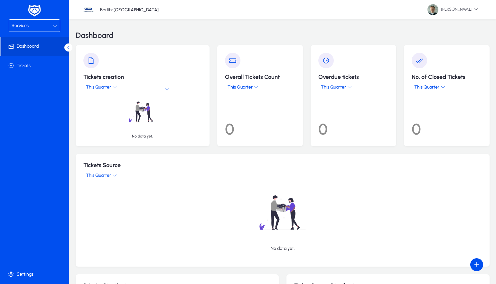
click at [41, 25] on div "Services" at bounding box center [32, 26] width 41 height 8
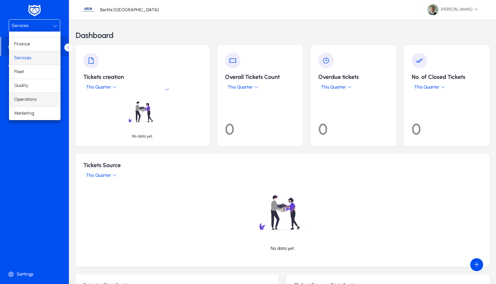
scroll to position [22, 0]
click at [26, 99] on span "Operations" at bounding box center [25, 100] width 23 height 8
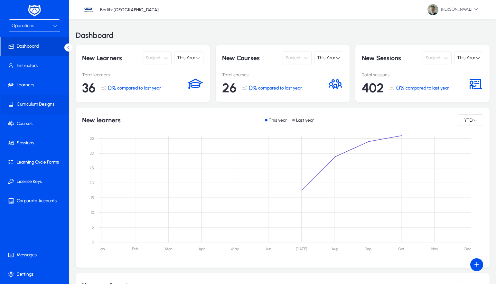
click at [28, 104] on span at bounding box center [35, 103] width 69 height 15
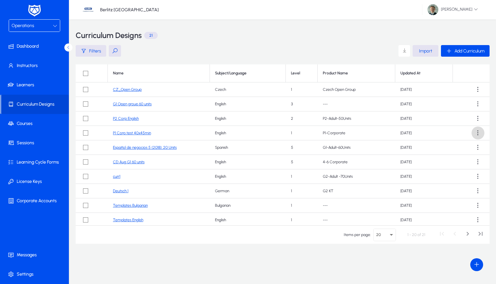
click at [475, 132] on span at bounding box center [477, 132] width 13 height 13
click at [461, 145] on button "Duplicate" at bounding box center [463, 149] width 36 height 14
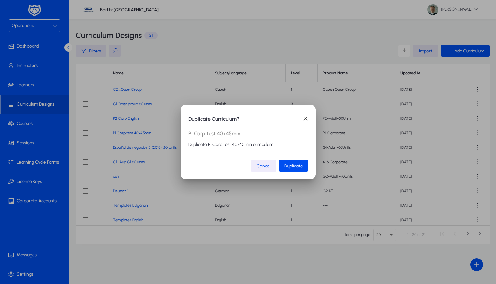
click at [293, 165] on span "Duplicate" at bounding box center [293, 165] width 19 height 5
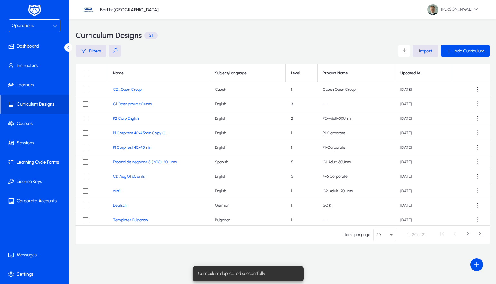
click at [142, 132] on link "P1 Corp test 40x45min Copy (1)" at bounding box center [139, 133] width 53 height 5
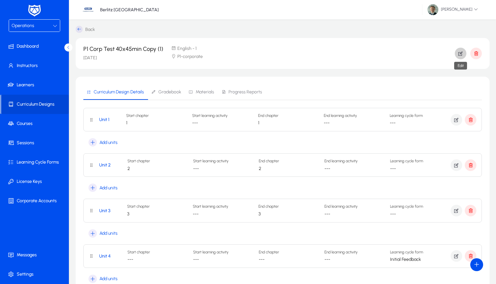
click at [463, 53] on span "button" at bounding box center [460, 53] width 12 height 15
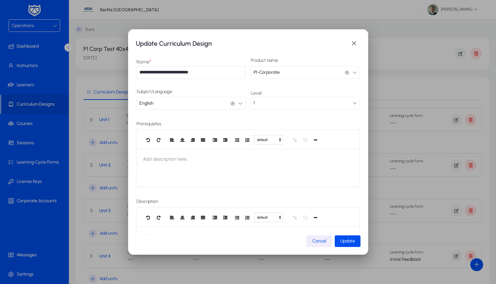
drag, startPoint x: 183, startPoint y: 73, endPoint x: 220, endPoint y: 73, distance: 36.7
click at [220, 73] on input "**********" at bounding box center [190, 72] width 109 height 13
type input "**********"
drag, startPoint x: 203, startPoint y: 109, endPoint x: 205, endPoint y: 106, distance: 3.9
click at [205, 106] on button "English English" at bounding box center [190, 103] width 109 height 13
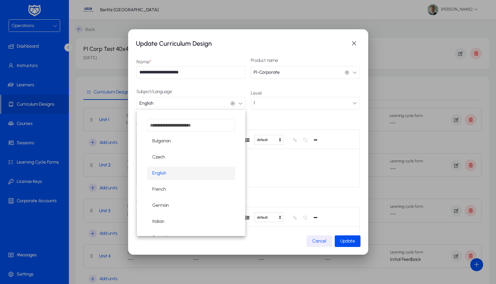
drag, startPoint x: 160, startPoint y: 158, endPoint x: 168, endPoint y: 158, distance: 8.7
click at [160, 158] on span "Czech" at bounding box center [158, 157] width 13 height 8
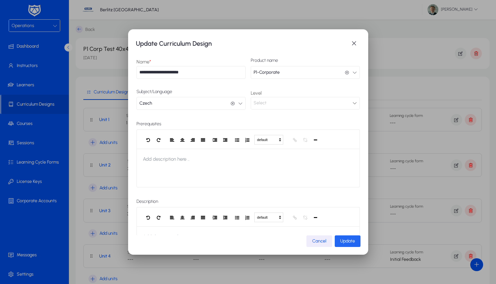
click at [342, 238] on span "Update" at bounding box center [347, 240] width 15 height 5
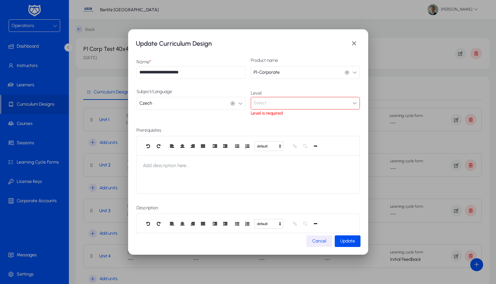
click at [273, 106] on div "Select" at bounding box center [302, 103] width 99 height 8
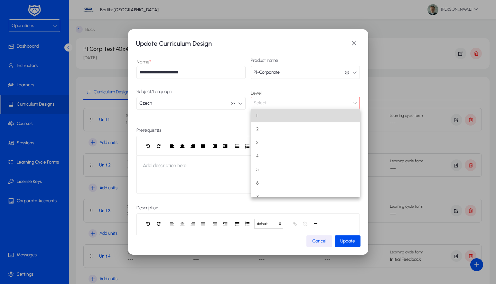
drag, startPoint x: 264, startPoint y: 114, endPoint x: 316, endPoint y: 188, distance: 90.5
click at [264, 114] on mat-option "1" at bounding box center [305, 116] width 109 height 14
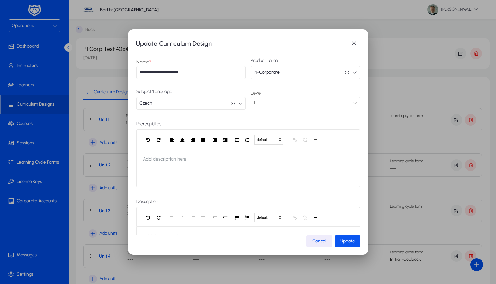
click at [345, 240] on span "Update" at bounding box center [347, 240] width 15 height 5
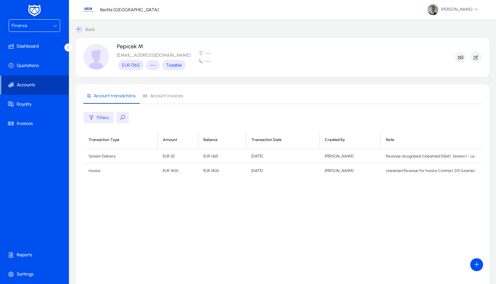
click at [37, 84] on span at bounding box center [35, 84] width 68 height 15
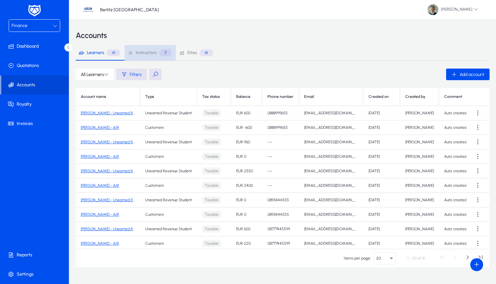
click at [145, 55] on span "Instructors 7" at bounding box center [150, 52] width 44 height 7
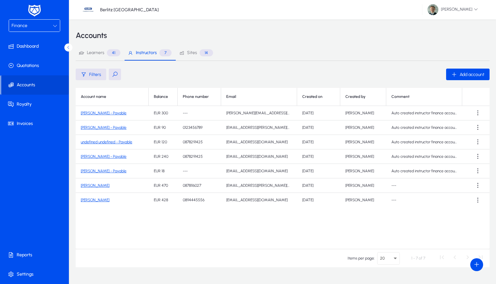
click at [106, 171] on link "[PERSON_NAME] - Payable" at bounding box center [104, 171] width 46 height 5
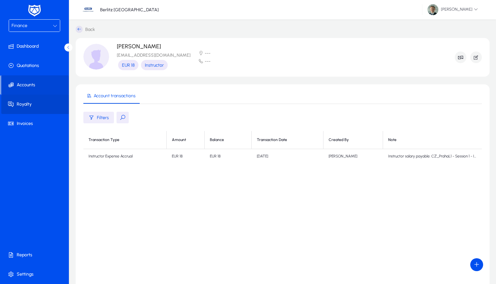
click at [30, 105] on span at bounding box center [35, 103] width 69 height 15
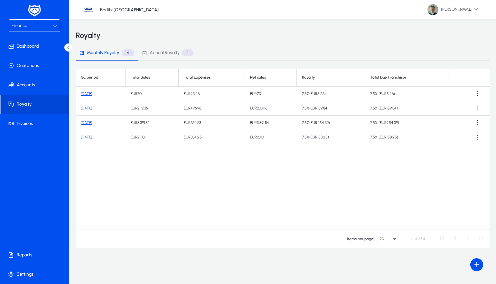
click at [92, 94] on link "[DATE]" at bounding box center [86, 93] width 11 height 5
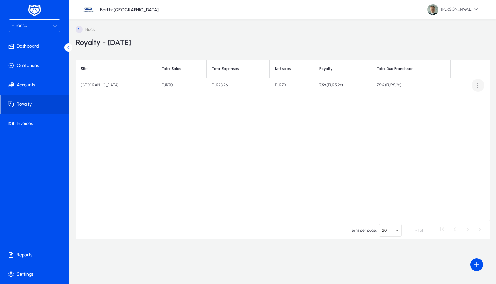
click at [480, 84] on span at bounding box center [477, 85] width 13 height 13
click at [467, 103] on span "Download report" at bounding box center [464, 101] width 29 height 6
click at [28, 275] on span at bounding box center [35, 273] width 69 height 15
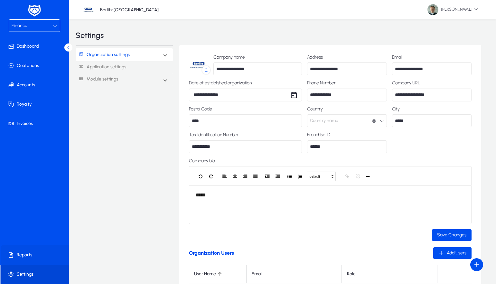
click at [30, 255] on span at bounding box center [35, 254] width 69 height 15
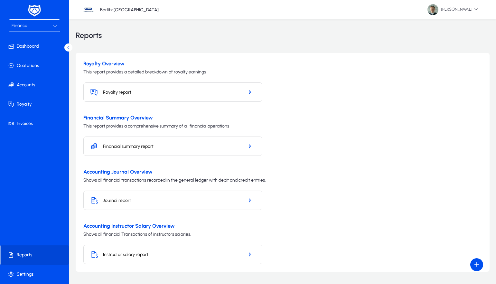
click at [156, 94] on h5 "Royalty report" at bounding box center [171, 91] width 136 height 5
click at [248, 91] on icon "button" at bounding box center [250, 92] width 6 height 6
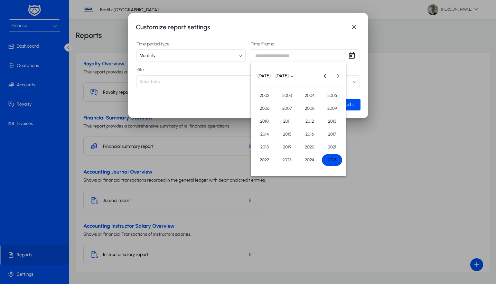
click at [291, 57] on div "Customize report settings Time period type Monthly Time Frame Site Select site …" at bounding box center [248, 142] width 496 height 284
click at [335, 161] on span "2025" at bounding box center [332, 160] width 20 height 12
click at [284, 132] on span "OCT" at bounding box center [287, 134] width 20 height 12
type input "**********"
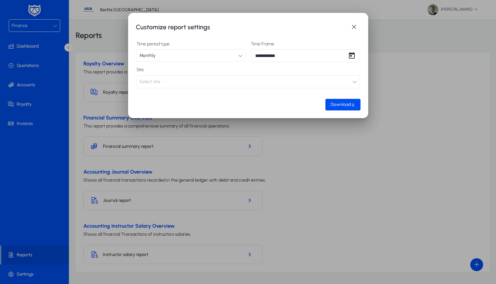
click at [218, 87] on button "Select site" at bounding box center [247, 81] width 223 height 13
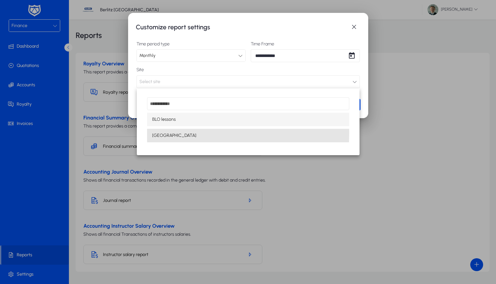
click at [174, 134] on span "[GEOGRAPHIC_DATA]" at bounding box center [174, 136] width 44 height 8
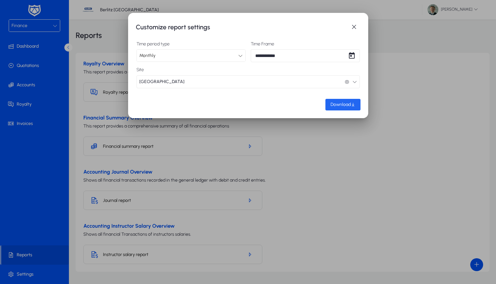
click at [330, 105] on span "Download" at bounding box center [340, 104] width 20 height 5
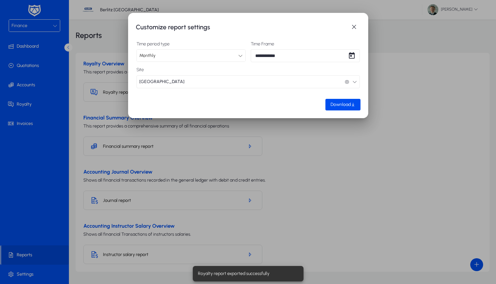
click at [266, 151] on div at bounding box center [248, 142] width 496 height 284
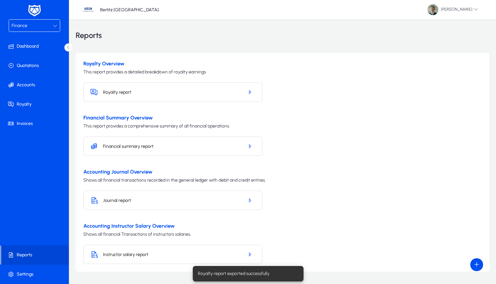
click at [228, 146] on h5 "Financial summary report" at bounding box center [171, 145] width 136 height 5
click at [248, 144] on icon "button" at bounding box center [250, 146] width 6 height 6
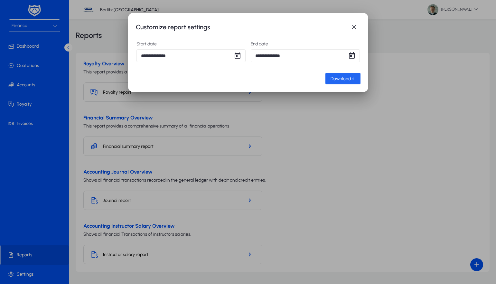
click at [342, 76] on span "Download" at bounding box center [340, 78] width 20 height 5
click at [351, 26] on span "button" at bounding box center [353, 27] width 13 height 13
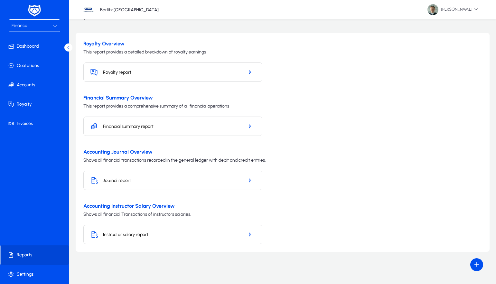
scroll to position [20, 0]
click at [248, 181] on icon "button" at bounding box center [250, 180] width 6 height 6
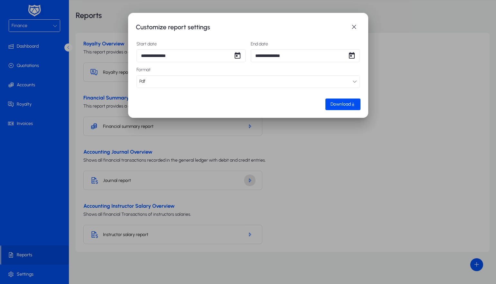
scroll to position [0, 0]
click at [344, 80] on div "Pdf" at bounding box center [245, 81] width 213 height 8
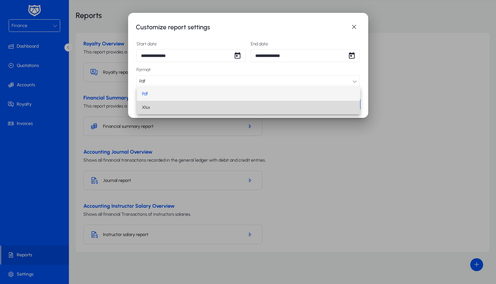
click at [305, 103] on mat-option "Xlsx" at bounding box center [248, 108] width 223 height 14
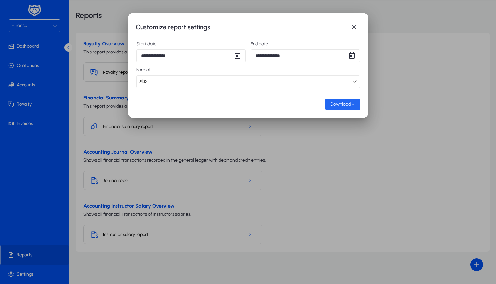
click at [358, 102] on span "button" at bounding box center [342, 103] width 35 height 15
click at [397, 96] on div at bounding box center [248, 142] width 496 height 284
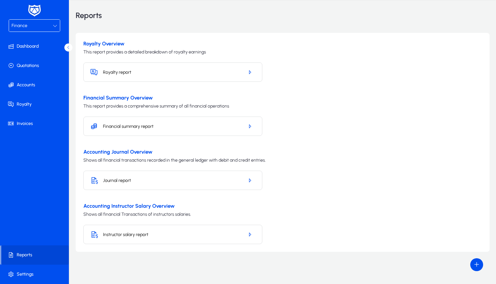
scroll to position [20, 0]
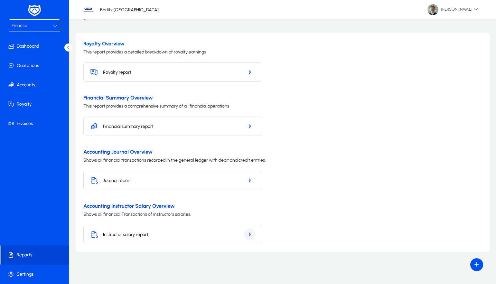
click at [249, 233] on icon "button" at bounding box center [250, 234] width 6 height 6
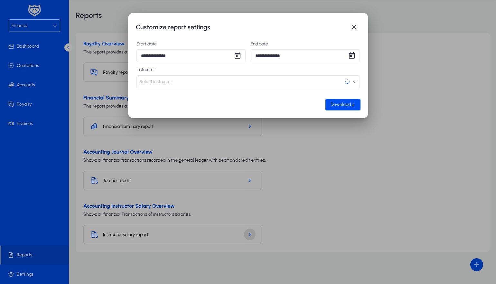
scroll to position [0, 0]
click at [225, 81] on button "Select instructor" at bounding box center [247, 81] width 223 height 13
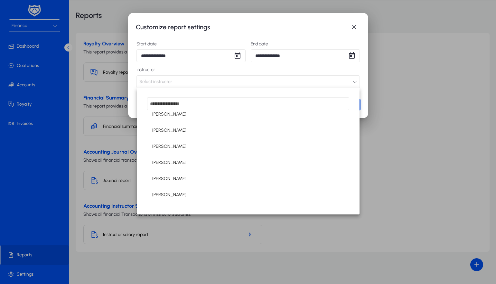
scroll to position [53, 0]
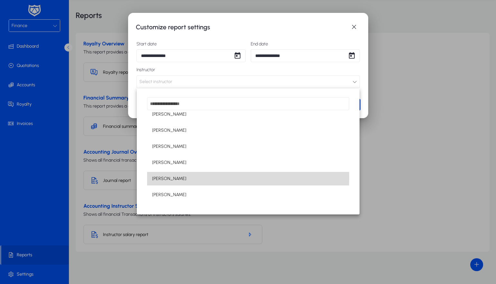
click at [172, 178] on span "[PERSON_NAME]" at bounding box center [169, 179] width 34 height 8
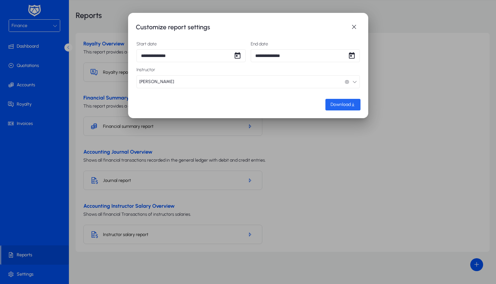
click at [347, 104] on span "Download" at bounding box center [340, 104] width 20 height 5
click at [351, 245] on div at bounding box center [248, 142] width 496 height 284
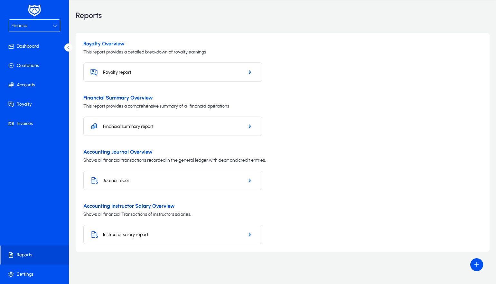
scroll to position [20, 0]
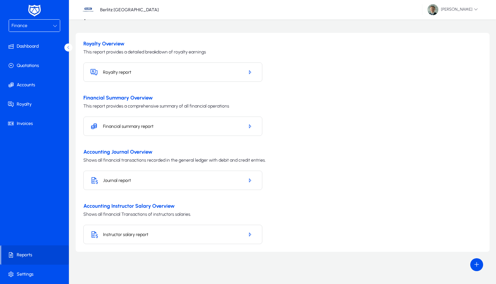
click at [32, 18] on link at bounding box center [34, 10] width 16 height 15
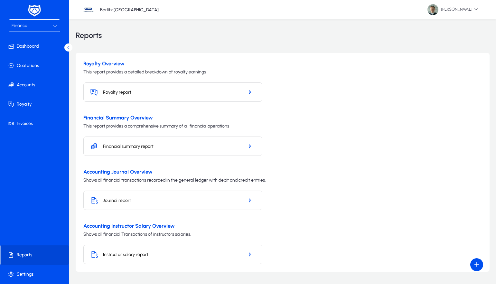
click at [48, 25] on div "Finance" at bounding box center [32, 26] width 41 height 8
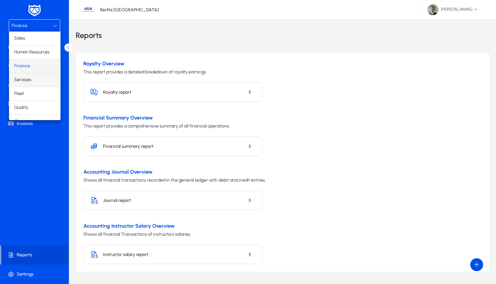
click at [36, 77] on mat-option "Services" at bounding box center [34, 80] width 51 height 14
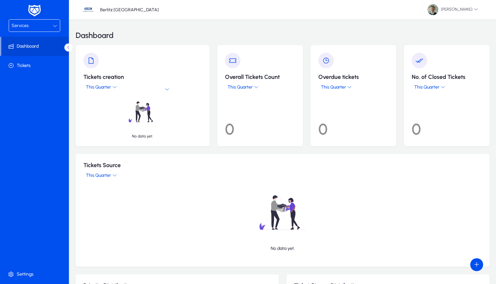
click at [43, 29] on div "Services" at bounding box center [32, 26] width 41 height 8
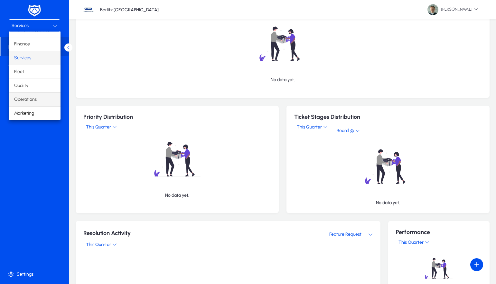
scroll to position [22, 0]
click at [30, 98] on span "Operations" at bounding box center [25, 100] width 23 height 8
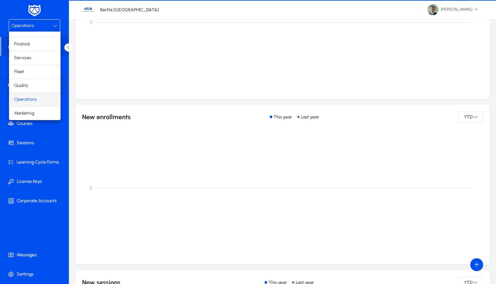
scroll to position [142, 0]
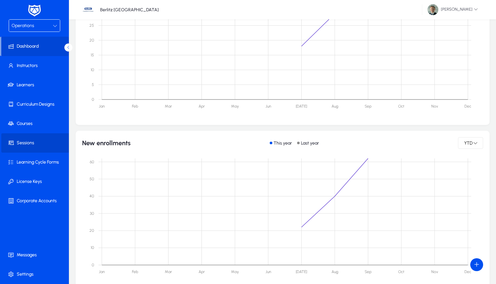
drag, startPoint x: 27, startPoint y: 141, endPoint x: 68, endPoint y: 135, distance: 40.9
click at [27, 141] on span at bounding box center [35, 142] width 69 height 15
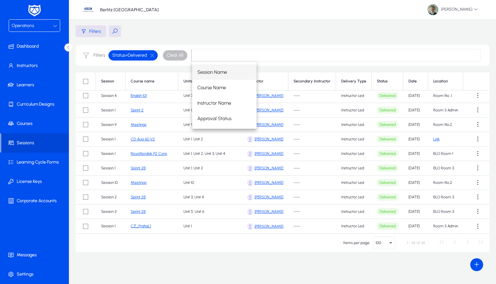
scroll to position [20, 0]
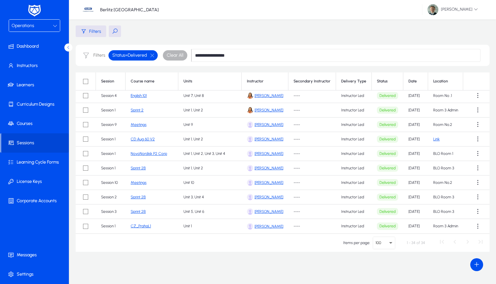
type input "**********"
click at [169, 56] on span "Clear All" at bounding box center [175, 55] width 17 height 6
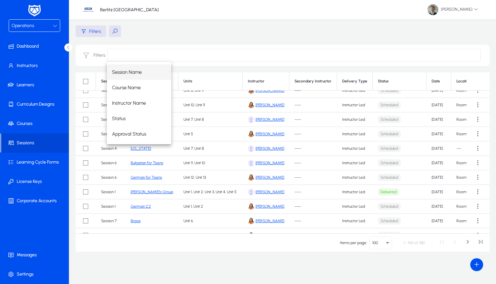
click at [215, 42] on main "Filters Filters Session Course name Units Instructor Secondary Instructor Deliv…" at bounding box center [283, 138] width 414 height 226
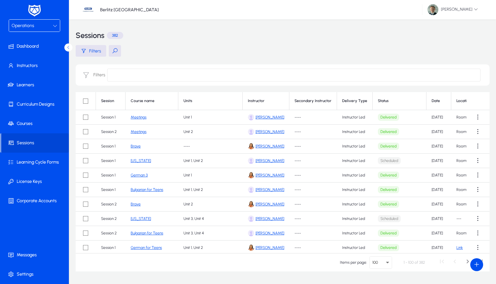
scroll to position [0, 0]
click at [468, 261] on span "Next page" at bounding box center [467, 262] width 13 height 13
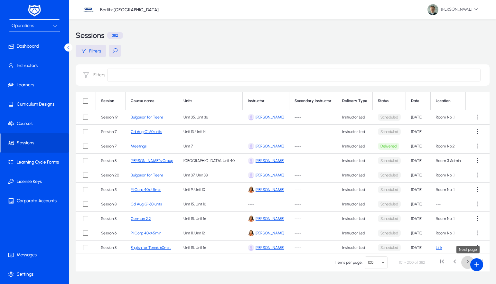
click at [467, 261] on span "Next page" at bounding box center [467, 262] width 13 height 13
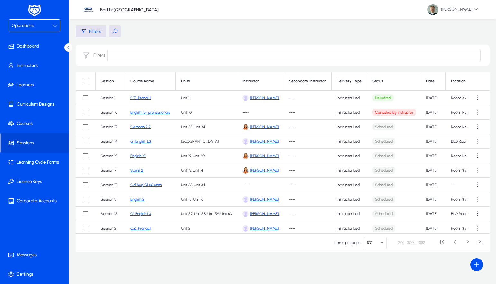
scroll to position [268, 0]
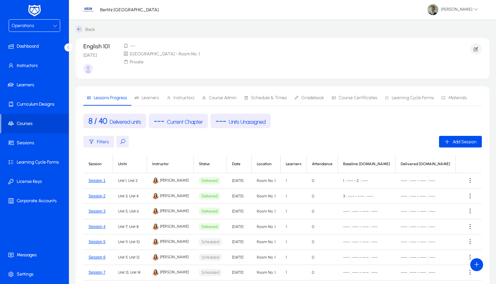
click at [184, 98] on span "Instructors" at bounding box center [183, 98] width 21 height 5
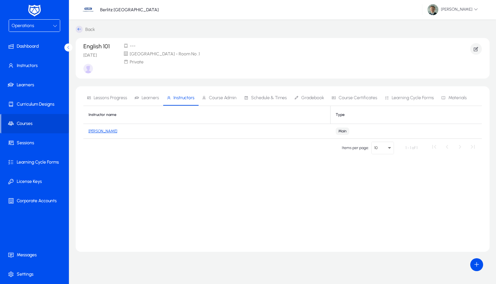
click at [104, 131] on link "[PERSON_NAME]" at bounding box center [102, 131] width 29 height 5
click at [476, 49] on icon "button" at bounding box center [476, 49] width 6 height 6
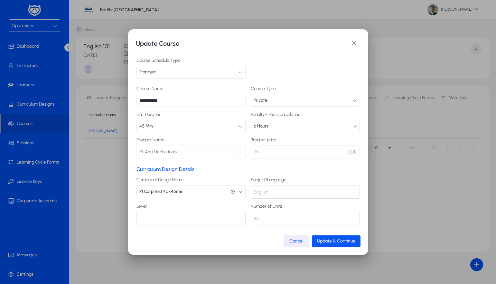
click at [345, 241] on span "Update & Continue" at bounding box center [336, 240] width 38 height 5
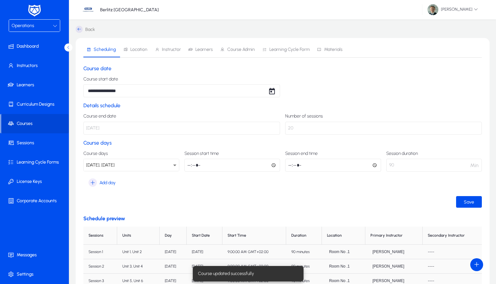
click at [169, 51] on span "Instructor" at bounding box center [171, 49] width 19 height 5
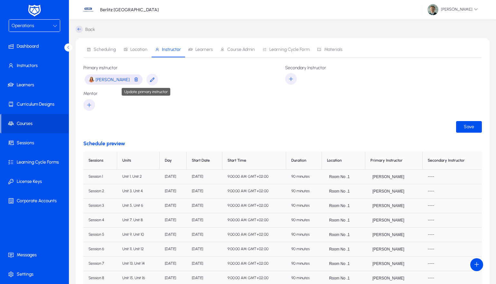
click at [149, 78] on icon "button" at bounding box center [152, 80] width 6 height 6
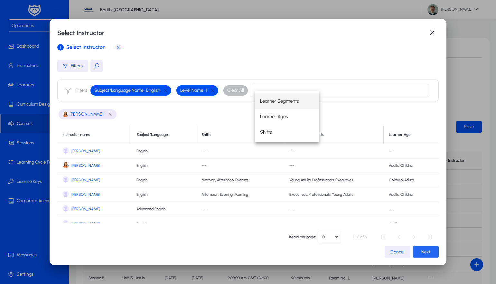
click at [429, 251] on span "Next" at bounding box center [425, 251] width 9 height 5
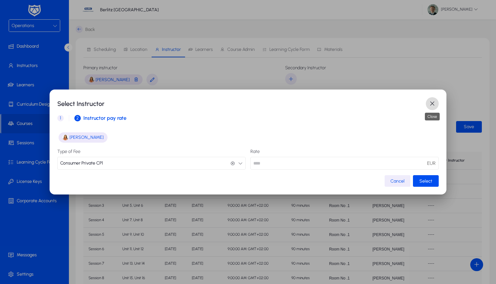
click at [429, 102] on span "button" at bounding box center [431, 103] width 13 height 13
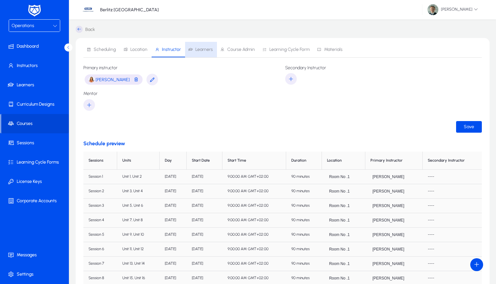
click at [204, 50] on span "Learners" at bounding box center [203, 49] width 17 height 5
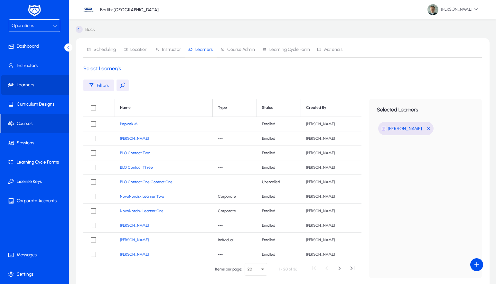
click at [21, 86] on span at bounding box center [35, 84] width 69 height 15
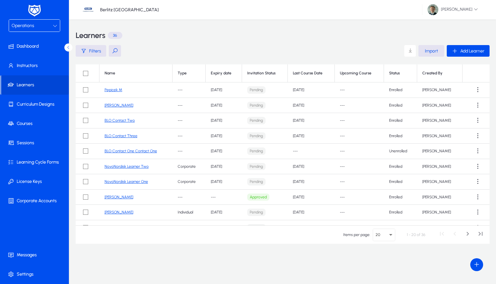
click at [115, 51] on button at bounding box center [115, 51] width 12 height 12
type input "*****"
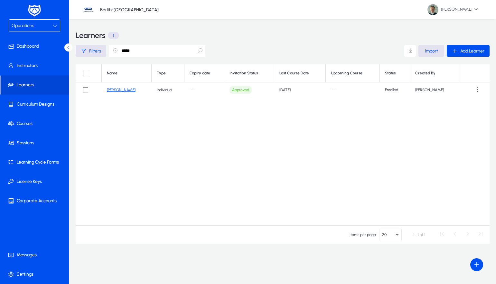
click at [121, 88] on link "[PERSON_NAME]" at bounding box center [121, 89] width 29 height 5
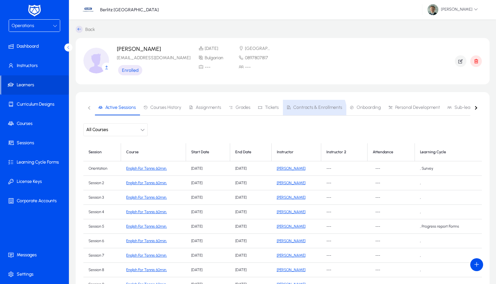
click at [308, 112] on span "Contracts & Enrollments" at bounding box center [314, 107] width 56 height 15
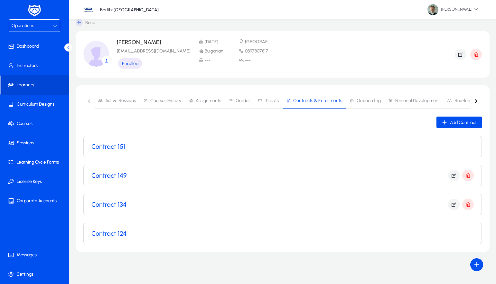
scroll to position [7, 0]
click at [117, 148] on h3 "Contract 151" at bounding box center [108, 146] width 34 height 8
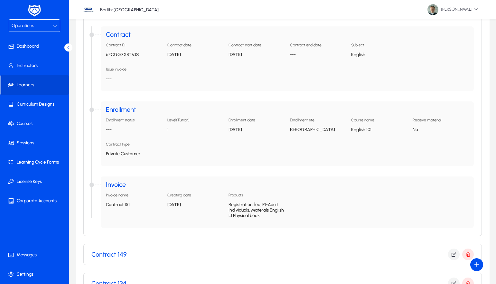
scroll to position [148, 0]
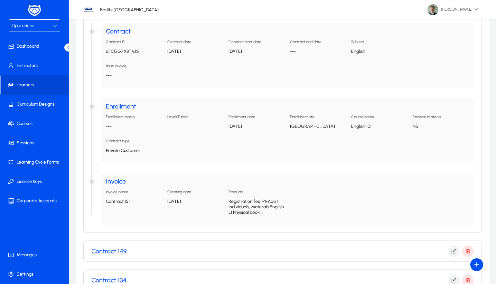
click at [118, 182] on h4 "Invoice" at bounding box center [287, 181] width 362 height 6
click at [128, 197] on div "Invoice name" at bounding box center [117, 200] width 28 height 8
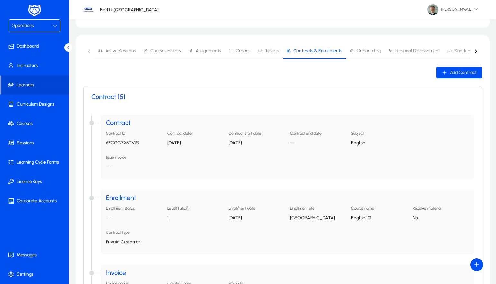
scroll to position [49, 0]
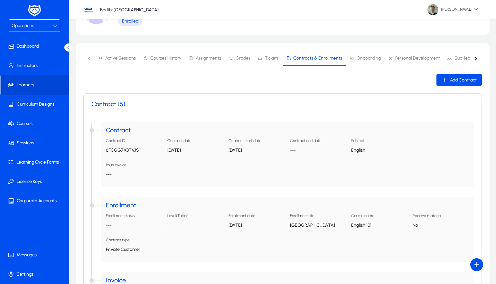
click at [473, 59] on button "button" at bounding box center [476, 58] width 12 height 16
click at [473, 59] on nav "Active Sessions Courses History Assignments Grades Tickets Contracts & Enrollme…" at bounding box center [282, 58] width 398 height 16
click at [475, 58] on nav "Active Sessions Courses History Assignments Grades Tickets Contracts & Enrollme…" at bounding box center [282, 58] width 398 height 16
click at [33, 26] on span "Operations" at bounding box center [23, 25] width 23 height 5
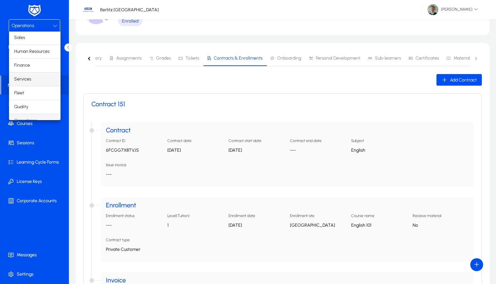
scroll to position [0, 0]
click at [32, 46] on mat-option "Human Resources" at bounding box center [34, 52] width 51 height 14
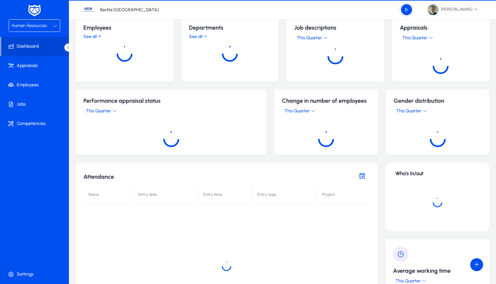
click at [30, 25] on span "Human Resources" at bounding box center [29, 25] width 35 height 5
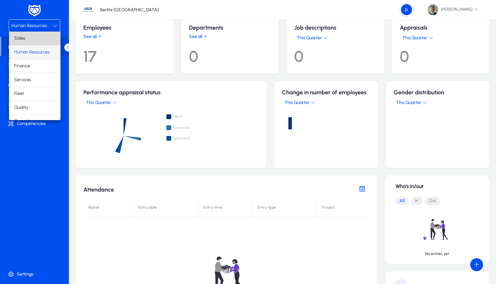
click at [20, 39] on span "Sales" at bounding box center [19, 38] width 11 height 8
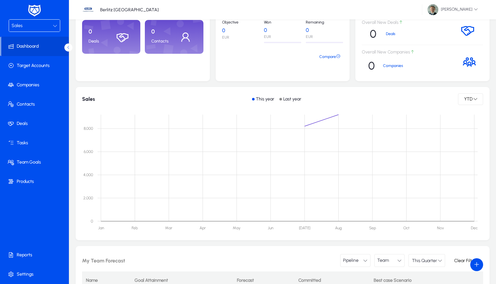
click at [37, 28] on div "Sales" at bounding box center [32, 26] width 41 height 8
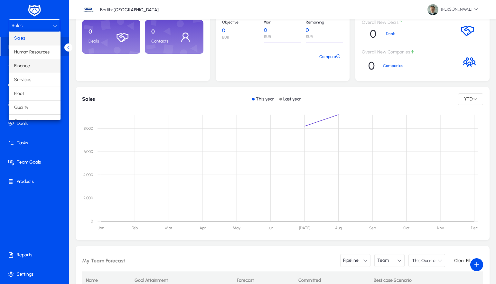
scroll to position [0, 0]
click at [36, 67] on mat-option "Finance" at bounding box center [34, 66] width 51 height 14
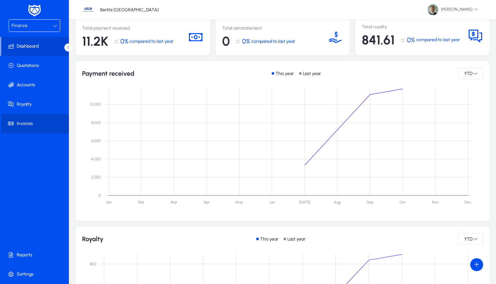
click at [26, 121] on span at bounding box center [35, 123] width 69 height 15
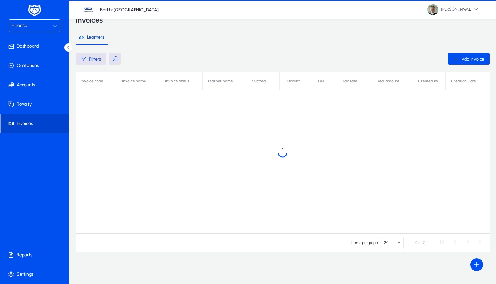
scroll to position [15, 0]
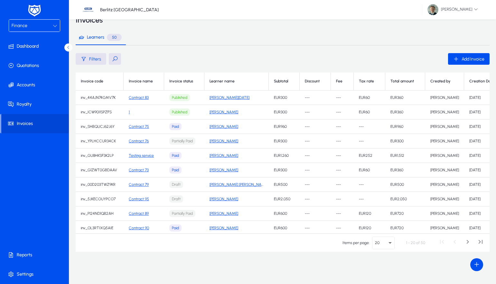
click at [114, 59] on button at bounding box center [115, 59] width 12 height 12
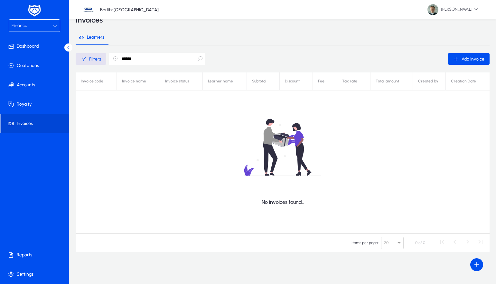
type input "*****"
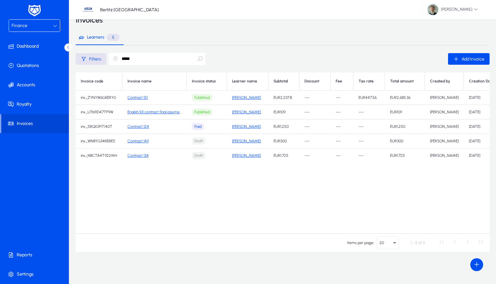
click at [159, 112] on link "English 101 contract final payment" at bounding box center [154, 112] width 55 height 5
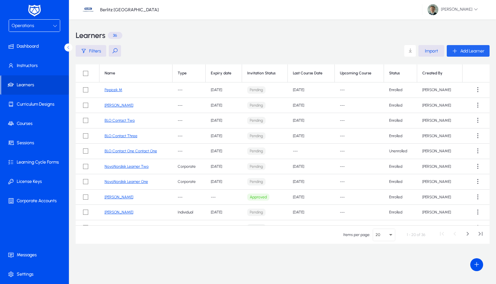
click at [463, 51] on span "Add Learner" at bounding box center [472, 50] width 24 height 5
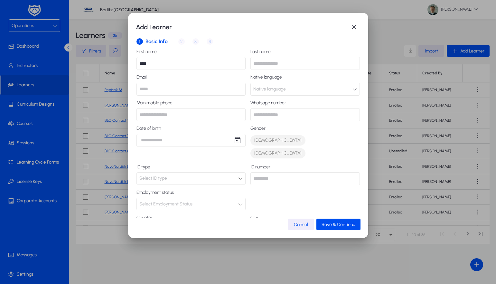
type input "****"
type input "***"
click at [329, 224] on span "Save & Continue" at bounding box center [338, 224] width 34 height 5
type input "**********"
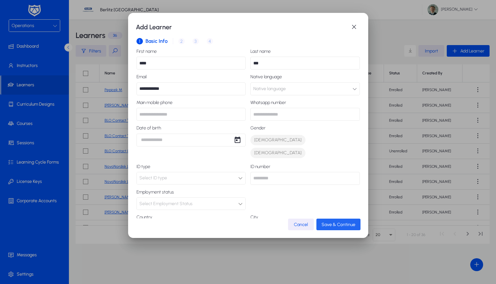
click at [353, 225] on span "Save & Continue" at bounding box center [338, 224] width 34 height 5
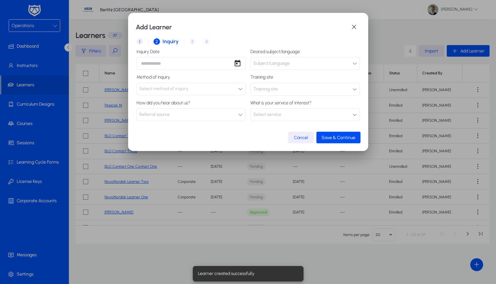
click at [188, 44] on div "1 Basic Info 2 Inquiry 3 Interview 4 Placement" at bounding box center [247, 41] width 223 height 15
click at [192, 42] on div "1 Basic Info 2 Inquiry 3 Interview 4 Placement" at bounding box center [247, 41] width 223 height 15
click at [189, 42] on div "1 Basic Info 2 Inquiry 3 Interview 4 Placement" at bounding box center [247, 41] width 223 height 15
drag, startPoint x: 190, startPoint y: 42, endPoint x: 270, endPoint y: 101, distance: 99.1
click at [193, 45] on div "1 Basic Info 2 Inquiry 3 Interview 4 Placement" at bounding box center [247, 41] width 223 height 15
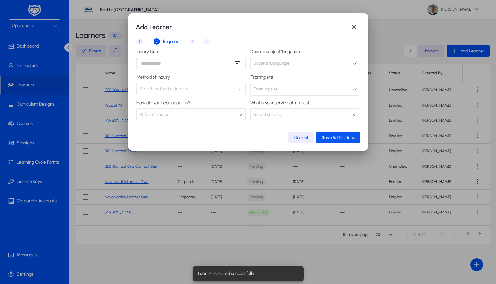
drag, startPoint x: 325, startPoint y: 131, endPoint x: 328, endPoint y: 135, distance: 5.1
click at [325, 133] on span "button" at bounding box center [338, 137] width 44 height 15
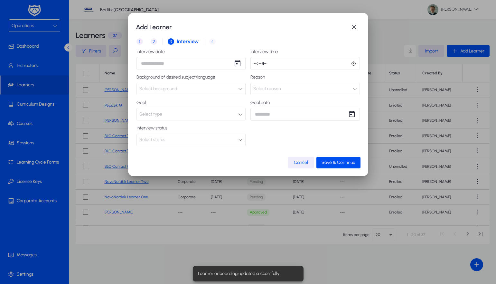
click at [350, 150] on mat-dialog-content "1 Basic Info 2 Inquiry 3 Interview 4 Placement Interview date Interview time Ba…" at bounding box center [248, 95] width 224 height 123
click at [345, 158] on span "button" at bounding box center [338, 162] width 44 height 15
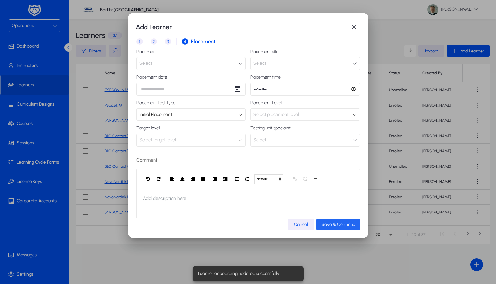
click at [342, 224] on span "Save & Continue" at bounding box center [338, 224] width 34 height 5
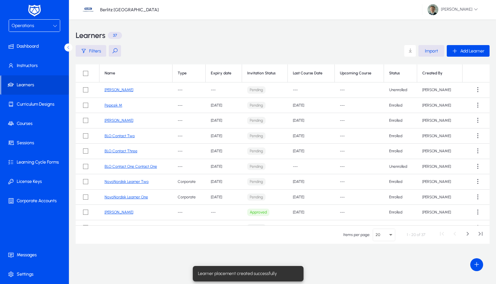
click at [109, 91] on link "[PERSON_NAME]" at bounding box center [119, 89] width 29 height 5
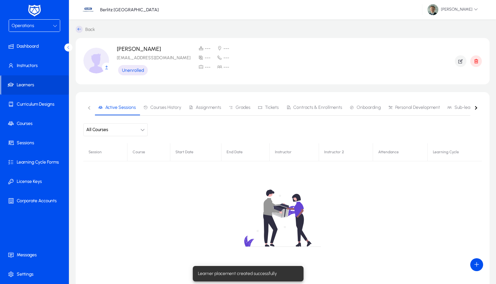
click at [311, 106] on span "Contracts & Enrollments" at bounding box center [317, 107] width 49 height 5
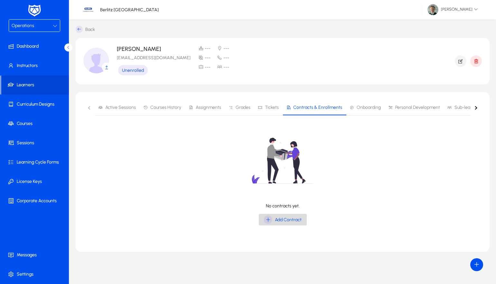
click at [284, 220] on span "Add Contract" at bounding box center [288, 219] width 27 height 5
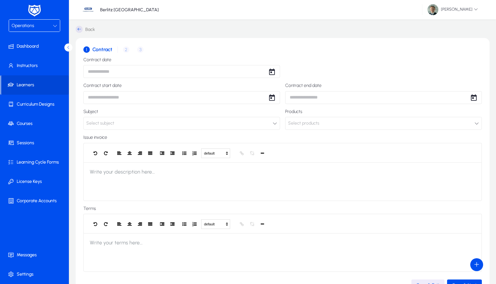
click at [127, 51] on div "1 Contract 2 Enrollment 3 Invoice details" at bounding box center [282, 49] width 398 height 15
click at [126, 49] on div "1 Contract 2 Enrollment 3 Invoice details" at bounding box center [282, 49] width 398 height 15
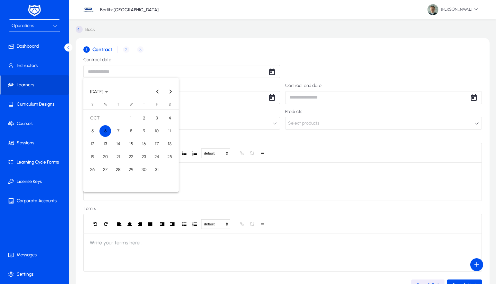
click at [120, 69] on body "Operations Dashboard Instructors Learners Curriculum Designs Courses Sessions L…" at bounding box center [248, 142] width 496 height 284
click at [130, 118] on span "1" at bounding box center [131, 118] width 12 height 12
type input "**********"
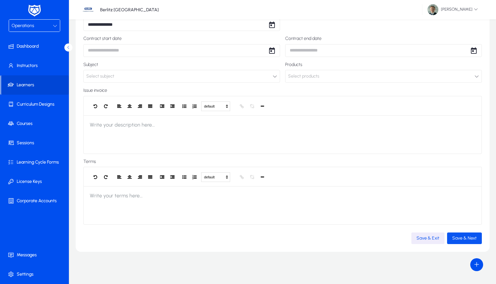
scroll to position [48, 0]
click at [457, 237] on span "Save & Next" at bounding box center [464, 237] width 24 height 5
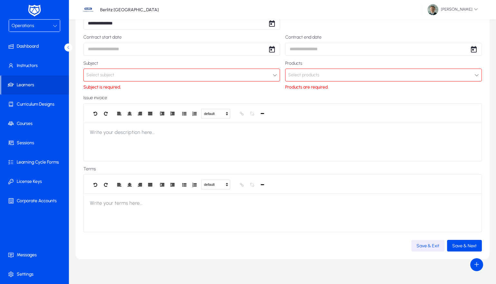
click at [186, 75] on button "Select subject" at bounding box center [181, 74] width 196 height 13
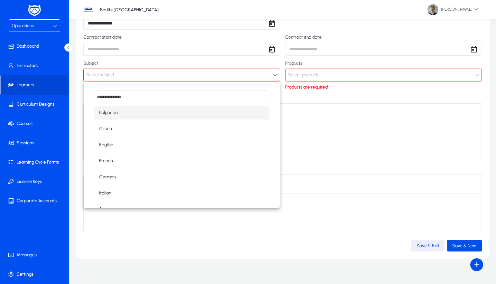
drag, startPoint x: 105, startPoint y: 125, endPoint x: 137, endPoint y: 121, distance: 31.8
click at [107, 125] on span "Czech" at bounding box center [105, 129] width 13 height 8
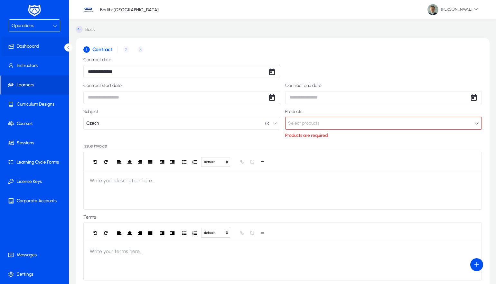
scroll to position [0, 0]
click at [84, 27] on link "Back" at bounding box center [85, 29] width 19 height 7
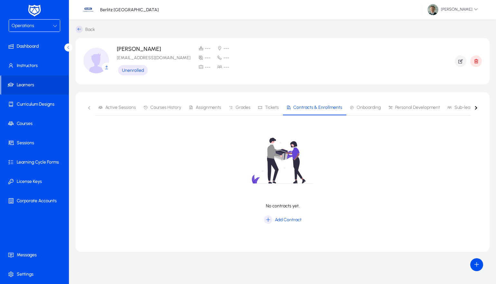
click at [28, 24] on span "Operations" at bounding box center [23, 25] width 23 height 5
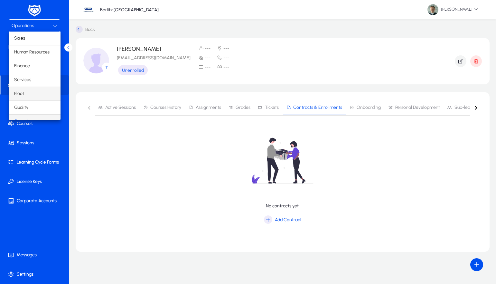
scroll to position [8, 0]
click at [38, 59] on mat-option "Finance" at bounding box center [34, 58] width 51 height 14
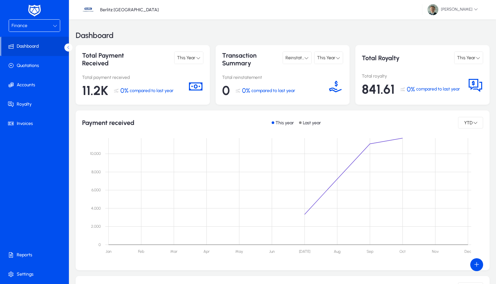
click at [37, 25] on div "Finance" at bounding box center [32, 26] width 41 height 8
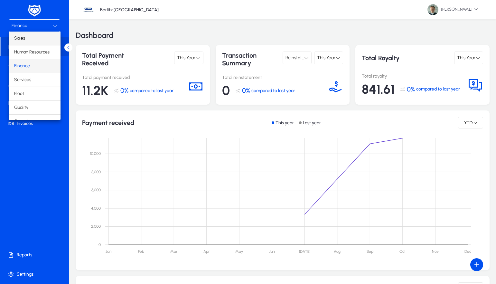
scroll to position [0, 0]
click at [38, 42] on mat-option "Sales" at bounding box center [34, 39] width 51 height 14
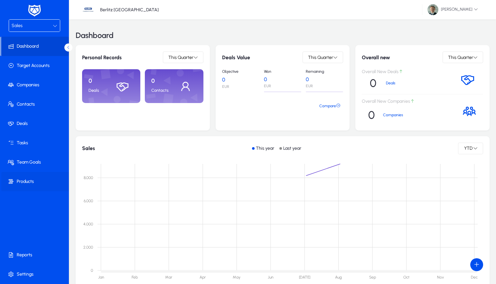
click at [29, 184] on span at bounding box center [35, 181] width 69 height 15
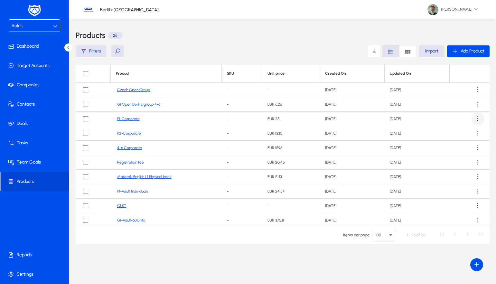
click at [471, 117] on span at bounding box center [477, 118] width 13 height 13
click at [451, 121] on div at bounding box center [248, 142] width 496 height 284
click at [472, 49] on span "Add Product" at bounding box center [472, 50] width 24 height 5
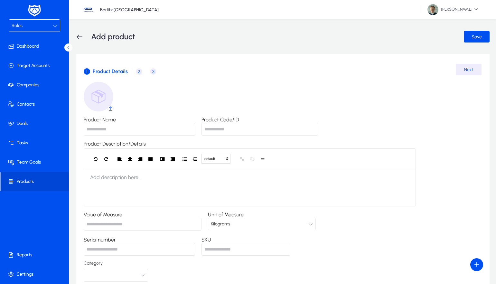
click at [96, 128] on input "Product Name" at bounding box center [139, 129] width 111 height 13
type input "**********"
click at [218, 132] on input "Product Code/ID" at bounding box center [259, 129] width 117 height 13
type input "*******"
click at [472, 71] on span "Next" at bounding box center [468, 69] width 9 height 5
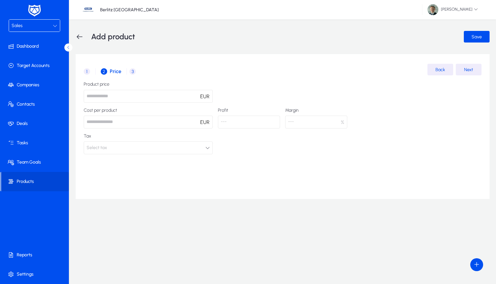
click at [182, 99] on input "number" at bounding box center [148, 96] width 129 height 13
type input "*"
click at [460, 68] on span "button" at bounding box center [468, 69] width 26 height 15
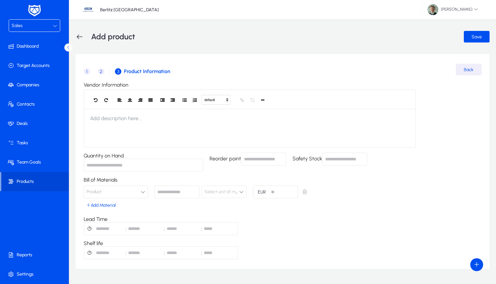
click at [467, 72] on span "Back" at bounding box center [468, 69] width 10 height 5
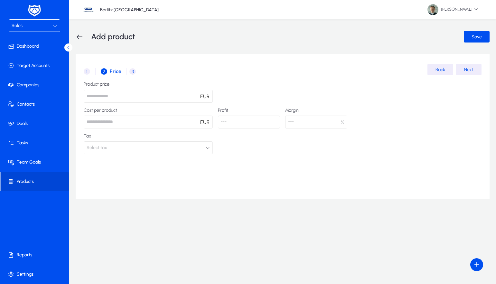
click at [468, 68] on span "Next" at bounding box center [468, 69] width 9 height 5
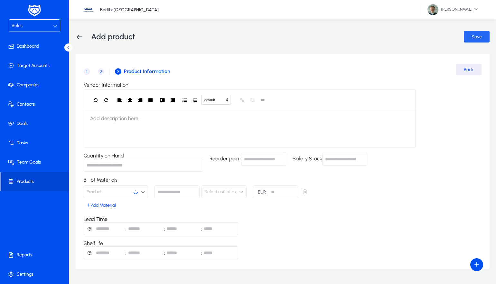
click at [473, 36] on span "Save" at bounding box center [476, 36] width 10 height 5
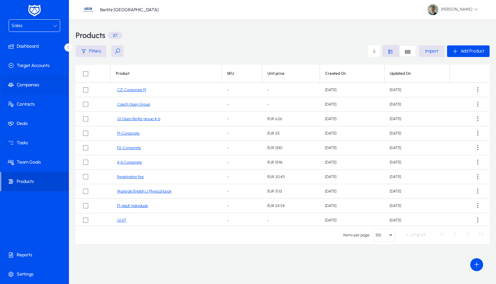
click at [34, 83] on span at bounding box center [35, 84] width 69 height 15
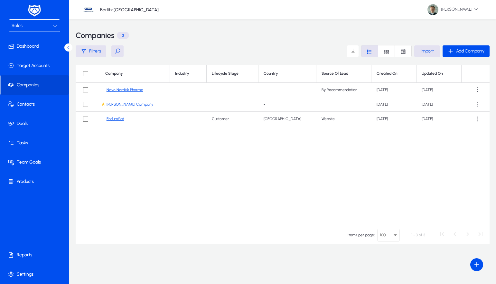
click at [38, 26] on div "Sales" at bounding box center [32, 26] width 41 height 8
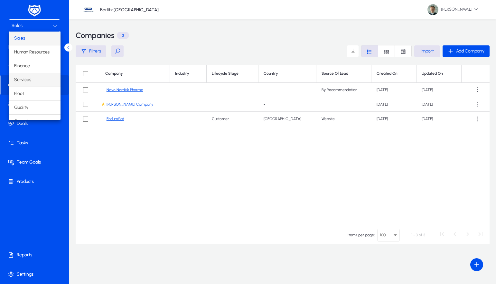
drag, startPoint x: 33, startPoint y: 76, endPoint x: 34, endPoint y: 86, distance: 9.4
click at [34, 86] on mat-option "Services" at bounding box center [34, 80] width 51 height 14
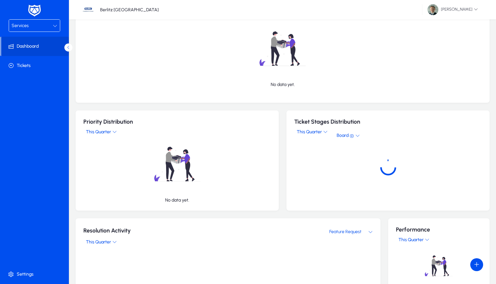
scroll to position [165, 0]
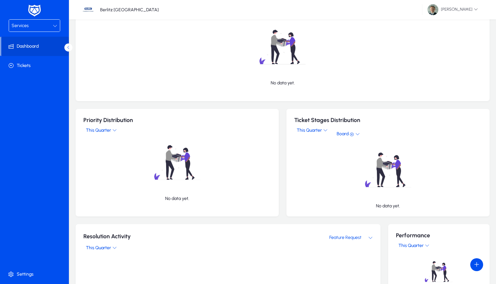
click at [28, 30] on div "Services" at bounding box center [32, 26] width 41 height 8
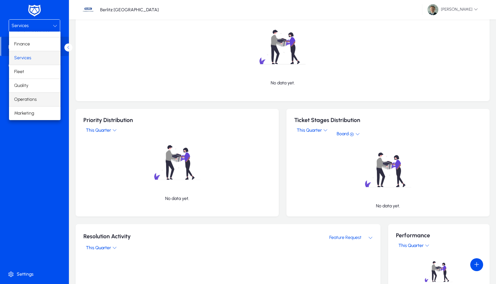
scroll to position [22, 0]
click at [25, 98] on span "Operations" at bounding box center [25, 100] width 23 height 8
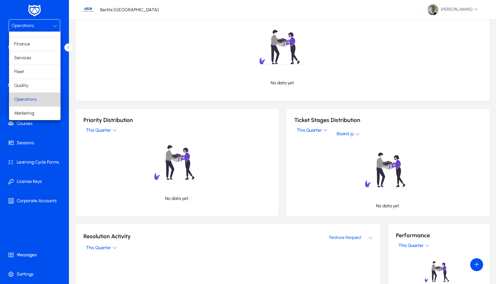
scroll to position [142, 0]
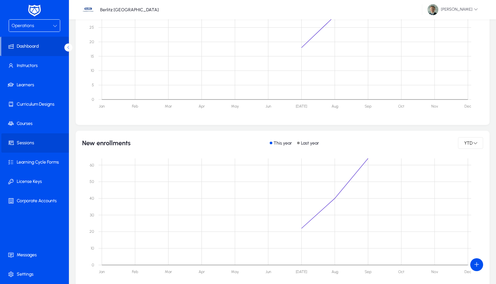
drag, startPoint x: 21, startPoint y: 143, endPoint x: 75, endPoint y: 147, distance: 54.2
click at [21, 143] on span at bounding box center [35, 142] width 69 height 15
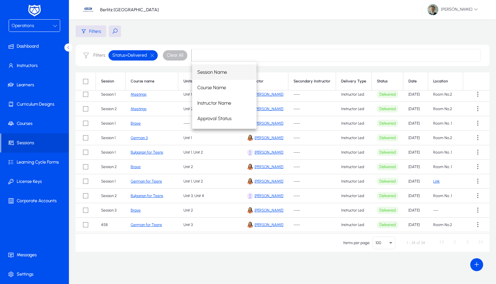
scroll to position [20, 0]
click at [287, 39] on main "Filters Filters Status = Delivered Clear All Session Course name Units Instruct…" at bounding box center [283, 138] width 414 height 226
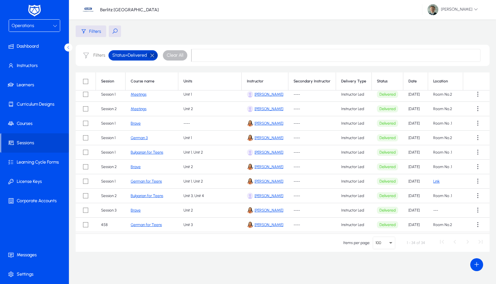
click at [151, 54] on button "button" at bounding box center [152, 55] width 11 height 6
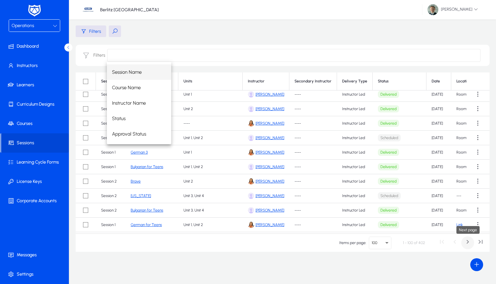
click at [465, 242] on span "Next page" at bounding box center [467, 242] width 13 height 13
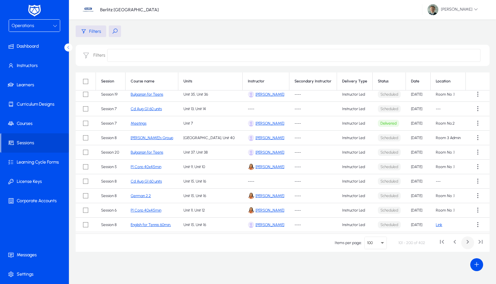
click at [465, 242] on span "Next page" at bounding box center [467, 242] width 13 height 13
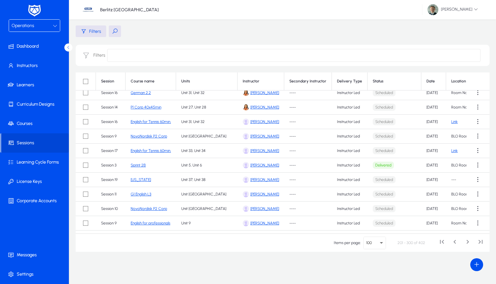
scroll to position [193, 0]
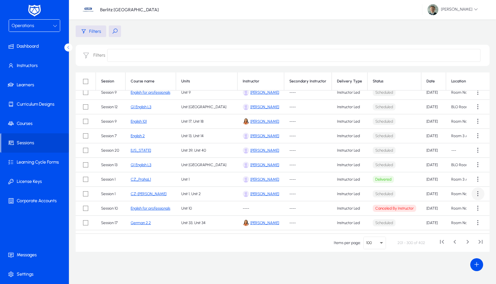
click at [474, 194] on span at bounding box center [477, 193] width 13 height 13
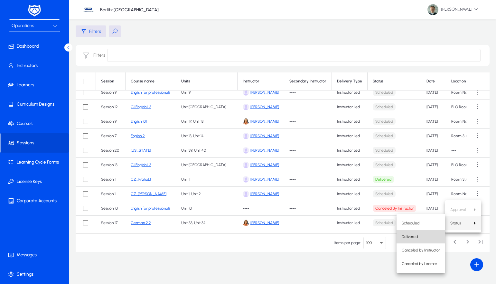
click at [414, 234] on span "Delivered" at bounding box center [420, 236] width 38 height 6
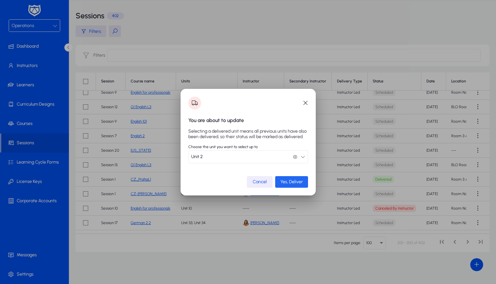
click at [293, 181] on span "Yes, Deliver" at bounding box center [291, 181] width 23 height 5
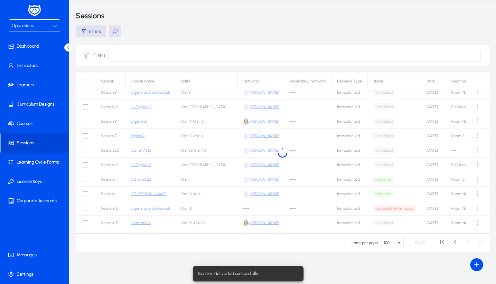
scroll to position [20, 0]
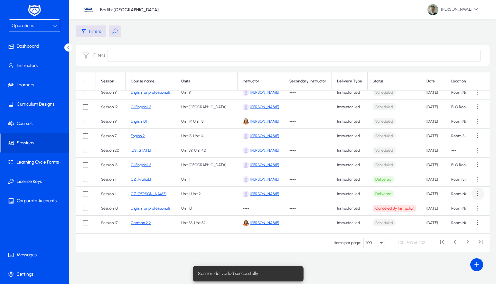
click at [474, 195] on span at bounding box center [477, 193] width 13 height 13
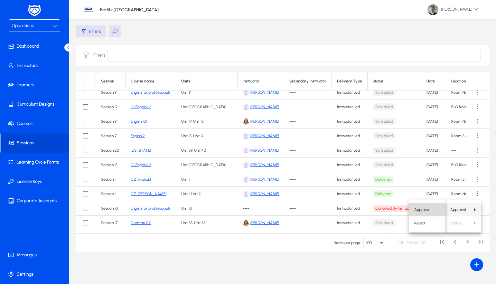
click at [425, 211] on span "Approve" at bounding box center [427, 209] width 26 height 6
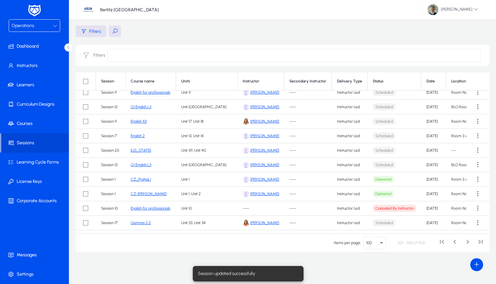
click at [260, 194] on link "[PERSON_NAME]" at bounding box center [264, 193] width 29 height 5
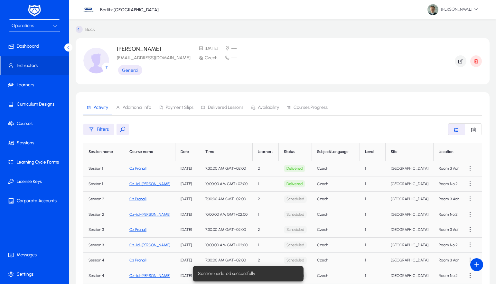
click at [175, 107] on span "Payment Slips" at bounding box center [180, 107] width 28 height 5
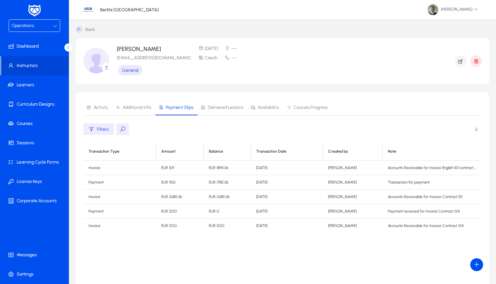
click at [227, 104] on span "Delivered Lessons" at bounding box center [222, 107] width 42 height 15
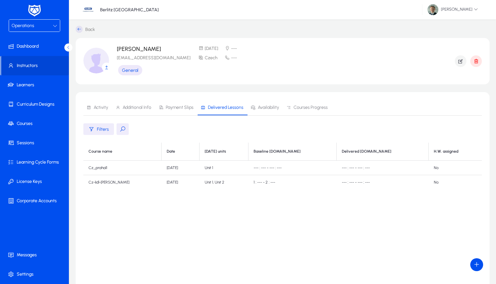
click at [278, 110] on span "Availability" at bounding box center [268, 107] width 21 height 5
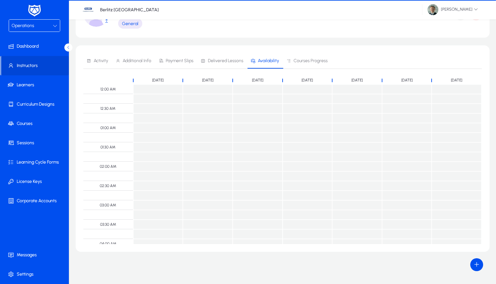
scroll to position [230, 0]
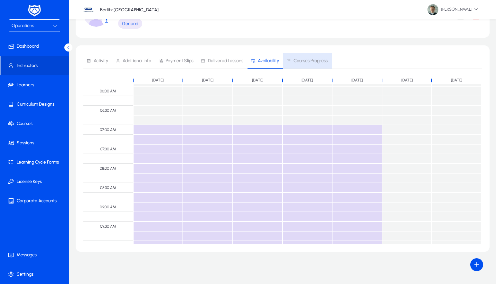
click at [312, 59] on span "Courses Progress" at bounding box center [310, 61] width 34 height 5
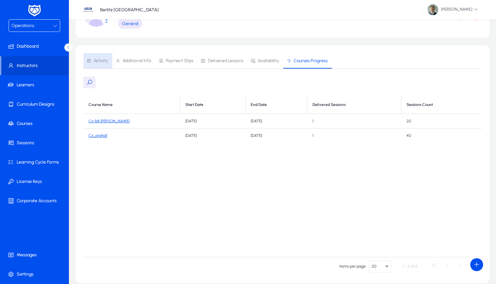
click at [105, 54] on span "Activity" at bounding box center [98, 60] width 22 height 15
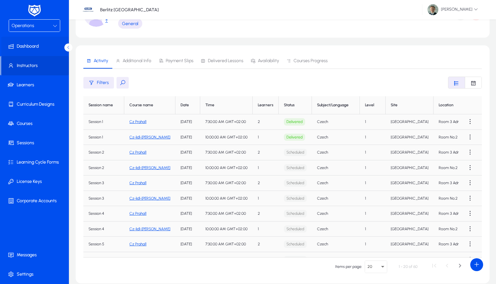
scroll to position [43, 0]
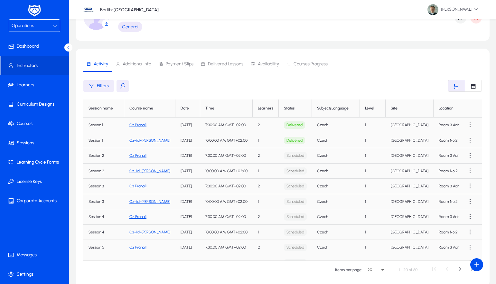
click at [33, 27] on span "Operations" at bounding box center [23, 25] width 23 height 5
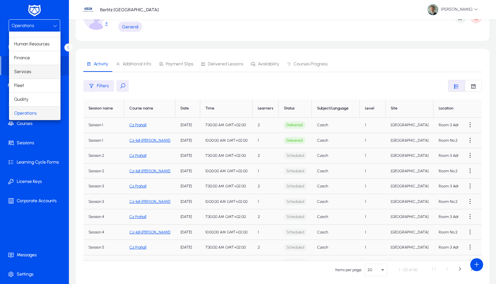
scroll to position [9, 0]
click at [33, 60] on mat-option "Finance" at bounding box center [34, 57] width 51 height 14
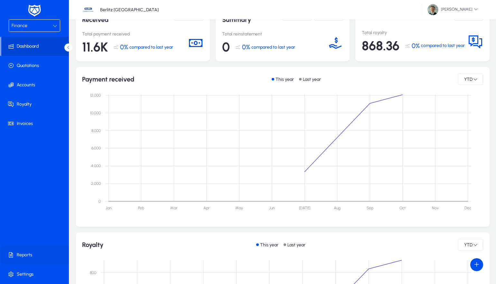
click at [28, 254] on span at bounding box center [35, 254] width 69 height 15
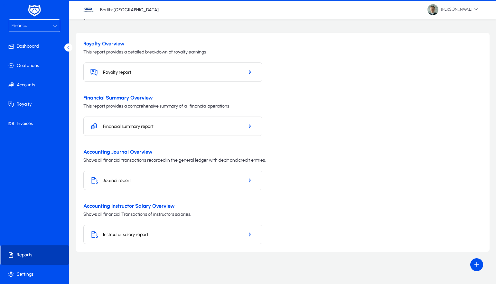
scroll to position [20, 0]
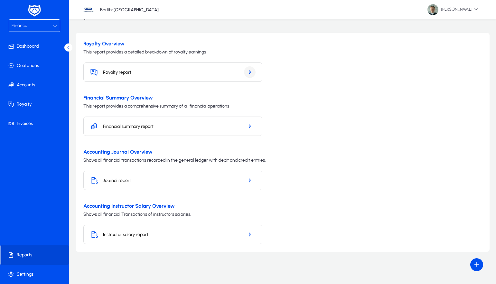
click at [246, 73] on span "button" at bounding box center [250, 71] width 12 height 15
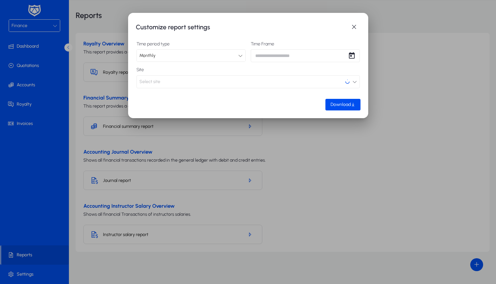
scroll to position [0, 0]
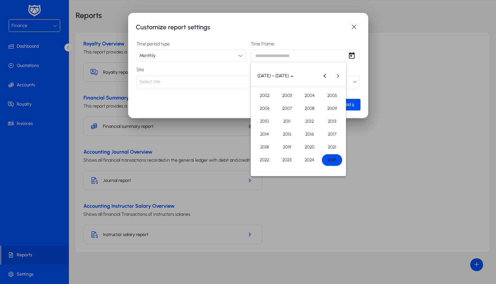
drag, startPoint x: 278, startPoint y: 57, endPoint x: 283, endPoint y: 61, distance: 6.4
click at [279, 57] on div "Customize report settings Time period type Monthly Time Frame Site Select site …" at bounding box center [248, 142] width 496 height 284
click at [334, 160] on span "2025" at bounding box center [332, 160] width 20 height 12
click at [285, 136] on span "OCT" at bounding box center [287, 134] width 20 height 12
type input "**********"
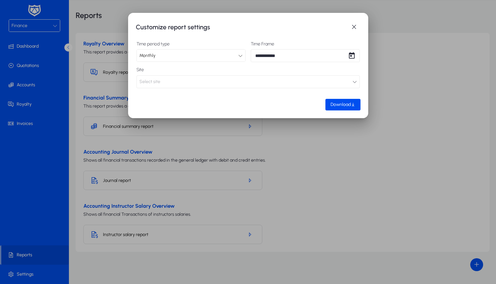
click at [239, 89] on mat-dialog-content "**********" at bounding box center [248, 66] width 224 height 65
click at [235, 82] on button "Select site" at bounding box center [247, 81] width 223 height 13
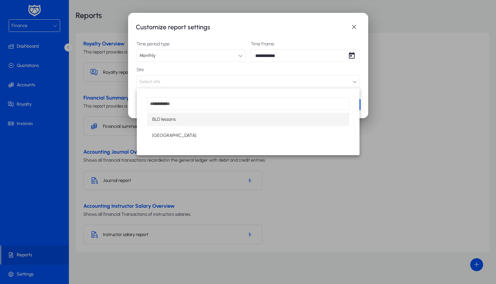
click at [164, 132] on span "[GEOGRAPHIC_DATA]" at bounding box center [174, 136] width 44 height 8
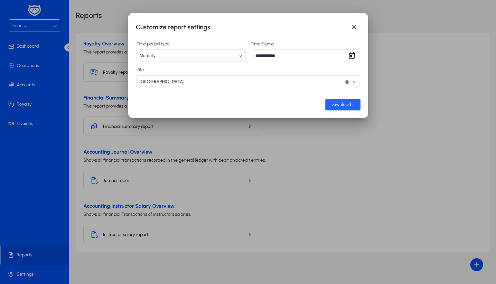
click at [334, 102] on span "Download" at bounding box center [340, 104] width 20 height 5
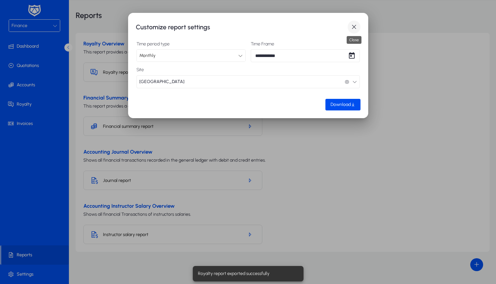
click at [353, 26] on span "button" at bounding box center [353, 27] width 13 height 13
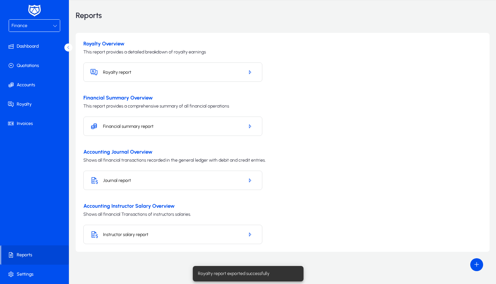
scroll to position [20, 0]
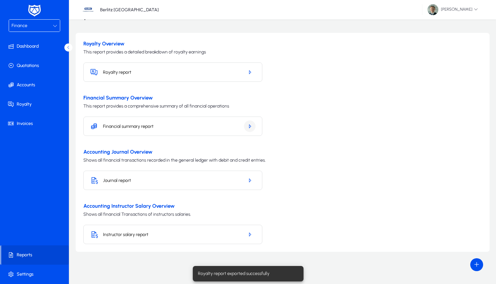
click at [248, 128] on icon "button" at bounding box center [250, 126] width 6 height 6
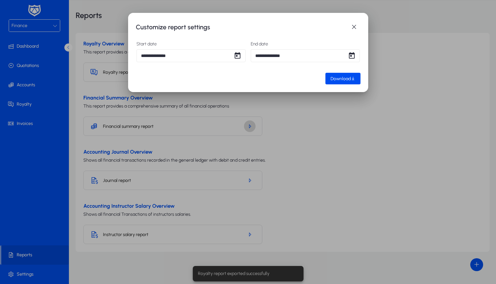
scroll to position [0, 0]
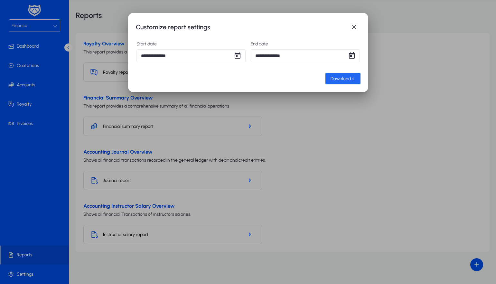
click at [335, 79] on span "Download" at bounding box center [340, 78] width 20 height 5
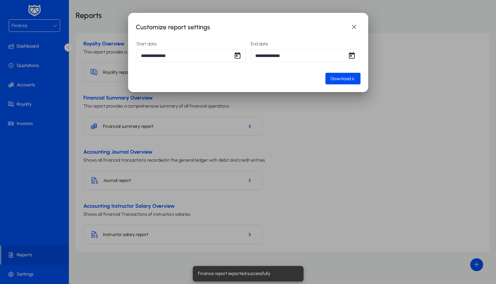
click at [269, 171] on div at bounding box center [248, 142] width 496 height 284
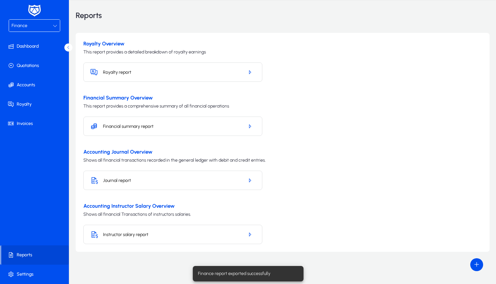
scroll to position [20, 0]
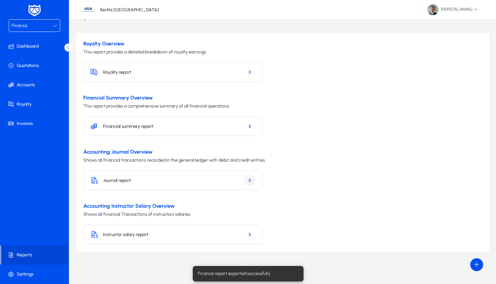
click at [250, 179] on icon "button" at bounding box center [250, 180] width 6 height 6
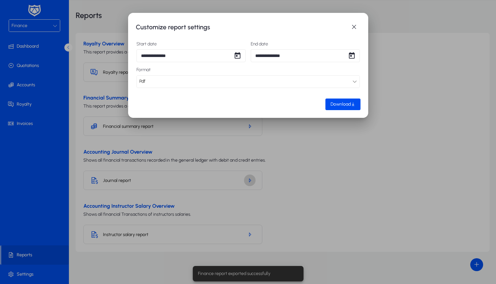
scroll to position [0, 0]
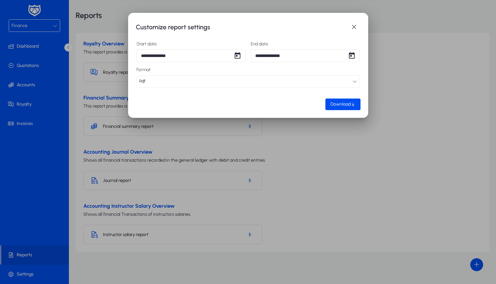
click at [184, 81] on div "Pdf" at bounding box center [245, 81] width 213 height 8
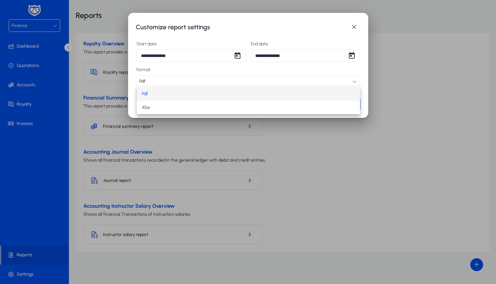
drag, startPoint x: 159, startPoint y: 104, endPoint x: 208, endPoint y: 109, distance: 49.5
click at [159, 105] on mat-option "Xlsx" at bounding box center [248, 108] width 223 height 14
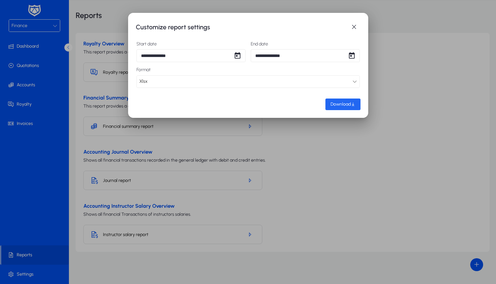
click at [346, 105] on span "Download" at bounding box center [340, 103] width 20 height 5
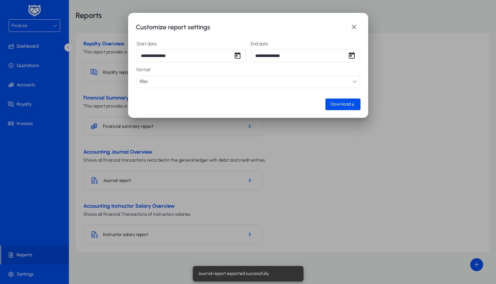
click at [251, 236] on div at bounding box center [248, 142] width 496 height 284
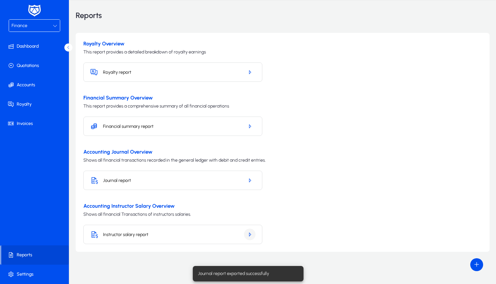
scroll to position [20, 0]
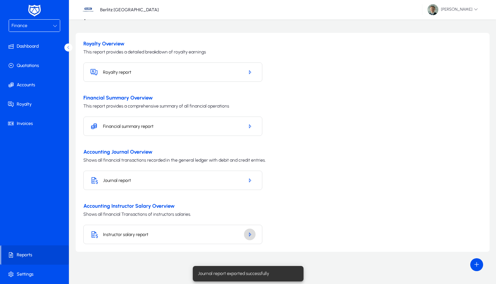
click at [249, 234] on icon "button" at bounding box center [250, 234] width 6 height 6
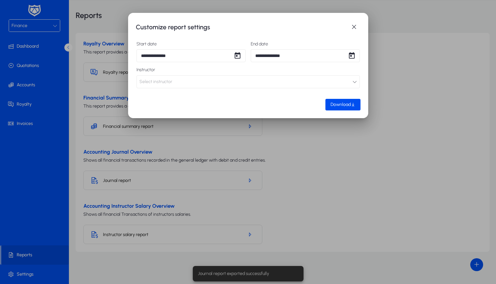
click at [196, 81] on button "Select instructor" at bounding box center [247, 81] width 223 height 13
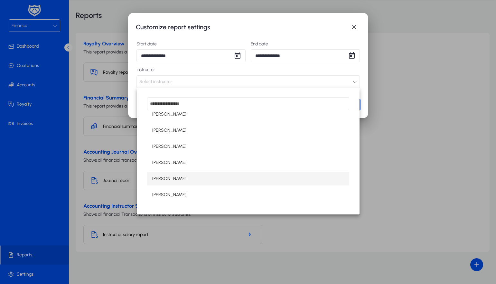
scroll to position [53, 0]
click at [164, 176] on span "[PERSON_NAME]" at bounding box center [169, 179] width 34 height 8
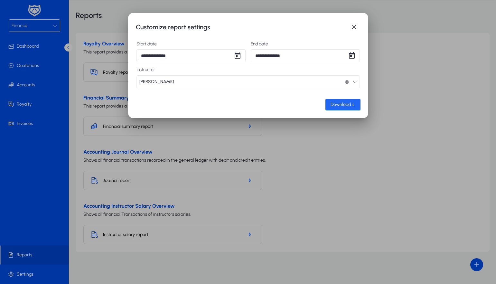
click at [335, 99] on span "button" at bounding box center [342, 104] width 35 height 15
click at [253, 196] on div at bounding box center [248, 142] width 496 height 284
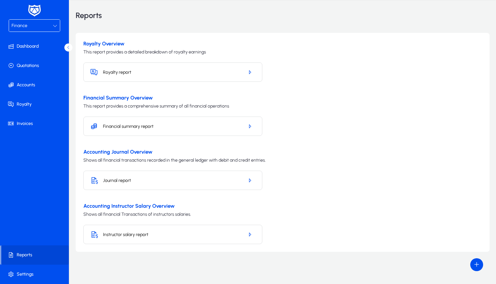
scroll to position [20, 0]
